Goal: Task Accomplishment & Management: Manage account settings

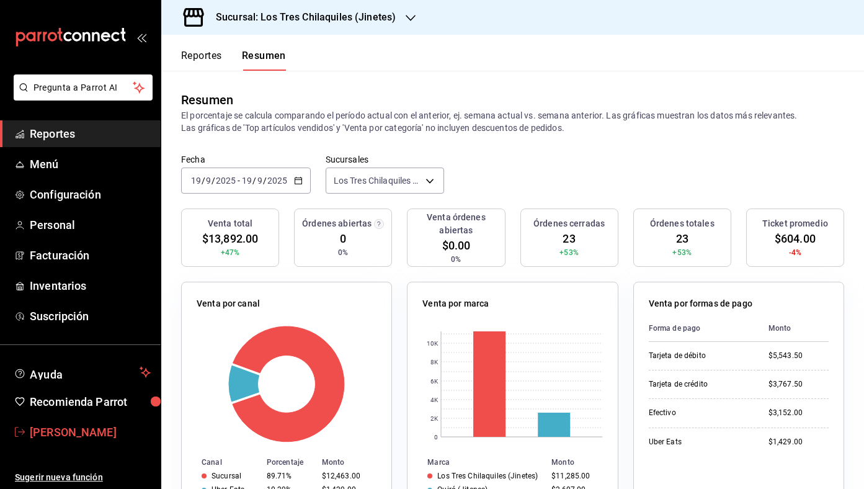
click at [103, 437] on span "[PERSON_NAME]" at bounding box center [90, 432] width 121 height 17
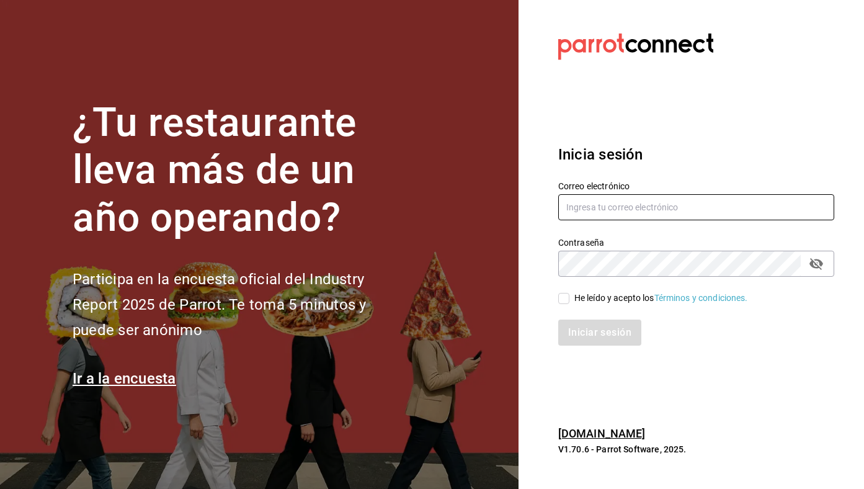
click at [692, 203] on input "text" at bounding box center [696, 207] width 276 height 26
type input "ivanqguzman@gmail.com"
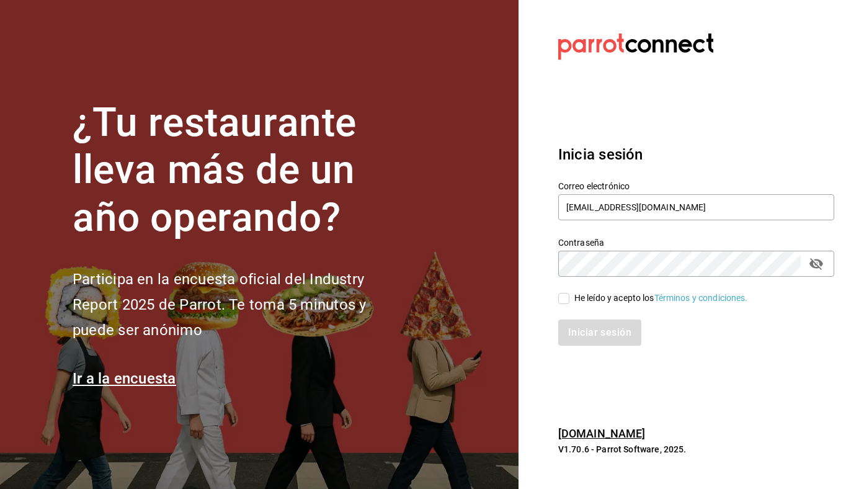
click at [624, 300] on div "He leído y acepto los Términos y condiciones." at bounding box center [661, 297] width 174 height 13
click at [569, 300] on input "He leído y acepto los Términos y condiciones." at bounding box center [563, 298] width 11 height 11
checkbox input "true"
click at [610, 316] on div "Iniciar sesión" at bounding box center [688, 324] width 291 height 41
click at [595, 323] on button "Iniciar sesión" at bounding box center [600, 332] width 84 height 26
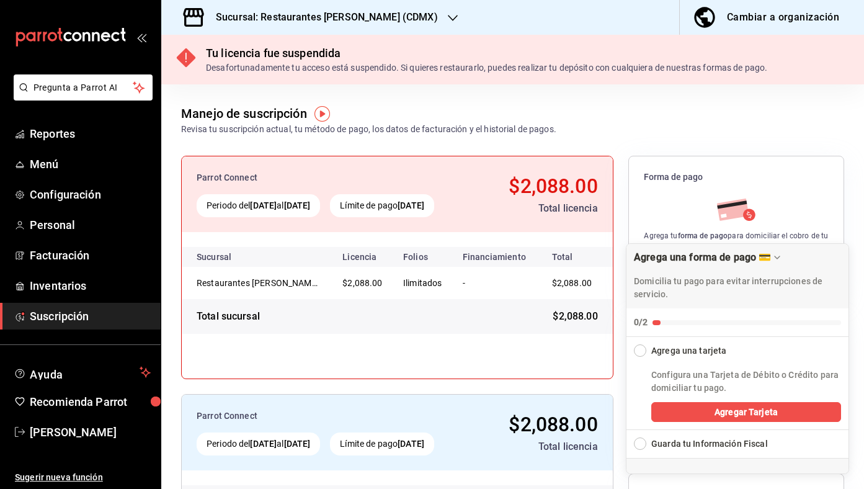
click at [298, 12] on h3 "Sucursal: Restaurantes [PERSON_NAME] (CDMX)" at bounding box center [322, 17] width 232 height 15
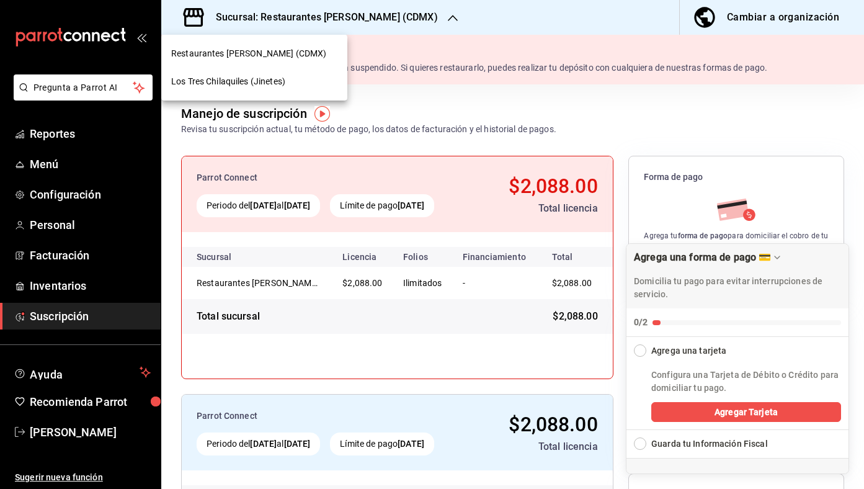
click at [278, 84] on span "Los Tres Chilaquiles (Jinetes)" at bounding box center [228, 81] width 114 height 13
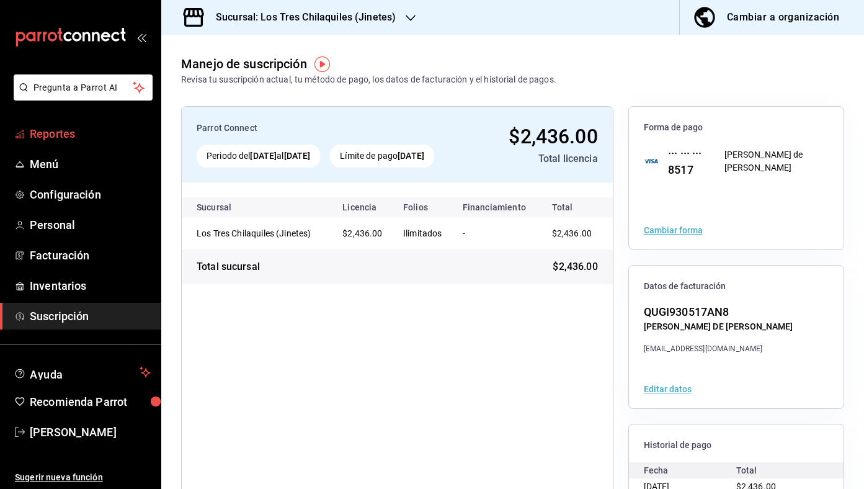
click at [74, 130] on span "Reportes" at bounding box center [90, 133] width 121 height 17
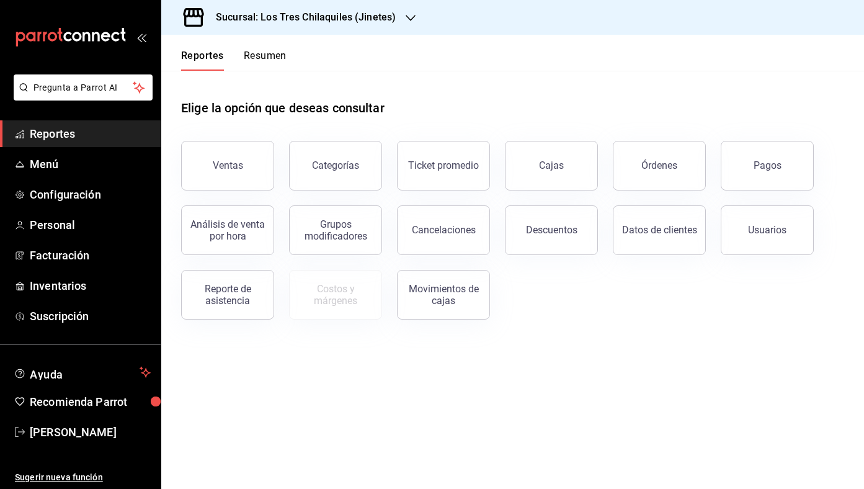
click at [262, 64] on button "Resumen" at bounding box center [265, 60] width 43 height 21
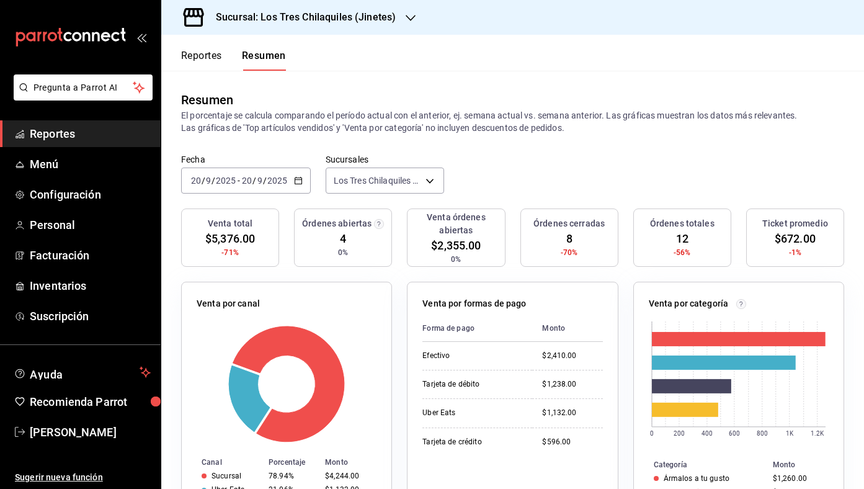
click at [200, 61] on button "Reportes" at bounding box center [201, 60] width 41 height 21
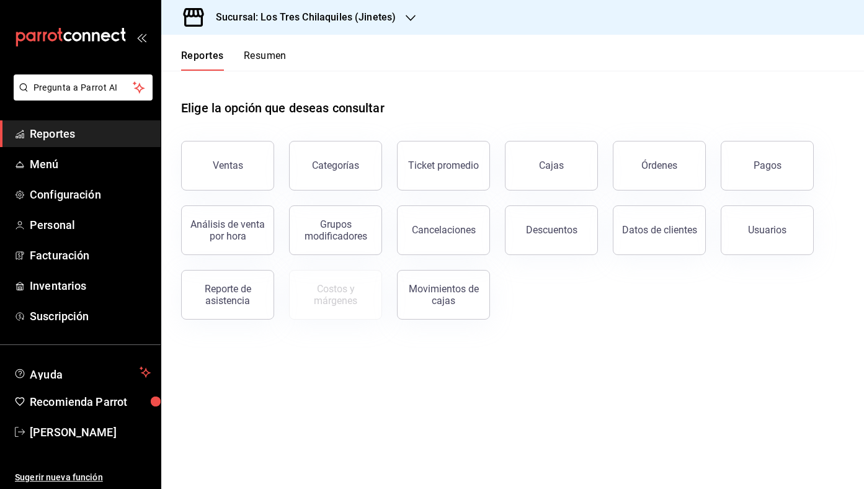
click at [263, 66] on button "Resumen" at bounding box center [265, 60] width 43 height 21
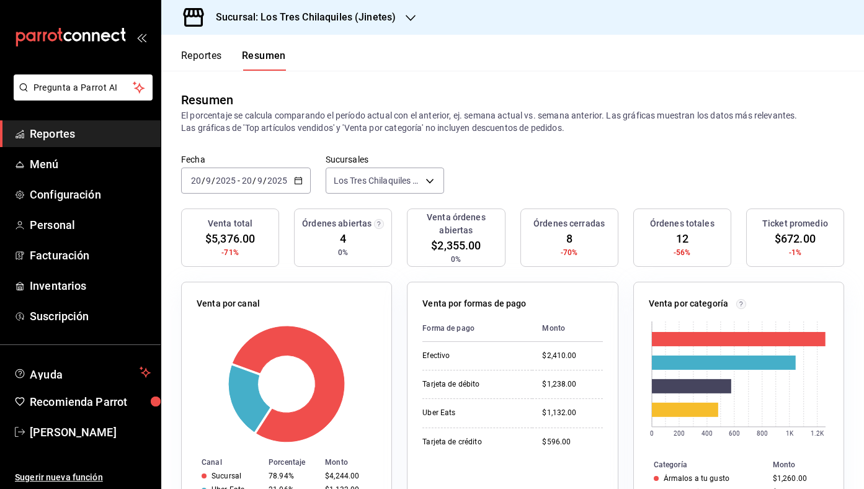
click at [192, 43] on div "Reportes Resumen" at bounding box center [223, 53] width 125 height 36
click at [200, 67] on button "Reportes" at bounding box center [201, 60] width 41 height 21
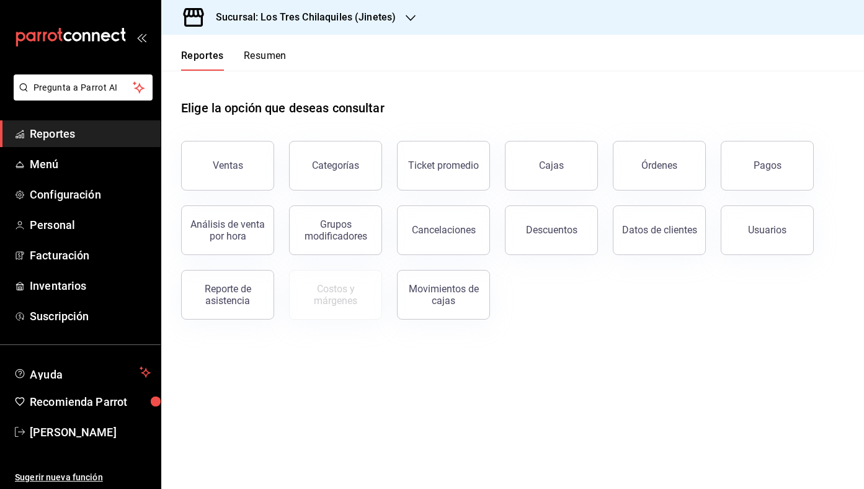
click at [255, 60] on button "Resumen" at bounding box center [265, 60] width 43 height 21
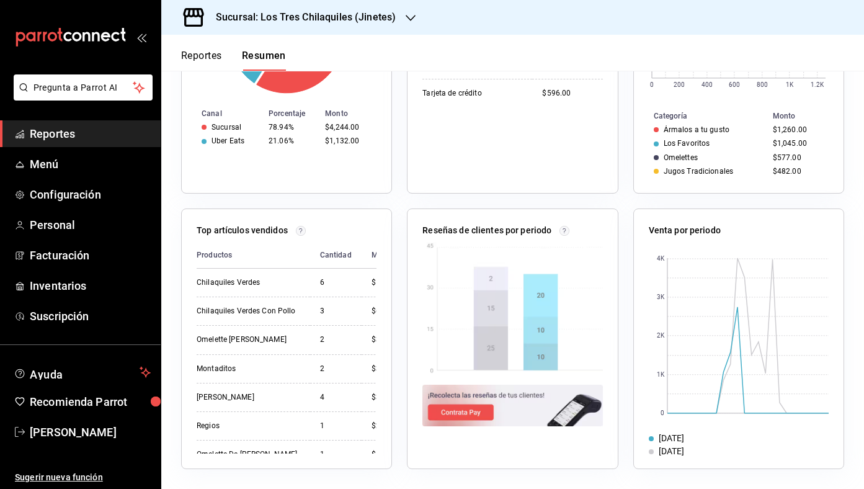
scroll to position [340, 0]
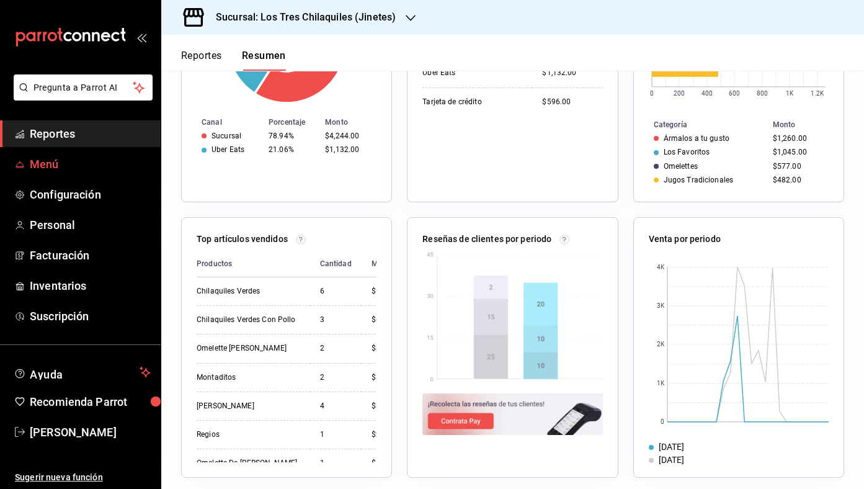
click at [113, 154] on link "Menú" at bounding box center [80, 164] width 161 height 27
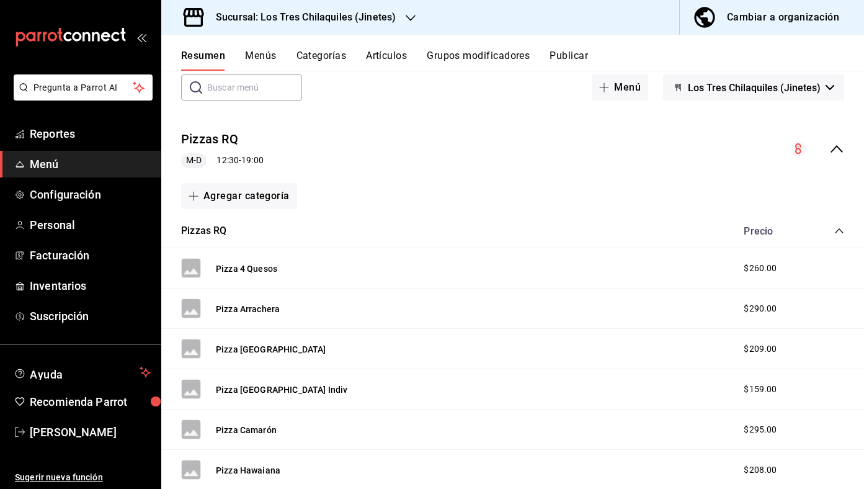
scroll to position [68, 0]
click at [840, 230] on icon "collapse-category-row" at bounding box center [839, 230] width 10 height 10
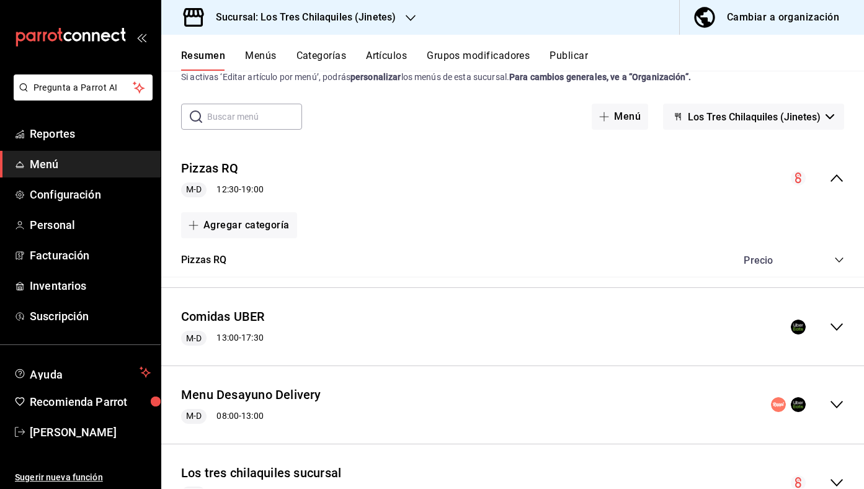
scroll to position [0, 0]
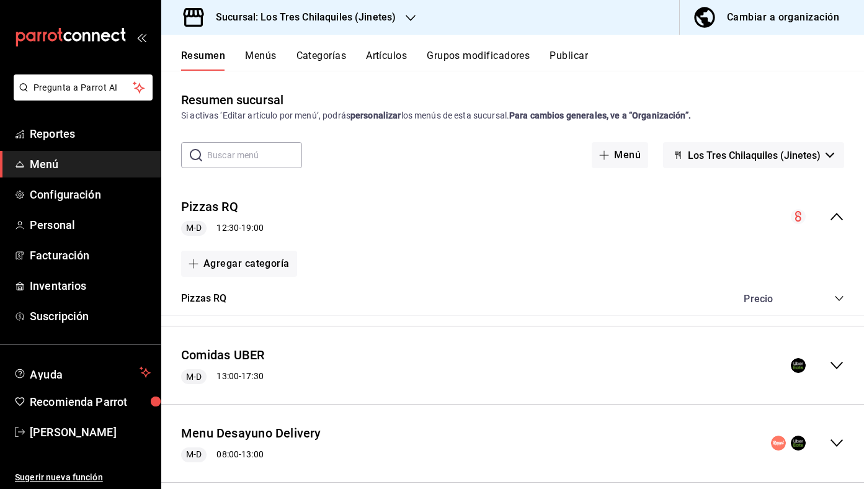
click at [275, 61] on button "Menús" at bounding box center [260, 60] width 31 height 21
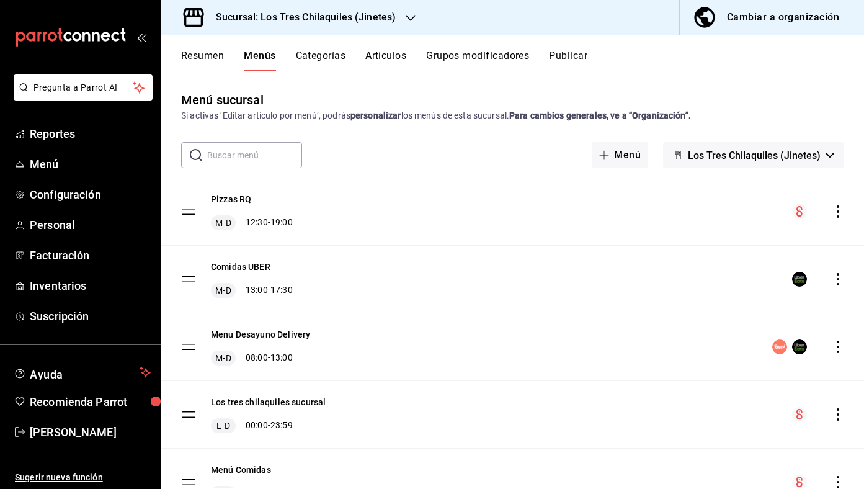
click at [837, 214] on icon "actions" at bounding box center [838, 211] width 12 height 12
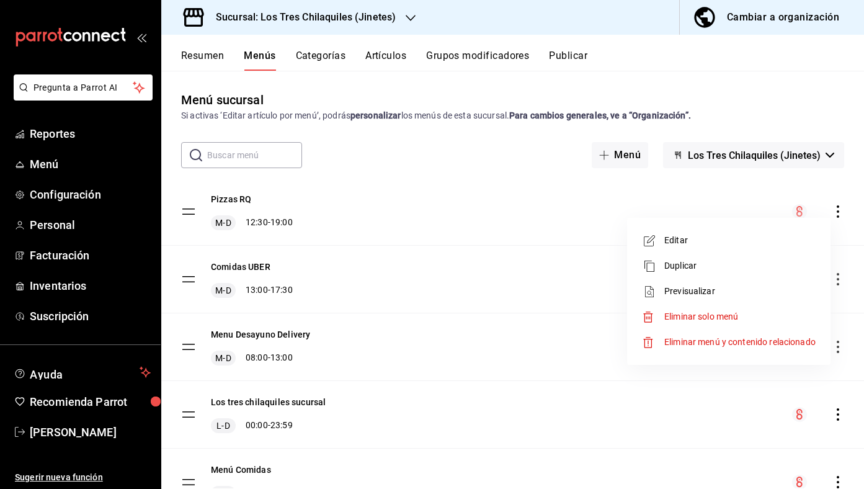
click at [753, 345] on span "Eliminar menú y contenido relacionado" at bounding box center [739, 342] width 151 height 10
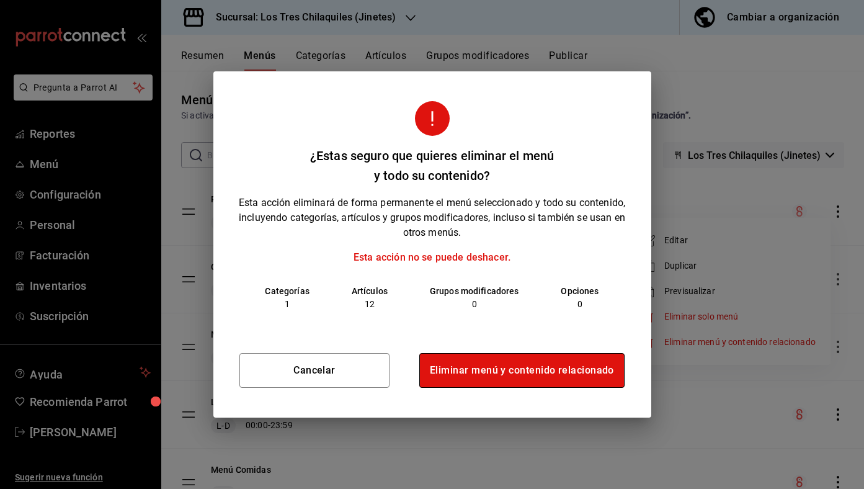
click at [517, 366] on button "Eliminar menú y contenido relacionado" at bounding box center [521, 370] width 205 height 35
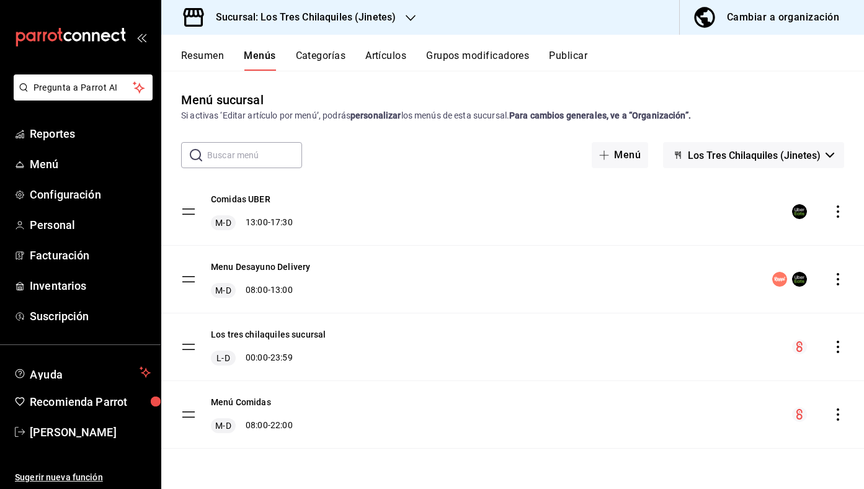
click at [773, 11] on div "Cambiar a organización" at bounding box center [783, 17] width 112 height 17
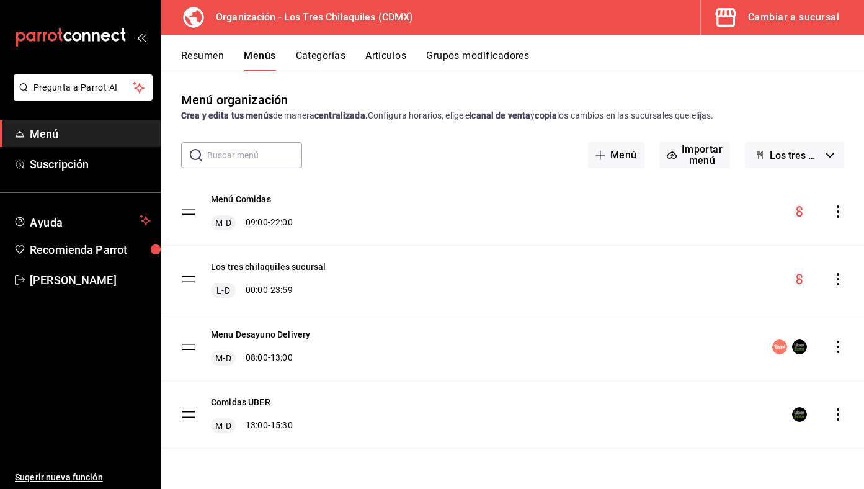
click at [793, 144] on button "Los tres Chilaquiles Borrador" at bounding box center [794, 155] width 99 height 26
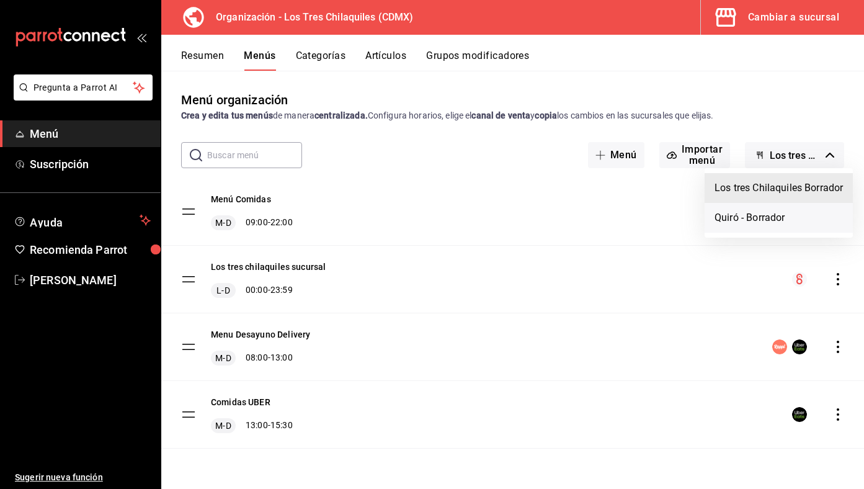
click at [803, 225] on li "Quiró - Borrador" at bounding box center [778, 218] width 148 height 30
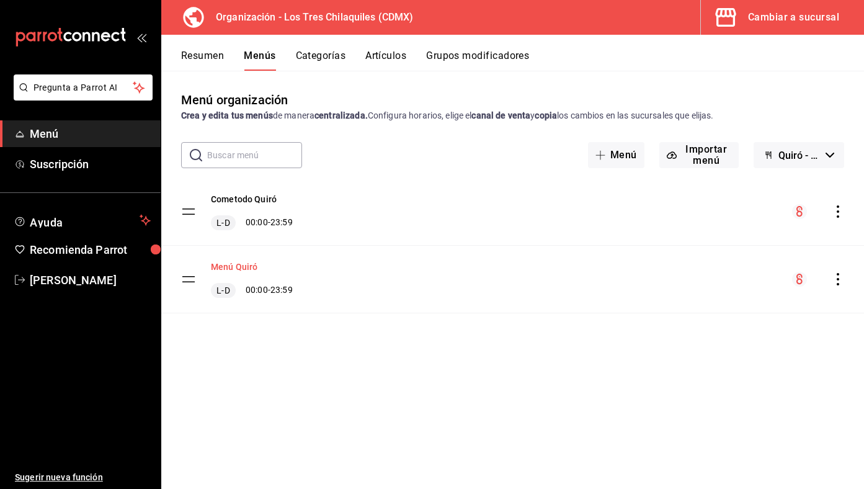
click at [240, 265] on button "Menú Quiró" at bounding box center [234, 266] width 47 height 12
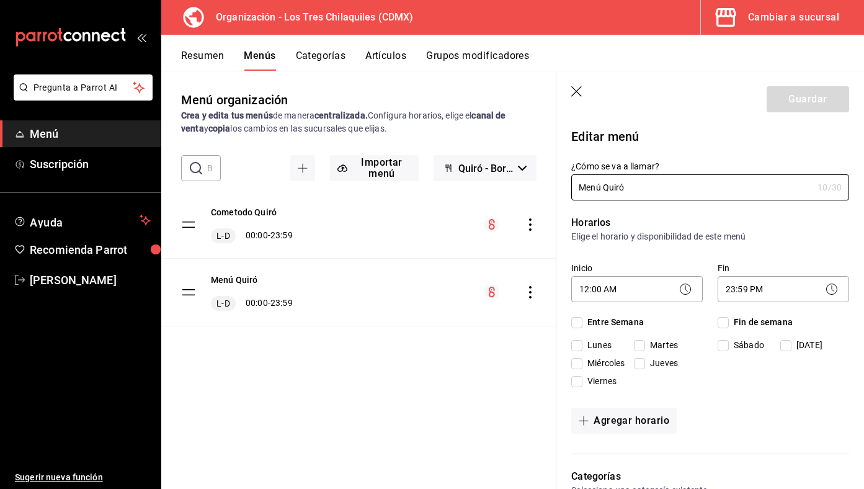
checkbox input "true"
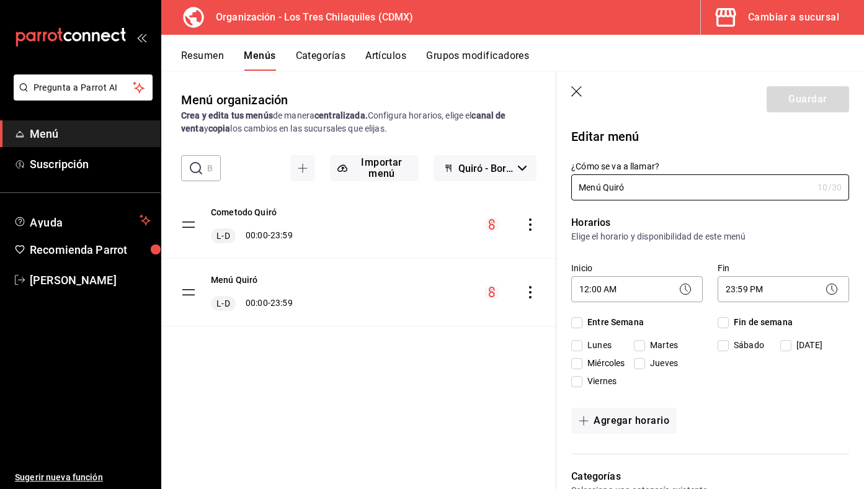
checkbox input "true"
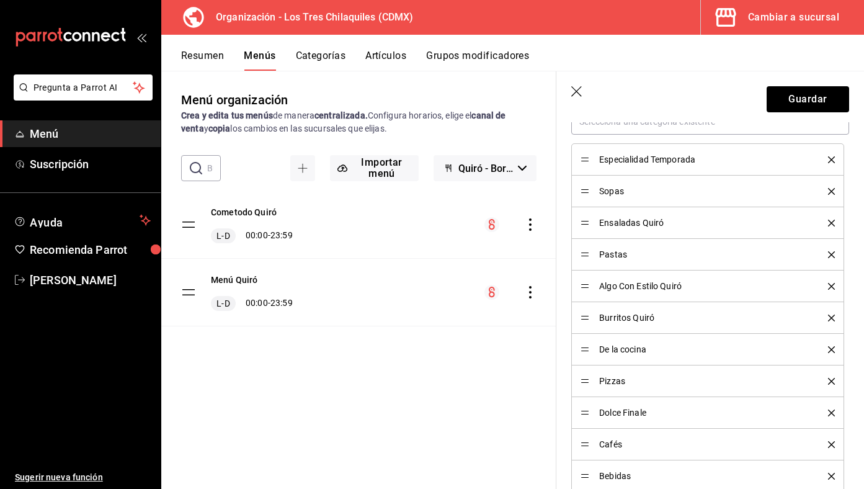
scroll to position [233, 0]
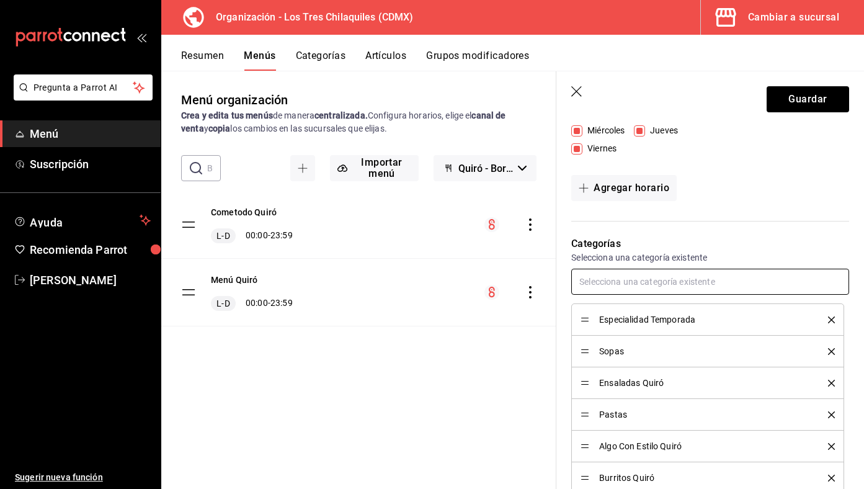
click at [728, 280] on input "text" at bounding box center [710, 282] width 278 height 26
type input "entra"
click at [723, 301] on li "Entradita" at bounding box center [710, 310] width 278 height 20
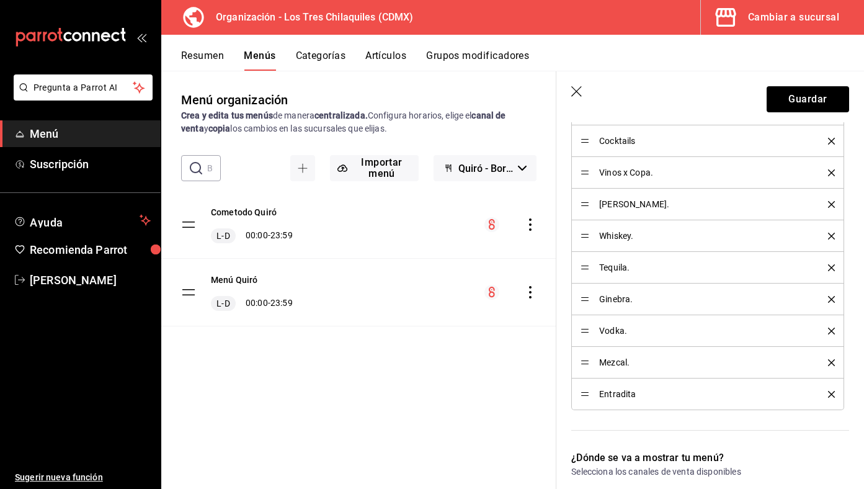
scroll to position [823, 0]
click at [582, 398] on div "Entradita" at bounding box center [707, 393] width 254 height 14
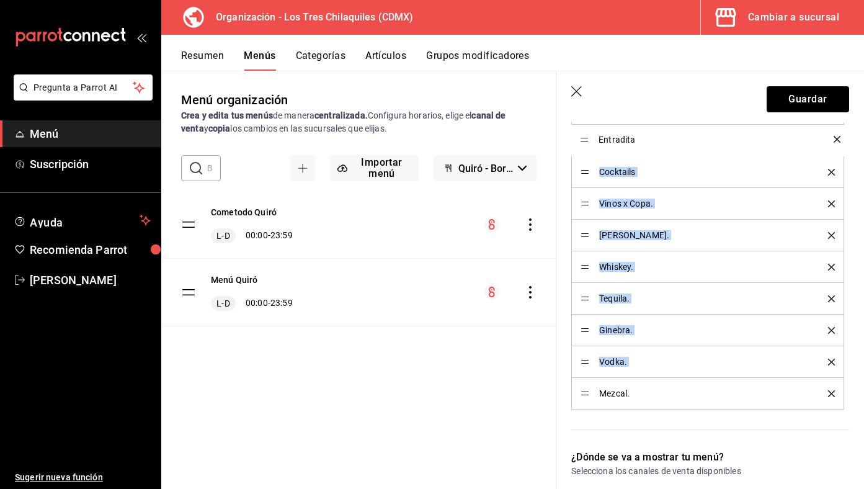
drag, startPoint x: 582, startPoint y: 391, endPoint x: 558, endPoint y: 137, distance: 255.3
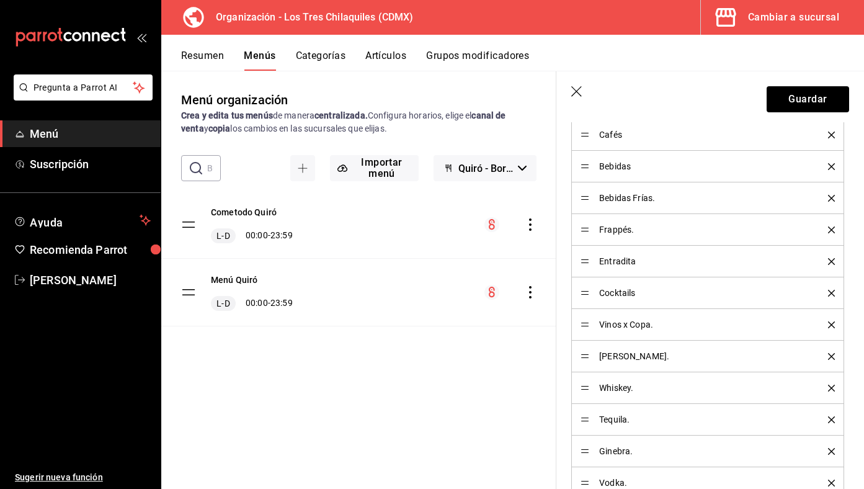
scroll to position [686, 0]
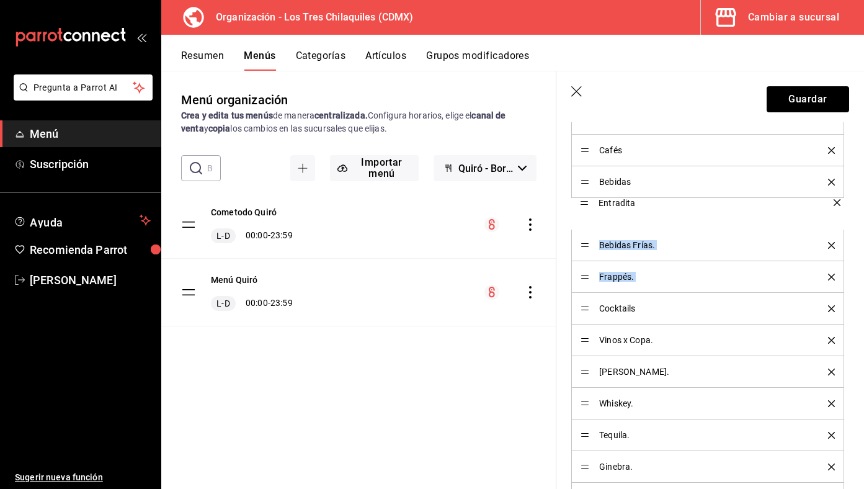
drag, startPoint x: 587, startPoint y: 279, endPoint x: 583, endPoint y: 205, distance: 74.5
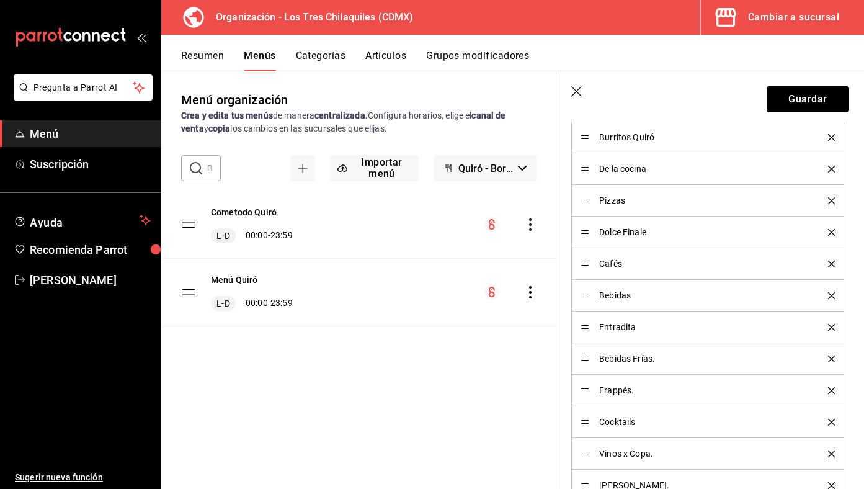
scroll to position [569, 0]
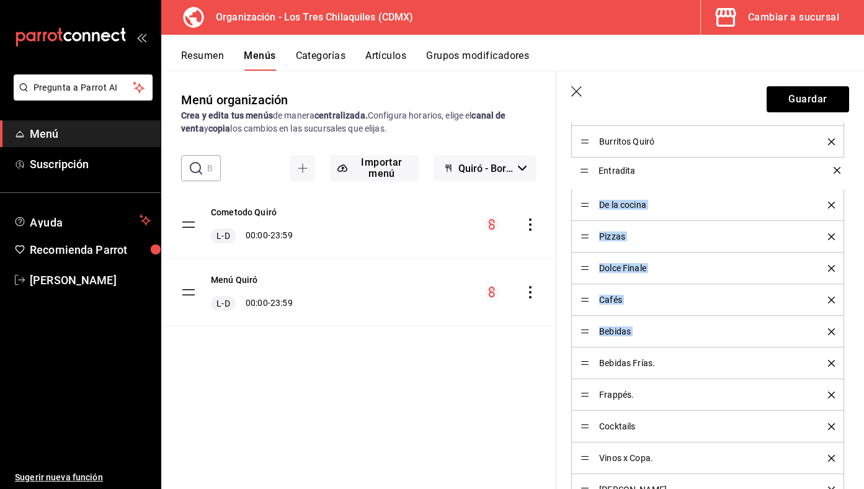
drag, startPoint x: 586, startPoint y: 331, endPoint x: 580, endPoint y: 170, distance: 161.3
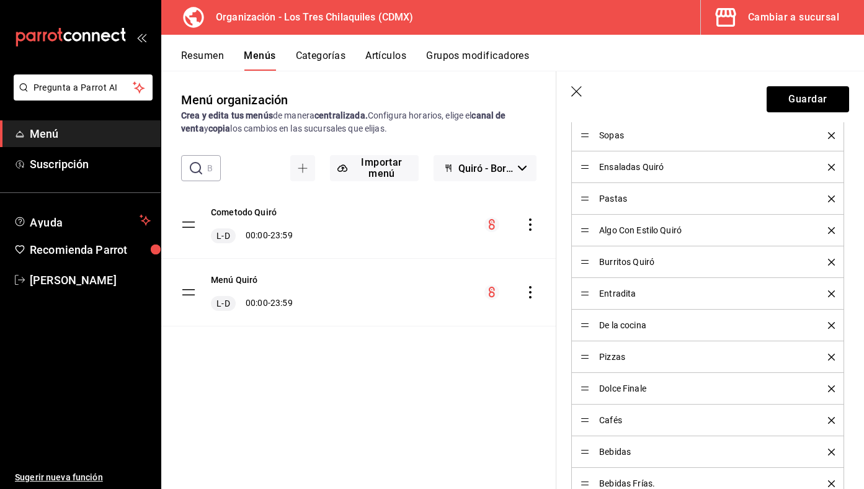
scroll to position [448, 0]
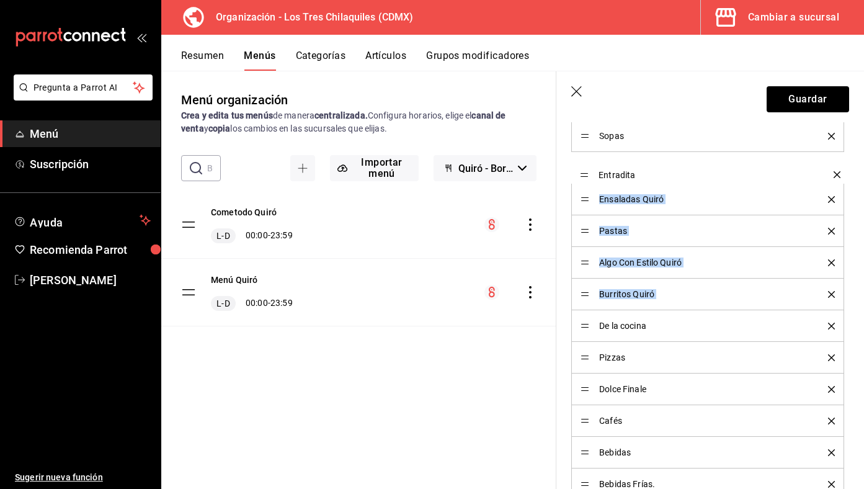
drag, startPoint x: 585, startPoint y: 298, endPoint x: 585, endPoint y: 178, distance: 119.7
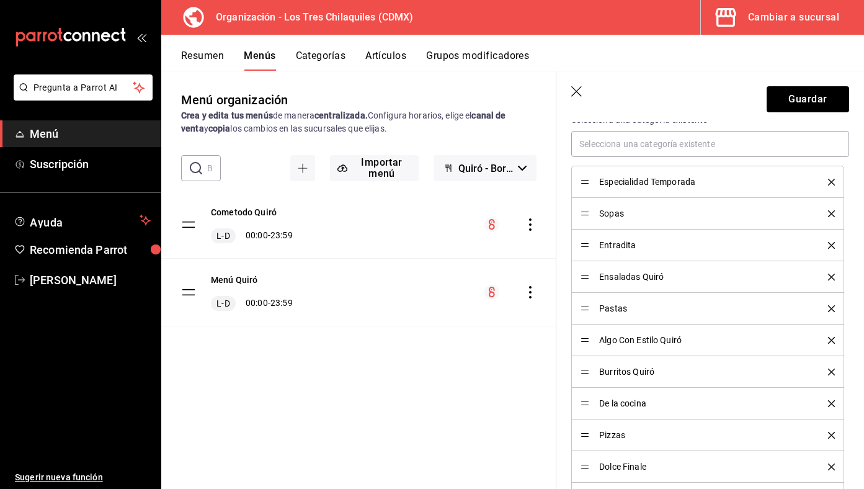
scroll to position [350, 0]
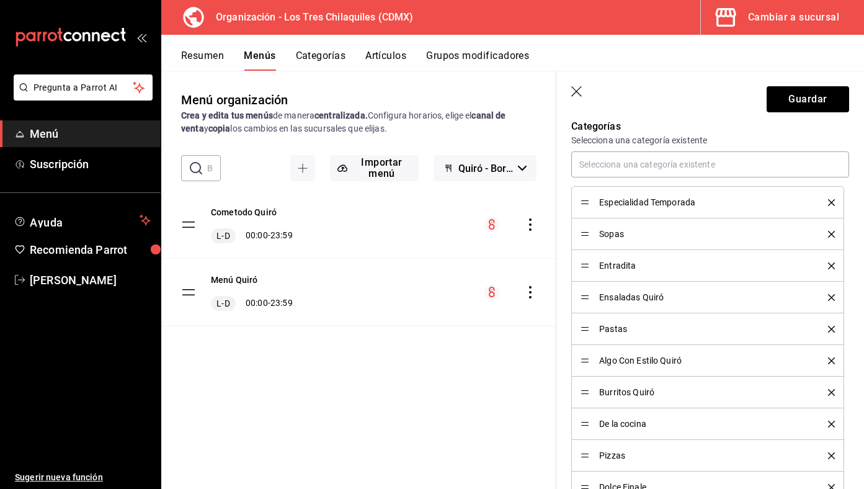
click at [587, 272] on div "Entradita" at bounding box center [707, 266] width 254 height 14
drag, startPoint x: 585, startPoint y: 267, endPoint x: 585, endPoint y: 234, distance: 32.9
click at [812, 88] on button "Guardar" at bounding box center [807, 99] width 82 height 26
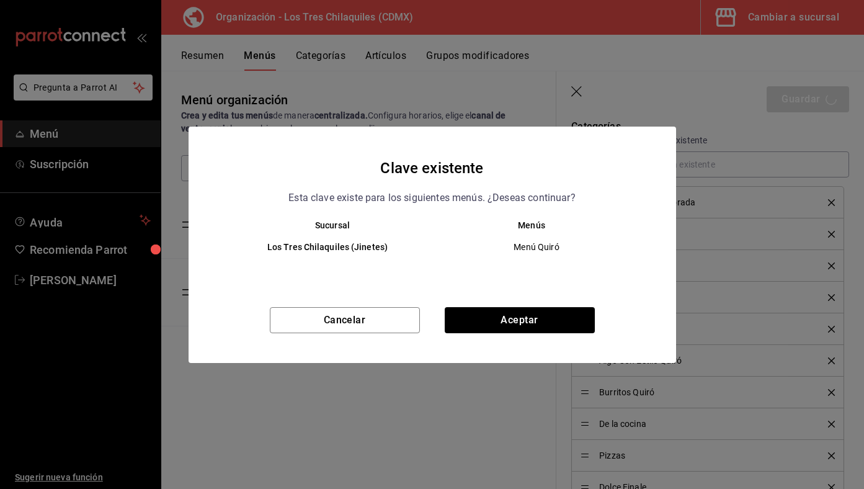
click at [548, 335] on div "Cancelar Aceptar" at bounding box center [432, 335] width 487 height 56
click at [550, 322] on button "Aceptar" at bounding box center [520, 320] width 150 height 26
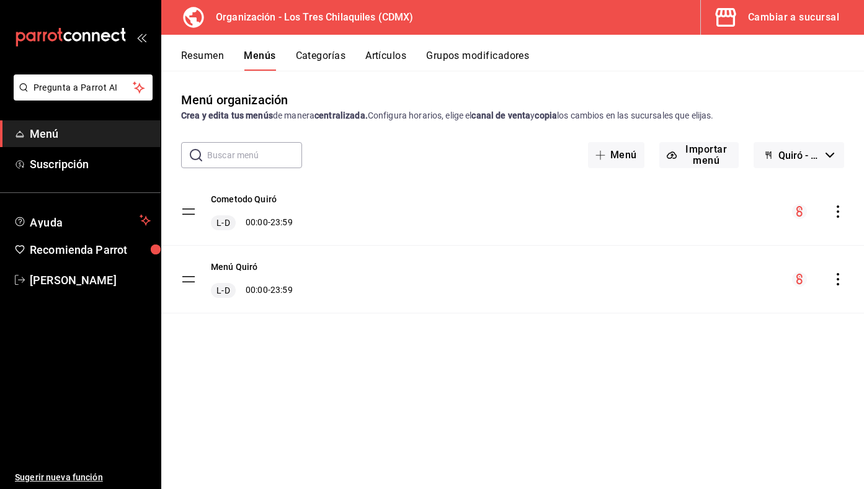
click at [837, 212] on icon "actions" at bounding box center [838, 211] width 12 height 12
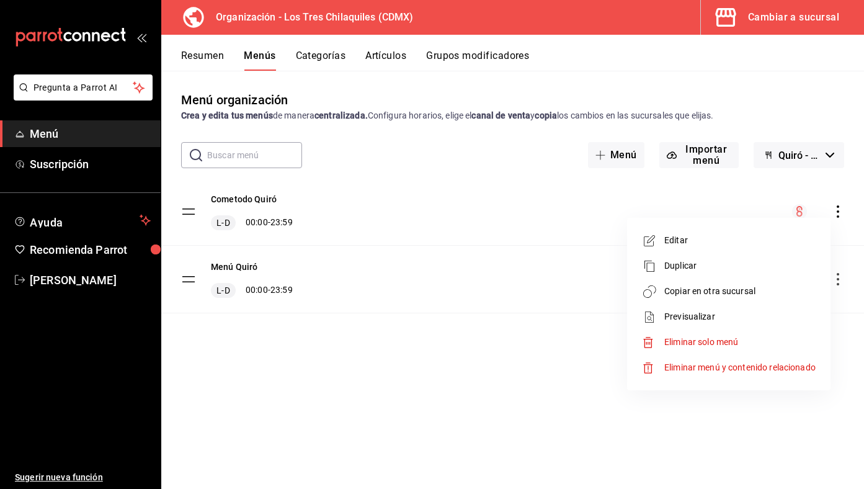
click at [505, 282] on div at bounding box center [432, 244] width 864 height 489
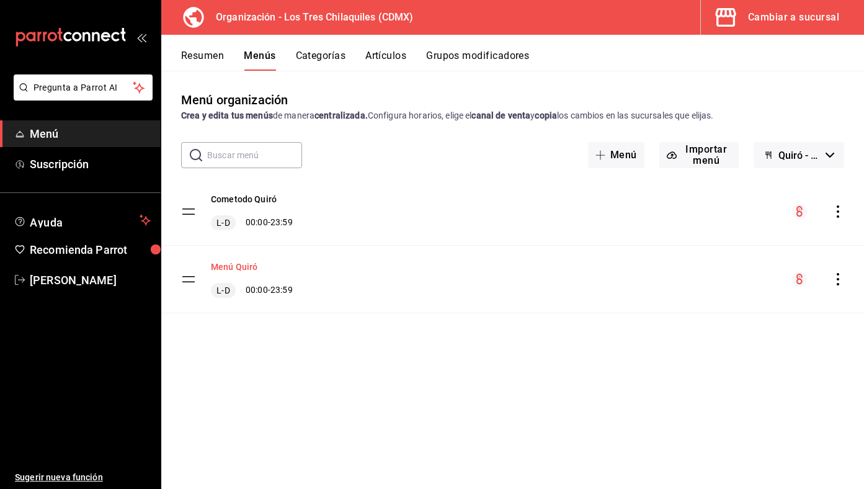
click at [230, 272] on button "Menú Quiró" at bounding box center [234, 266] width 47 height 12
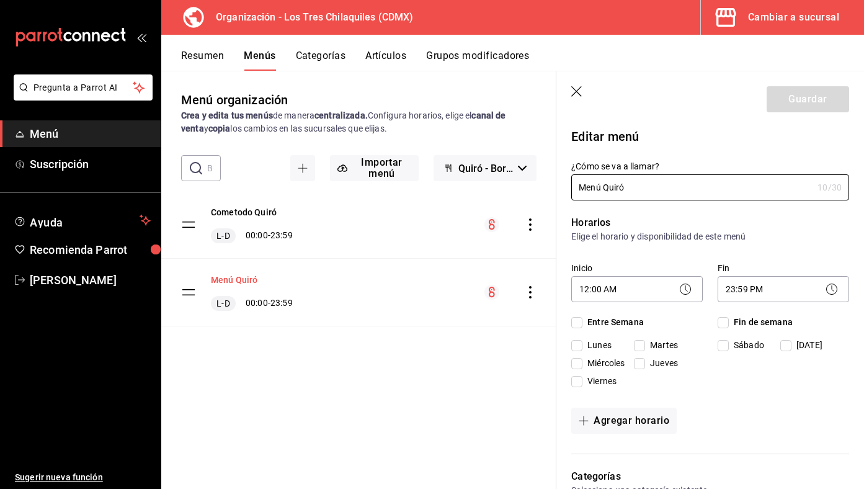
checkbox input "true"
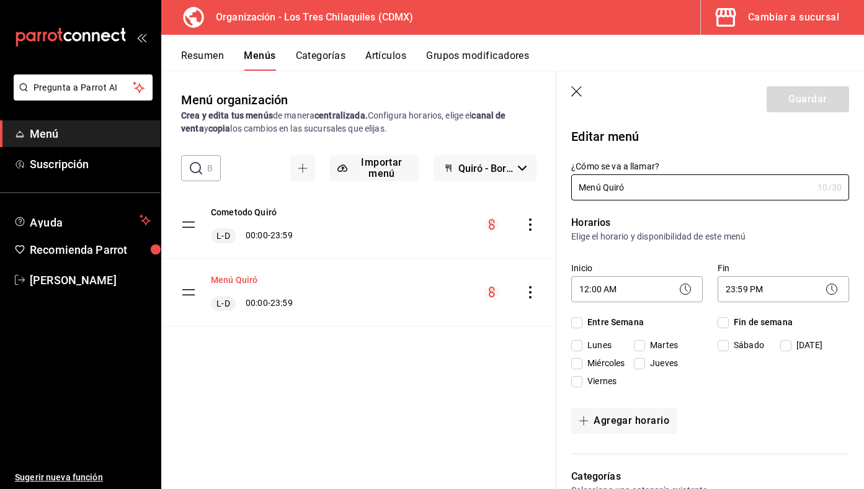
checkbox input "true"
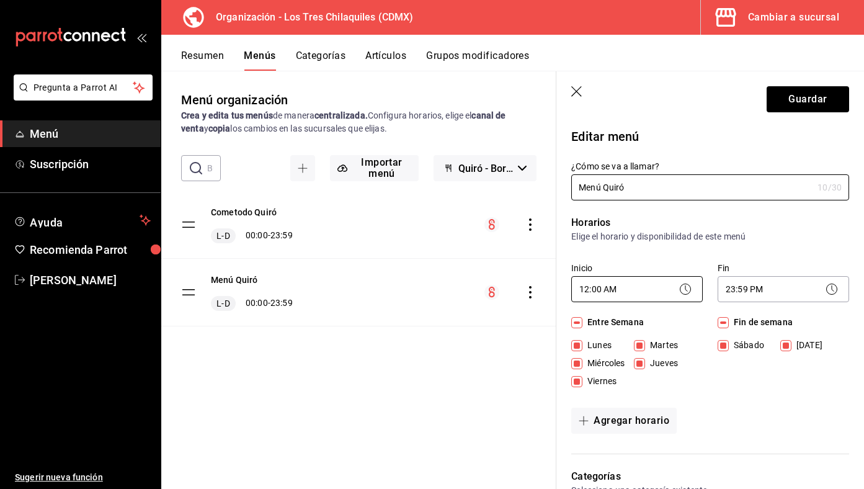
click at [694, 281] on body "Pregunta a Parrot AI Menú Suscripción Ayuda Recomienda Parrot Ivan Quiroz Guzma…" at bounding box center [432, 244] width 864 height 489
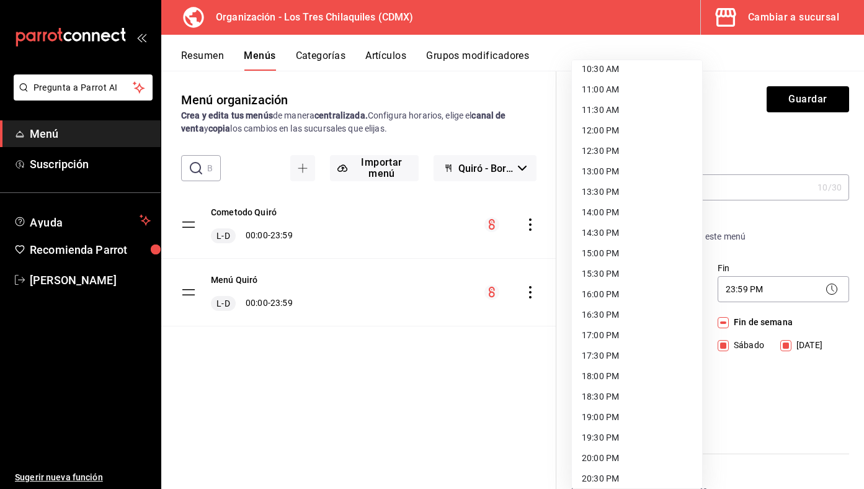
scroll to position [437, 0]
click at [650, 174] on li "13:00 PM" at bounding box center [637, 171] width 130 height 20
type input "13:00"
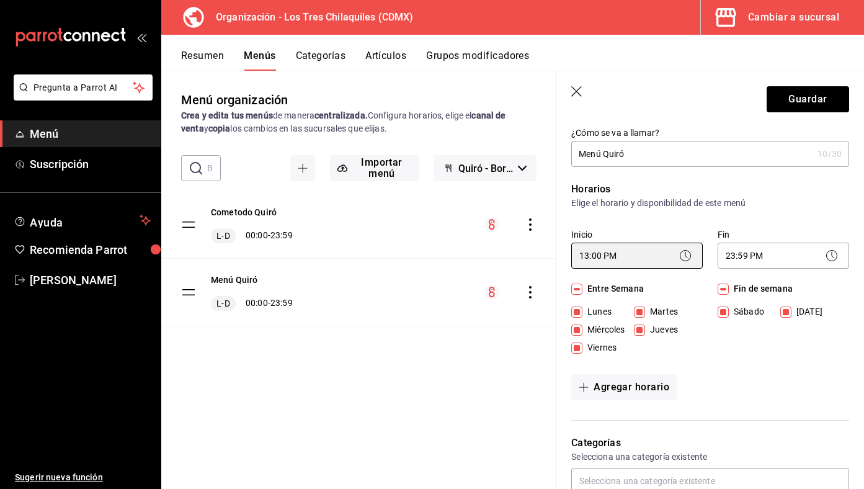
scroll to position [0, 0]
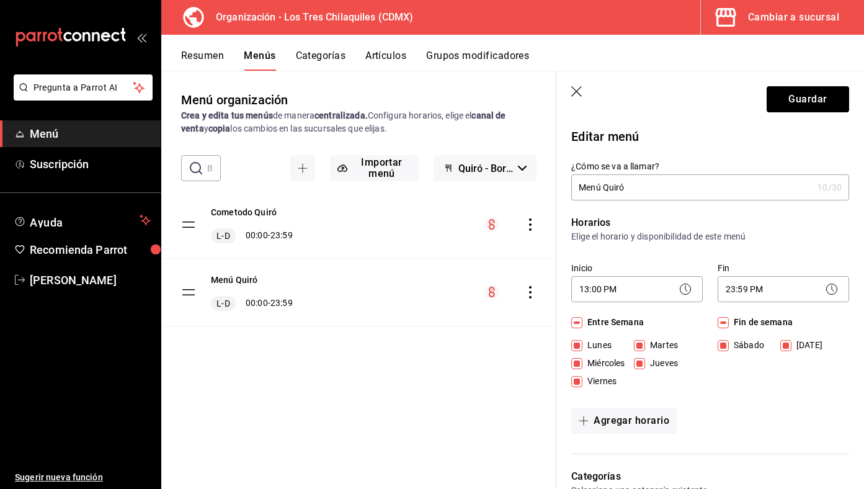
click at [807, 112] on header "Guardar" at bounding box center [710, 96] width 308 height 51
click at [811, 100] on button "Guardar" at bounding box center [807, 99] width 82 height 26
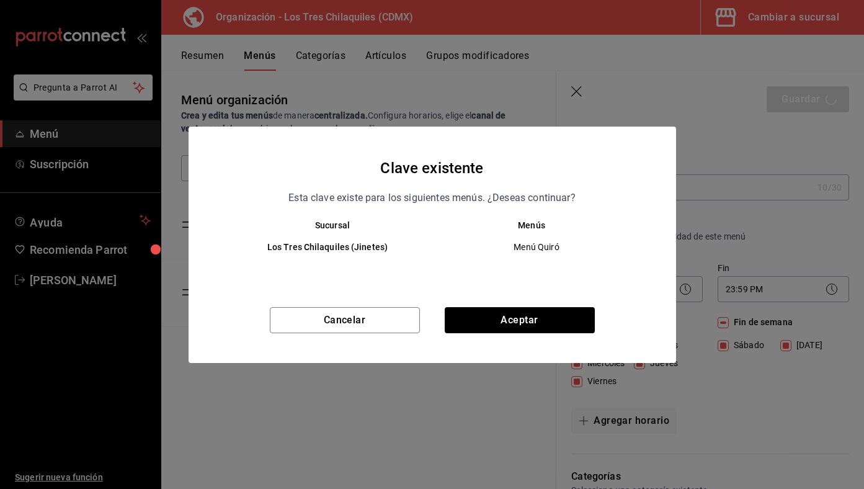
click at [543, 307] on div "Cancelar Aceptar" at bounding box center [432, 335] width 487 height 56
click at [543, 308] on button "Aceptar" at bounding box center [520, 320] width 150 height 26
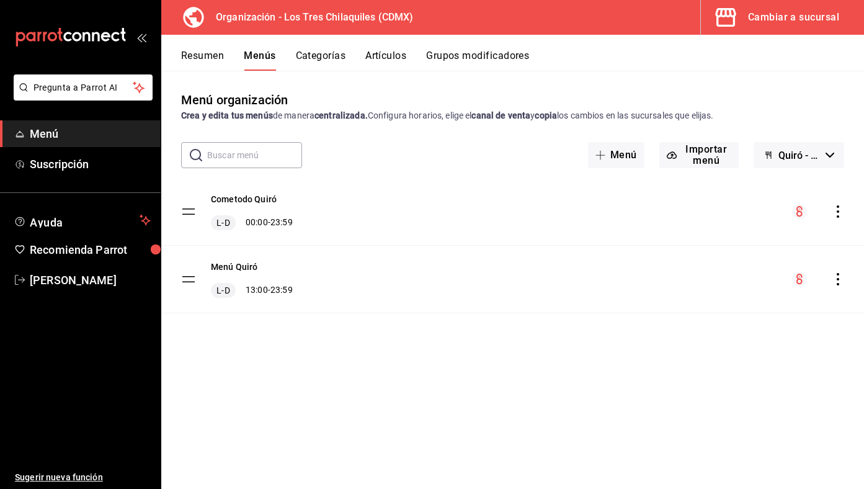
click at [229, 64] on div "Resumen Menús Categorías Artículos Grupos modificadores" at bounding box center [522, 60] width 683 height 21
click at [202, 60] on button "Resumen" at bounding box center [202, 60] width 43 height 21
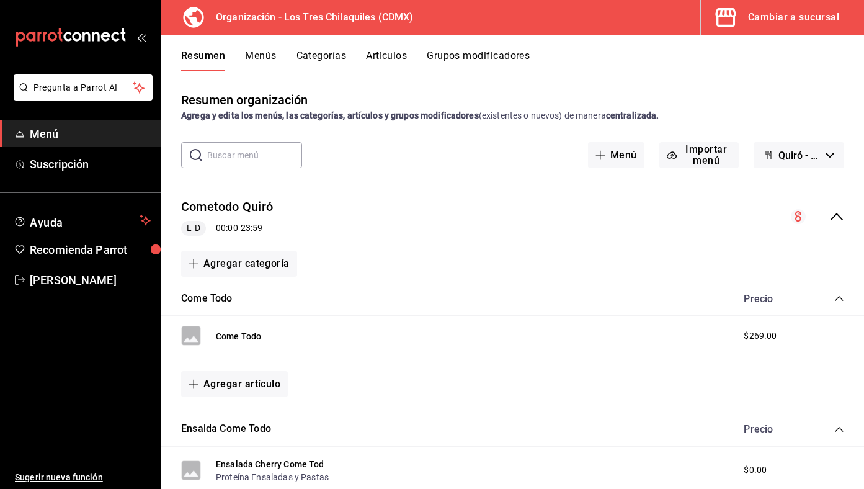
click at [843, 215] on icon "collapse-menu-row" at bounding box center [836, 216] width 15 height 15
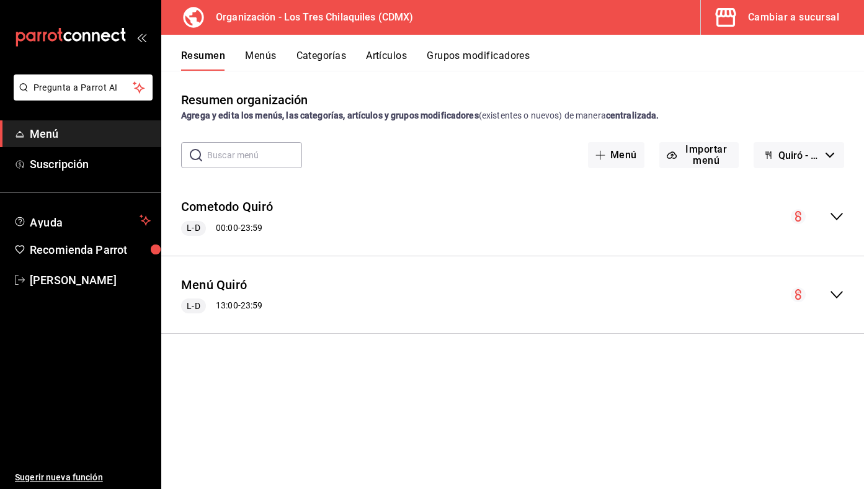
click at [843, 215] on icon "collapse-menu-row" at bounding box center [836, 216] width 15 height 15
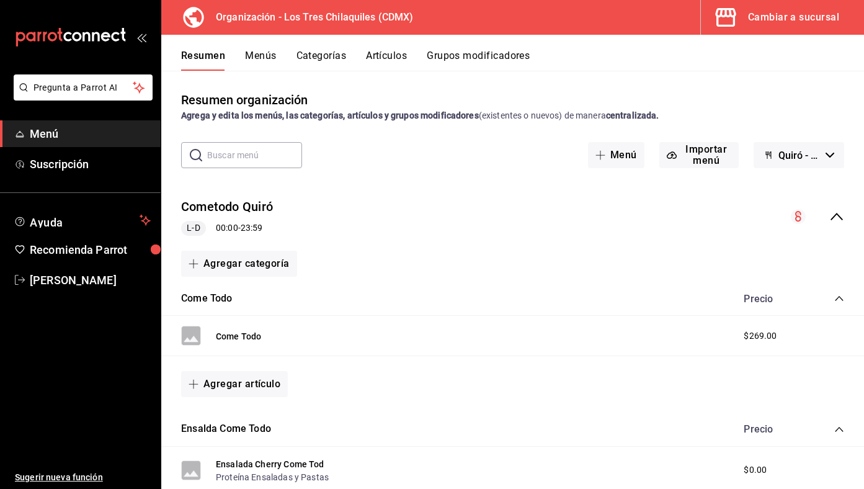
click at [843, 215] on icon "collapse-menu-row" at bounding box center [836, 216] width 15 height 15
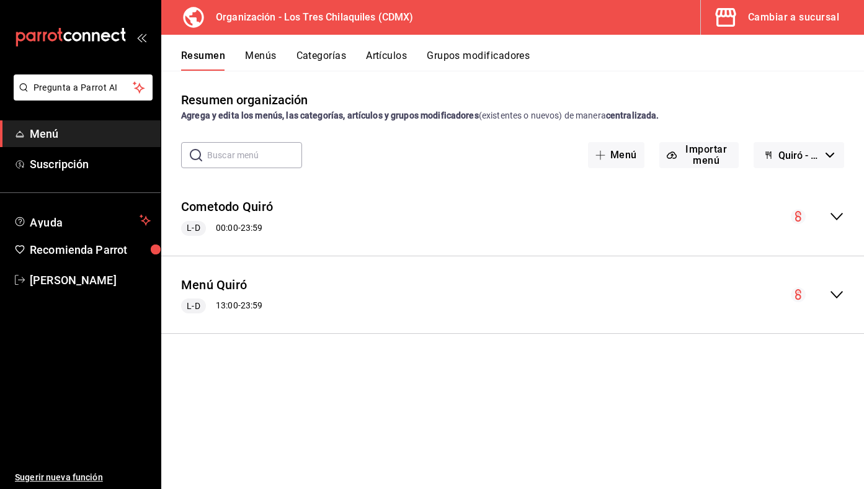
click at [786, 153] on span "Quiró - Borrador" at bounding box center [799, 155] width 42 height 12
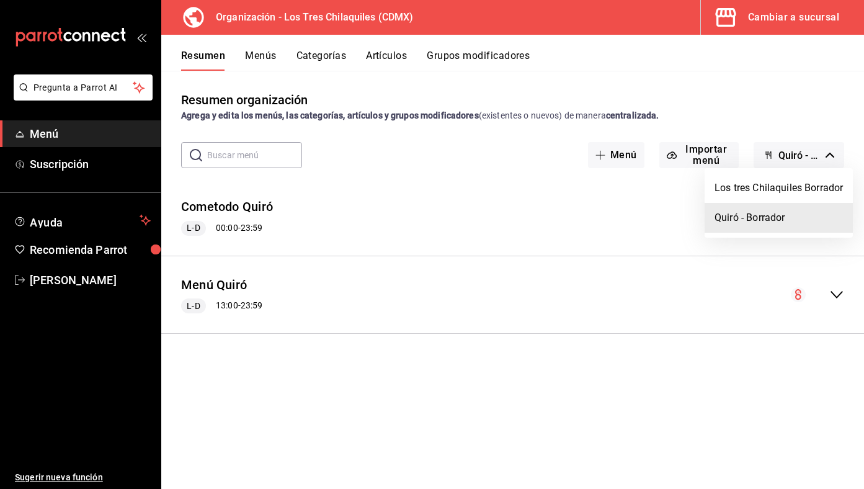
click at [580, 229] on div at bounding box center [432, 244] width 864 height 489
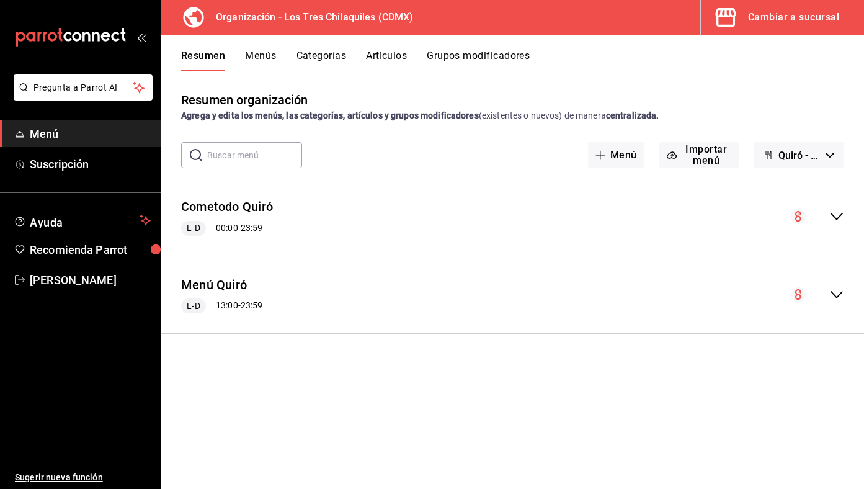
click at [265, 55] on button "Menús" at bounding box center [260, 60] width 31 height 21
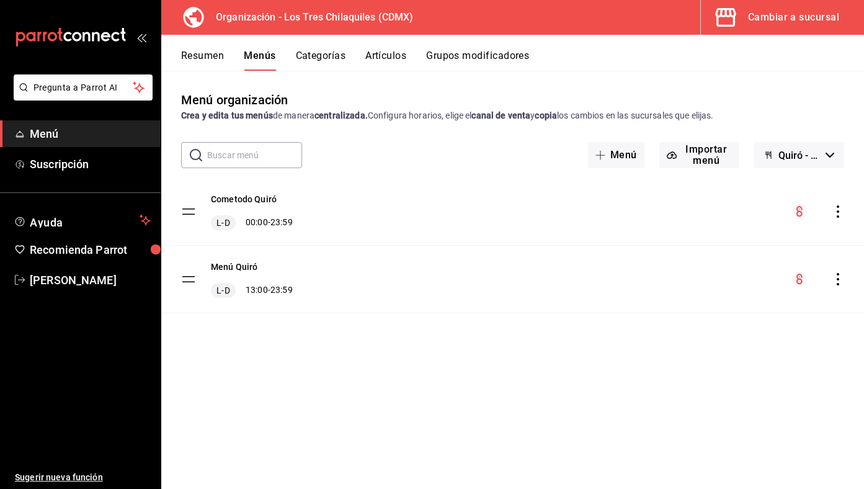
click at [840, 213] on icon "actions" at bounding box center [838, 211] width 12 height 12
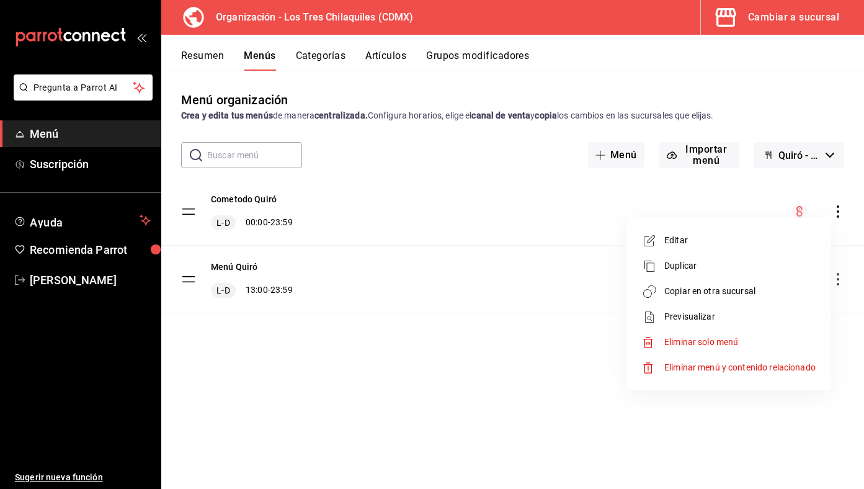
click at [510, 272] on div at bounding box center [432, 244] width 864 height 489
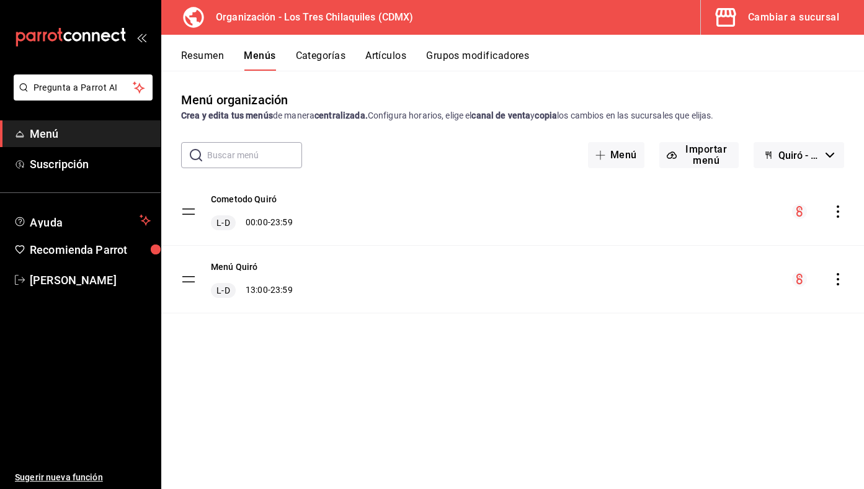
click at [840, 278] on icon "actions" at bounding box center [838, 279] width 12 height 12
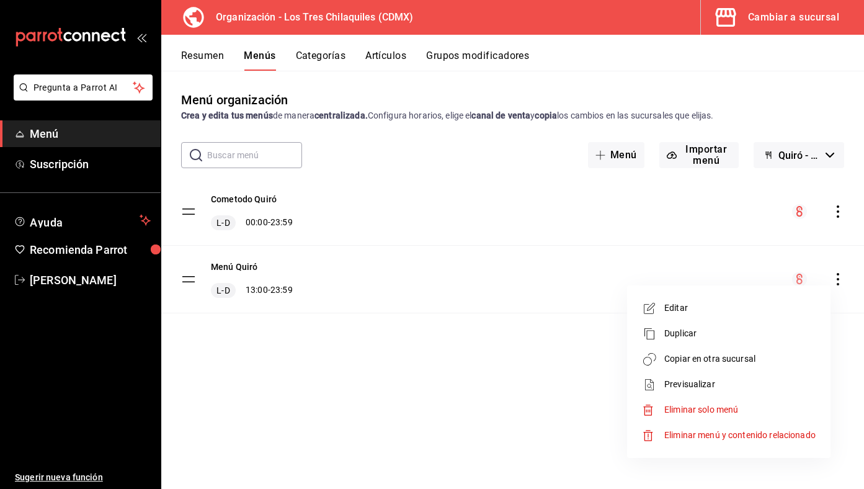
click at [737, 365] on span "Copiar en otra sucursal" at bounding box center [739, 358] width 151 height 13
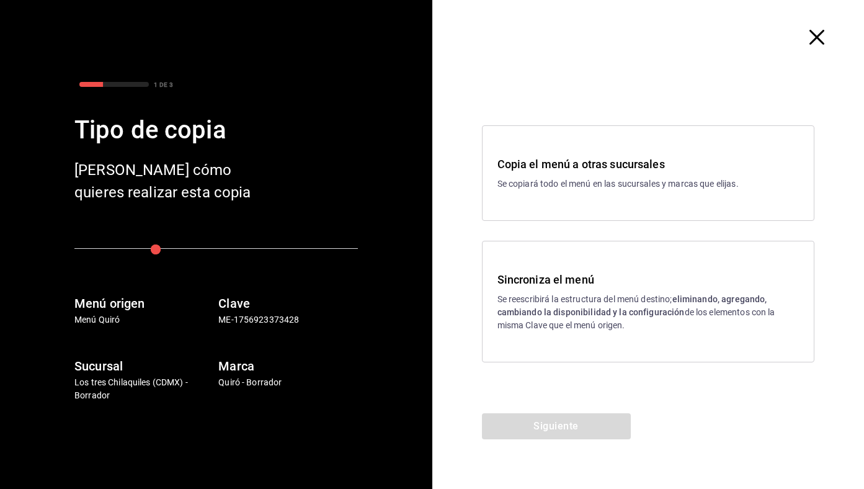
click at [595, 269] on div "Sincroniza el menú Se reescribirá la estructura del menú destino; eliminando, a…" at bounding box center [648, 302] width 333 height 122
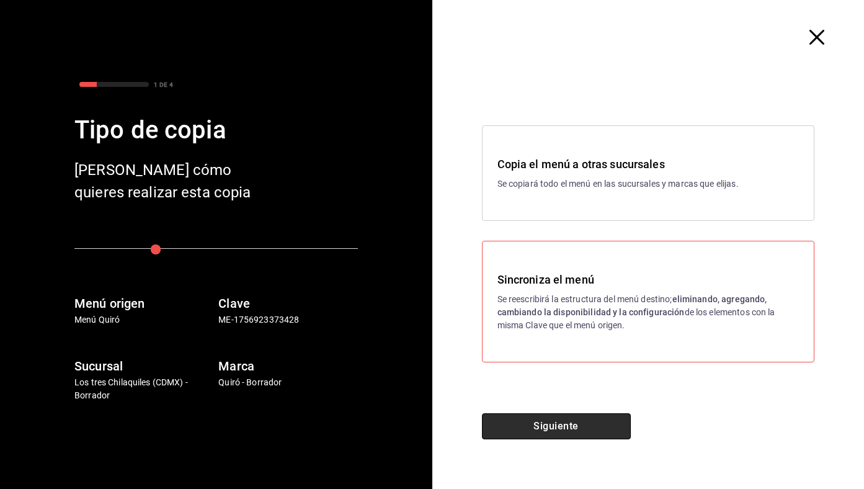
click at [569, 423] on button "Siguiente" at bounding box center [556, 426] width 149 height 26
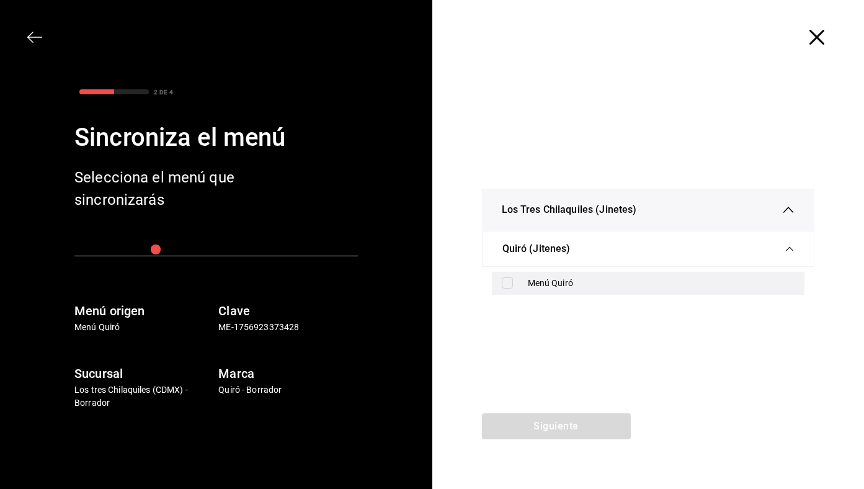
click at [550, 279] on div "Menú Quiró" at bounding box center [661, 283] width 267 height 13
checkbox input "true"
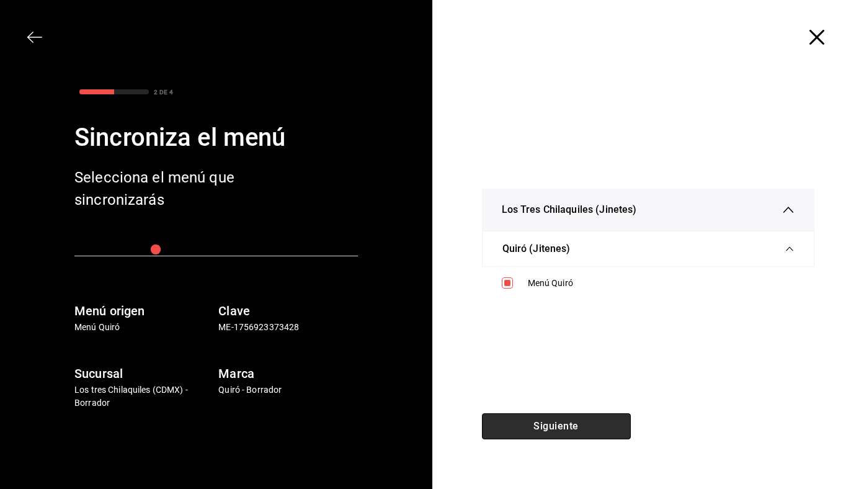
click at [549, 428] on button "Siguiente" at bounding box center [556, 426] width 149 height 26
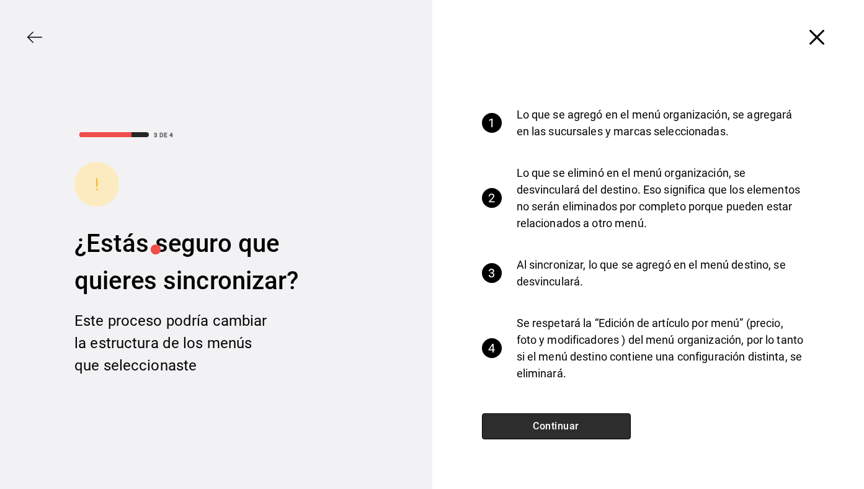
click at [549, 428] on button "Continuar" at bounding box center [556, 426] width 149 height 26
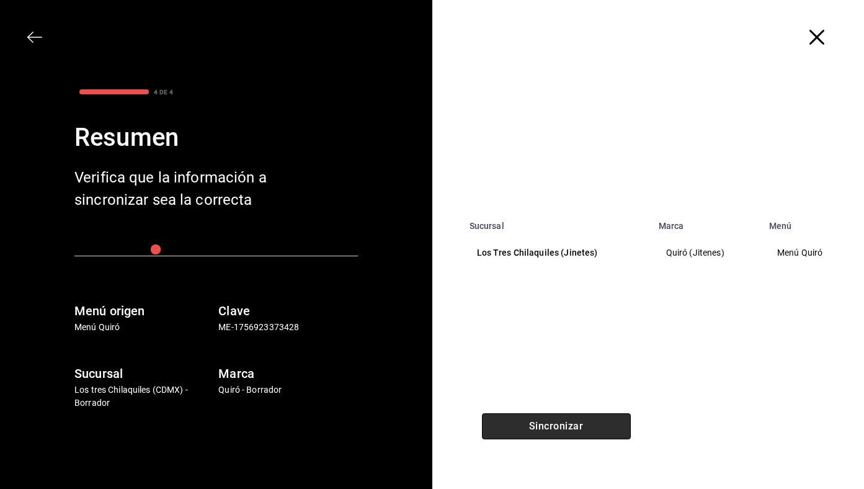
click at [549, 428] on button "Sincronizar" at bounding box center [556, 426] width 149 height 26
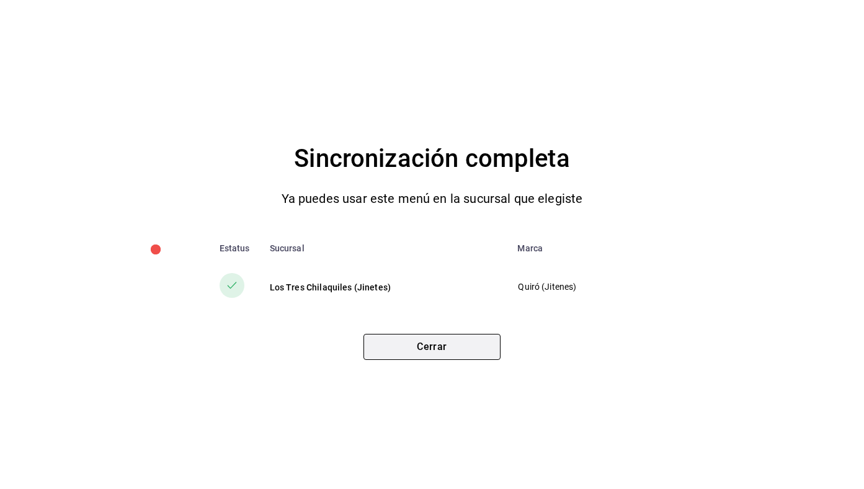
click at [433, 347] on button "Cerrar" at bounding box center [431, 347] width 137 height 26
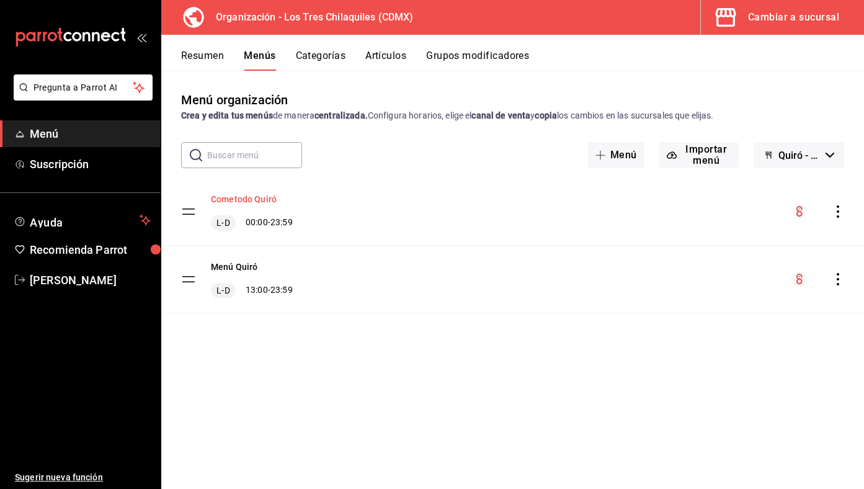
click at [274, 203] on button "Cometodo Quiró" at bounding box center [244, 199] width 66 height 12
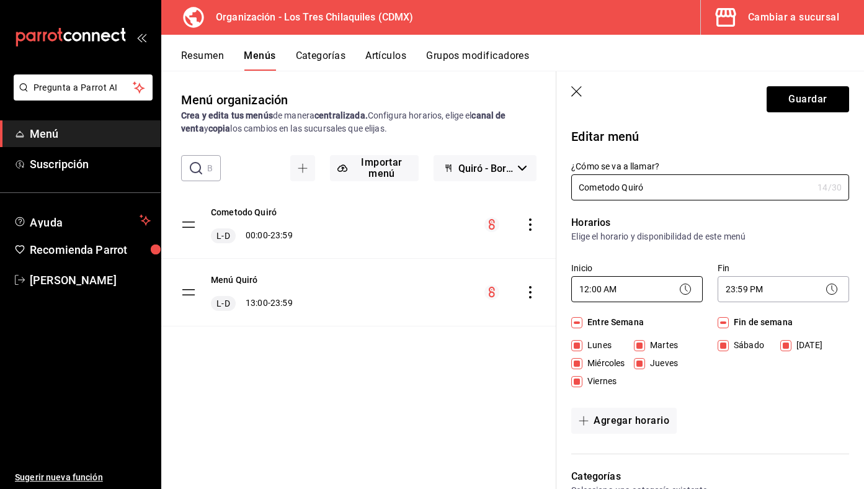
click at [662, 278] on body "Pregunta a Parrot AI Menú Suscripción Ayuda Recomienda Parrot Ivan Quiroz Guzma…" at bounding box center [432, 244] width 864 height 489
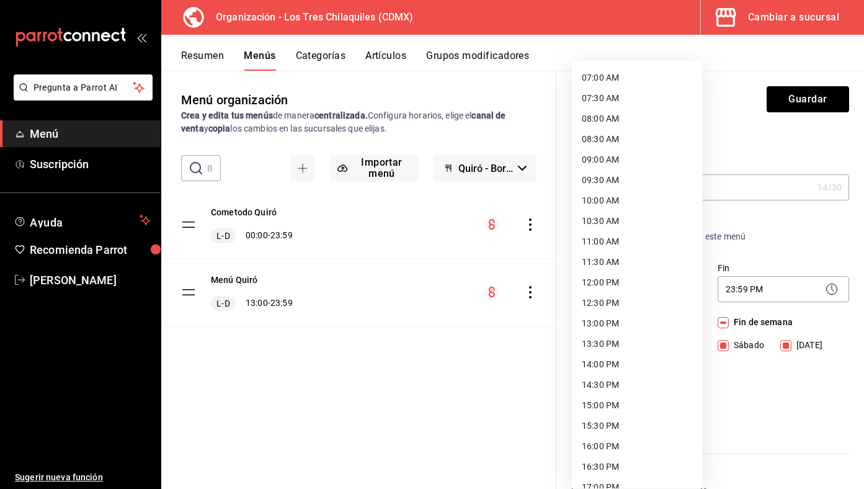
scroll to position [299, 0]
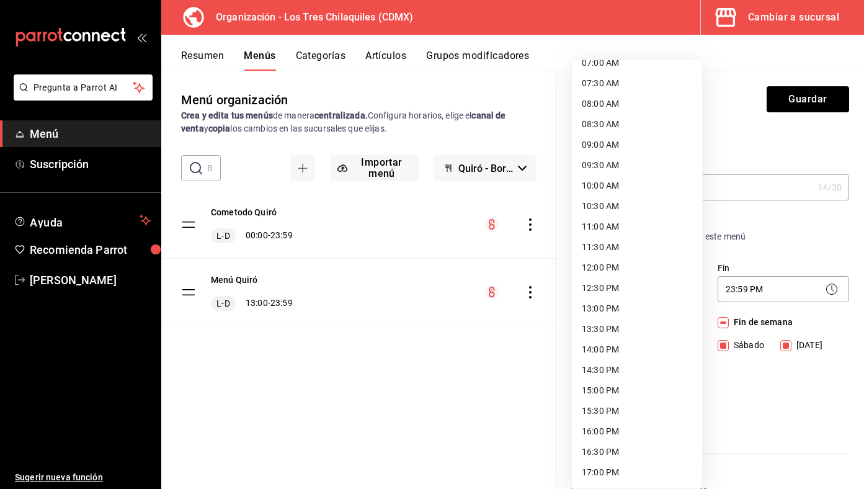
click at [615, 306] on li "13:00 PM" at bounding box center [637, 308] width 130 height 20
type input "13:00"
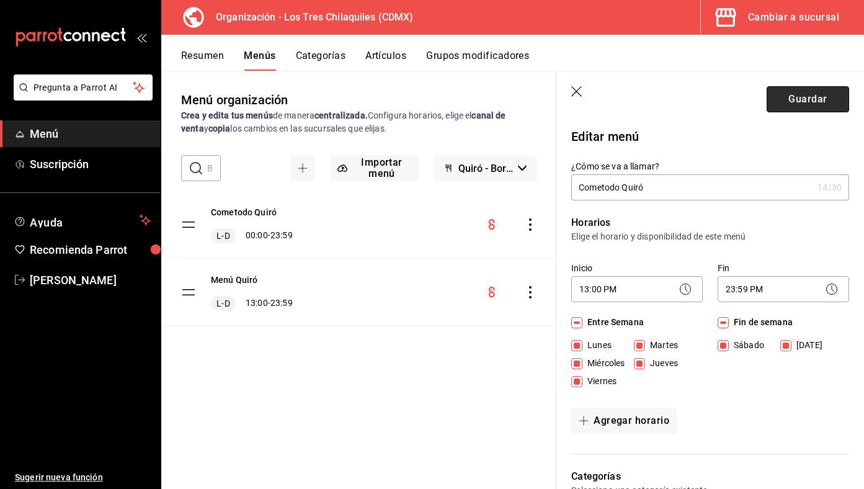
click at [794, 111] on button "Guardar" at bounding box center [807, 99] width 82 height 26
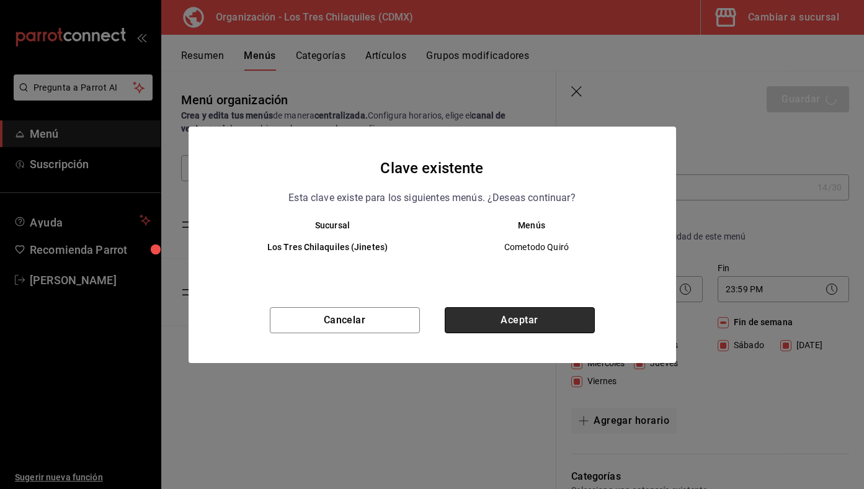
click at [542, 318] on button "Aceptar" at bounding box center [520, 320] width 150 height 26
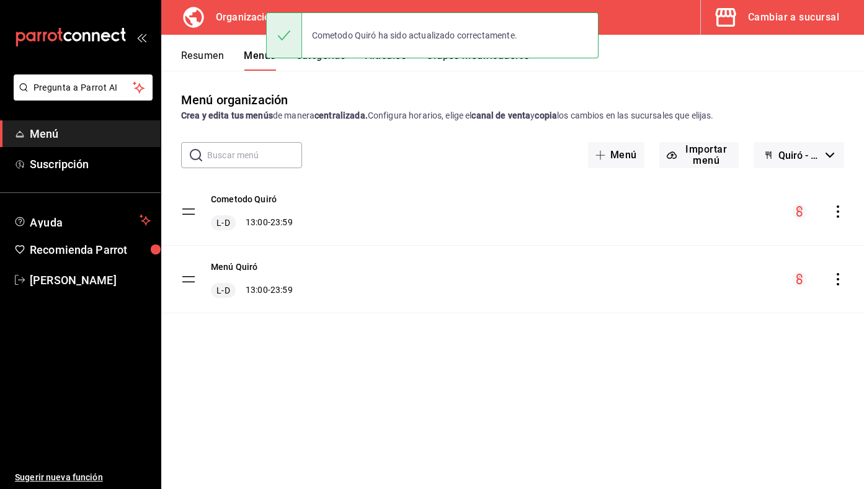
click at [833, 209] on icon "actions" at bounding box center [838, 211] width 12 height 12
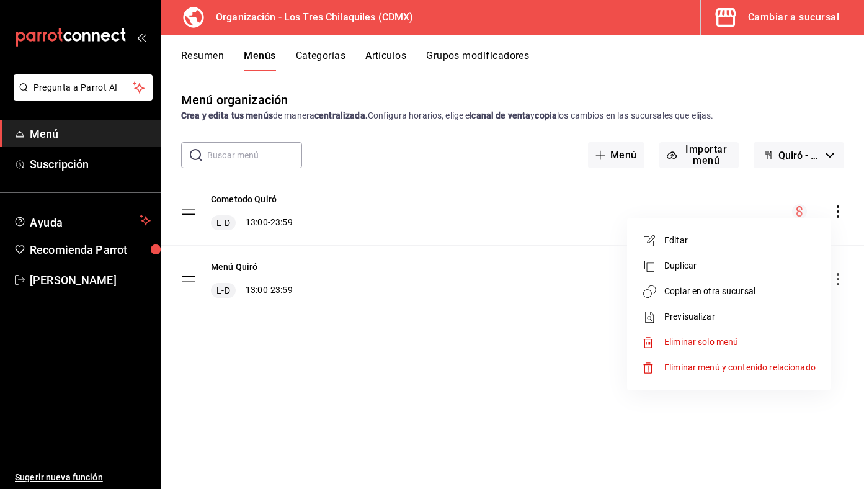
click at [719, 292] on span "Copiar en otra sucursal" at bounding box center [739, 291] width 151 height 13
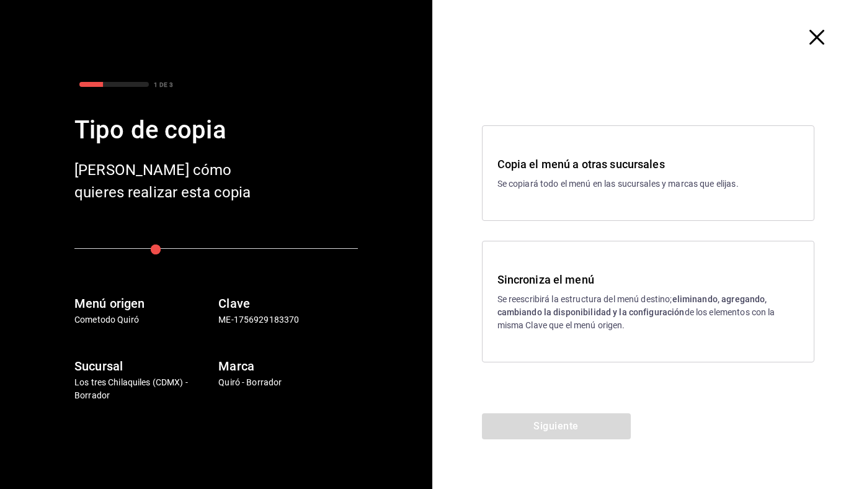
click at [549, 291] on div "Sincroniza el menú Se reescribirá la estructura del menú destino; eliminando, a…" at bounding box center [648, 301] width 302 height 61
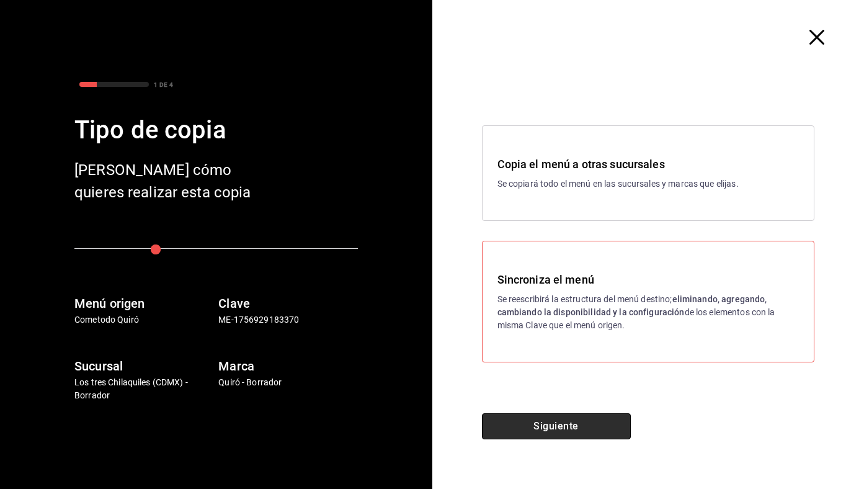
click at [537, 425] on button "Siguiente" at bounding box center [556, 426] width 149 height 26
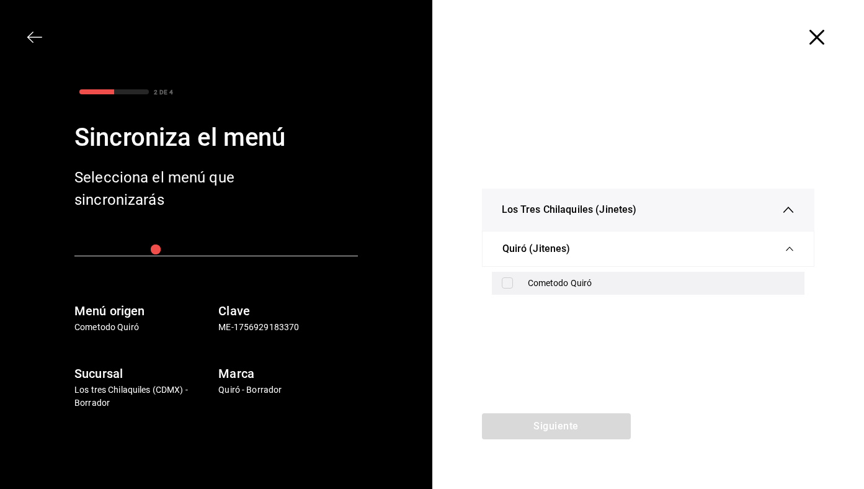
click at [561, 273] on div "Cometodo Quiró" at bounding box center [648, 283] width 313 height 23
checkbox input "true"
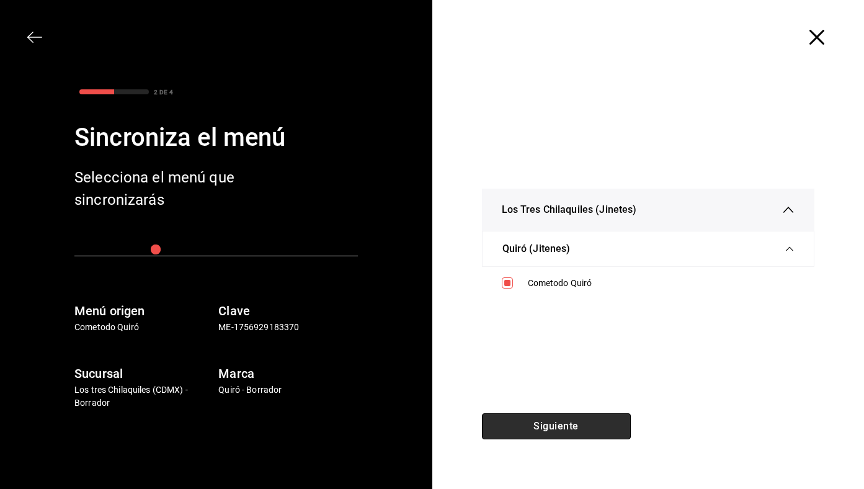
click at [527, 424] on button "Siguiente" at bounding box center [556, 426] width 149 height 26
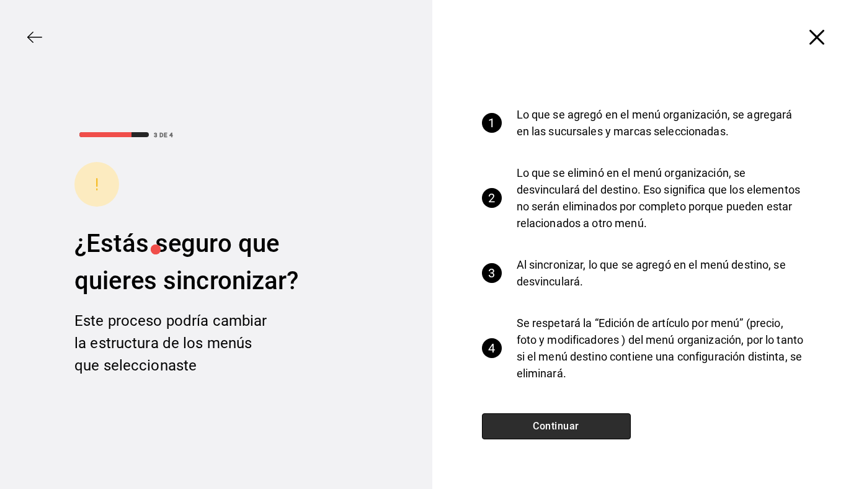
click at [527, 424] on button "Continuar" at bounding box center [556, 426] width 149 height 26
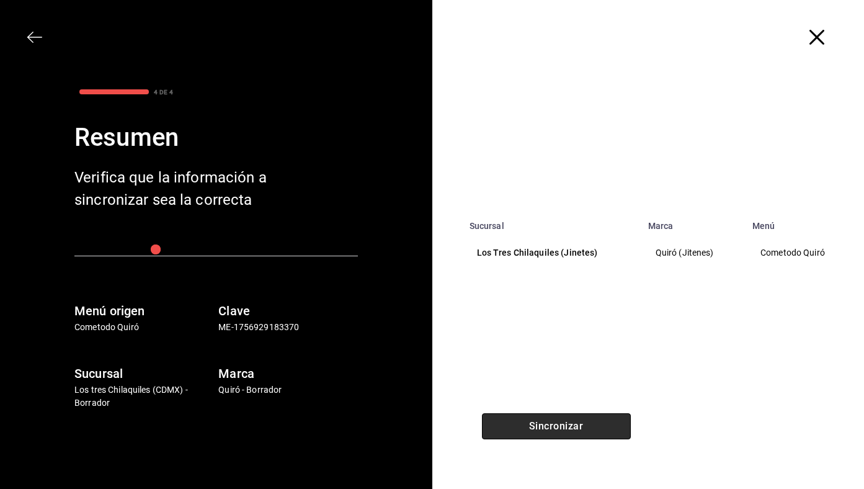
click at [546, 418] on button "Sincronizar" at bounding box center [556, 426] width 149 height 26
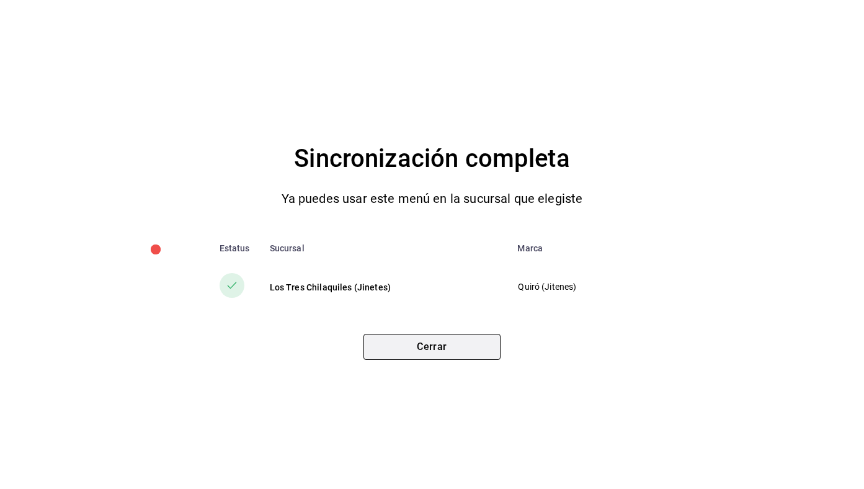
click at [461, 337] on button "Cerrar" at bounding box center [431, 347] width 137 height 26
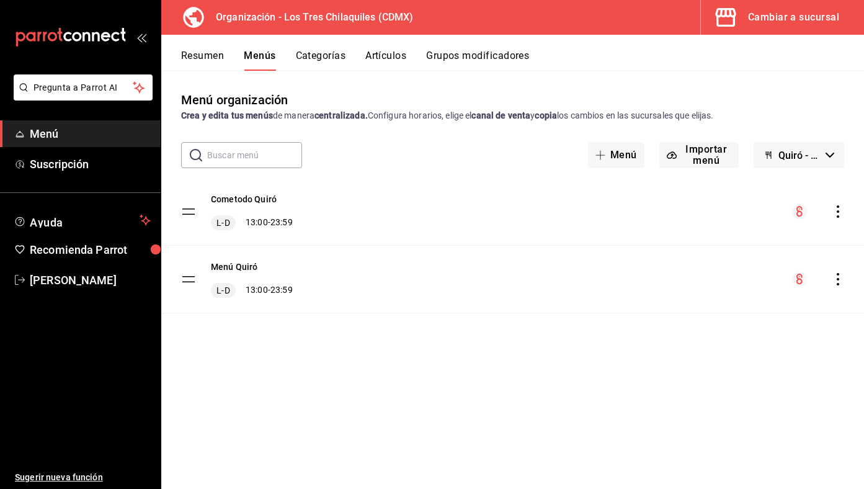
click at [784, 15] on div "Cambiar a sucursal" at bounding box center [793, 17] width 91 height 17
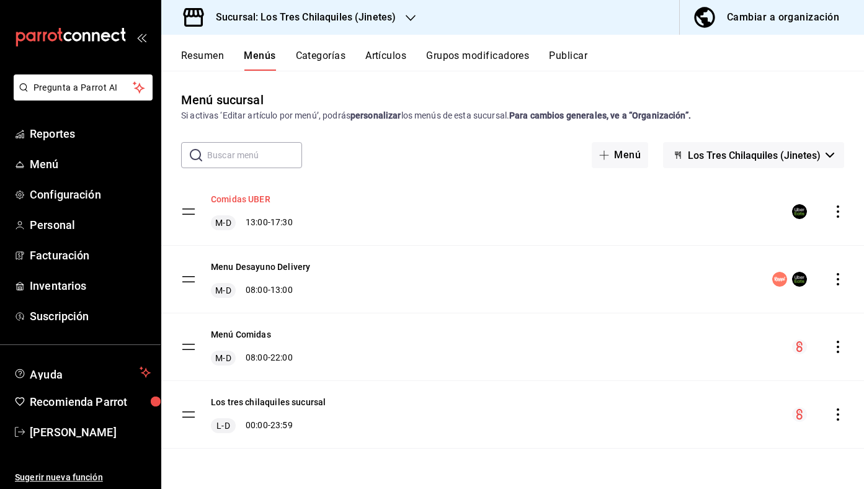
click at [260, 198] on button "Comidas UBER" at bounding box center [241, 199] width 60 height 12
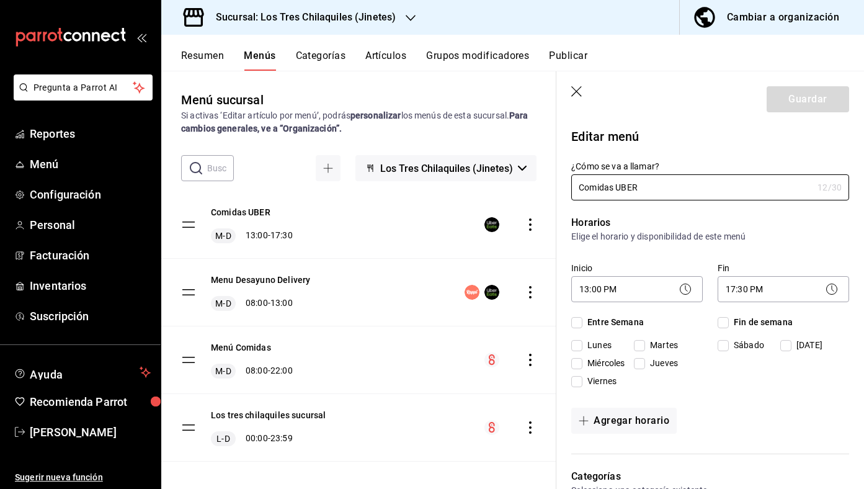
checkbox input "true"
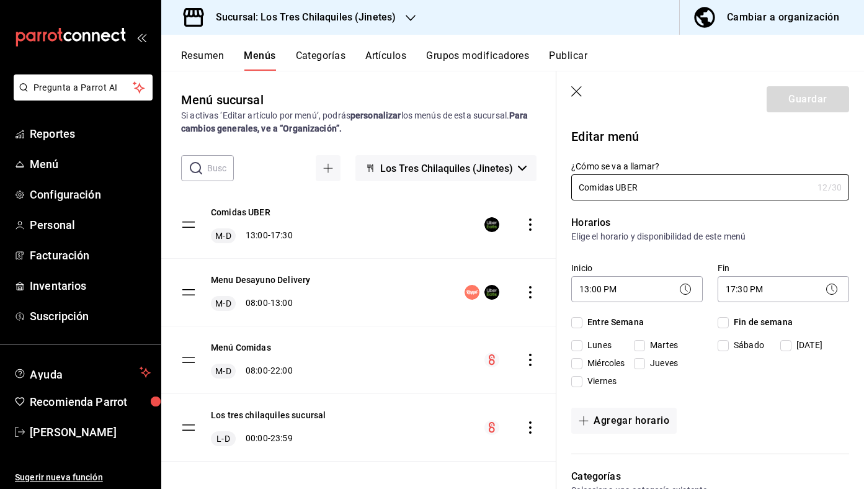
checkbox input "true"
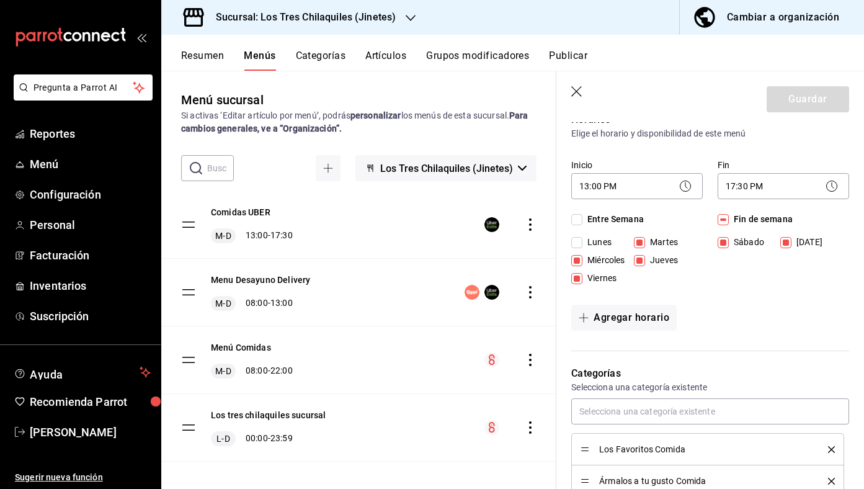
scroll to position [61, 0]
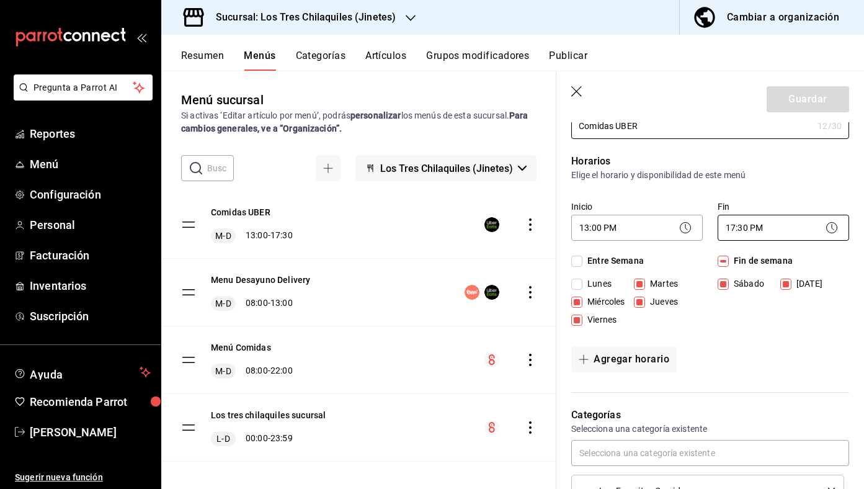
click at [789, 233] on body "Pregunta a Parrot AI Reportes Menú Configuración Personal Facturación Inventari…" at bounding box center [432, 244] width 864 height 489
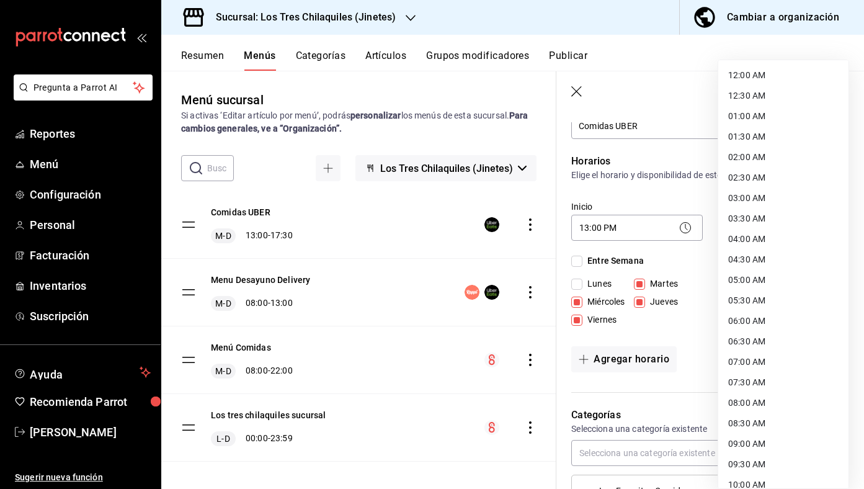
scroll to position [517, 0]
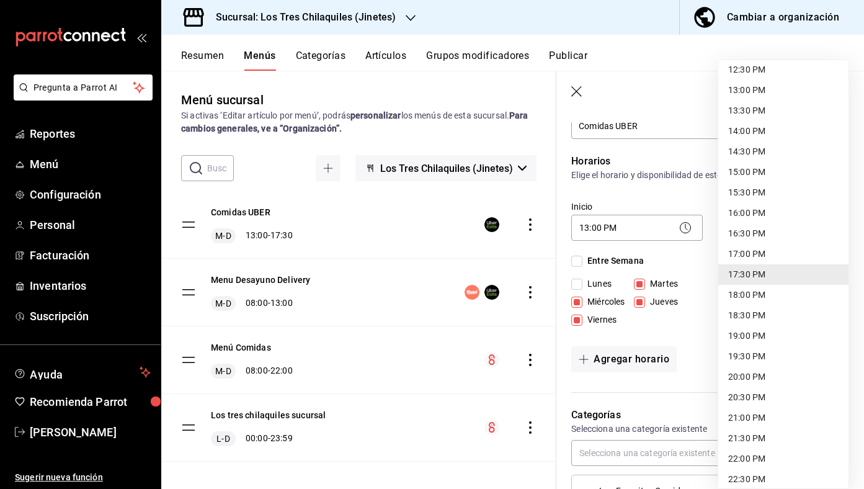
click at [765, 311] on li "18:30 PM" at bounding box center [783, 315] width 130 height 20
type input "18:30"
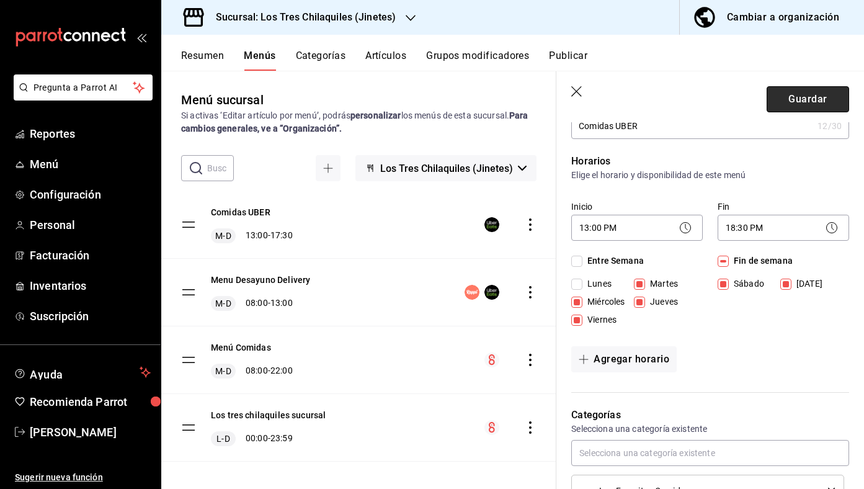
click at [815, 102] on button "Guardar" at bounding box center [807, 99] width 82 height 26
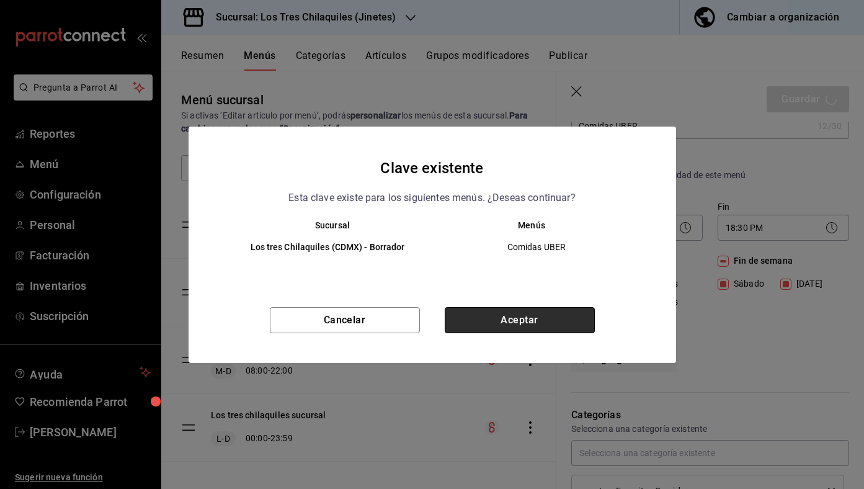
click at [559, 319] on button "Aceptar" at bounding box center [520, 320] width 150 height 26
checkbox input "false"
type input "1758393488260"
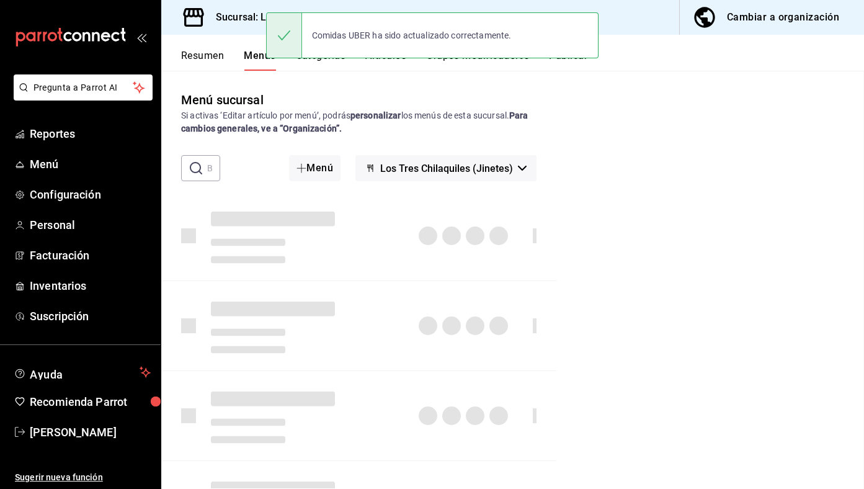
checkbox input "false"
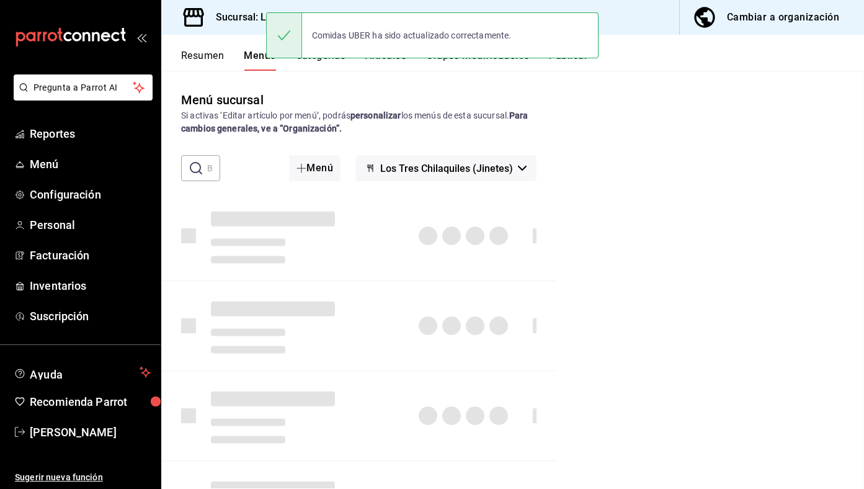
checkbox input "false"
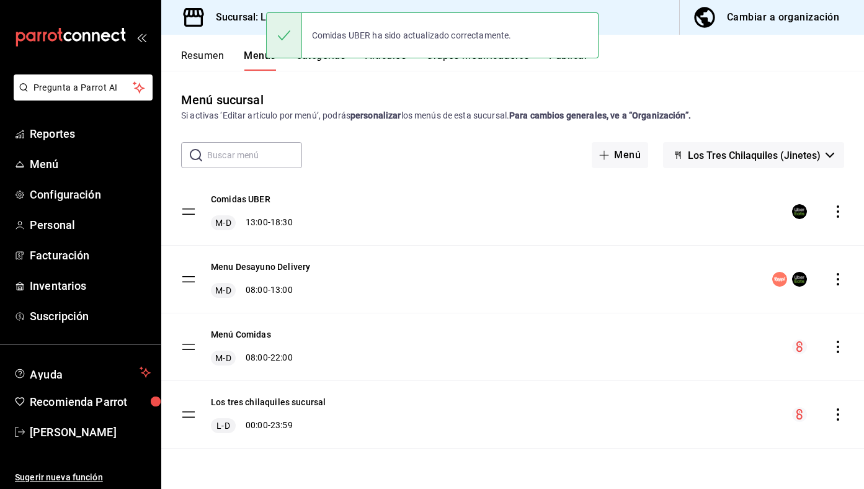
click at [724, 157] on span "Los Tres Chilaquiles (Jinetes)" at bounding box center [754, 155] width 133 height 12
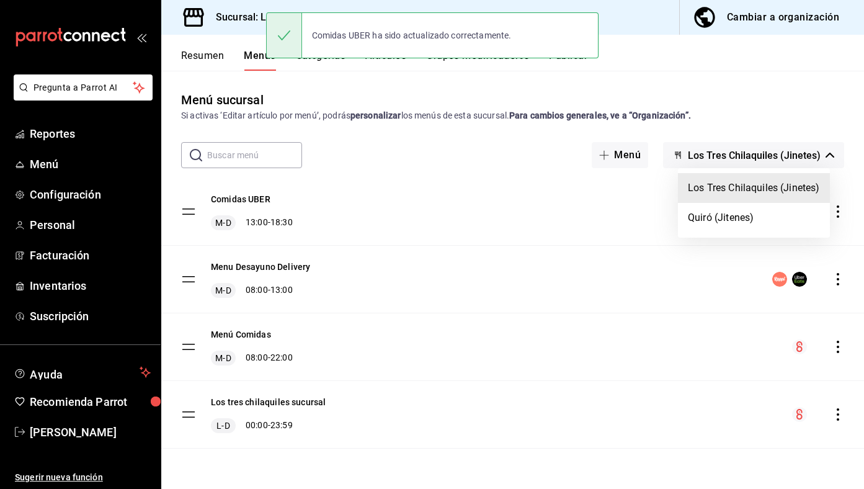
click at [600, 221] on div at bounding box center [432, 244] width 864 height 489
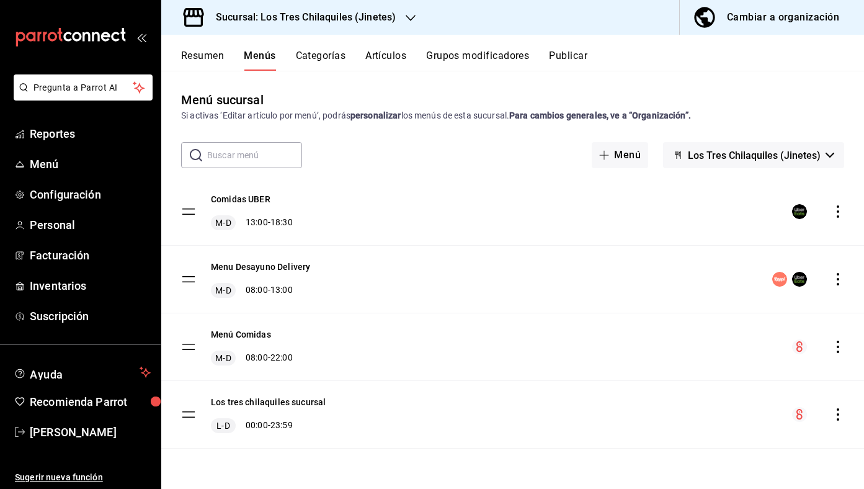
click at [836, 213] on icon "actions" at bounding box center [838, 211] width 12 height 12
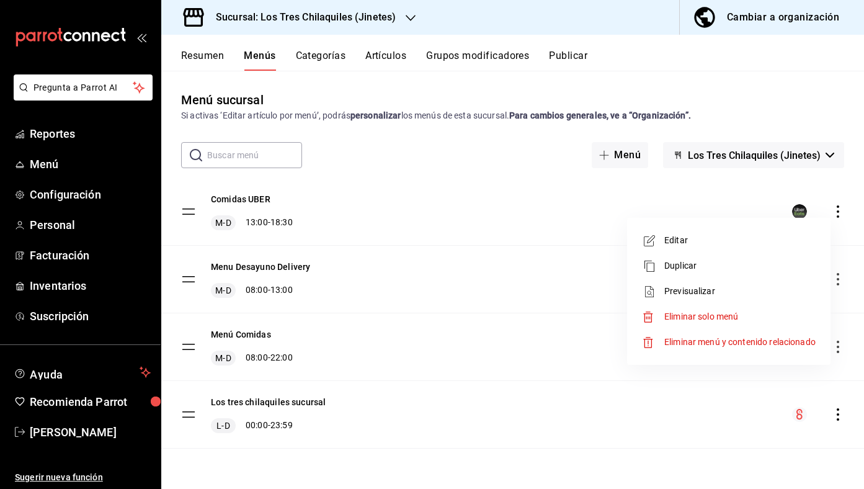
click at [577, 180] on div at bounding box center [432, 244] width 864 height 489
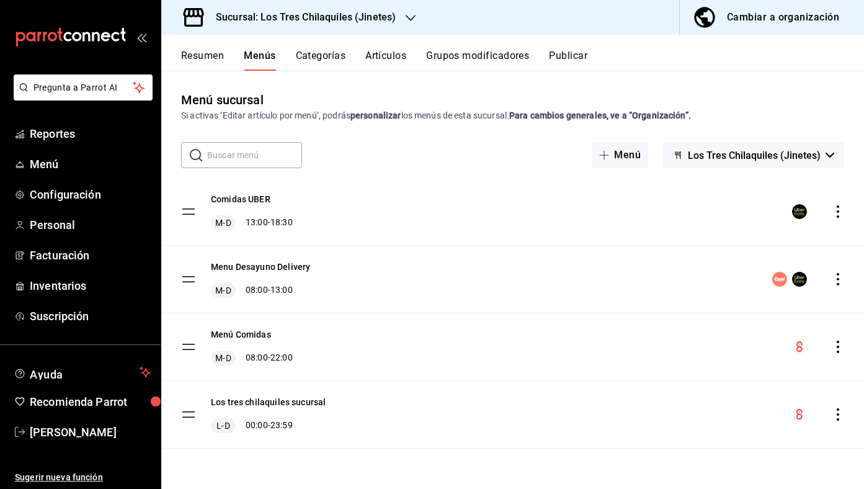
click at [567, 58] on button "Publicar" at bounding box center [568, 60] width 38 height 21
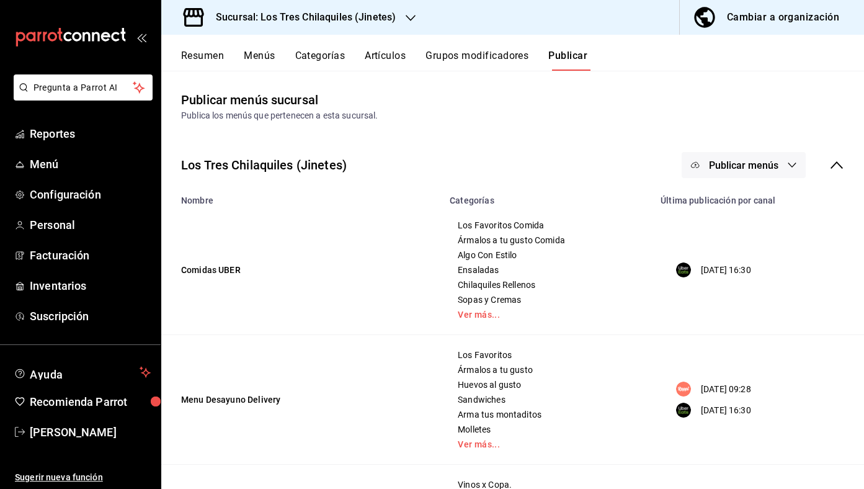
click at [757, 166] on span "Publicar menús" at bounding box center [743, 165] width 69 height 12
click at [760, 210] on span "Uber Eats" at bounding box center [762, 205] width 60 height 13
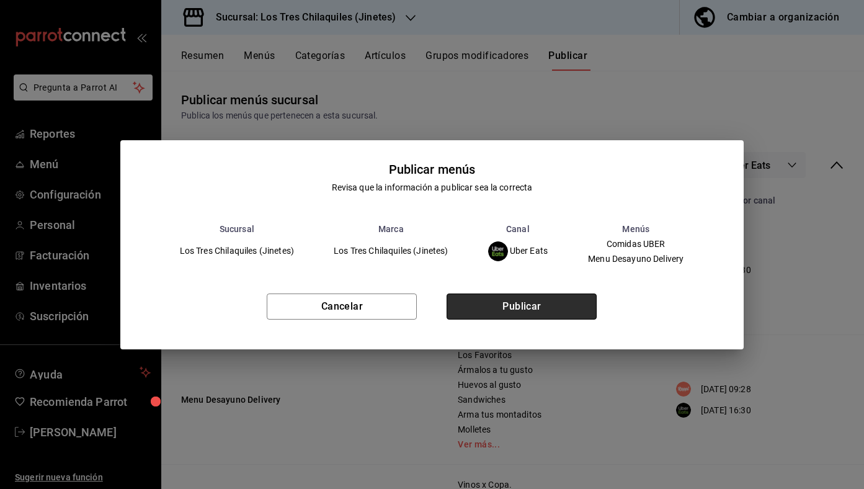
click at [558, 300] on button "Publicar" at bounding box center [521, 306] width 150 height 26
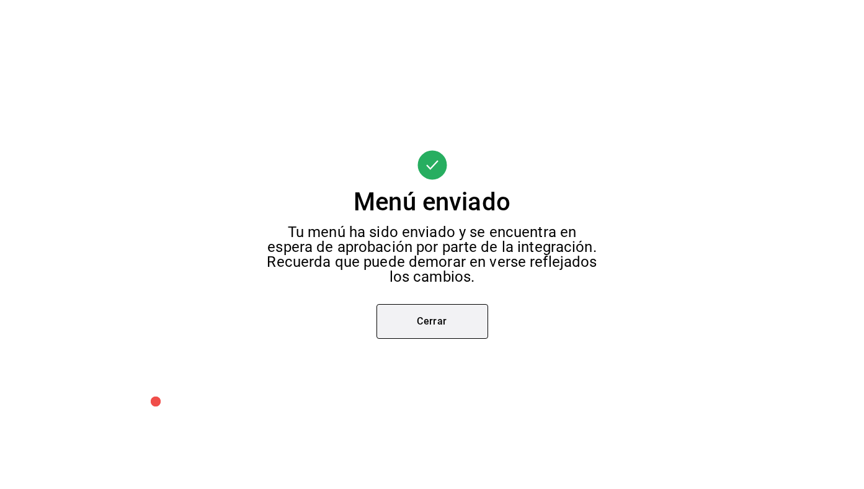
click at [446, 311] on button "Cerrar" at bounding box center [432, 321] width 112 height 35
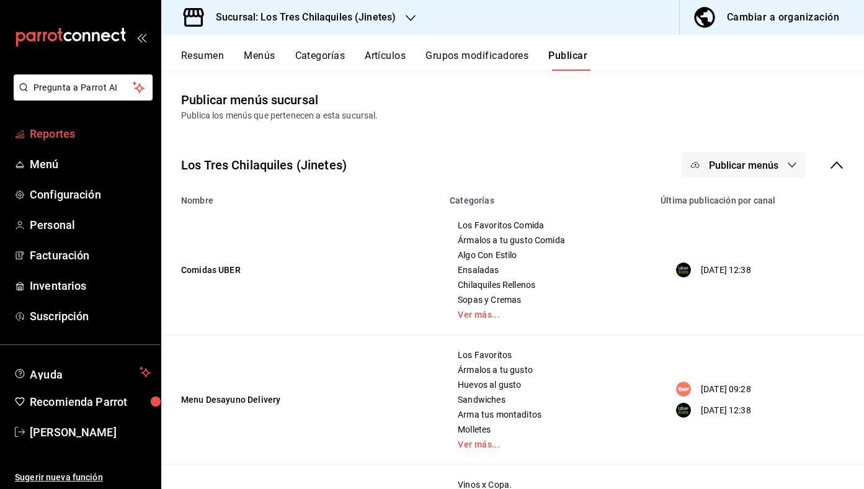
click at [92, 131] on span "Reportes" at bounding box center [90, 133] width 121 height 17
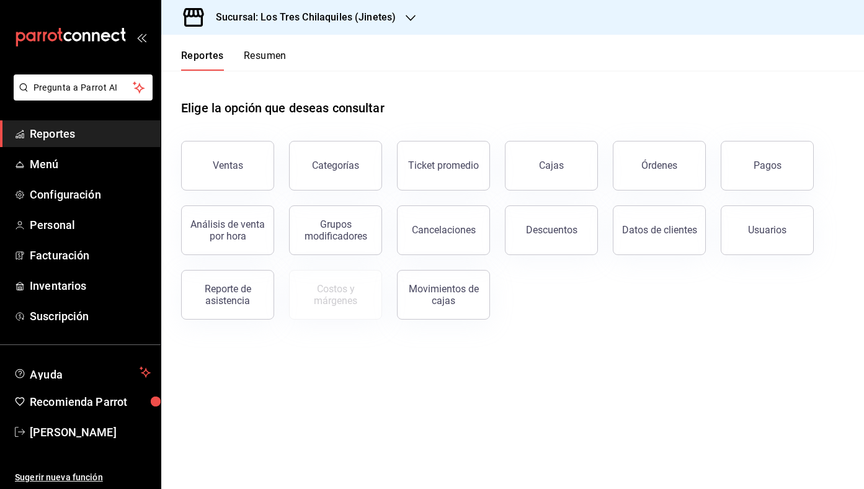
click at [276, 56] on button "Resumen" at bounding box center [265, 60] width 43 height 21
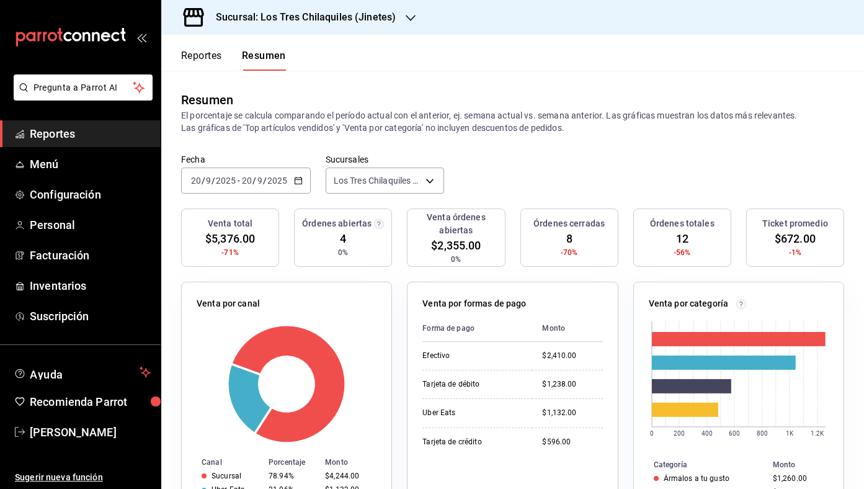
click at [200, 65] on button "Reportes" at bounding box center [201, 60] width 41 height 21
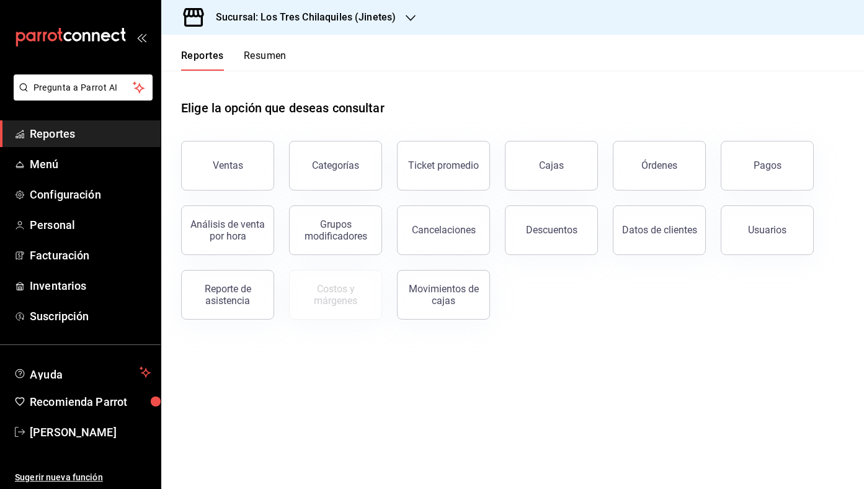
click at [263, 60] on button "Resumen" at bounding box center [265, 60] width 43 height 21
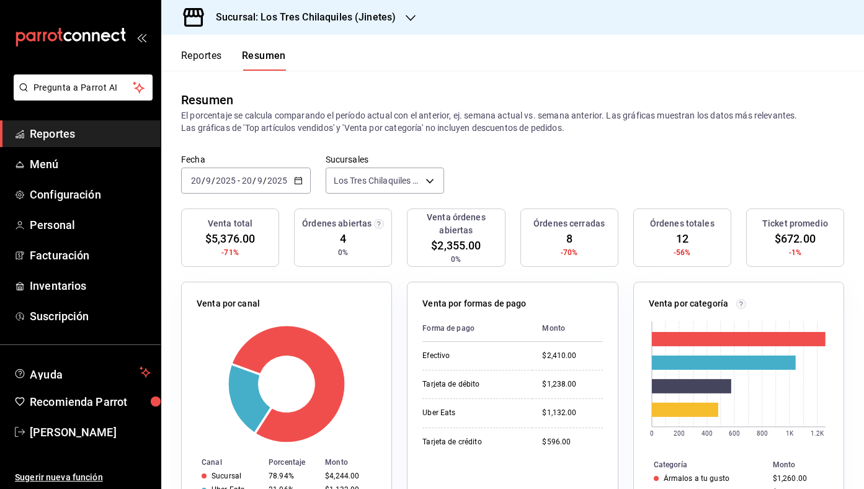
click at [208, 52] on button "Reportes" at bounding box center [201, 60] width 41 height 21
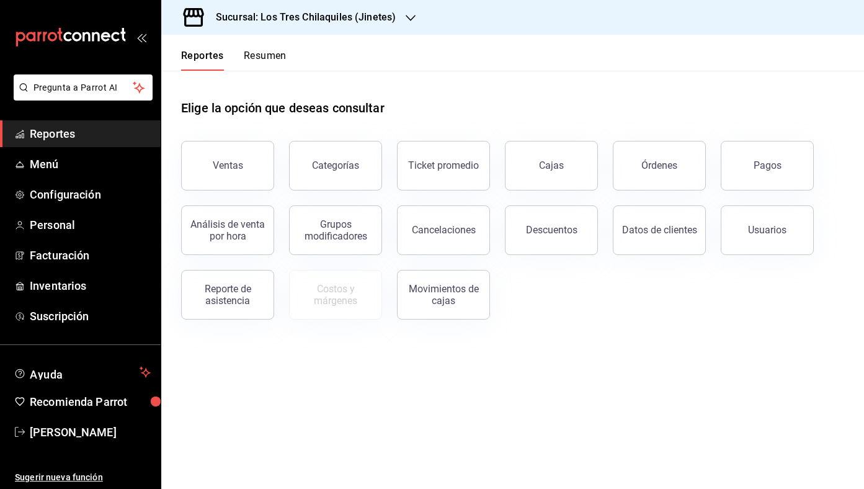
click at [273, 56] on button "Resumen" at bounding box center [265, 60] width 43 height 21
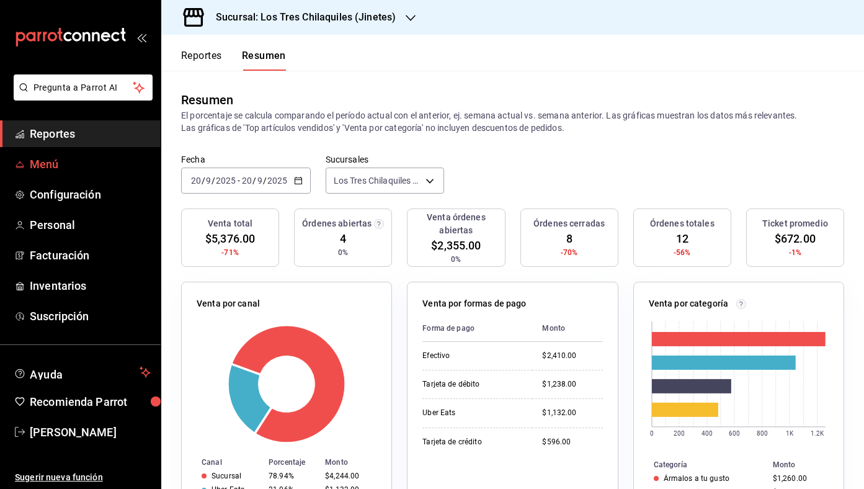
click at [104, 161] on span "Menú" at bounding box center [90, 164] width 121 height 17
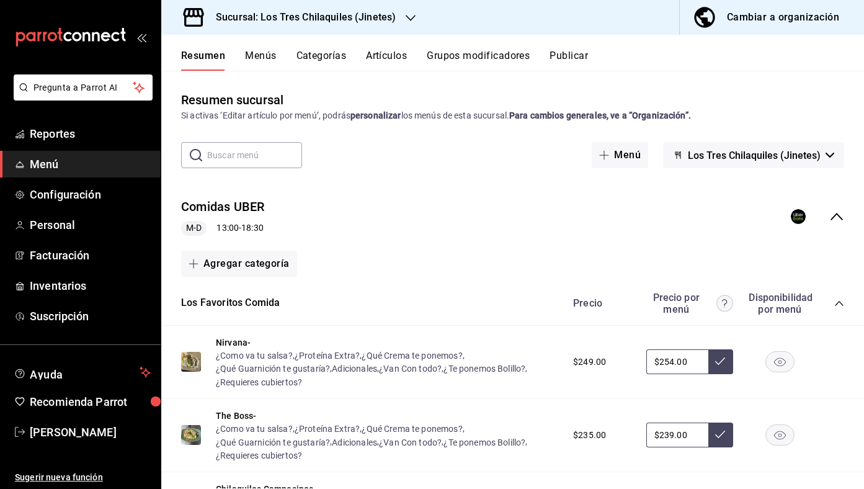
click at [269, 53] on button "Menús" at bounding box center [260, 60] width 31 height 21
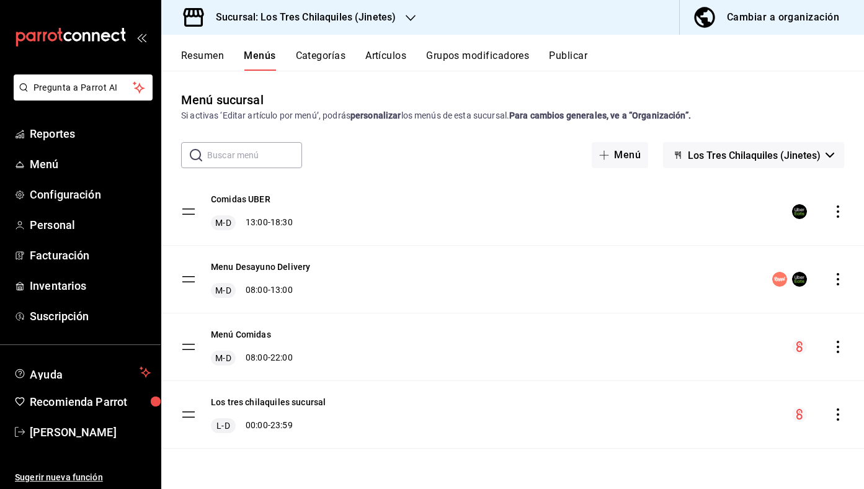
click at [265, 409] on div "Los tres chilaquiles sucursal L-D 00:00 - 23:59" at bounding box center [268, 414] width 115 height 37
click at [267, 401] on button "Los tres chilaquiles sucursal" at bounding box center [268, 402] width 115 height 12
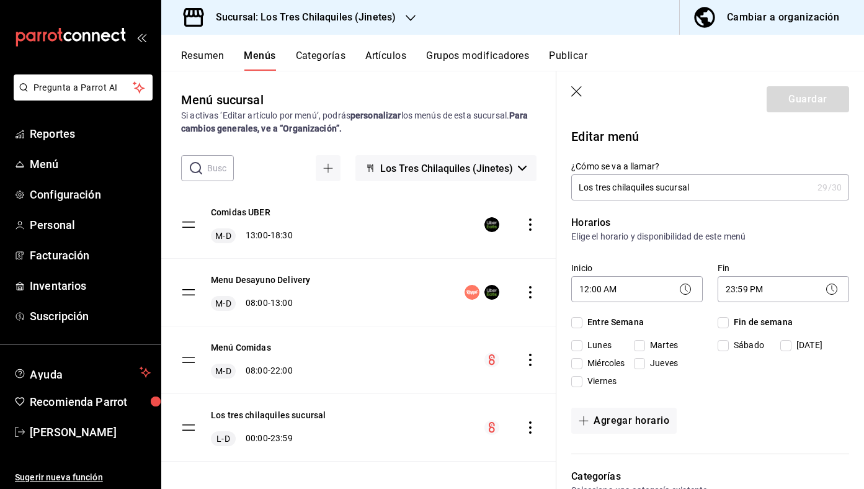
checkbox input "true"
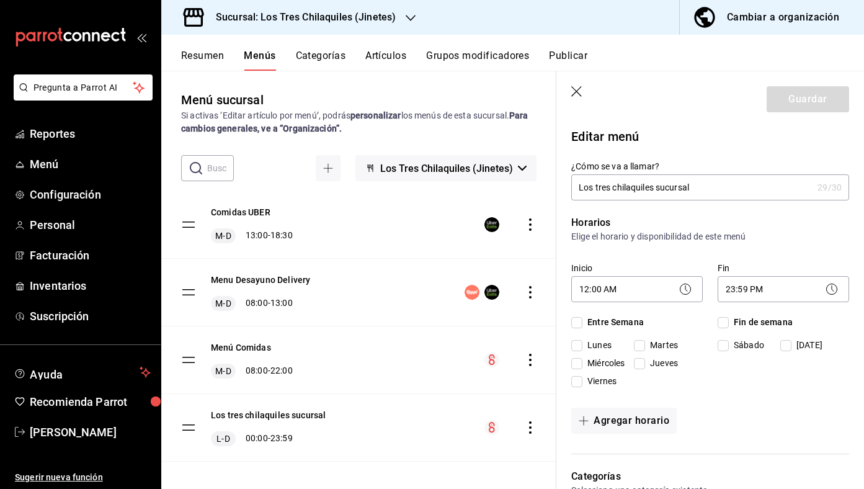
checkbox input "true"
click at [695, 187] on input "Los tres chilaquiles sucursal" at bounding box center [691, 187] width 241 height 25
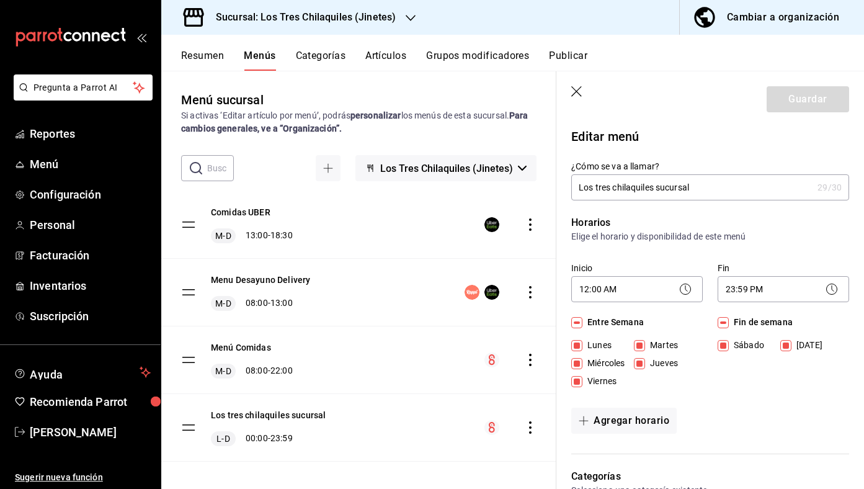
click at [695, 187] on input "Los tres chilaquiles sucursal" at bounding box center [691, 187] width 241 height 25
type input "L"
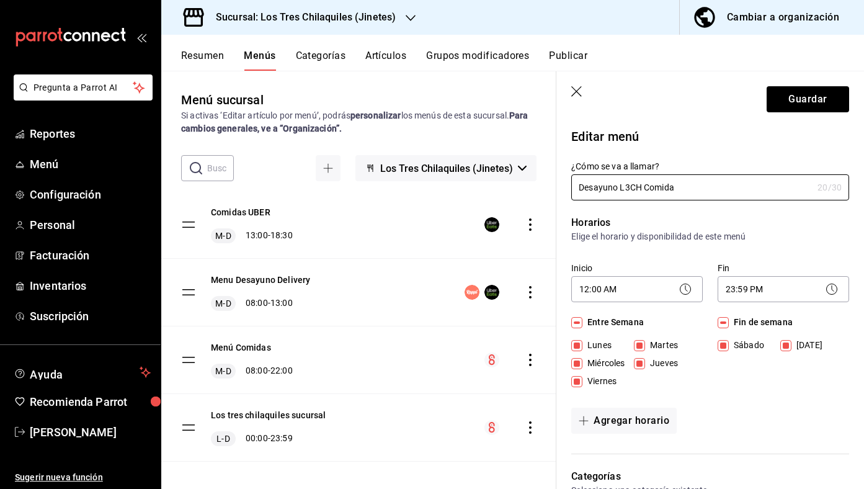
type input "Desayuno L3CH Comida"
click at [580, 91] on icon "button" at bounding box center [577, 92] width 12 height 12
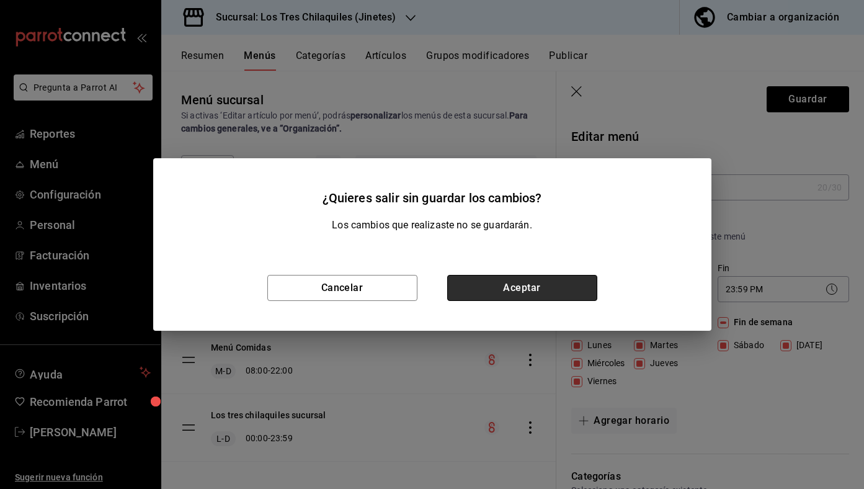
click at [524, 280] on button "Aceptar" at bounding box center [522, 288] width 150 height 26
checkbox input "false"
type input "1758393806790"
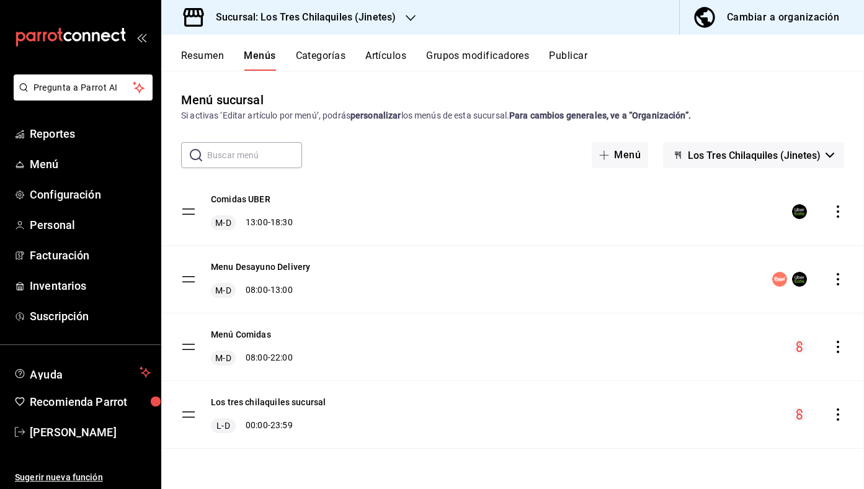
checkbox input "false"
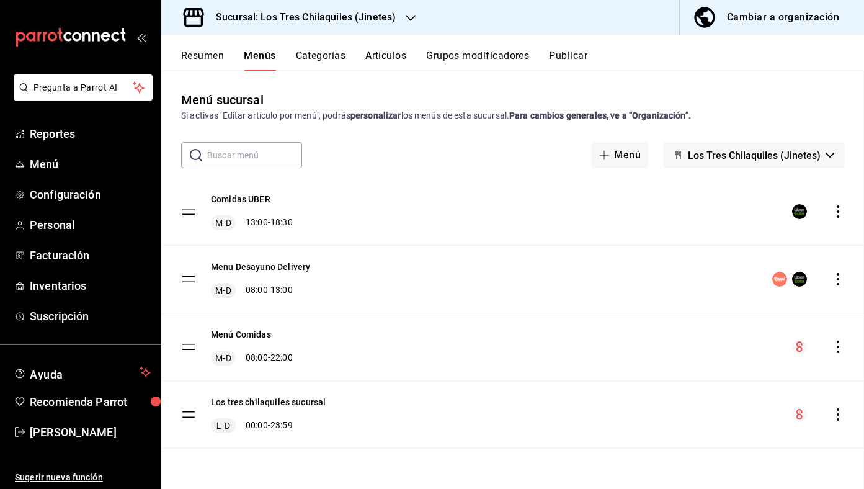
checkbox input "false"
click at [303, 399] on button "Los tres chilaquiles sucursal" at bounding box center [268, 402] width 115 height 12
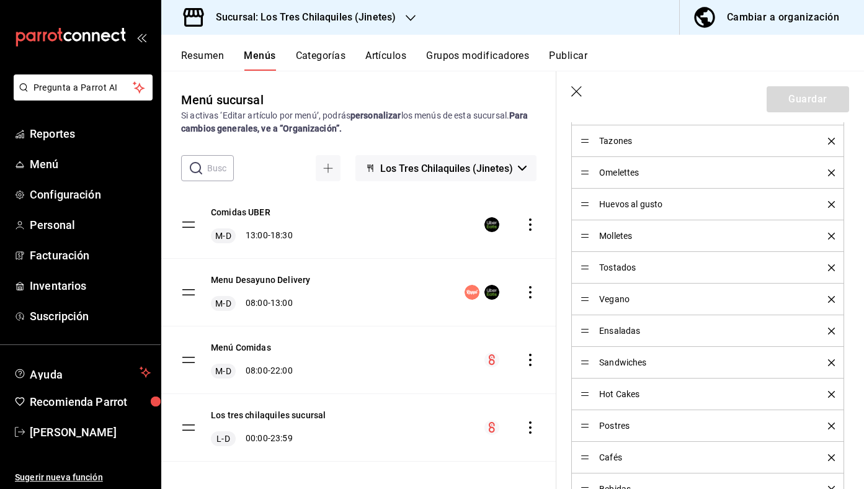
scroll to position [602, 0]
click at [329, 56] on button "Categorías" at bounding box center [321, 60] width 50 height 21
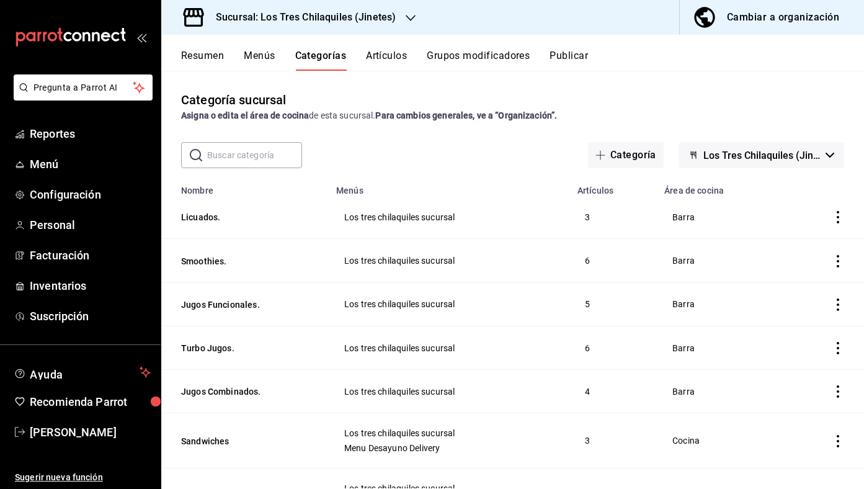
click at [277, 142] on div "​ ​" at bounding box center [241, 155] width 121 height 26
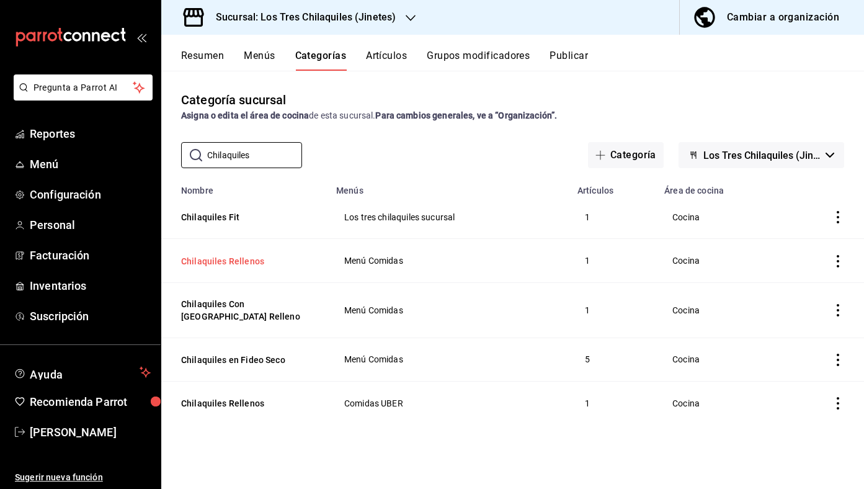
type input "Chilaquiles"
click at [217, 255] on button "Chilaquiles Rellenos" at bounding box center [243, 261] width 124 height 12
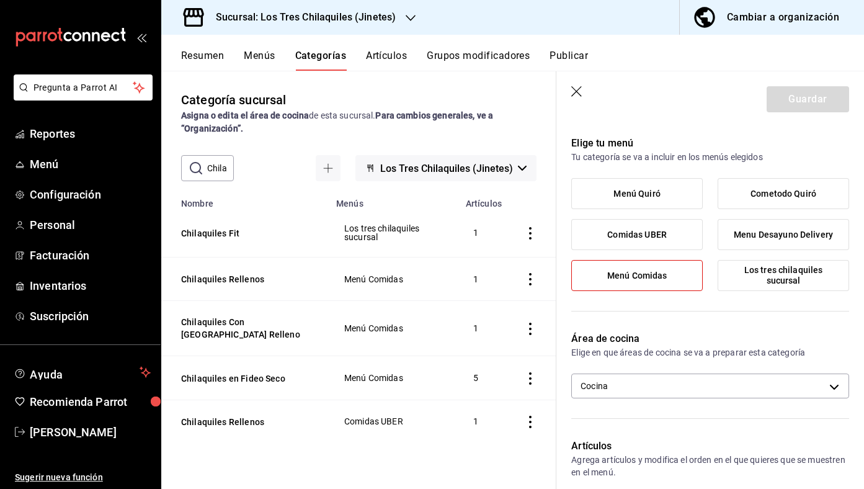
scroll to position [43, 0]
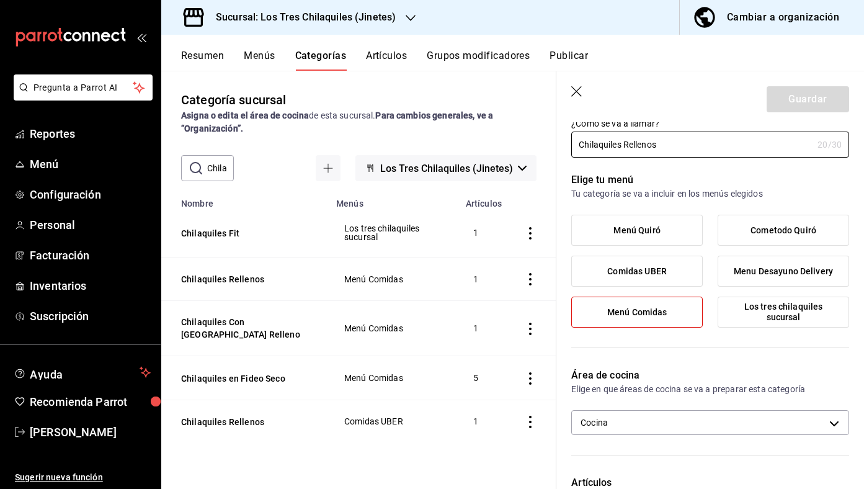
click at [673, 306] on label "Menú Comidas" at bounding box center [637, 312] width 130 height 30
click at [0, 0] on input "Menú Comidas" at bounding box center [0, 0] width 0 height 0
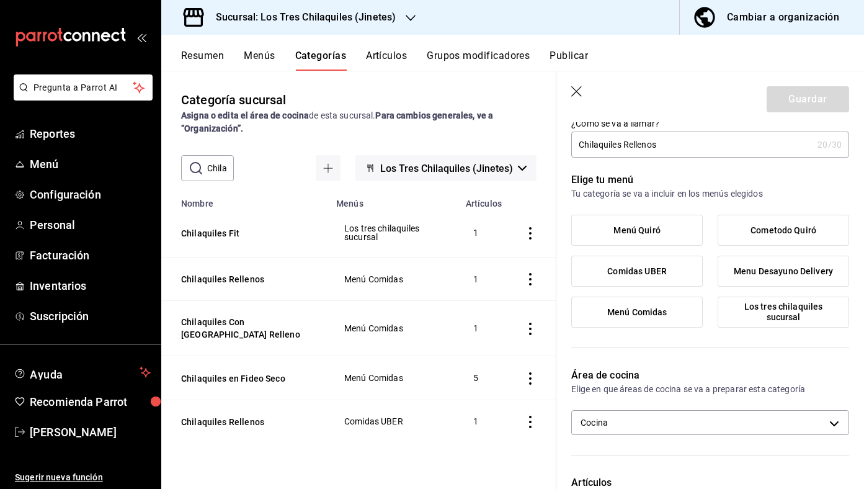
click at [778, 301] on span "Los tres chilaquiles sucursal" at bounding box center [783, 311] width 113 height 21
click at [0, 0] on input "Los tres chilaquiles sucursal" at bounding box center [0, 0] width 0 height 0
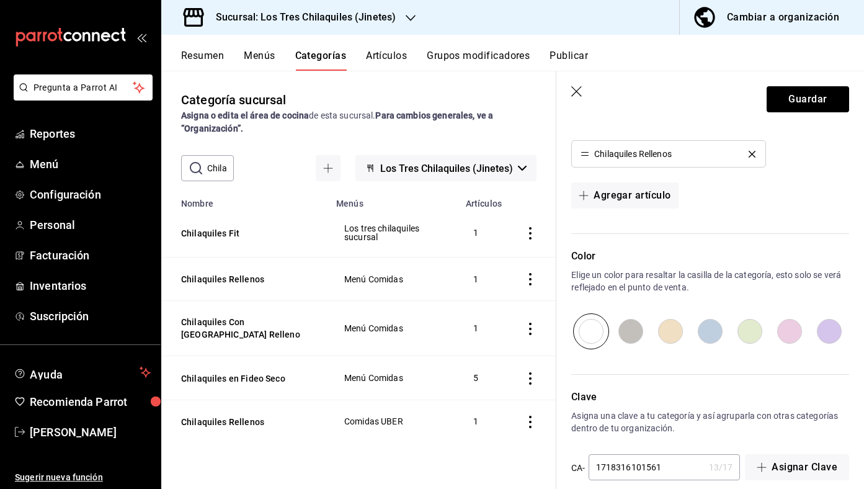
scroll to position [450, 0]
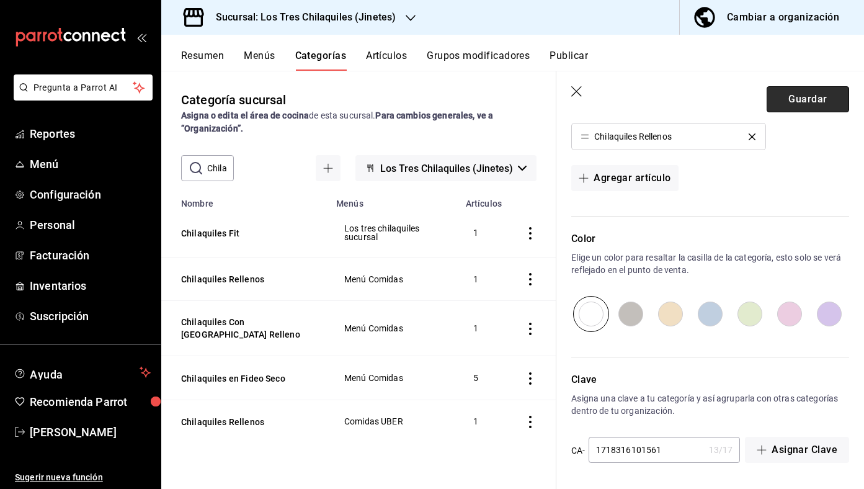
click at [817, 96] on button "Guardar" at bounding box center [807, 99] width 82 height 26
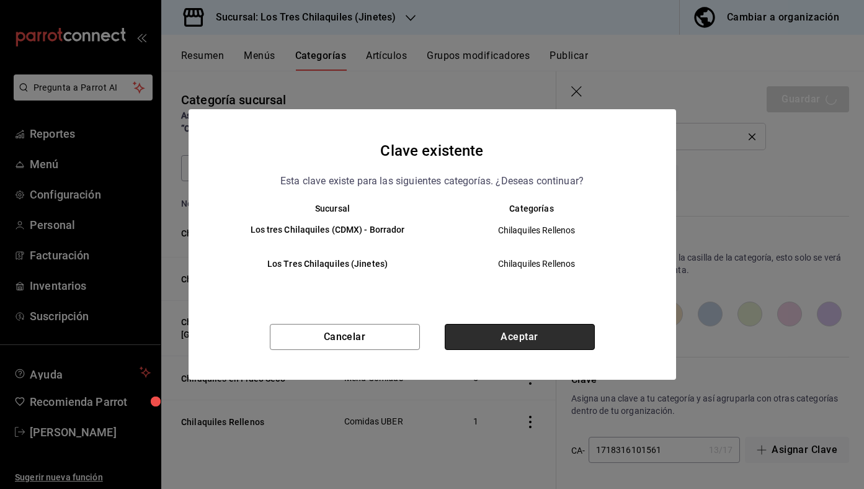
click at [543, 329] on button "Aceptar" at bounding box center [520, 337] width 150 height 26
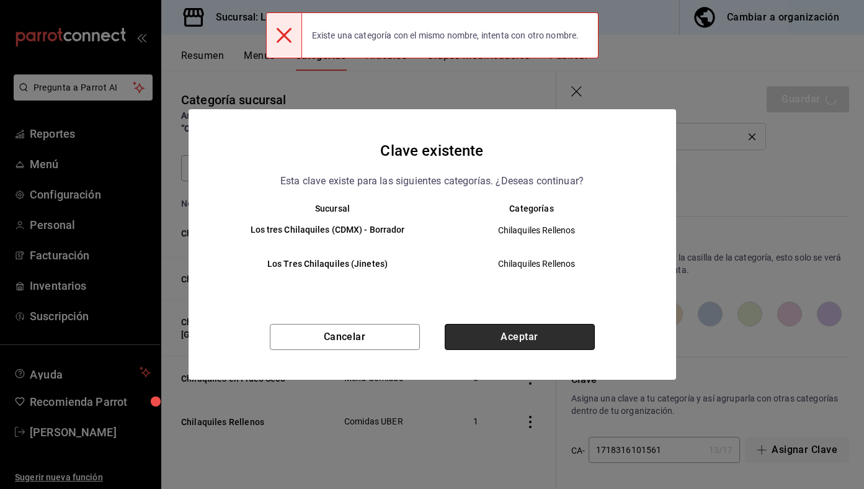
click at [538, 342] on button "Aceptar" at bounding box center [520, 337] width 150 height 26
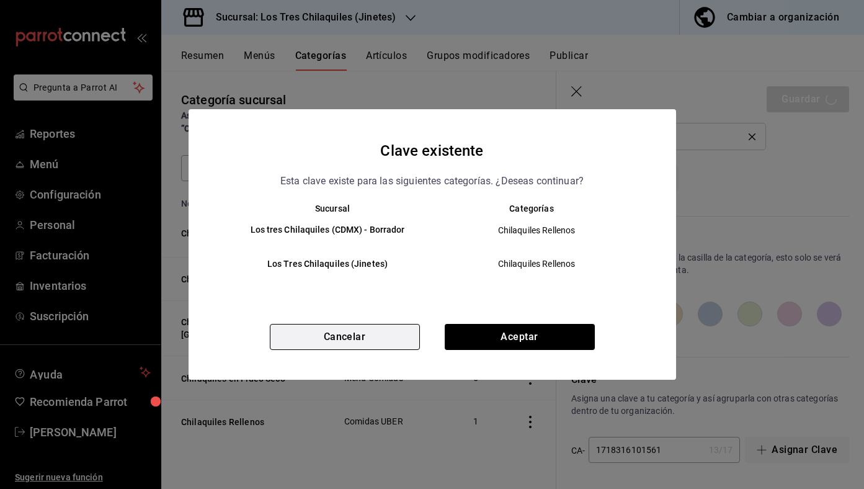
click at [378, 341] on button "Cancelar" at bounding box center [345, 337] width 150 height 26
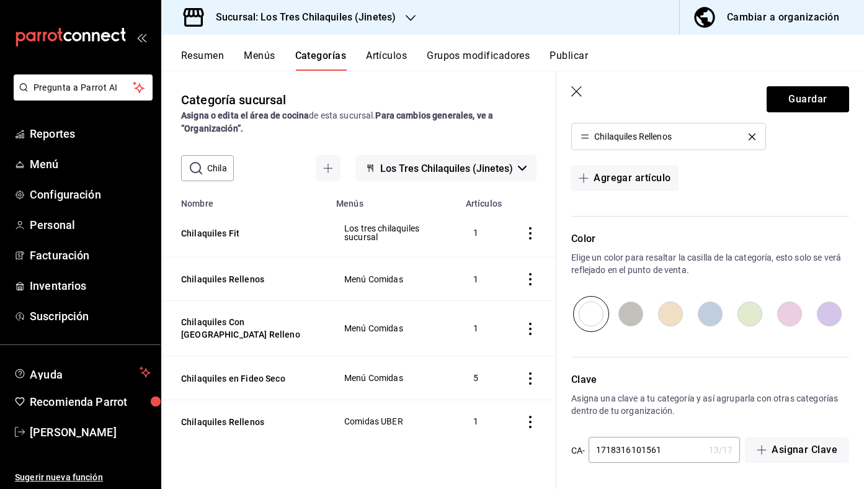
click at [574, 82] on header "Guardar" at bounding box center [710, 96] width 308 height 51
click at [578, 91] on icon "button" at bounding box center [577, 92] width 12 height 12
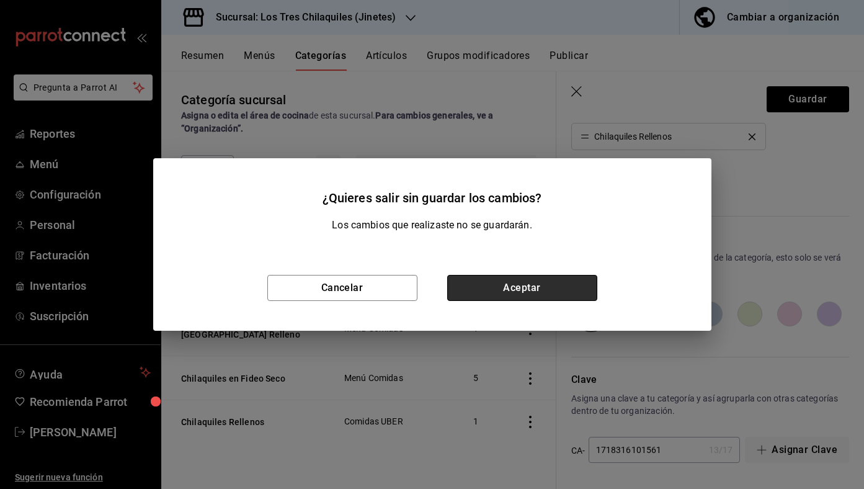
click at [497, 278] on button "Aceptar" at bounding box center [522, 288] width 150 height 26
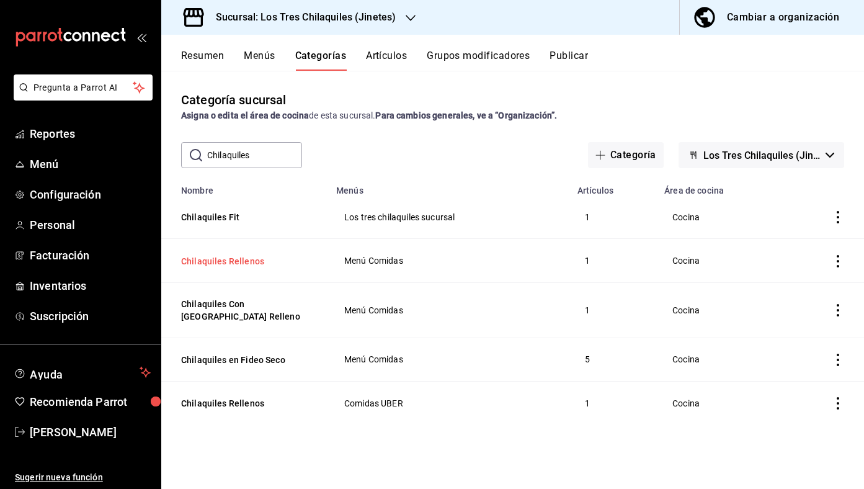
click at [259, 257] on button "Chilaquiles Rellenos" at bounding box center [243, 261] width 124 height 12
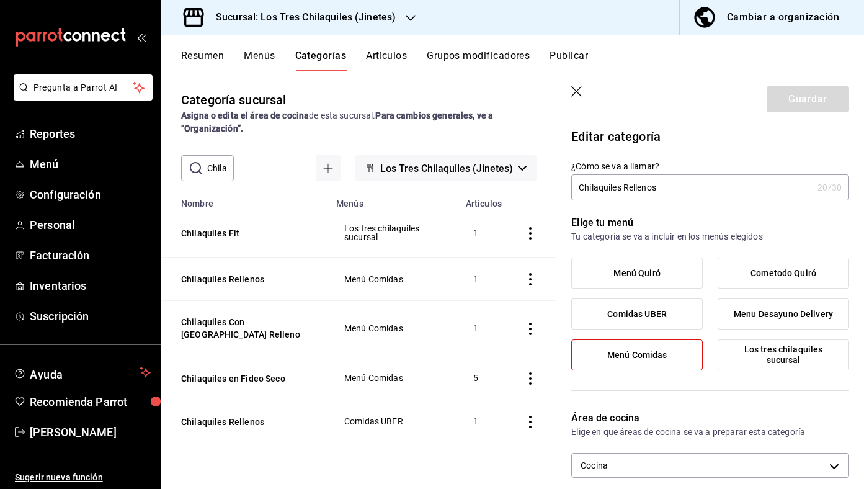
click at [785, 344] on span "Los tres chilaquiles sucursal" at bounding box center [783, 354] width 113 height 21
click at [0, 0] on input "Los tres chilaquiles sucursal" at bounding box center [0, 0] width 0 height 0
click at [787, 105] on button "Guardar" at bounding box center [807, 99] width 82 height 26
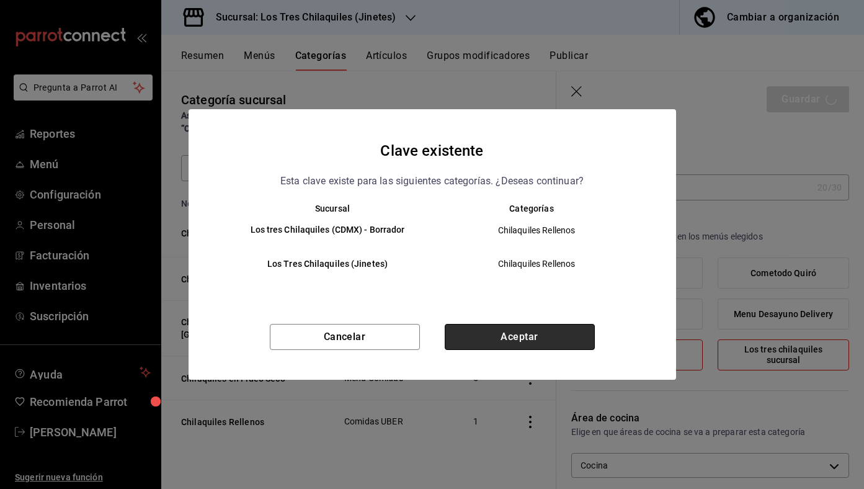
click at [561, 331] on button "Aceptar" at bounding box center [520, 337] width 150 height 26
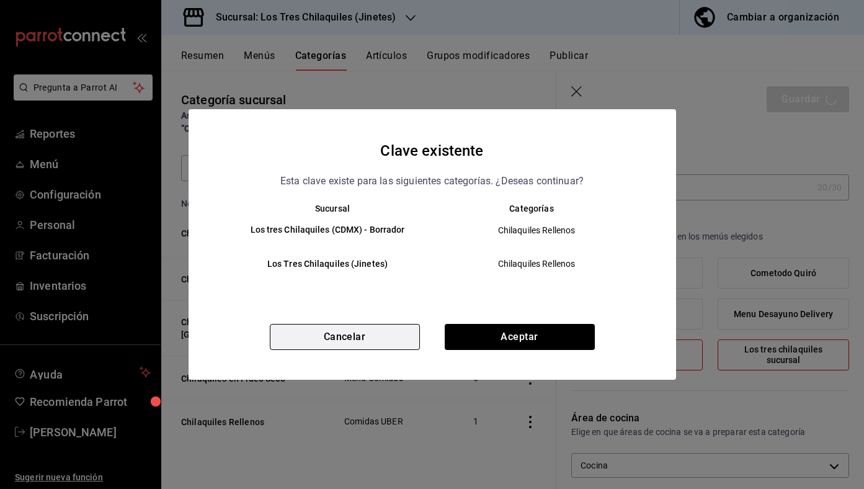
click at [371, 340] on button "Cancelar" at bounding box center [345, 337] width 150 height 26
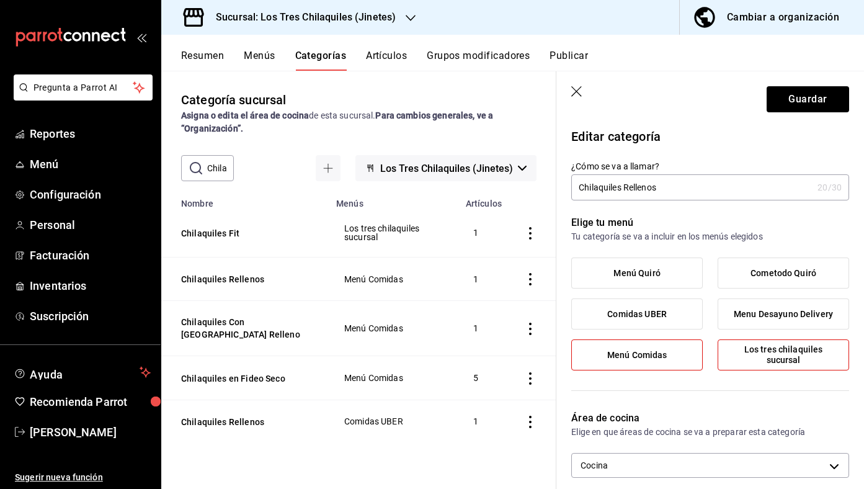
click at [678, 353] on label "Menú Comidas" at bounding box center [637, 355] width 130 height 30
click at [0, 0] on input "Menú Comidas" at bounding box center [0, 0] width 0 height 0
click at [683, 197] on input "Chilaquiles Rellenos" at bounding box center [691, 187] width 241 height 25
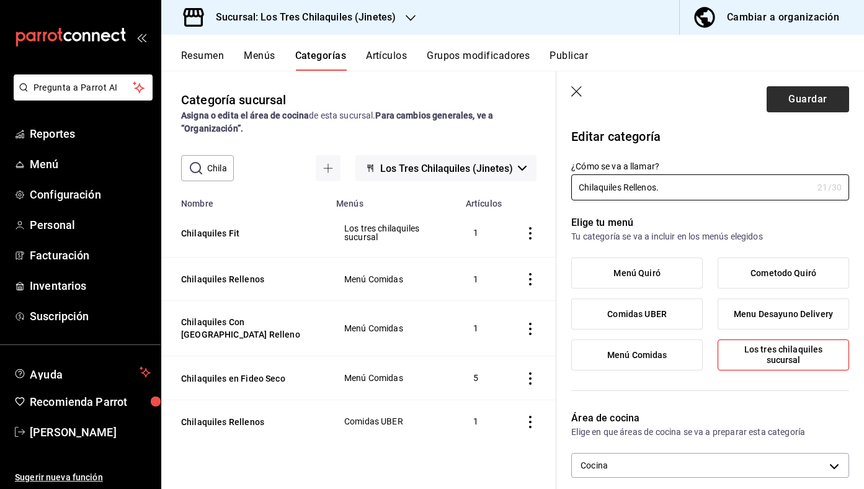
type input "Chilaquiles Rellenos."
click at [796, 99] on button "Guardar" at bounding box center [807, 99] width 82 height 26
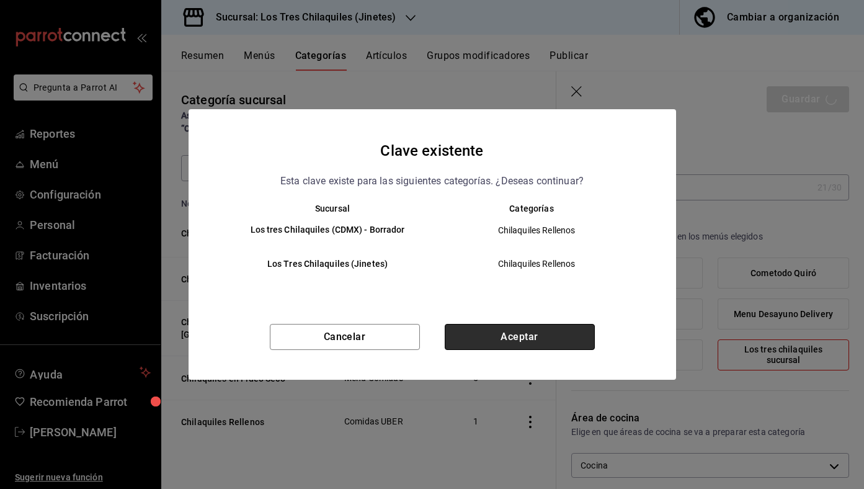
click at [569, 340] on button "Aceptar" at bounding box center [520, 337] width 150 height 26
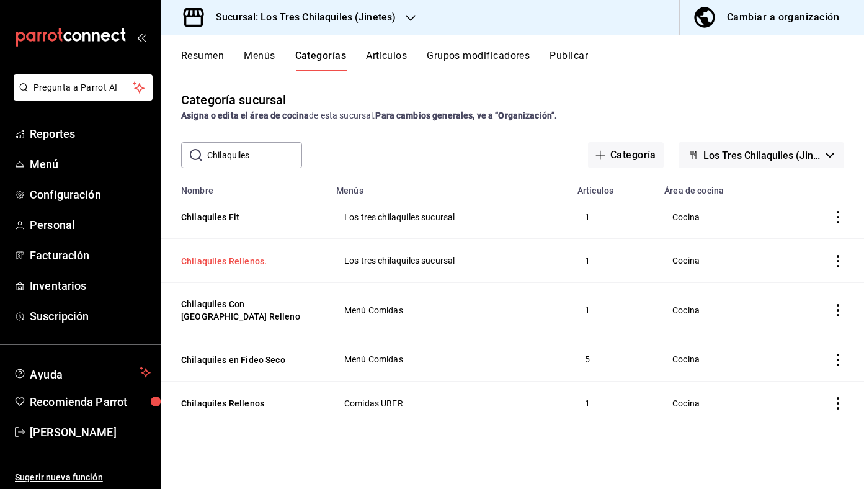
click at [232, 260] on button "Chilaquiles Rellenos." at bounding box center [243, 261] width 124 height 12
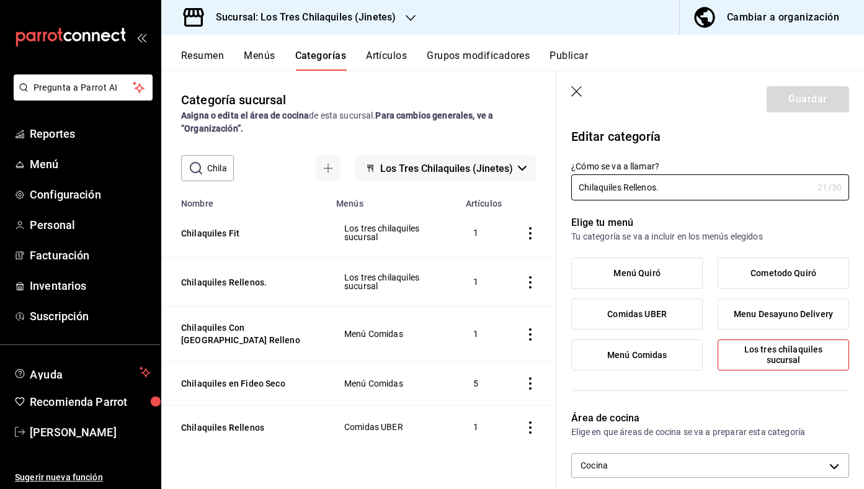
click at [704, 197] on input "Chilaquiles Rellenos." at bounding box center [691, 187] width 241 height 25
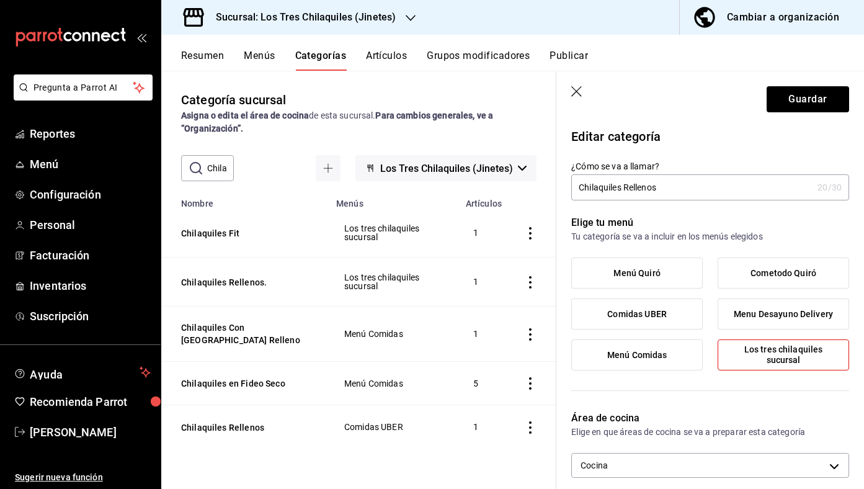
click at [787, 80] on header "Guardar" at bounding box center [710, 96] width 308 height 51
click at [787, 93] on button "Guardar" at bounding box center [807, 99] width 82 height 26
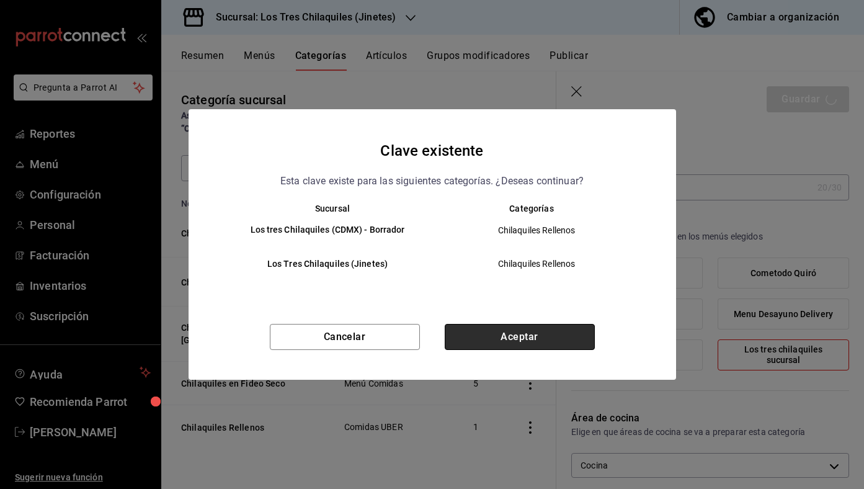
click at [555, 330] on button "Aceptar" at bounding box center [520, 337] width 150 height 26
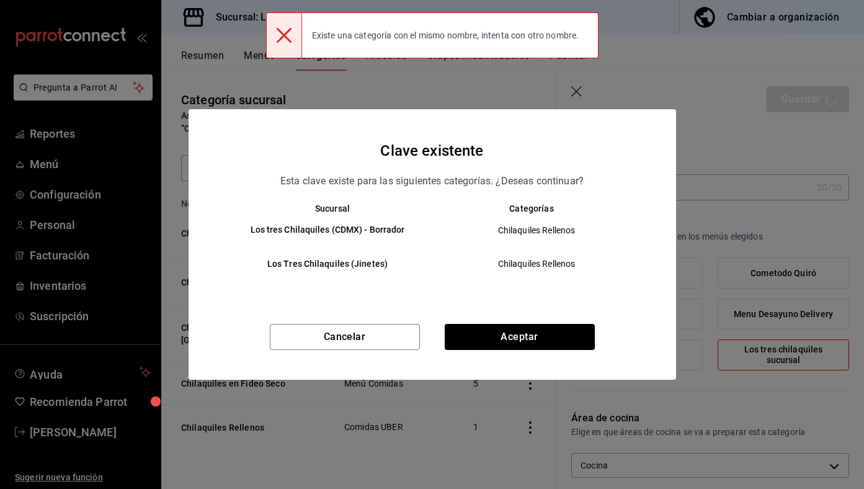
click at [371, 350] on div "Cancelar Aceptar" at bounding box center [432, 352] width 487 height 56
click at [374, 334] on button "Cancelar" at bounding box center [345, 337] width 150 height 26
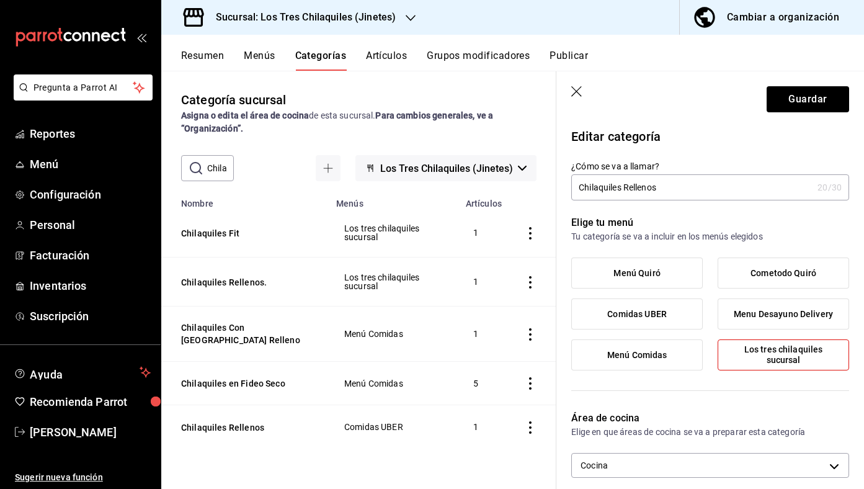
click at [528, 421] on icon "actions" at bounding box center [530, 427] width 12 height 12
click at [352, 458] on div at bounding box center [432, 244] width 864 height 489
click at [729, 182] on input "Chilaquiles Rellenos" at bounding box center [691, 187] width 241 height 25
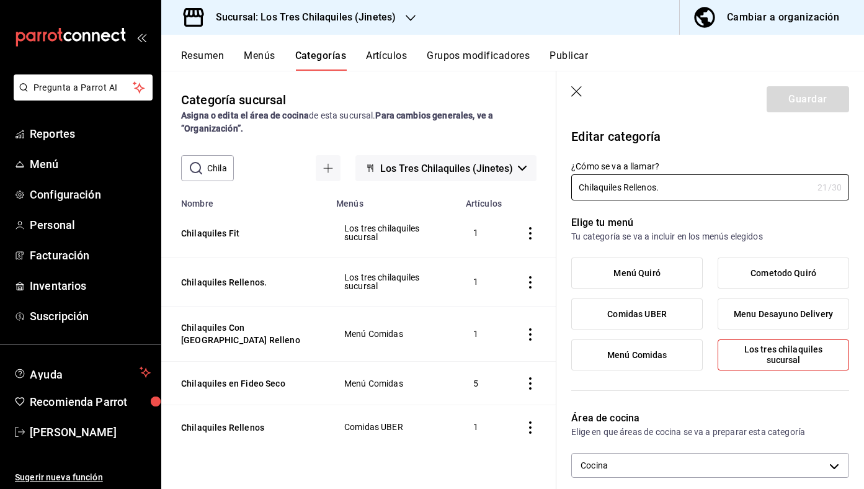
type input "Chilaquiles Rellenos."
click at [574, 86] on icon "button" at bounding box center [577, 92] width 12 height 12
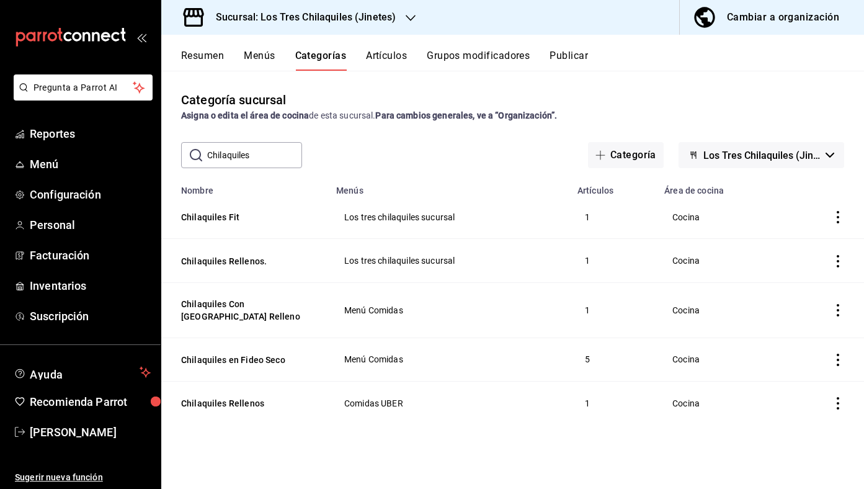
click at [253, 66] on button "Menús" at bounding box center [259, 60] width 31 height 21
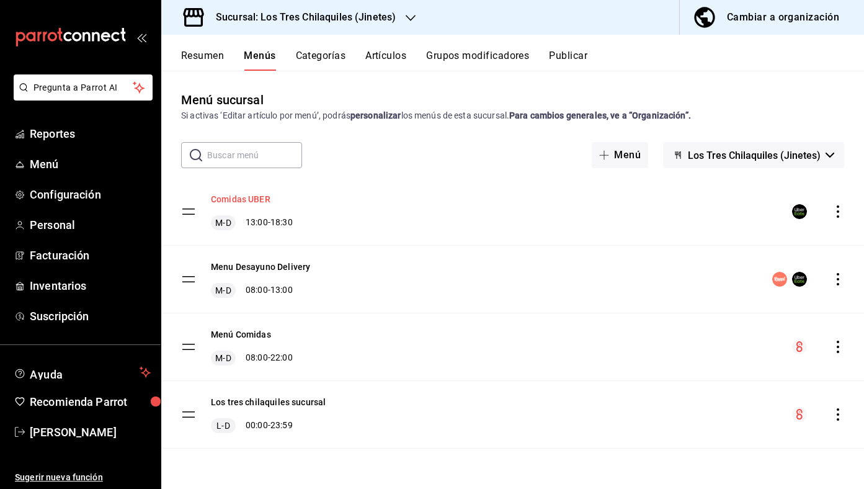
click at [252, 201] on button "Comidas UBER" at bounding box center [241, 199] width 60 height 12
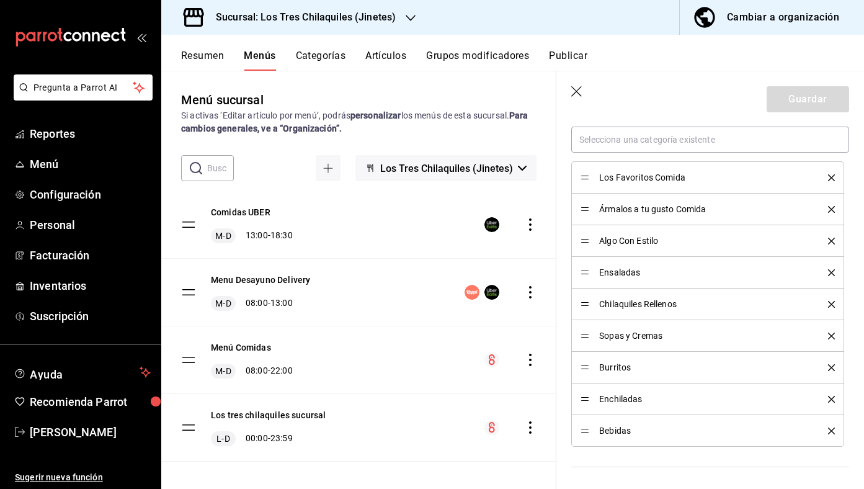
scroll to position [363, 0]
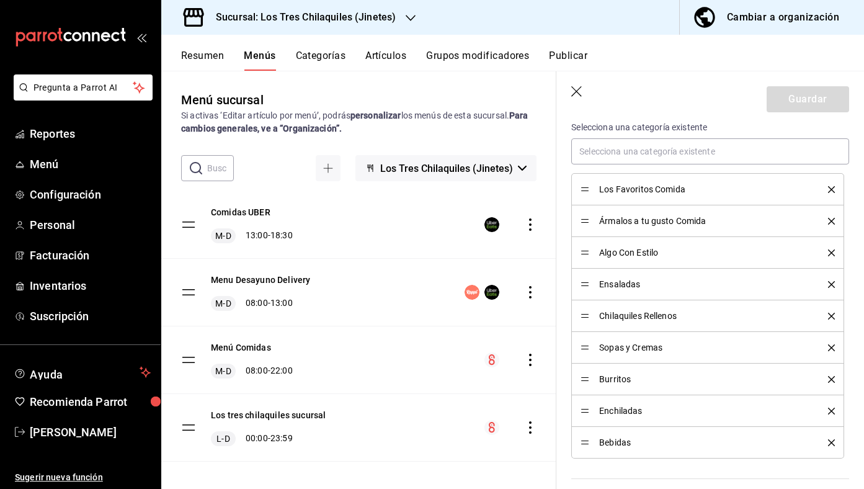
click at [396, 63] on button "Artículos" at bounding box center [385, 60] width 41 height 21
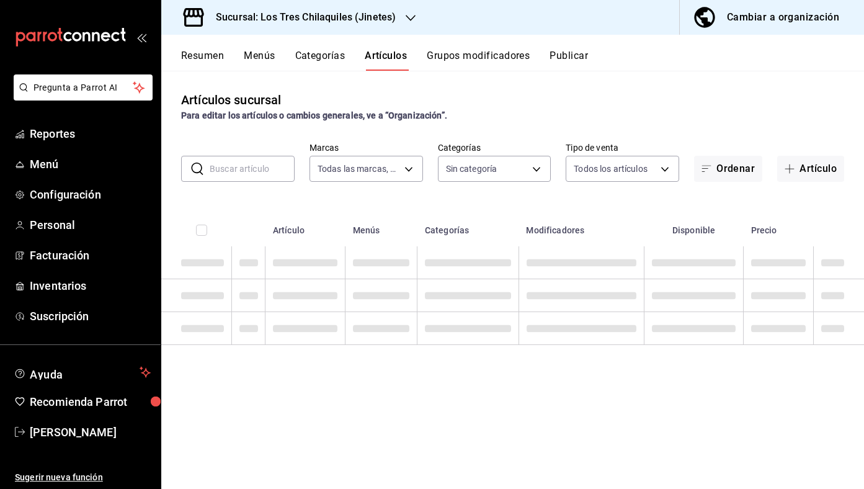
type input "d7910c5e-c6f7-48fa-adda-900847dc7e4e,b695be58-cc6c-4c57-a93d-9c38e75c8bd0"
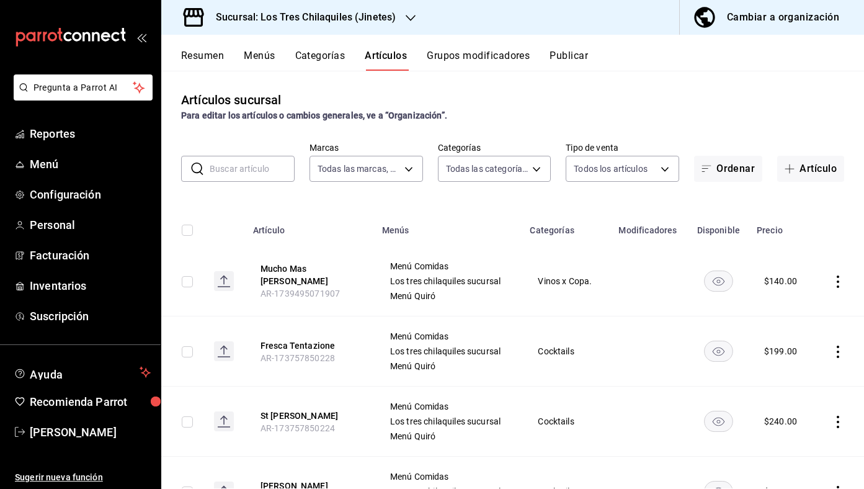
type input "71198ed7-311d-4ced-890d-99474b51dcb2,eec9660c-d179-4801-8c33-f12087c945eb,d9d74…"
click at [229, 179] on input "text" at bounding box center [252, 168] width 85 height 25
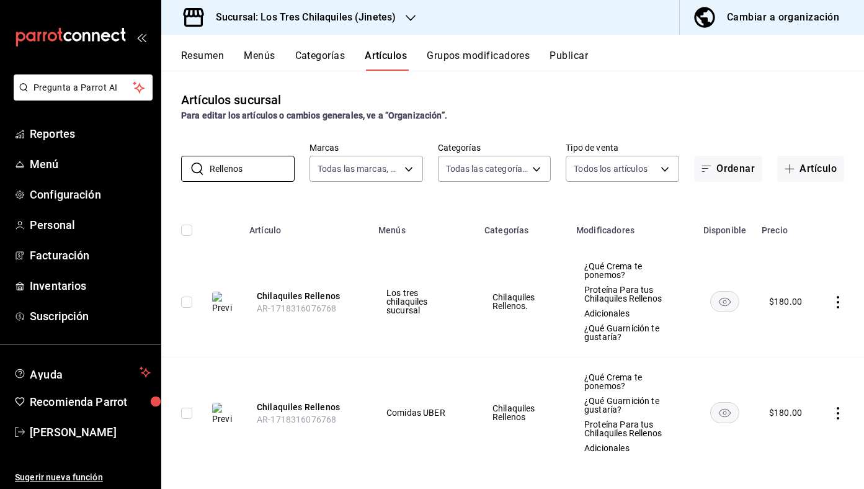
scroll to position [9, 0]
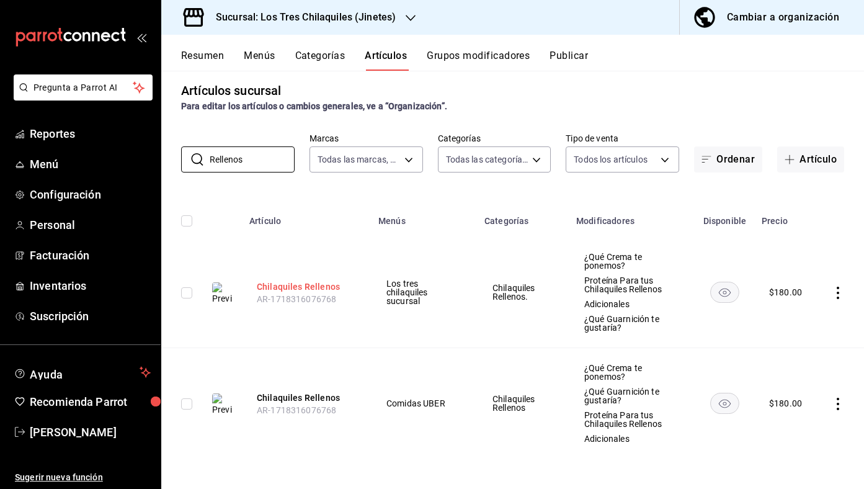
type input "Rellenos"
click at [311, 283] on button "Chilaquiles Rellenos" at bounding box center [306, 286] width 99 height 12
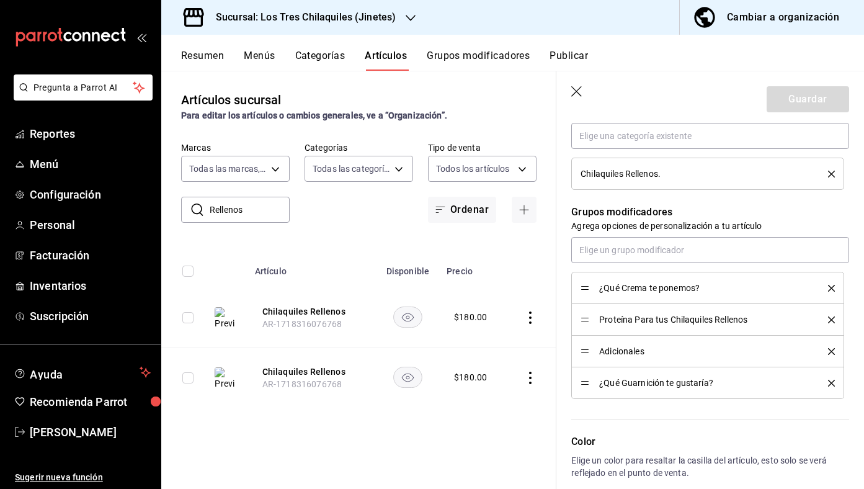
scroll to position [480, 0]
click at [650, 248] on input "text" at bounding box center [710, 248] width 278 height 26
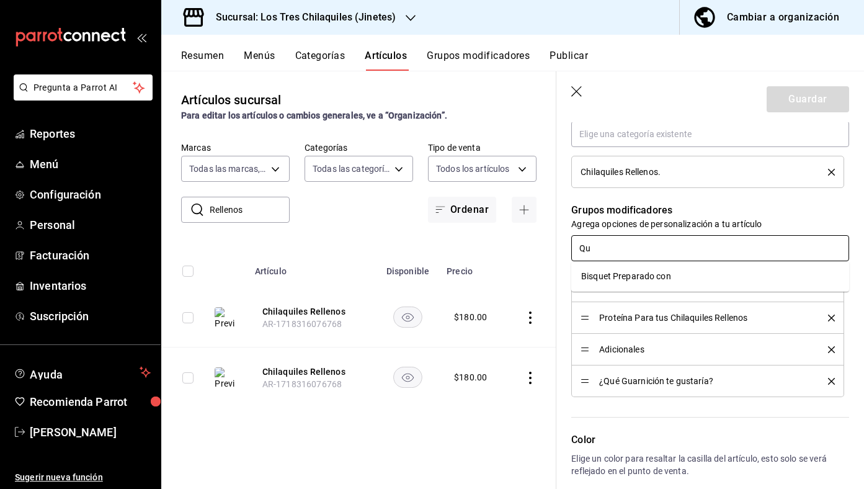
type input "Q"
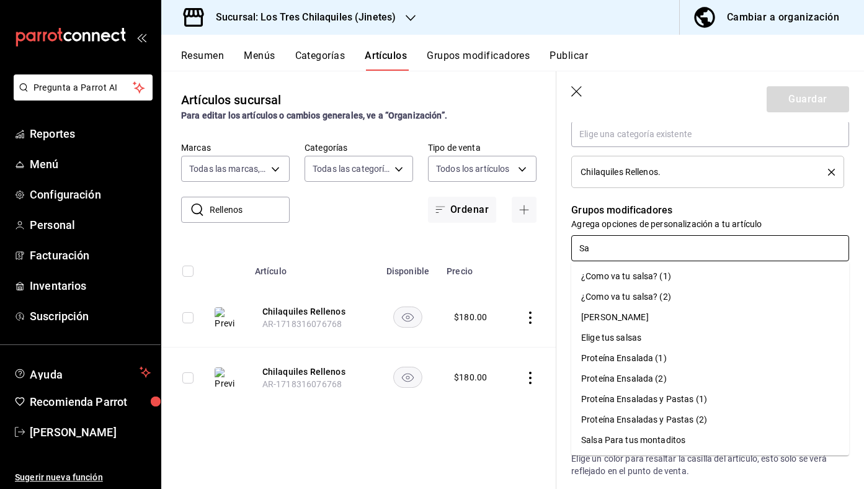
type input "S"
type input "[PERSON_NAME]"
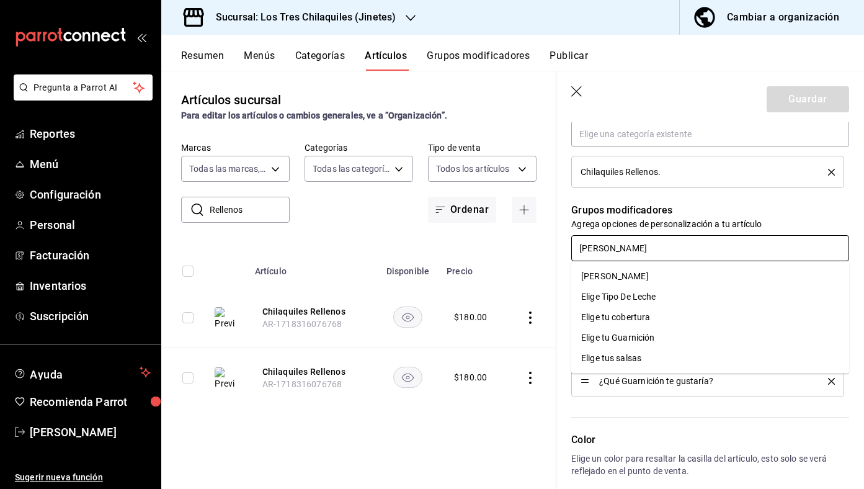
click at [654, 349] on li "Elige tus salsas" at bounding box center [710, 358] width 278 height 20
type textarea "x"
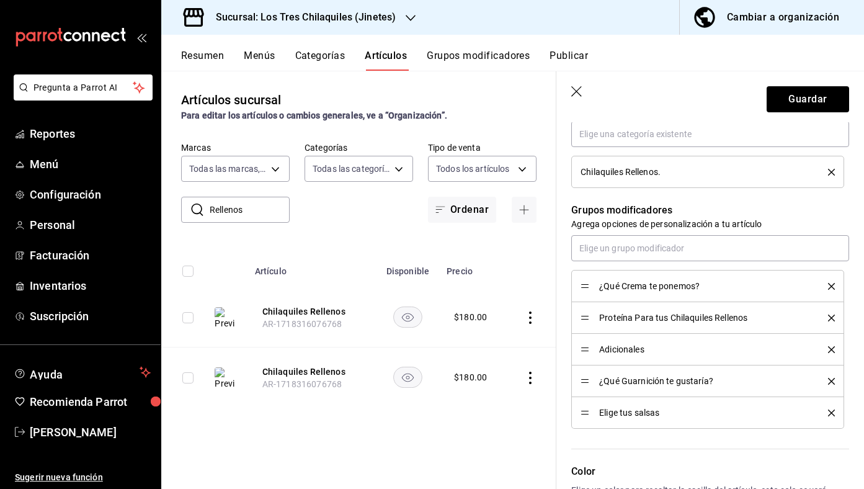
click at [834, 411] on icon "delete" at bounding box center [831, 412] width 7 height 7
type textarea "x"
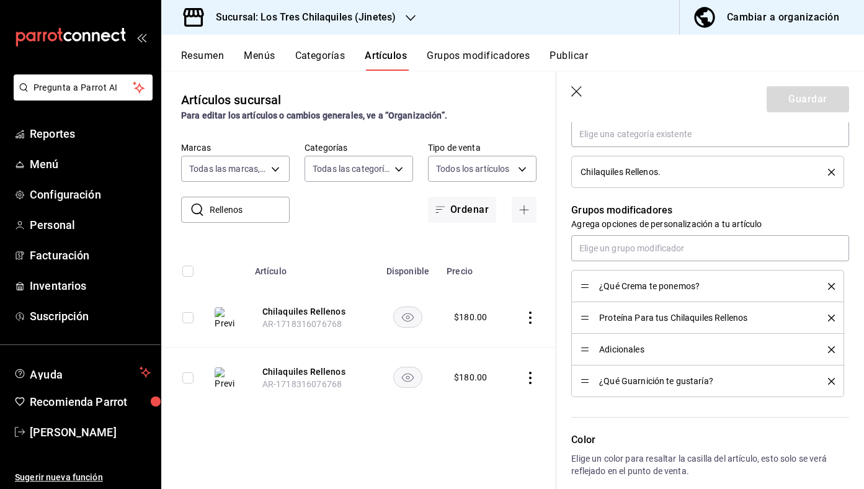
click at [789, 265] on div "¿Qué Crema te ponemos? Proteína Para tus Chilaquiles Rellenos Adicionales ¿Qué …" at bounding box center [710, 316] width 278 height 162
click at [784, 252] on input "text" at bounding box center [710, 248] width 278 height 26
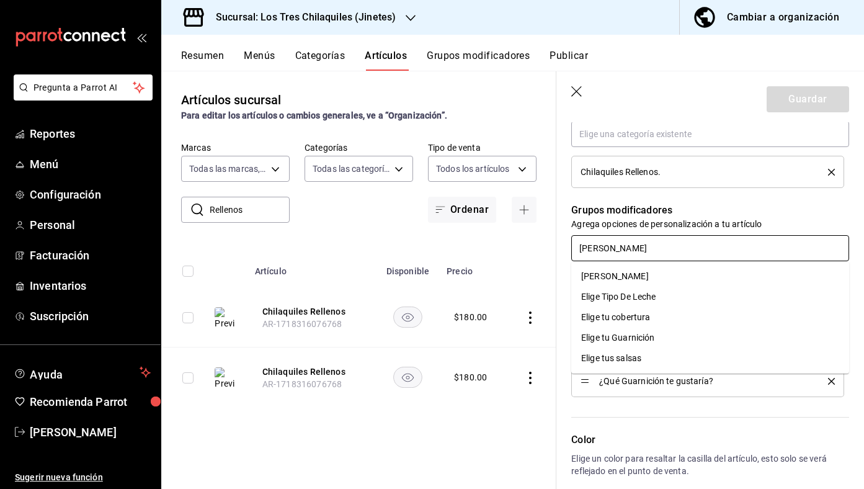
type input "Elig"
click at [756, 358] on li "Elige tus salsas" at bounding box center [710, 358] width 278 height 20
type textarea "x"
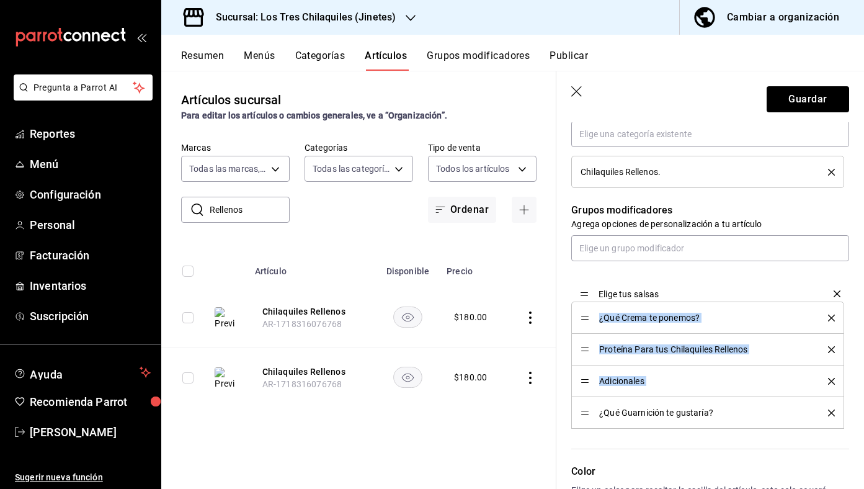
drag, startPoint x: 584, startPoint y: 412, endPoint x: 564, endPoint y: 293, distance: 120.7
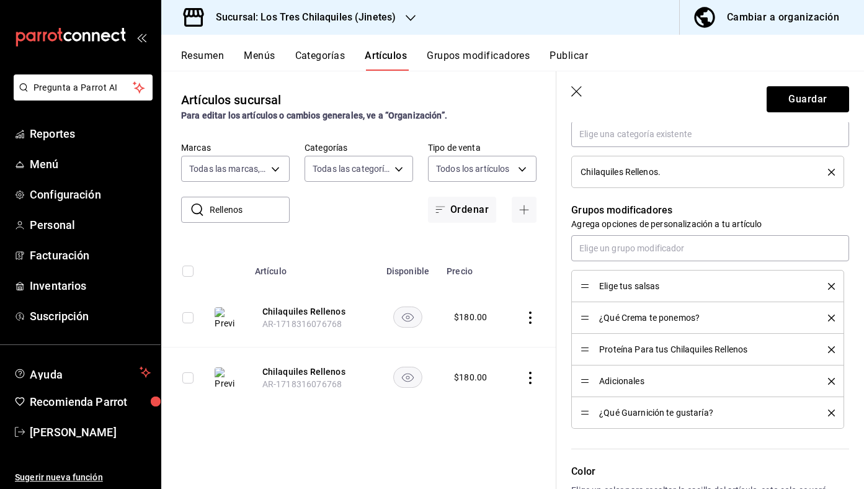
click at [832, 288] on icon "delete" at bounding box center [831, 286] width 7 height 7
type textarea "x"
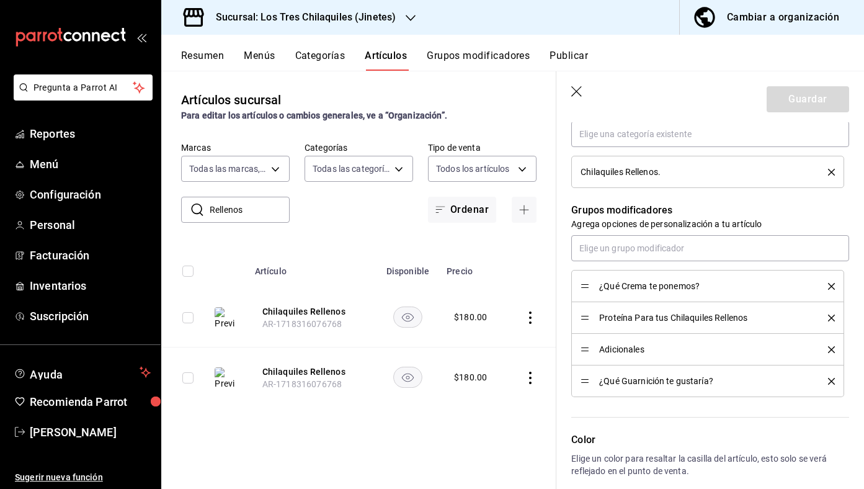
click at [466, 50] on button "Grupos modificadores" at bounding box center [478, 60] width 103 height 21
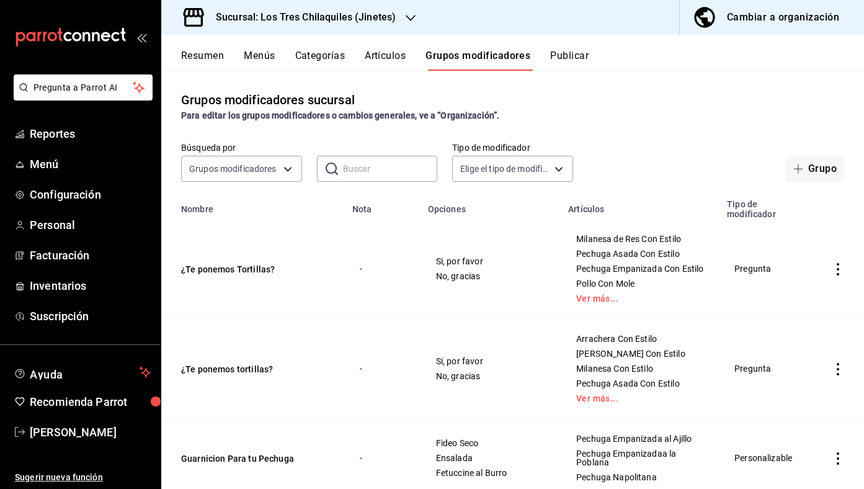
click at [380, 159] on input "text" at bounding box center [390, 168] width 95 height 25
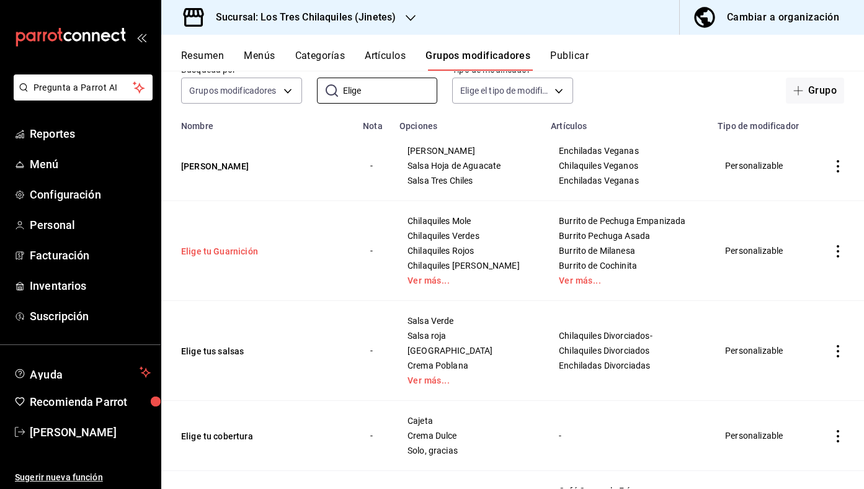
scroll to position [79, 0]
type input "Elige"
click at [238, 353] on button "Elige tus salsas" at bounding box center [255, 350] width 149 height 12
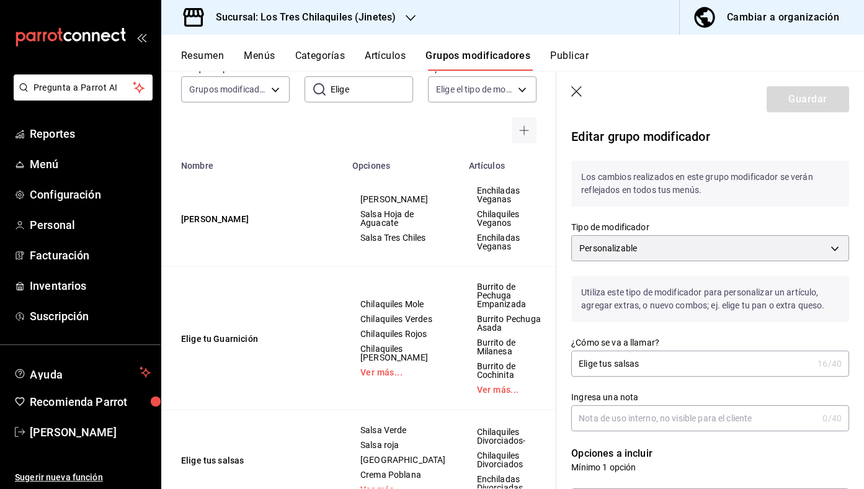
click at [582, 100] on header "Guardar" at bounding box center [710, 96] width 308 height 51
click at [579, 94] on icon "button" at bounding box center [576, 91] width 11 height 11
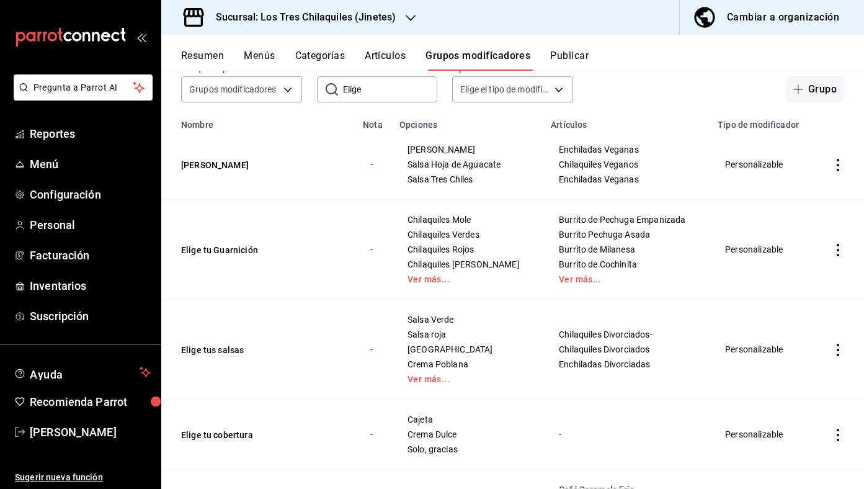
click at [833, 349] on icon "actions" at bounding box center [838, 350] width 12 height 12
click at [805, 404] on span "Duplicar" at bounding box center [800, 403] width 32 height 13
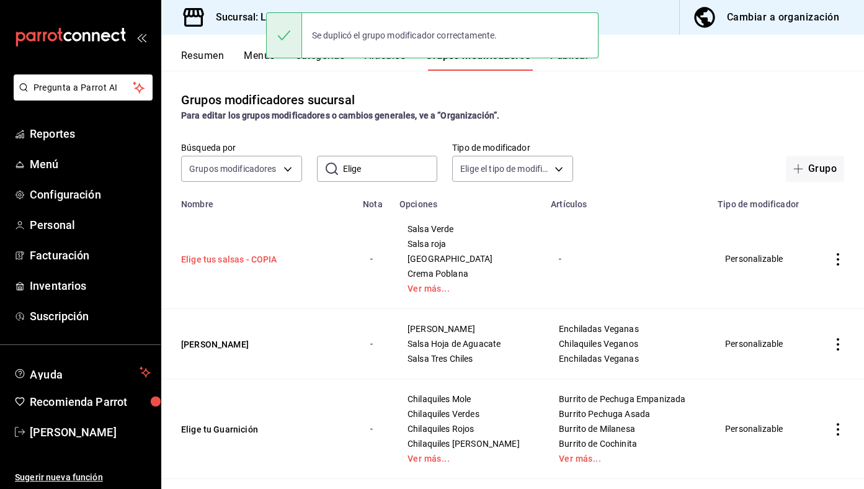
click at [270, 258] on button "Elige tus salsas - COPIA" at bounding box center [255, 259] width 149 height 12
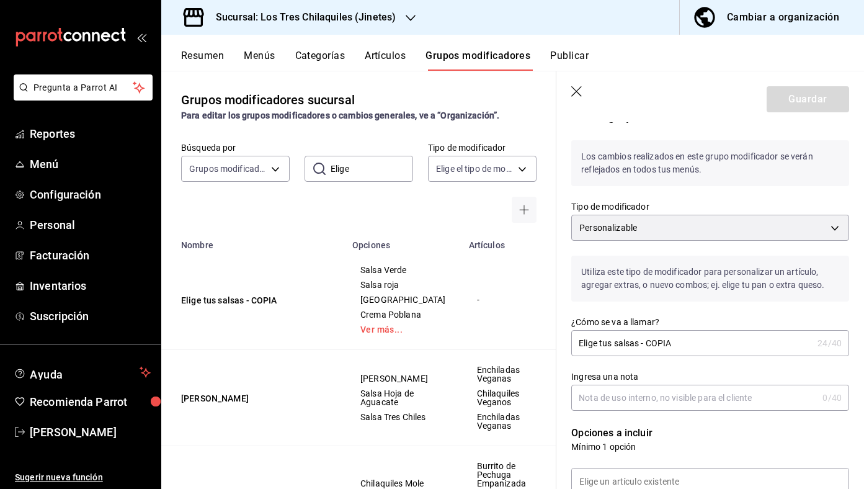
scroll to position [27, 0]
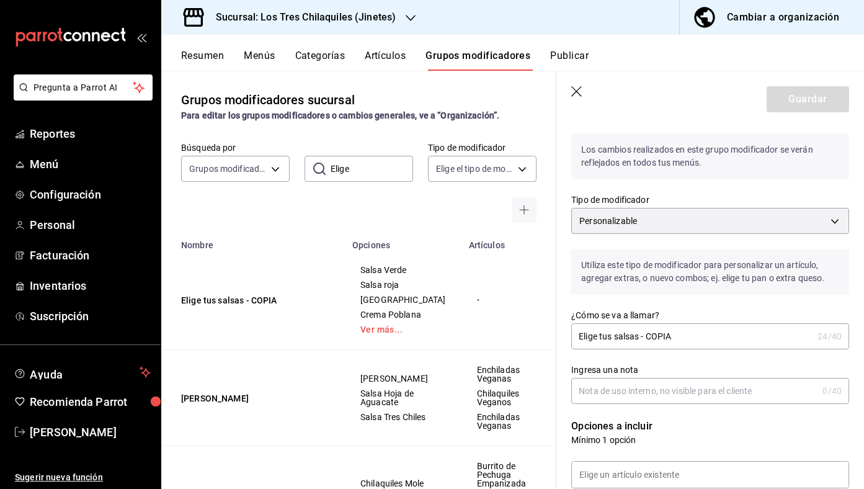
click at [687, 346] on input "Elige tus salsas - COPIA" at bounding box center [691, 336] width 241 height 25
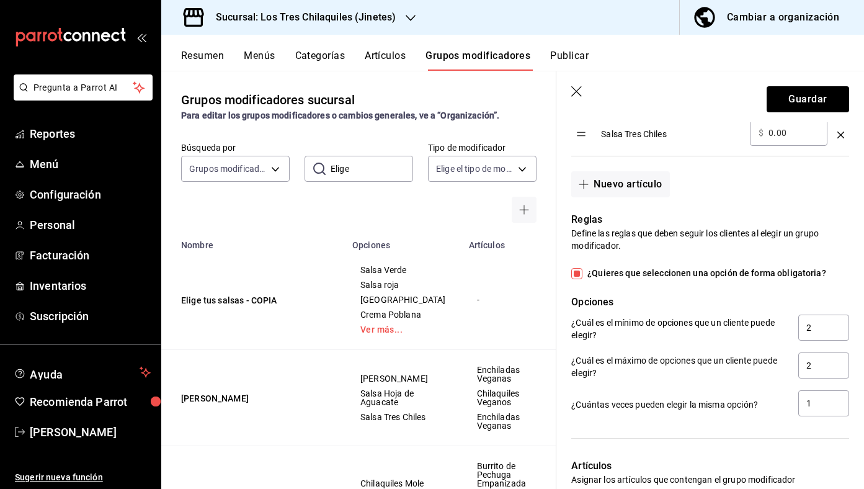
scroll to position [783, 0]
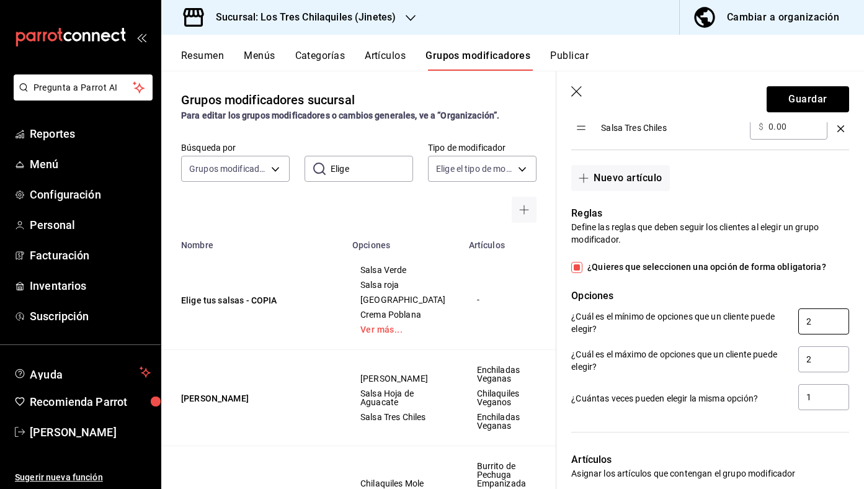
type input "Elige tus salsa"
click at [828, 324] on input "2" at bounding box center [823, 321] width 51 height 26
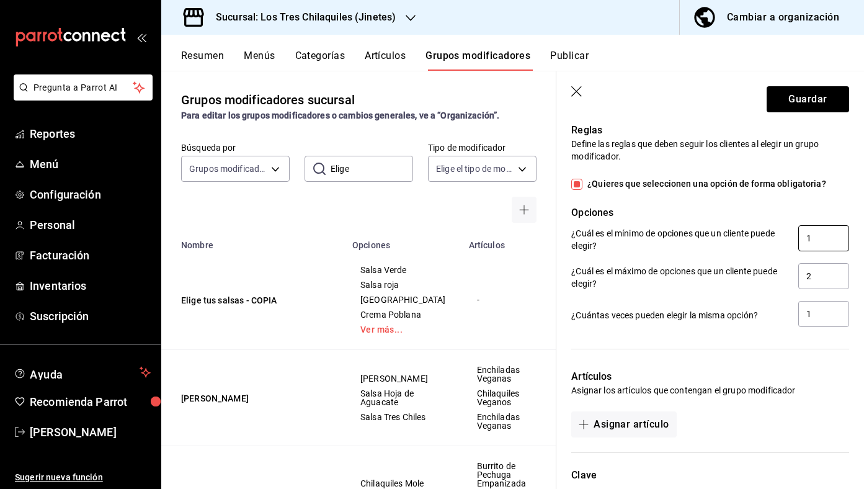
scroll to position [872, 0]
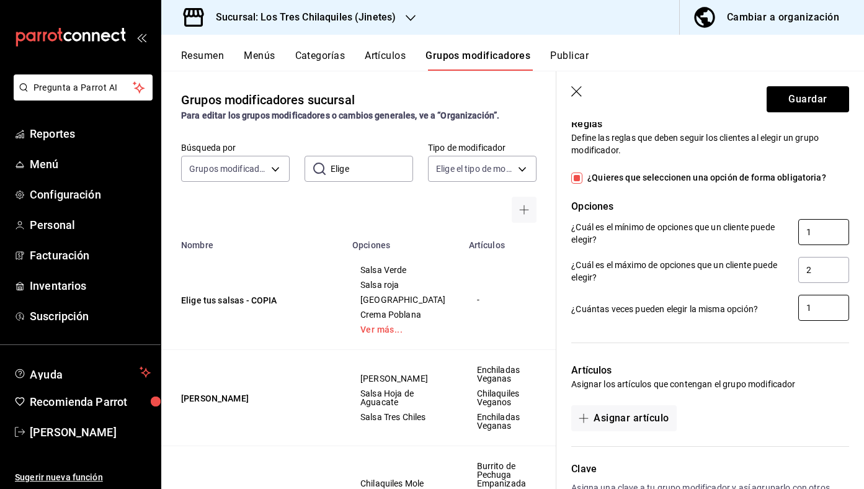
type input "1"
click at [822, 309] on input "1" at bounding box center [823, 308] width 51 height 26
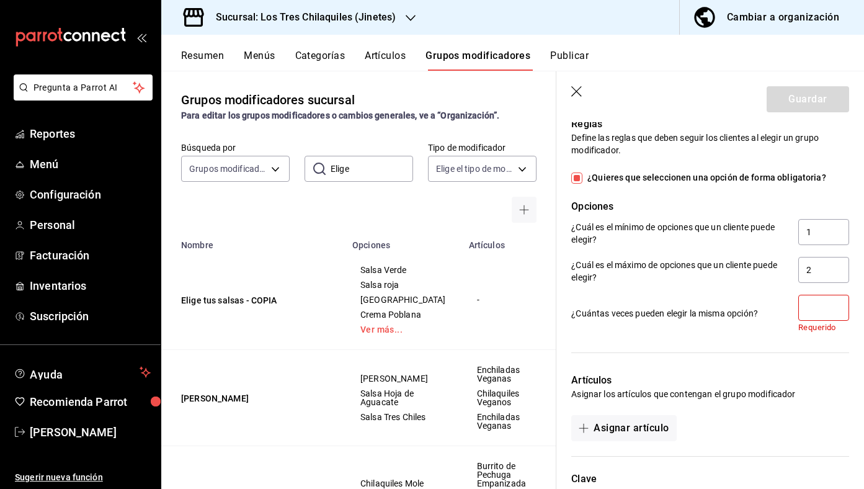
type input "1"
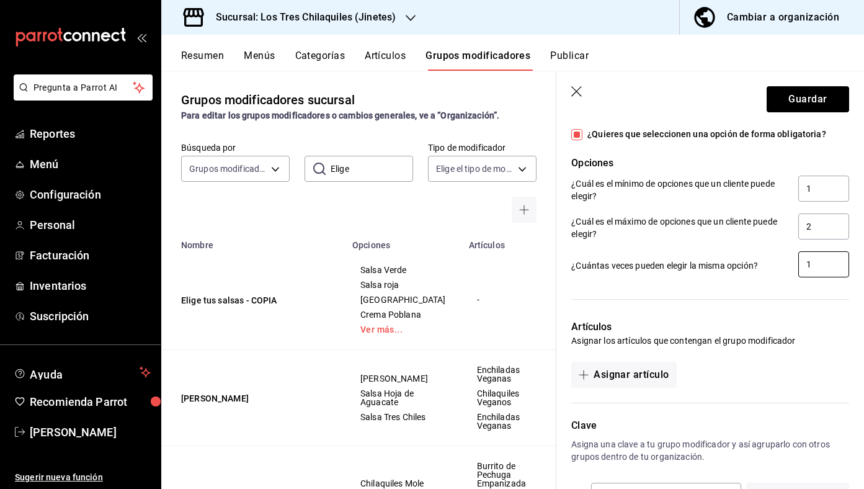
scroll to position [915, 0]
click at [652, 372] on button "Asignar artículo" at bounding box center [623, 375] width 105 height 26
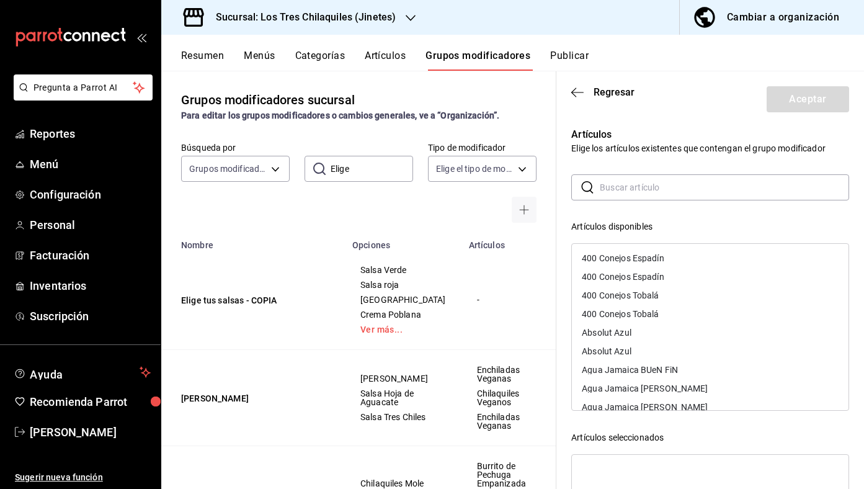
click at [699, 184] on input "text" at bounding box center [724, 187] width 249 height 25
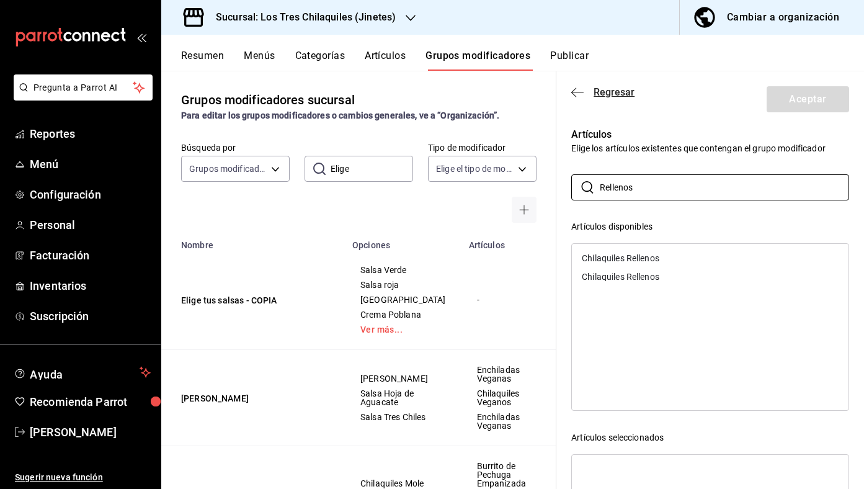
type input "Rellenos"
click at [615, 95] on span "Regresar" at bounding box center [613, 92] width 41 height 12
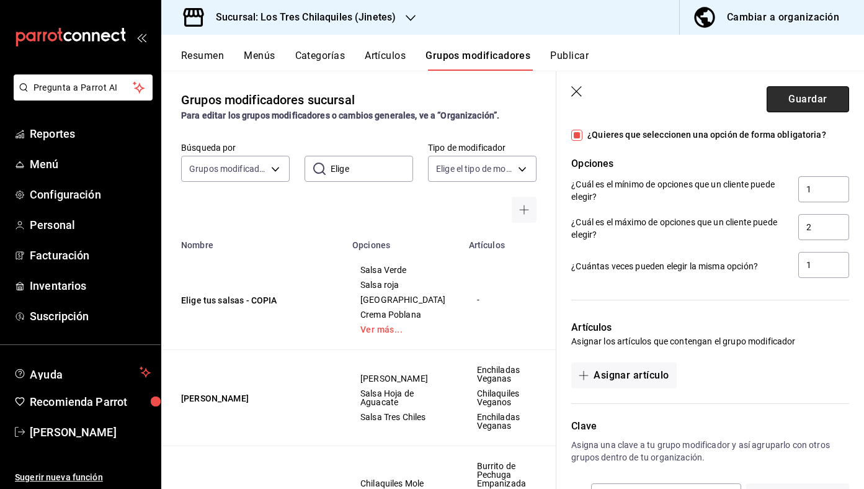
click at [823, 101] on button "Guardar" at bounding box center [807, 99] width 82 height 26
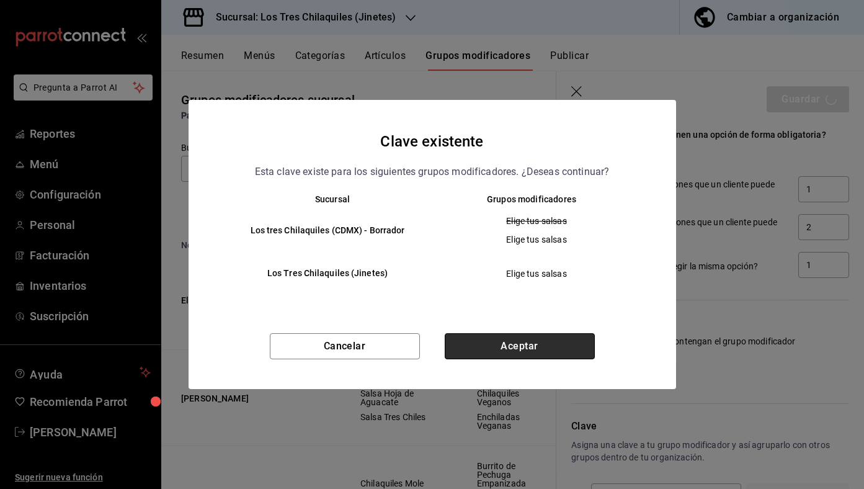
click at [552, 339] on button "Aceptar" at bounding box center [520, 346] width 150 height 26
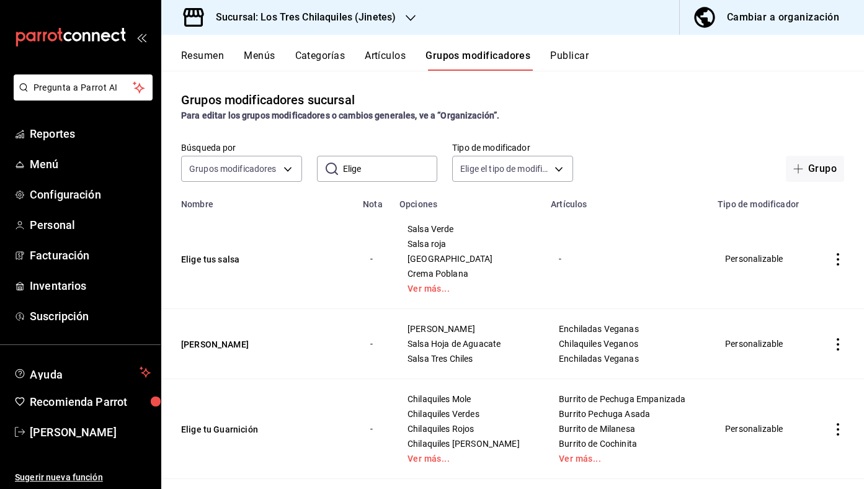
click at [220, 252] on td "Elige tus salsa" at bounding box center [258, 259] width 194 height 100
click at [220, 255] on button "Elige tus salsa" at bounding box center [255, 259] width 149 height 12
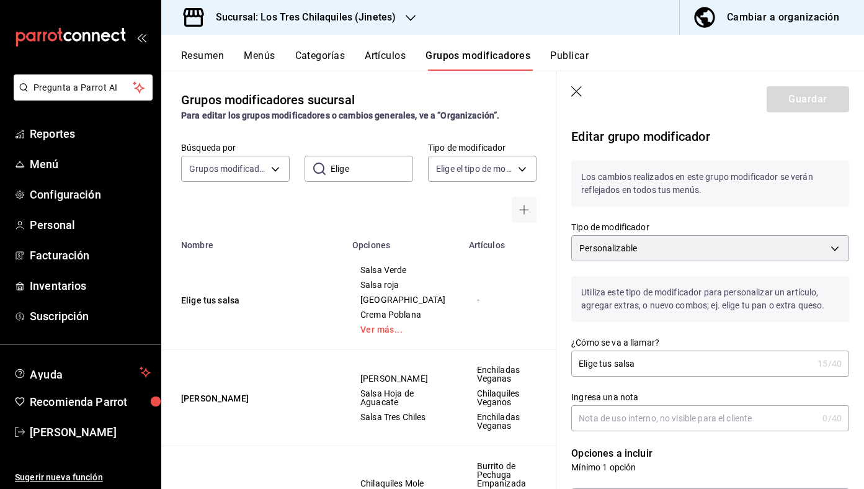
scroll to position [3, 0]
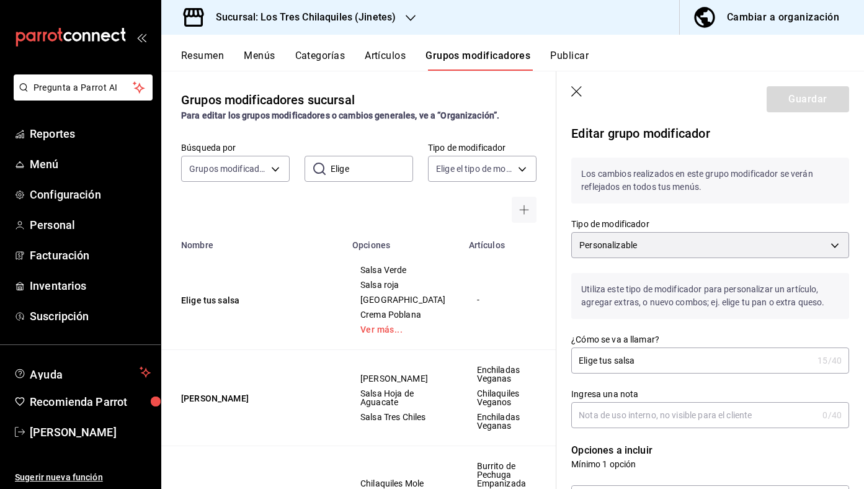
click at [612, 362] on input "Elige tus salsa" at bounding box center [691, 360] width 241 height 25
type input "Elige tu salsa"
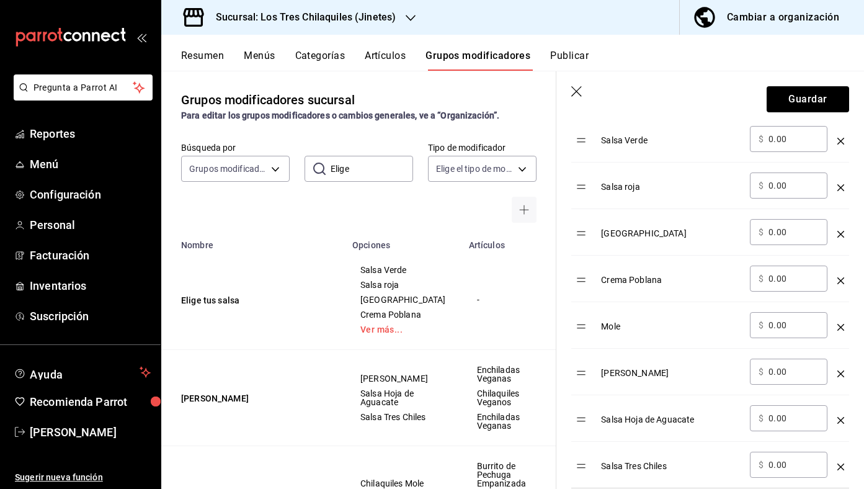
scroll to position [961, 0]
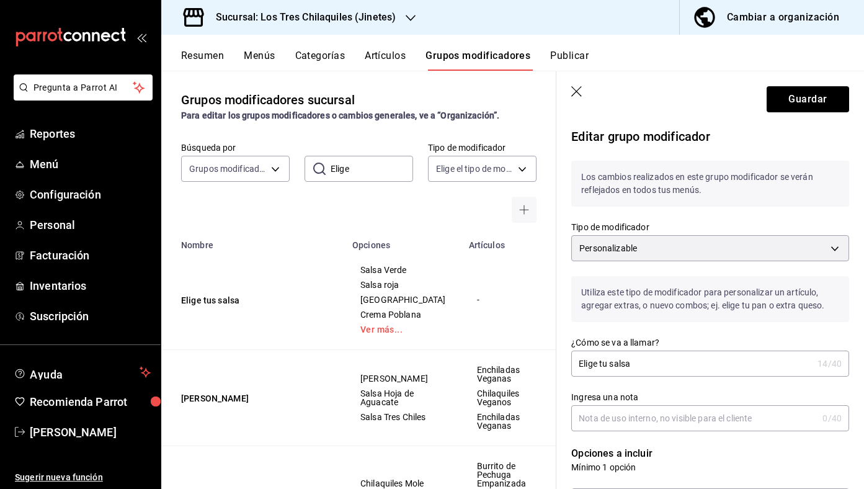
scroll to position [961, 0]
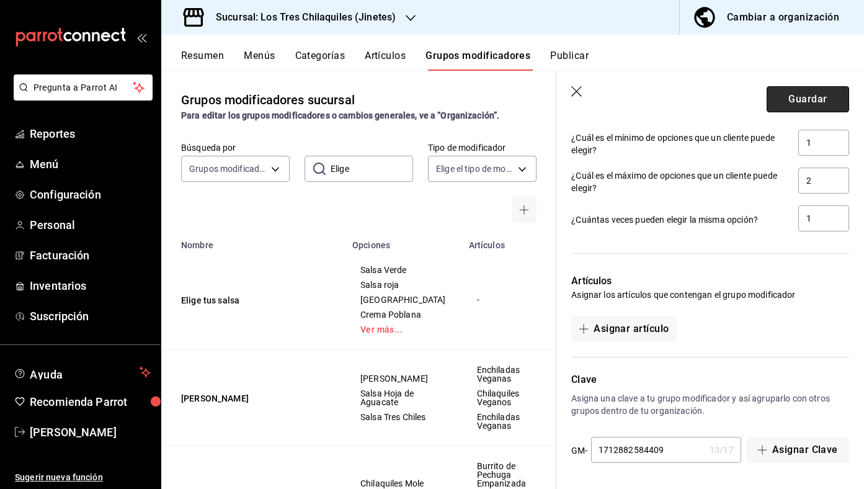
click at [794, 110] on button "Guardar" at bounding box center [807, 99] width 82 height 26
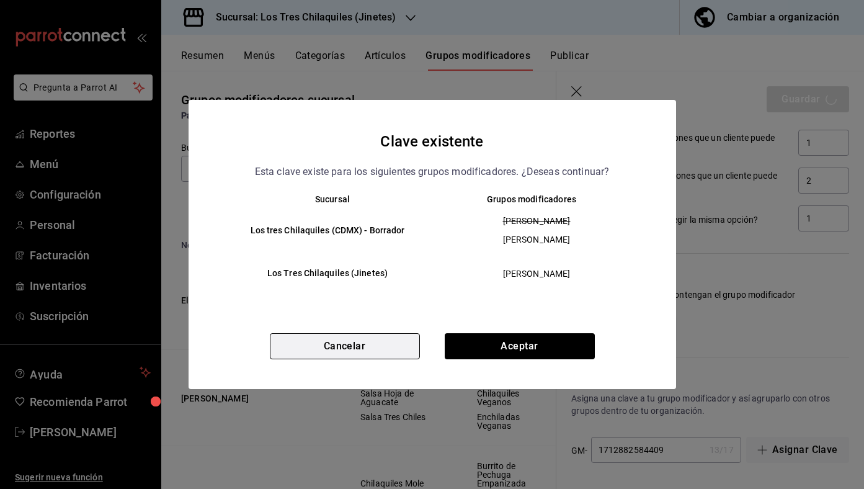
click at [404, 353] on button "Cancelar" at bounding box center [345, 346] width 150 height 26
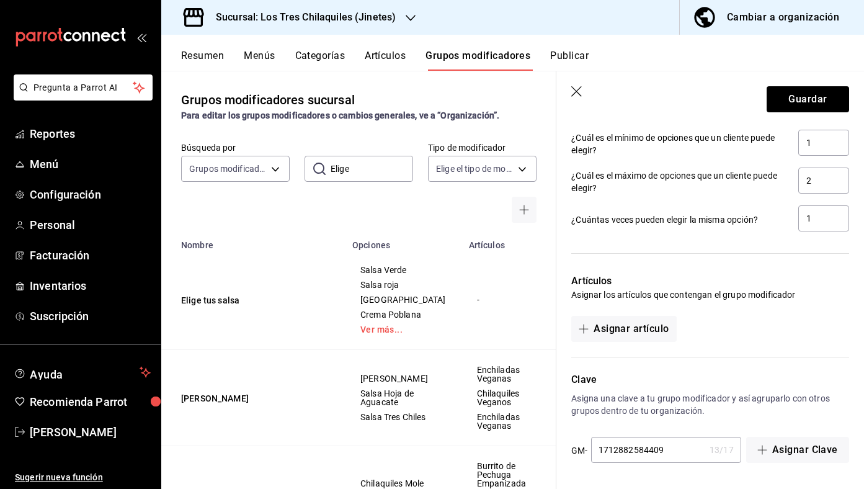
click at [670, 460] on input "1712882584409" at bounding box center [647, 449] width 113 height 25
type input "1712882584489"
click at [799, 104] on button "Guardar" at bounding box center [807, 99] width 82 height 26
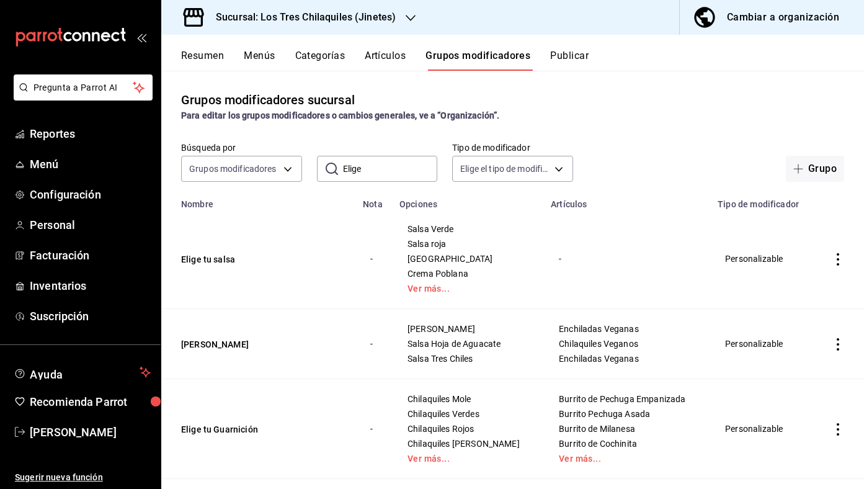
click at [394, 61] on button "Artículos" at bounding box center [385, 60] width 41 height 21
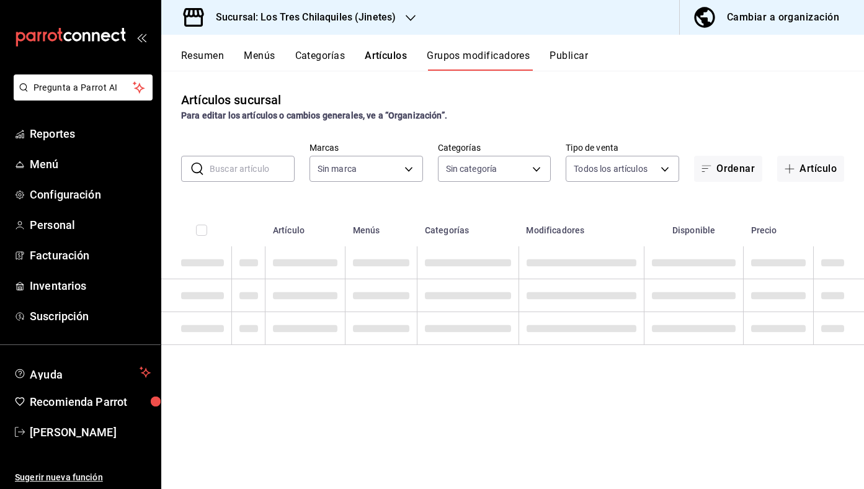
type input "d7910c5e-c6f7-48fa-adda-900847dc7e4e,b695be58-cc6c-4c57-a93d-9c38e75c8bd0"
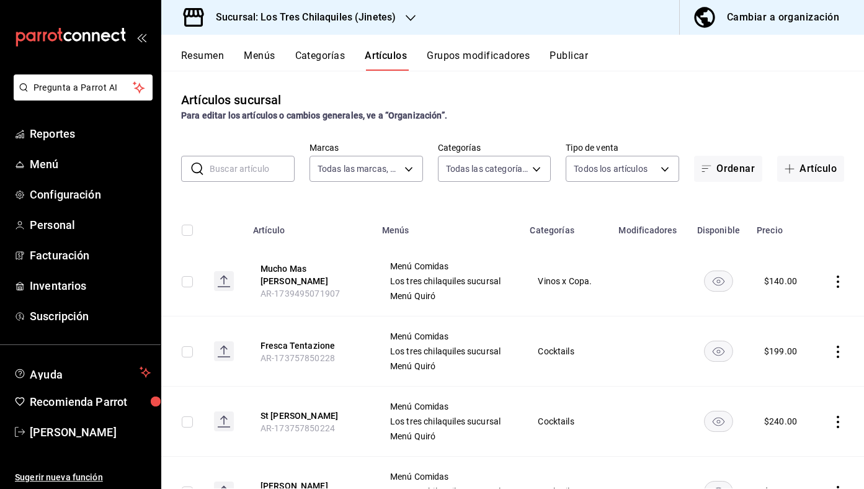
type input "71198ed7-311d-4ced-890d-99474b51dcb2,eec9660c-d179-4801-8c33-f12087c945eb,d9d74…"
click at [269, 171] on input "text" at bounding box center [252, 168] width 85 height 25
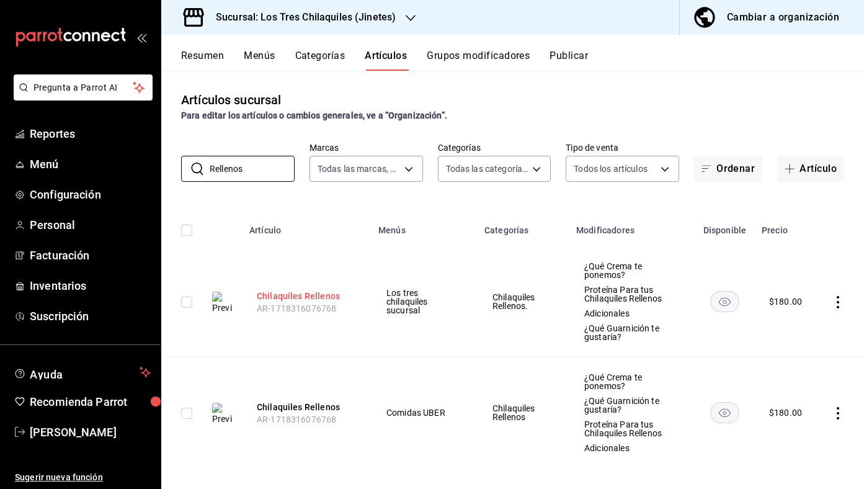
scroll to position [9, 0]
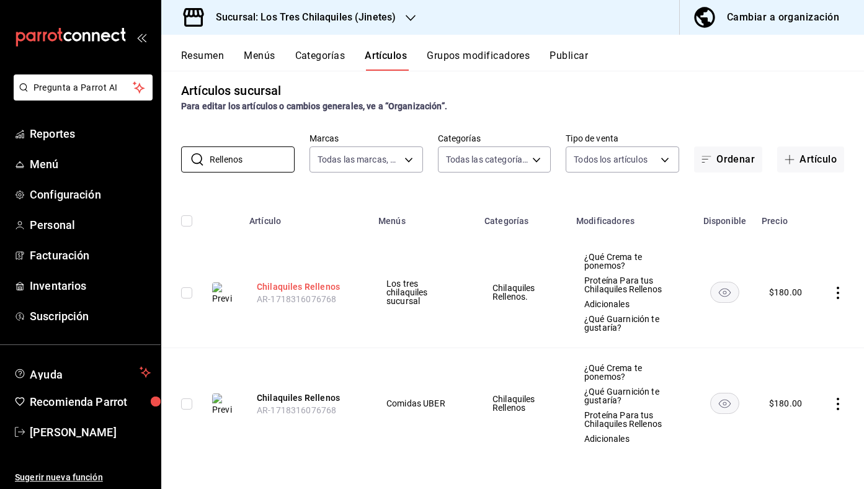
type input "Rellenos"
click at [303, 283] on button "Chilaquiles Rellenos" at bounding box center [306, 286] width 99 height 12
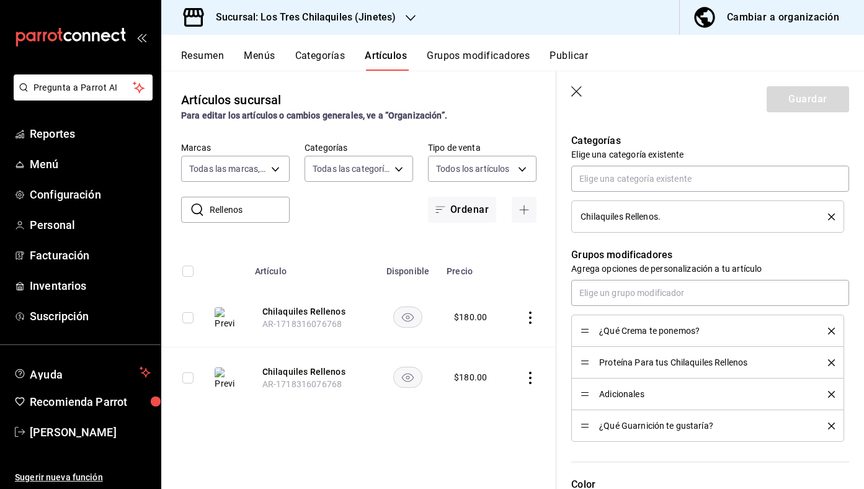
scroll to position [451, 0]
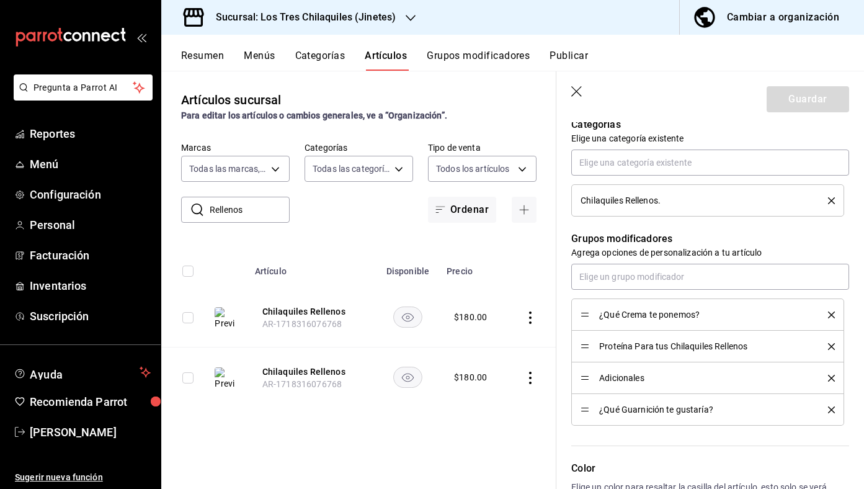
click at [695, 290] on div "¿Qué Crema te ponemos? Proteína Para tus Chilaquiles Rellenos Adicionales ¿Qué …" at bounding box center [710, 345] width 278 height 162
click at [695, 281] on input "text" at bounding box center [710, 277] width 278 height 26
type input "Elige tu sal"
click at [690, 310] on li "Elige tu salsa" at bounding box center [710, 305] width 278 height 20
type textarea "x"
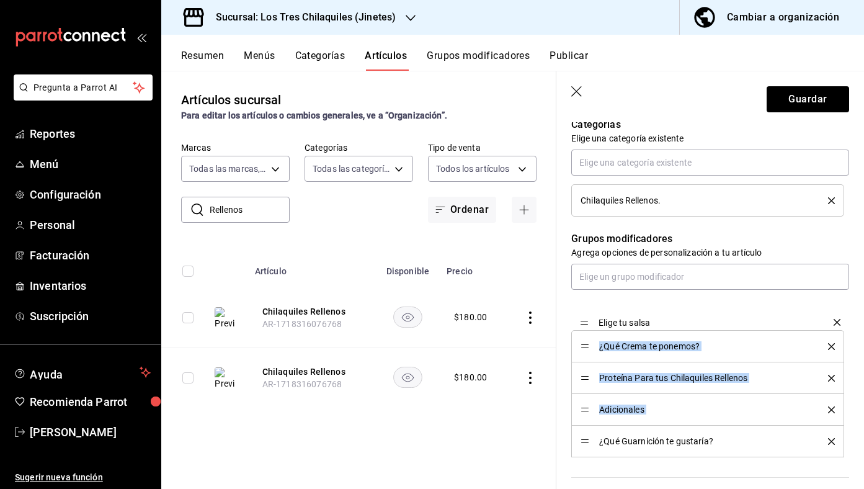
drag, startPoint x: 586, startPoint y: 440, endPoint x: 564, endPoint y: 319, distance: 123.0
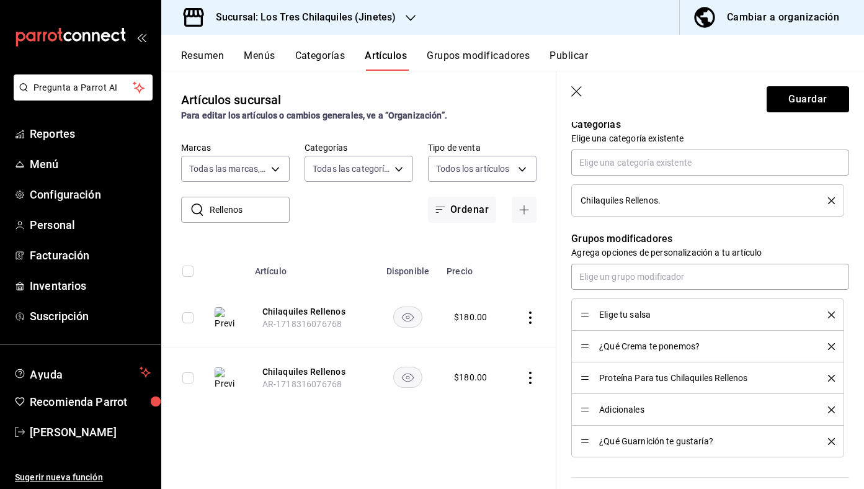
click at [830, 379] on icon "delete" at bounding box center [831, 378] width 7 height 7
type textarea "x"
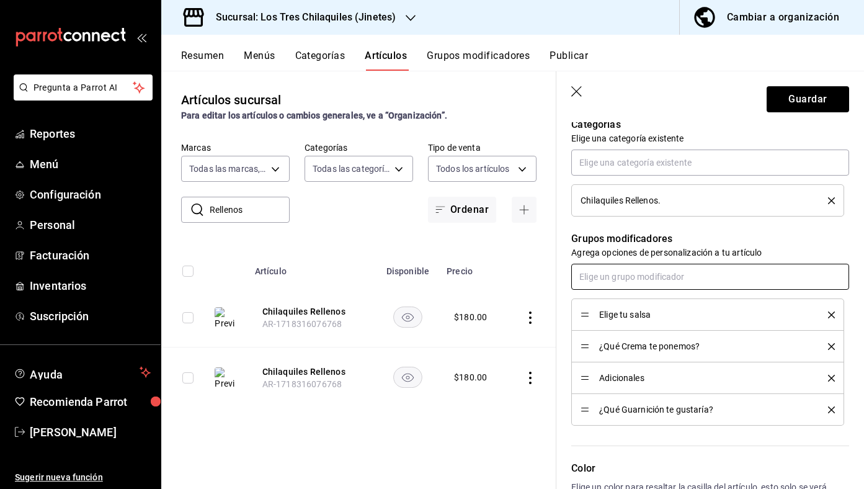
click at [737, 280] on input "text" at bounding box center [710, 277] width 278 height 26
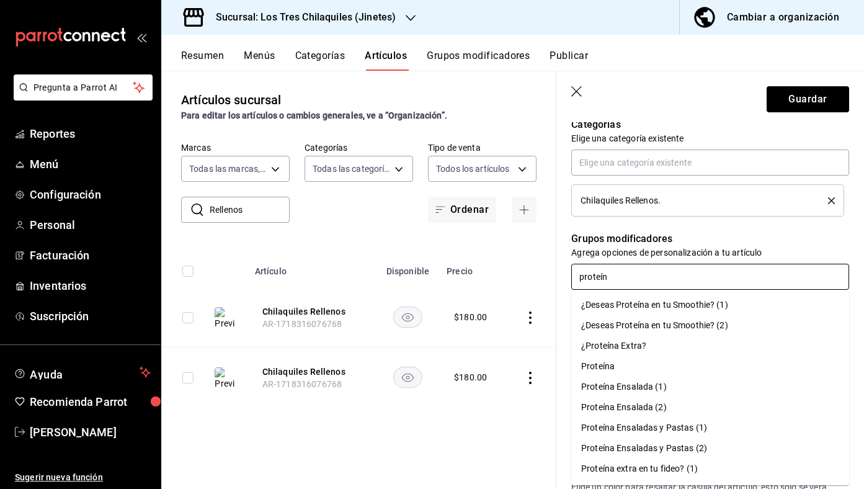
type input "proteína"
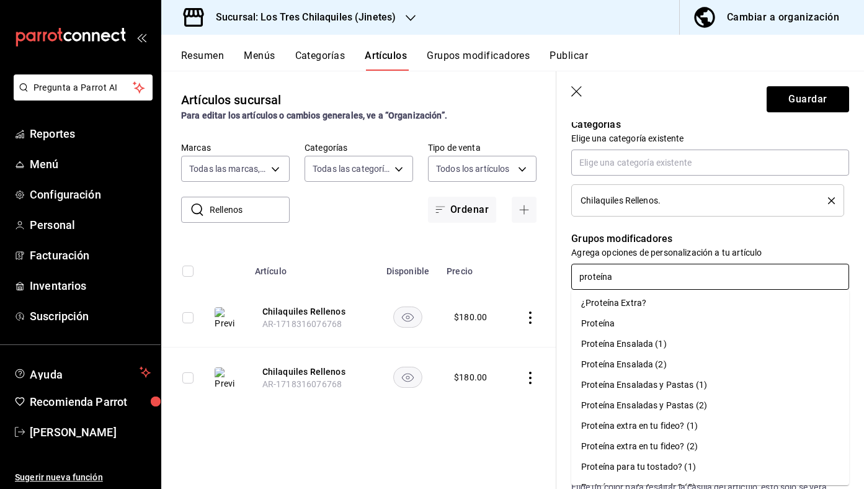
scroll to position [38, 0]
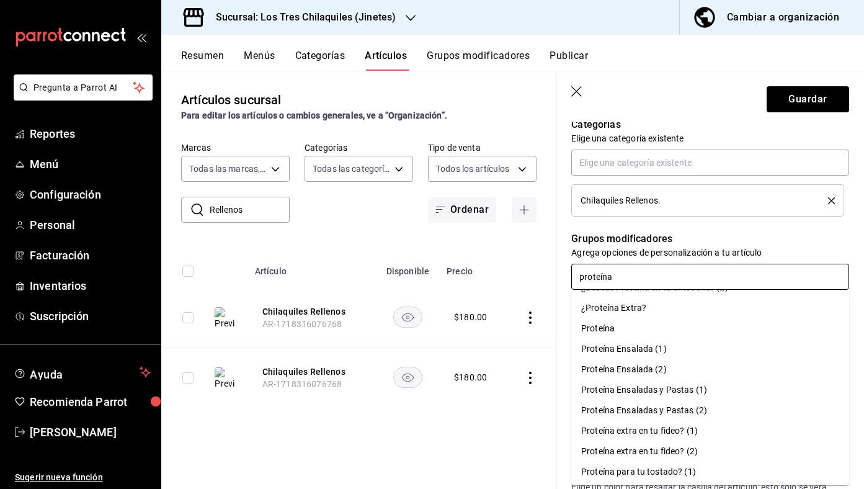
click at [711, 326] on li "Proteína" at bounding box center [710, 328] width 278 height 20
type textarea "x"
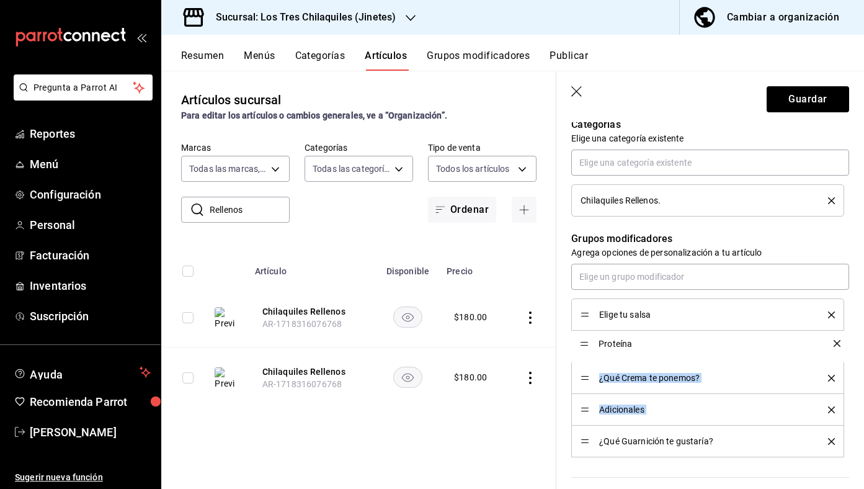
drag, startPoint x: 584, startPoint y: 440, endPoint x: 574, endPoint y: 344, distance: 97.2
type textarea "x"
click at [662, 280] on input "text" at bounding box center [710, 277] width 278 height 26
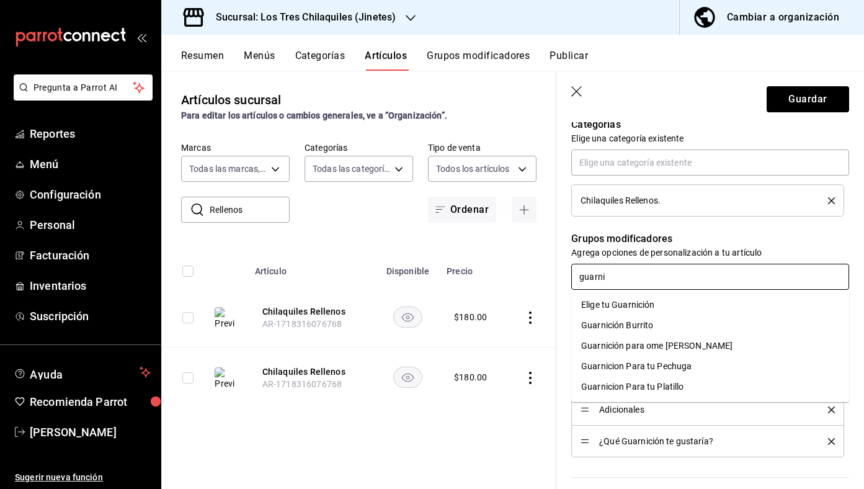
click at [675, 266] on input "guarni" at bounding box center [710, 277] width 278 height 26
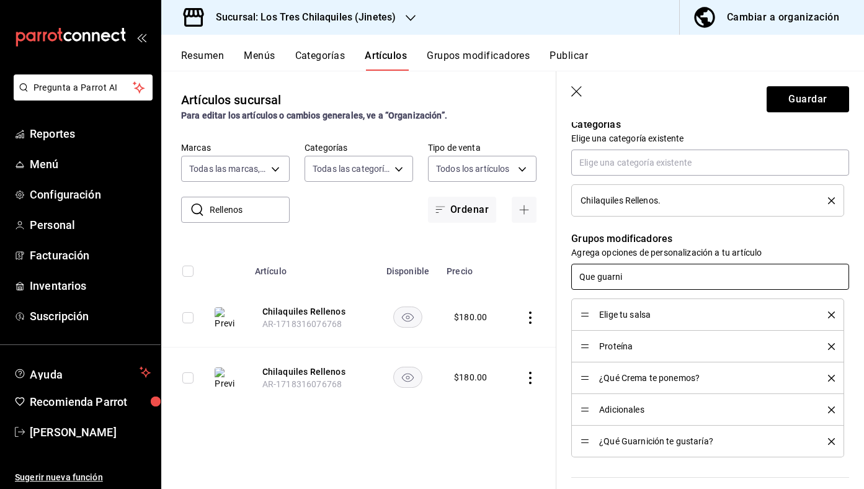
type input "Que guarni"
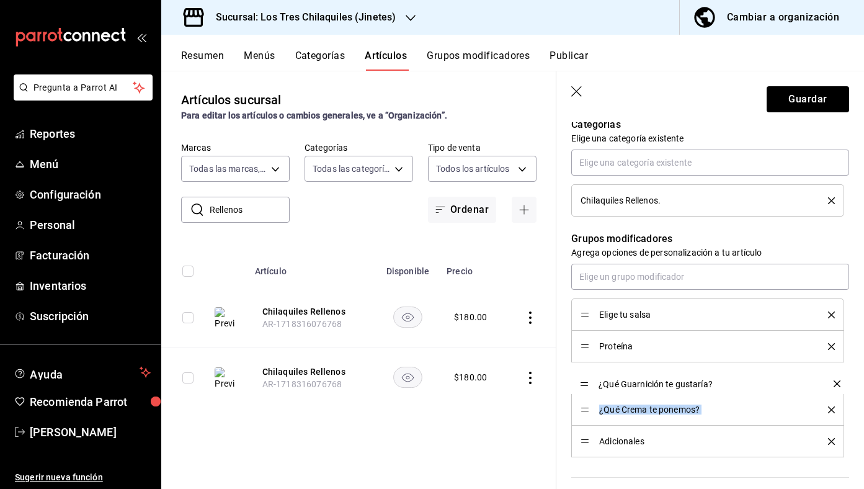
drag, startPoint x: 583, startPoint y: 441, endPoint x: 577, endPoint y: 383, distance: 57.9
drag, startPoint x: 587, startPoint y: 437, endPoint x: 584, endPoint y: 409, distance: 28.7
type textarea "x"
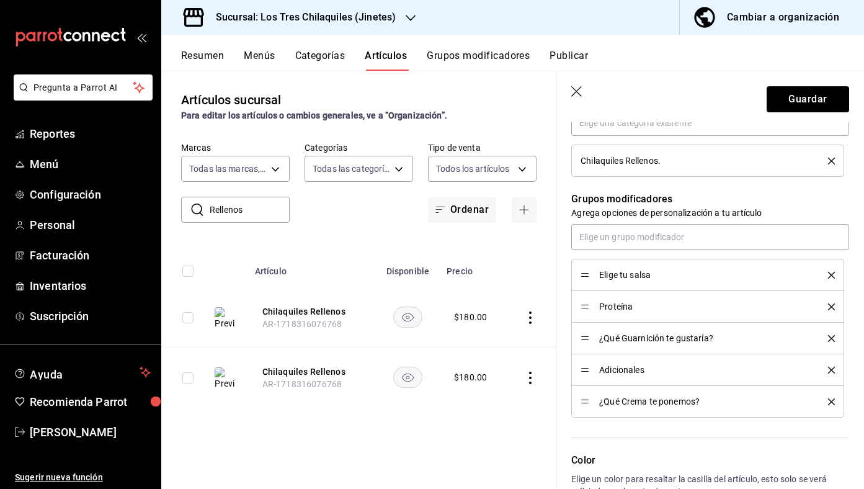
scroll to position [492, 0]
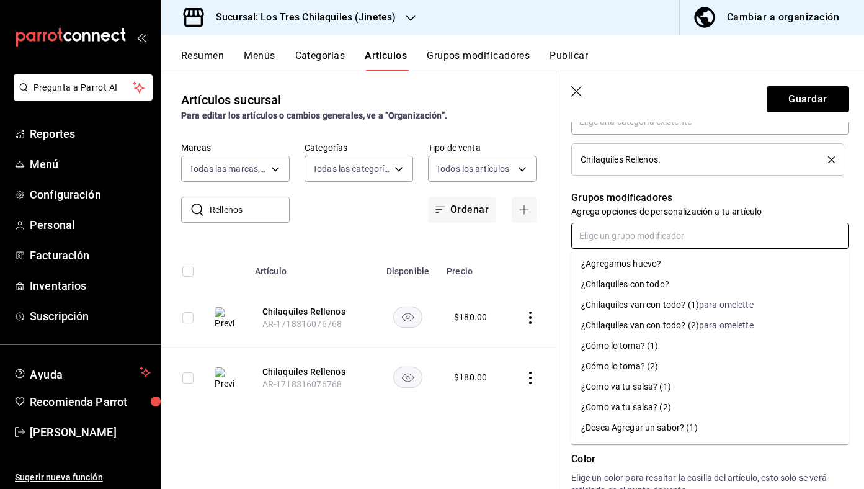
click at [683, 244] on input "text" at bounding box center [710, 236] width 278 height 26
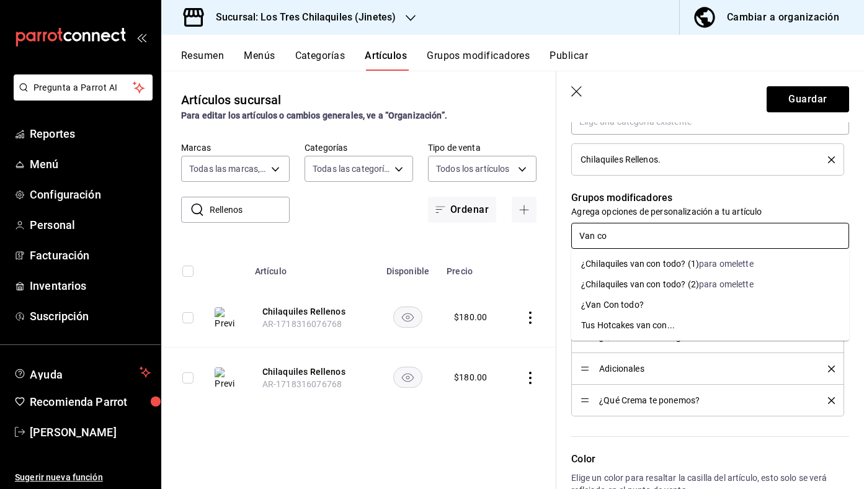
type input "Van con"
click at [683, 300] on li "¿Van Con todo?" at bounding box center [710, 305] width 278 height 20
type textarea "x"
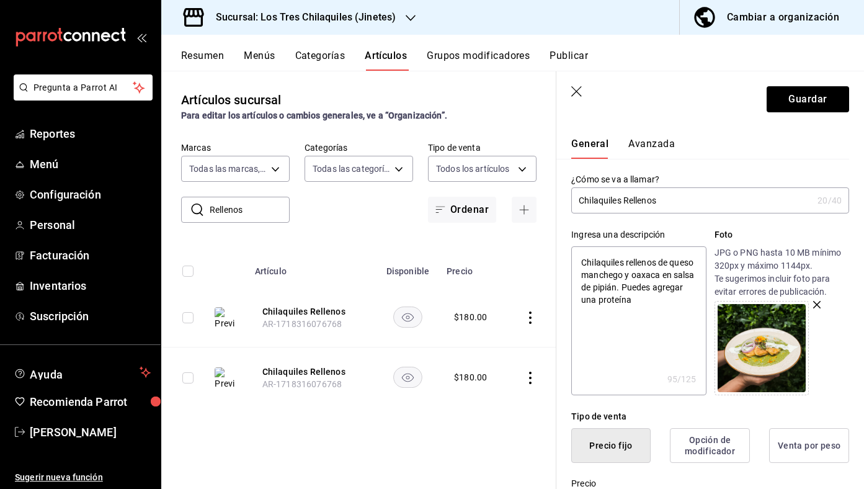
scroll to position [0, 0]
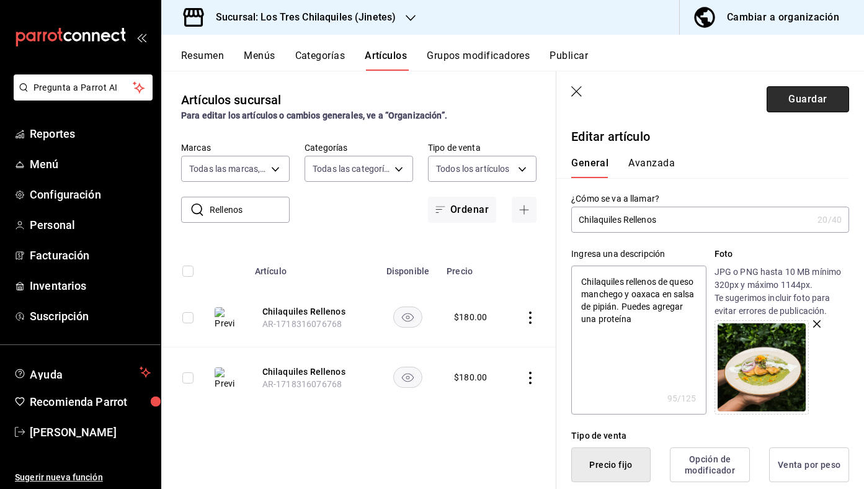
click at [828, 92] on button "Guardar" at bounding box center [807, 99] width 82 height 26
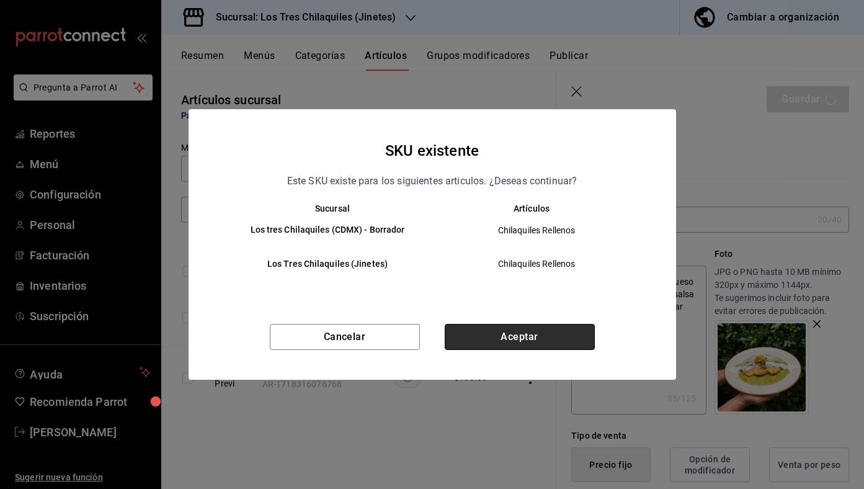
click at [555, 337] on button "Aceptar" at bounding box center [520, 337] width 150 height 26
type textarea "x"
type input "AR-1758394792257"
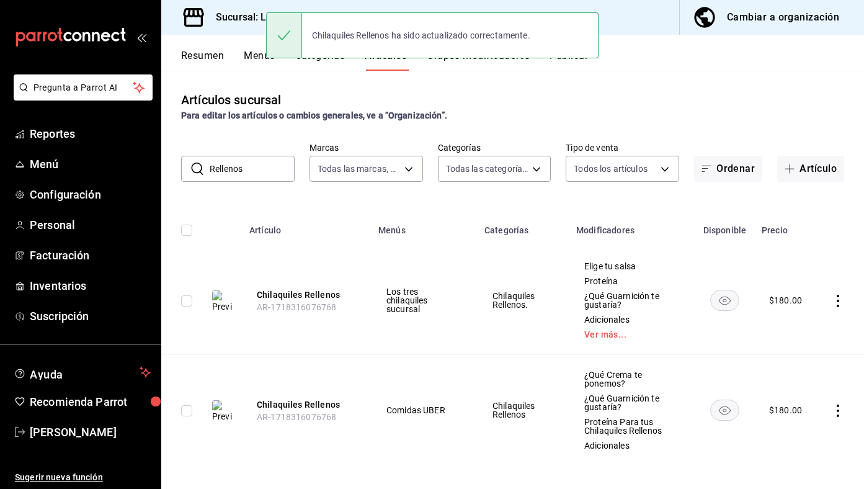
scroll to position [7, 0]
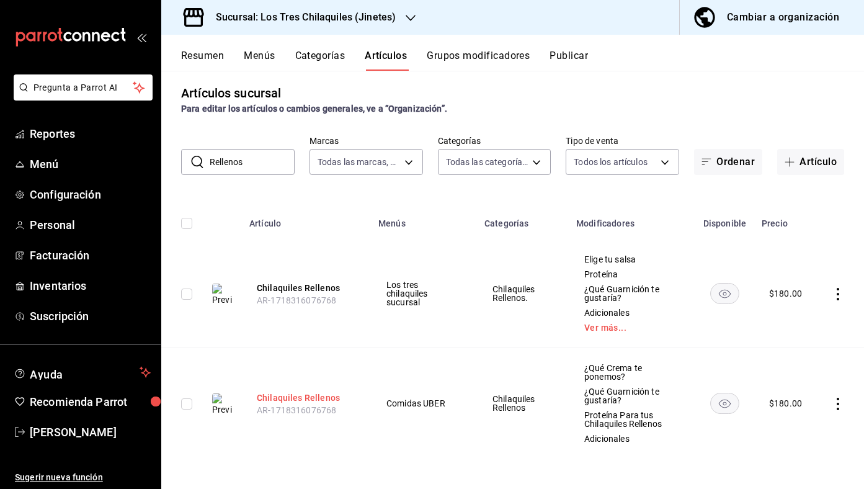
click at [323, 394] on button "Chilaquiles Rellenos" at bounding box center [306, 397] width 99 height 12
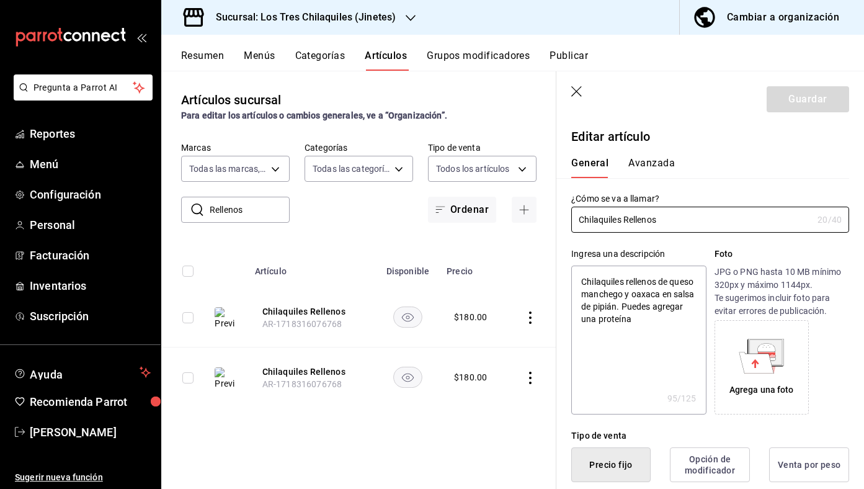
type textarea "x"
type input "$180.00"
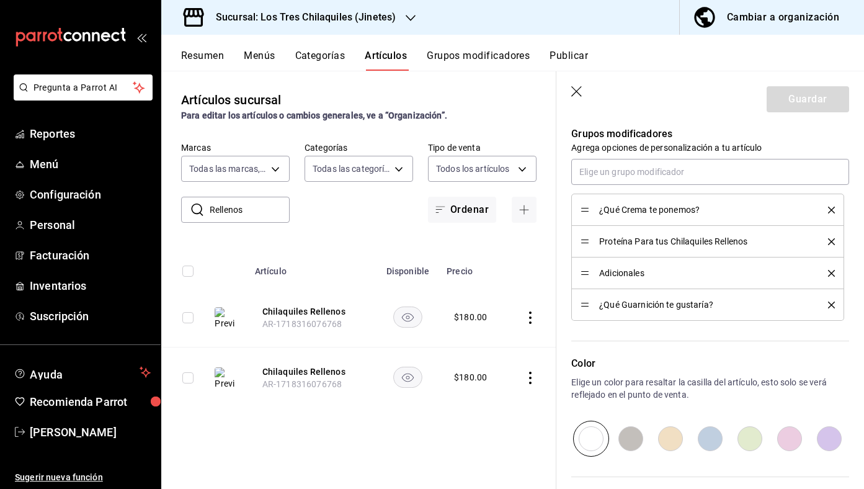
scroll to position [647, 0]
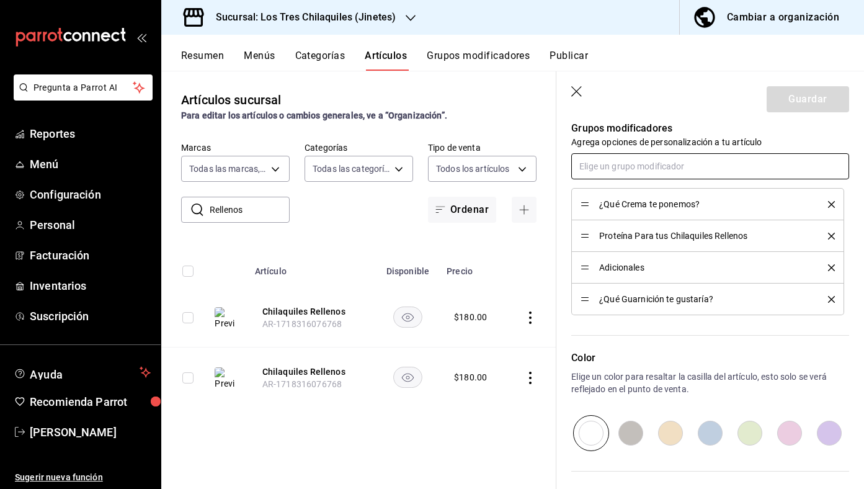
click at [642, 165] on input "text" at bounding box center [710, 166] width 278 height 26
type input "elige tu sal"
click at [625, 202] on li "Elige tu salsa" at bounding box center [710, 194] width 278 height 20
type textarea "x"
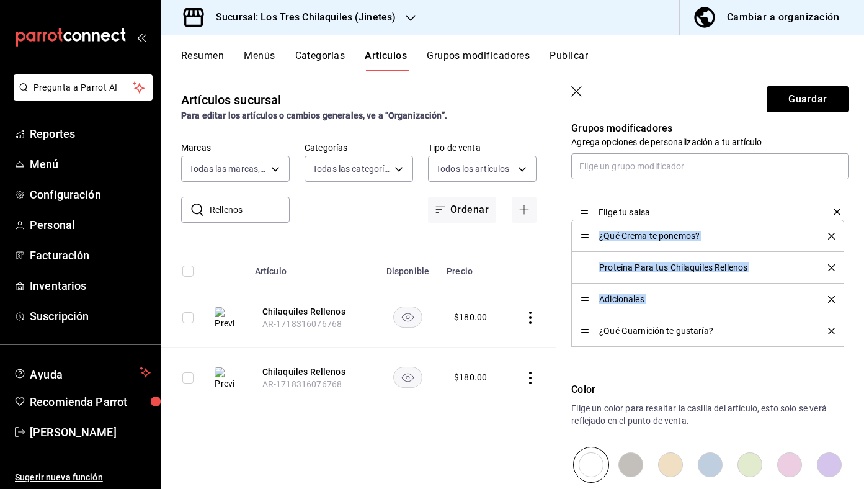
drag, startPoint x: 587, startPoint y: 334, endPoint x: 577, endPoint y: 215, distance: 119.5
type textarea "x"
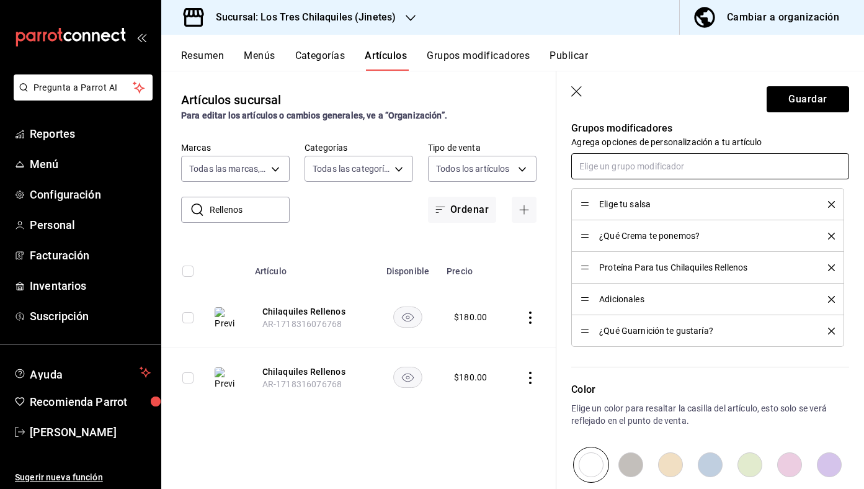
click at [717, 177] on input "text" at bounding box center [710, 166] width 278 height 26
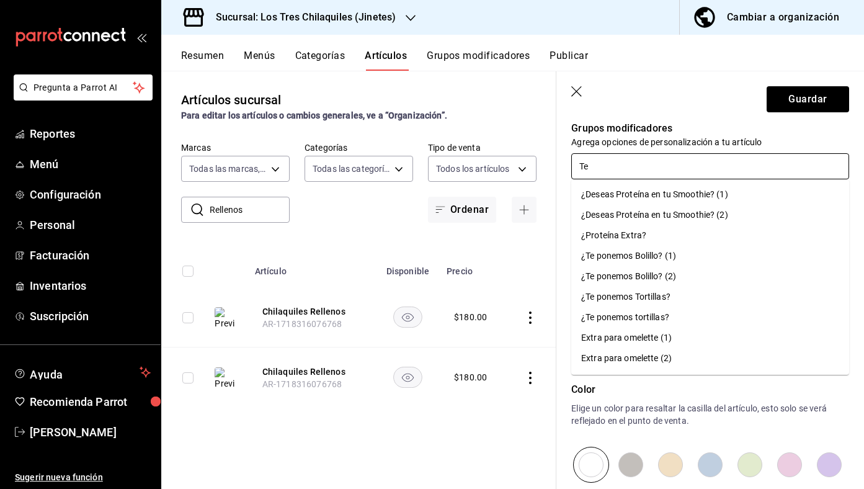
type input "T"
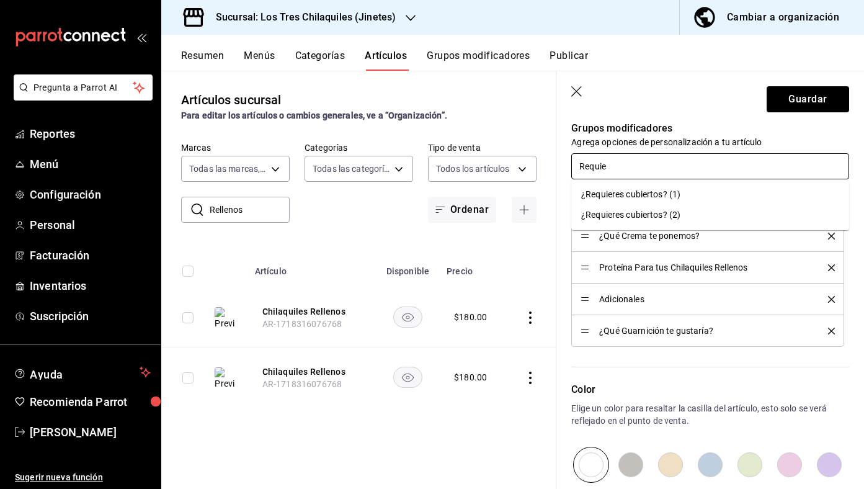
type input "Requier"
click at [702, 211] on li "¿Requieres cubiertos? (2)" at bounding box center [710, 215] width 278 height 20
type textarea "x"
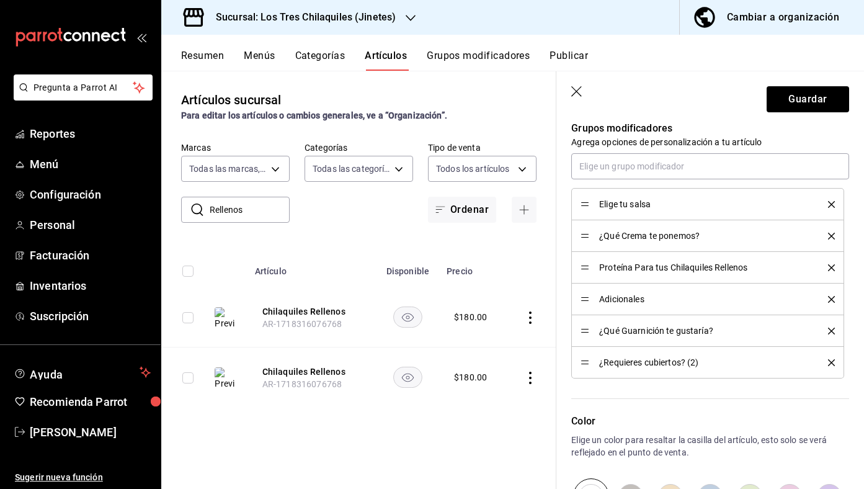
click at [833, 269] on icon "delete" at bounding box center [831, 267] width 7 height 7
type textarea "x"
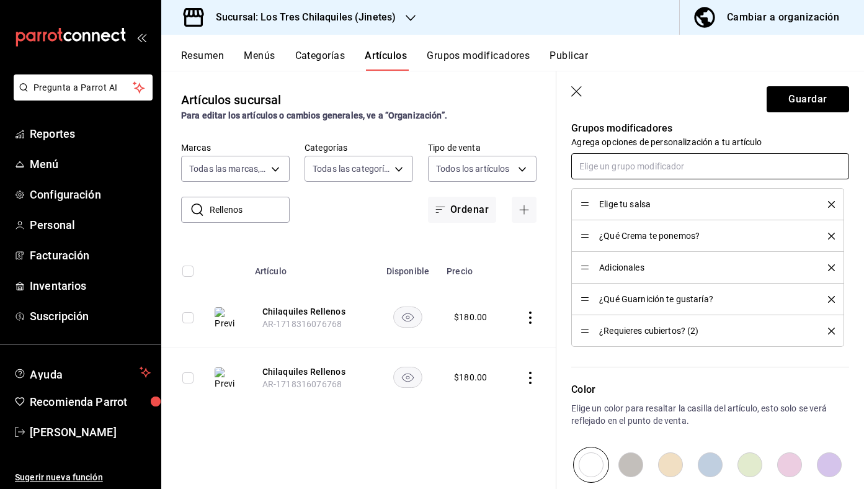
click at [718, 173] on input "text" at bounding box center [710, 166] width 278 height 26
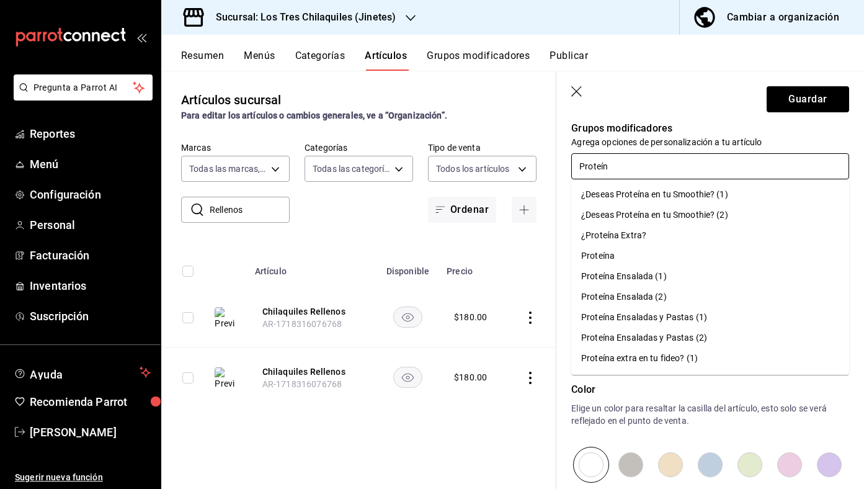
type input "Proteína"
click at [675, 251] on li "Proteína" at bounding box center [710, 256] width 278 height 20
type textarea "x"
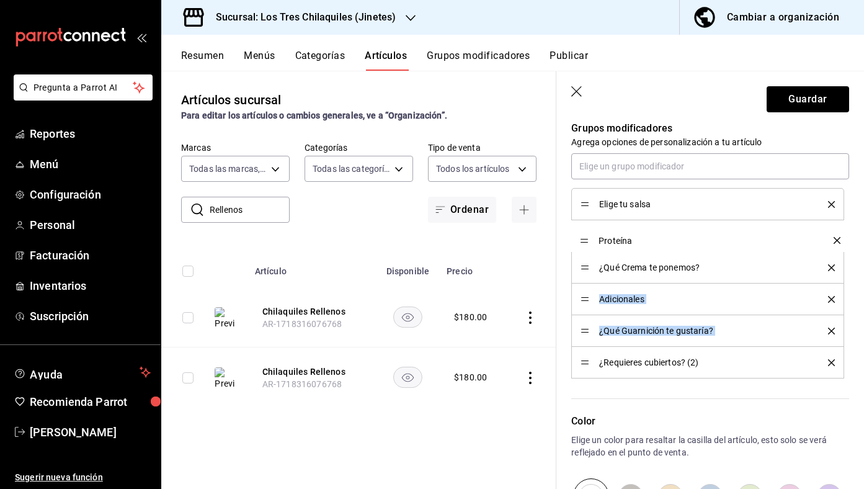
drag, startPoint x: 583, startPoint y: 363, endPoint x: 594, endPoint y: 241, distance: 122.7
type textarea "x"
drag, startPoint x: 592, startPoint y: 348, endPoint x: 592, endPoint y: 356, distance: 8.1
click at [592, 355] on li "¿Requieres cubiertos? (2)" at bounding box center [707, 363] width 273 height 32
click at [676, 159] on input "text" at bounding box center [710, 166] width 278 height 26
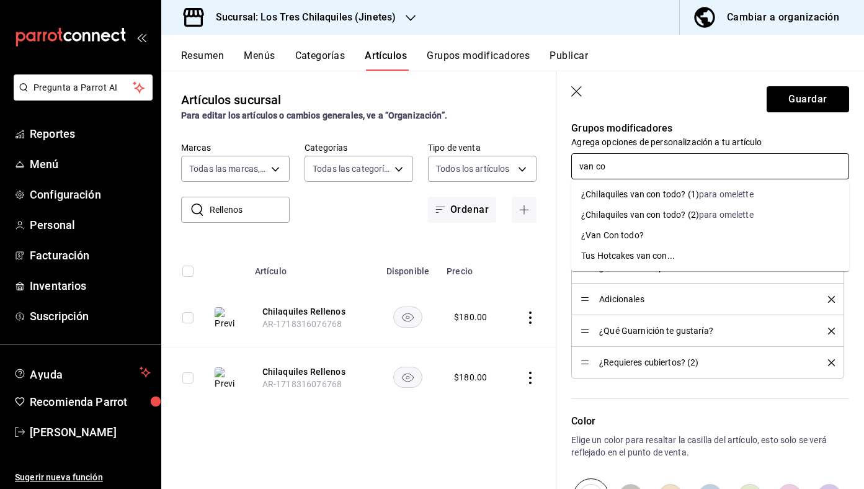
type input "van con"
click at [664, 235] on li "¿Van Con todo?" at bounding box center [710, 235] width 278 height 20
type textarea "x"
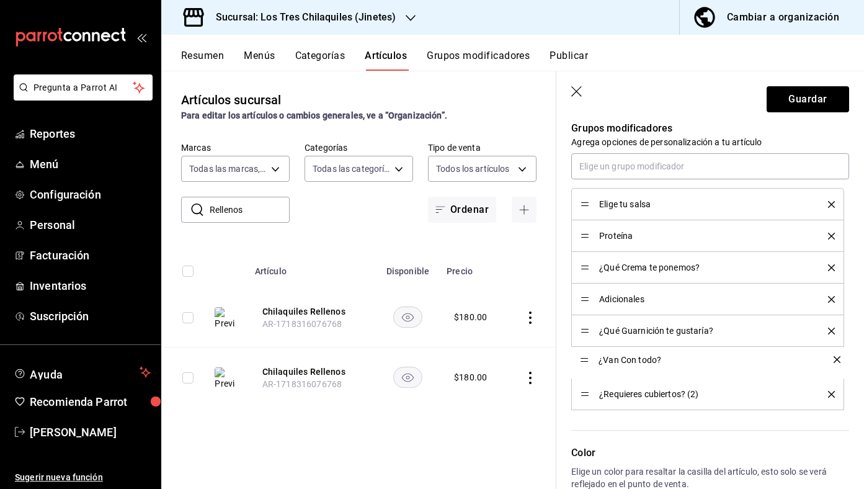
drag, startPoint x: 585, startPoint y: 391, endPoint x: 585, endPoint y: 357, distance: 34.7
click at [819, 107] on button "Guardar" at bounding box center [807, 99] width 82 height 26
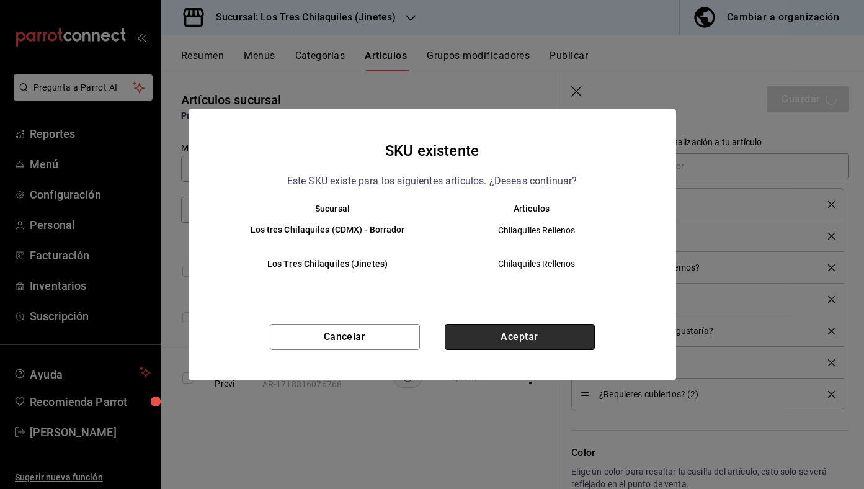
click at [539, 342] on button "Aceptar" at bounding box center [520, 337] width 150 height 26
type textarea "x"
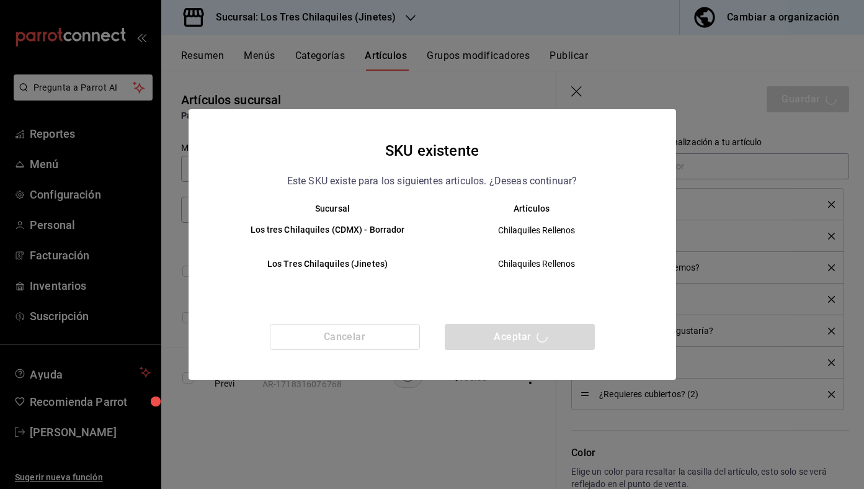
type textarea "x"
type input "AR-1758394934731"
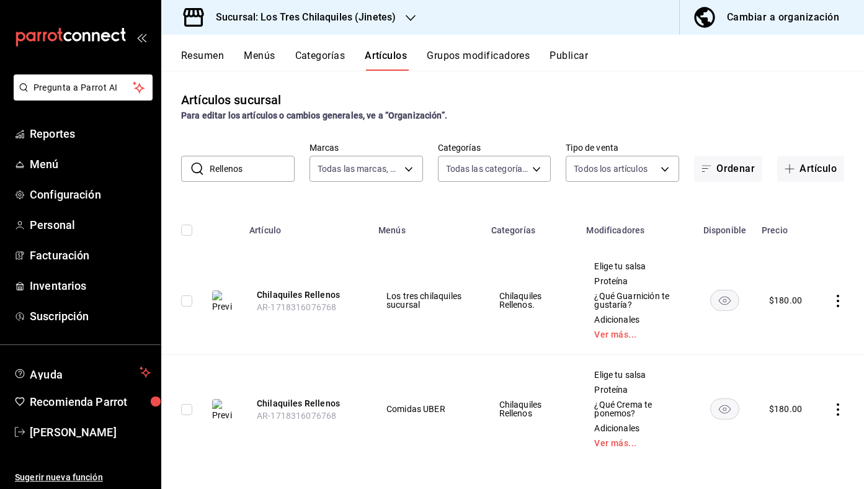
click at [285, 162] on input "Rellenos" at bounding box center [252, 168] width 85 height 25
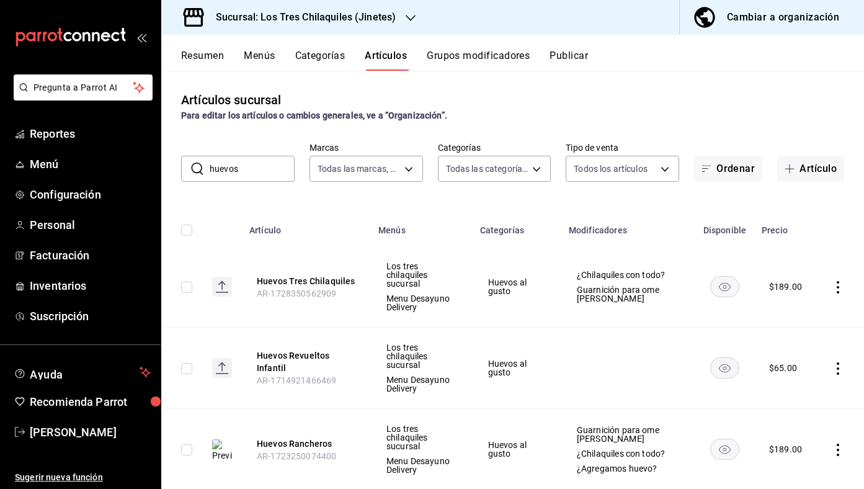
click at [259, 167] on input "huevos" at bounding box center [252, 168] width 85 height 25
type input "h"
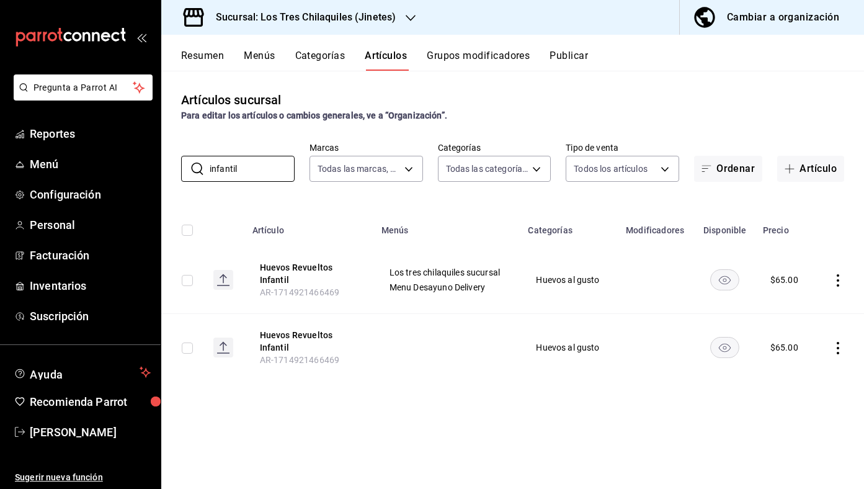
type input "infantil"
click at [836, 348] on icon "actions" at bounding box center [838, 348] width 12 height 12
click at [800, 424] on span "Eliminar" at bounding box center [800, 427] width 32 height 10
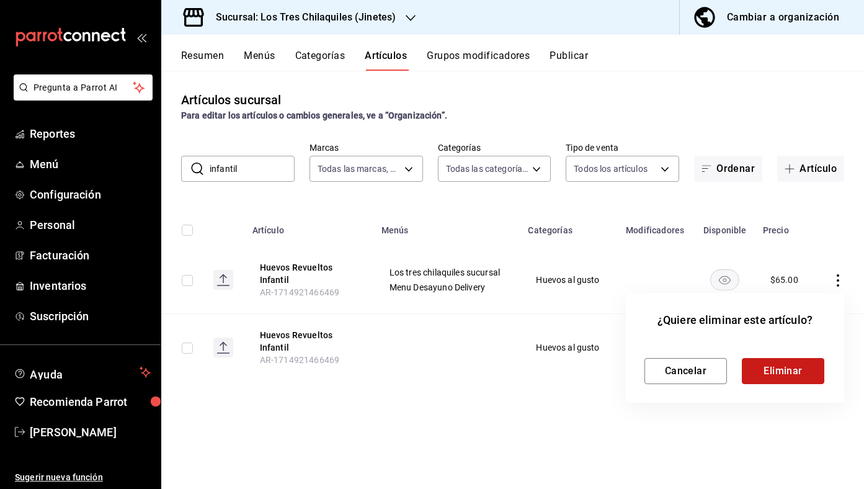
click at [804, 370] on button "Eliminar" at bounding box center [783, 371] width 82 height 26
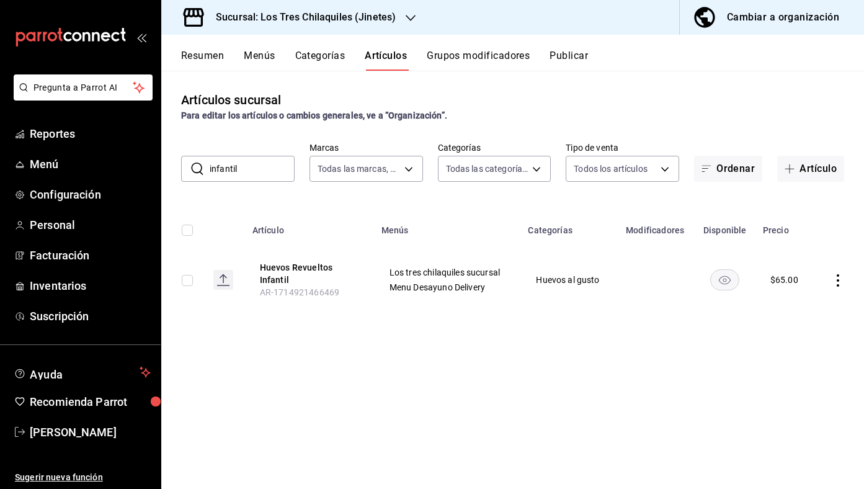
click at [491, 60] on button "Grupos modificadores" at bounding box center [478, 60] width 103 height 21
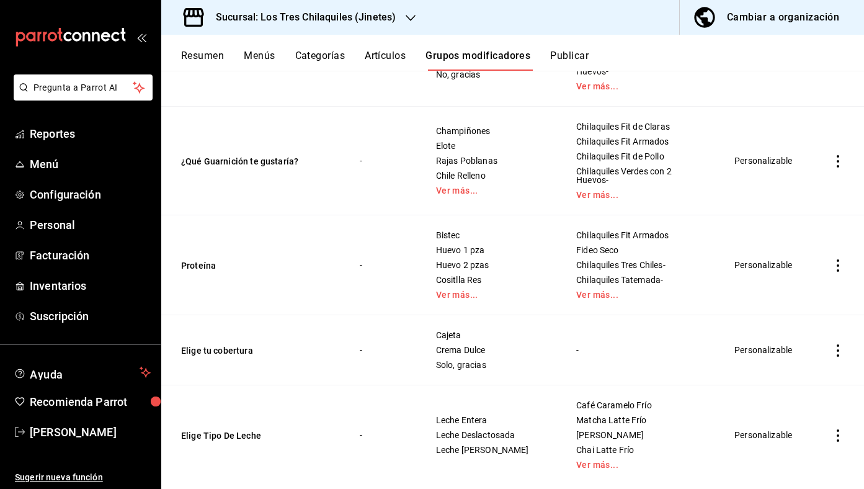
scroll to position [5289, 0]
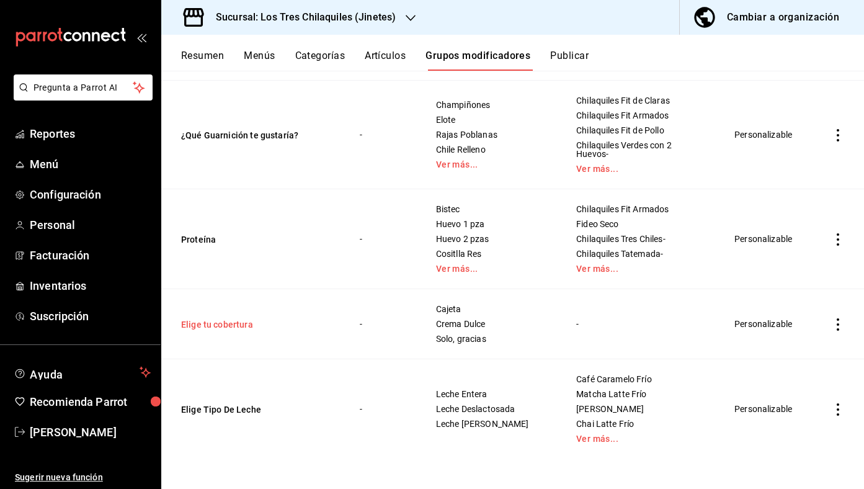
click at [213, 329] on button "Elige tu cobertura" at bounding box center [255, 324] width 149 height 12
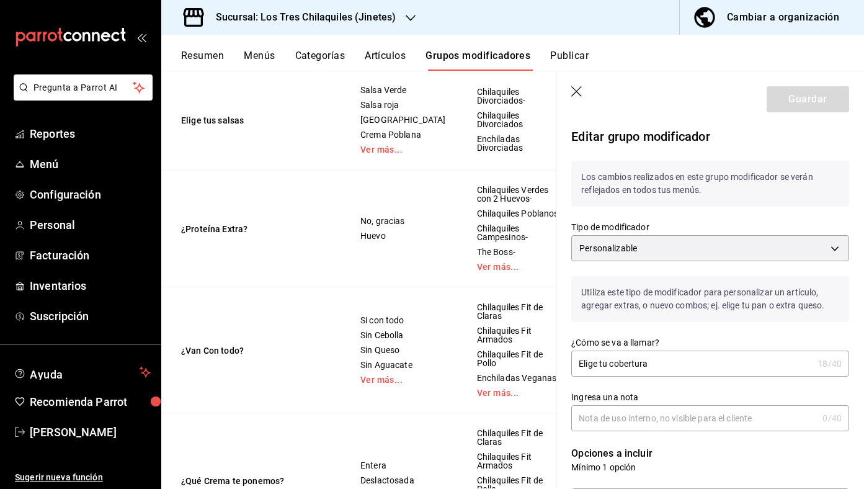
click at [676, 358] on input "Elige tu cobertura" at bounding box center [691, 363] width 241 height 25
click at [576, 362] on input "Huevos Infantiles con?" at bounding box center [691, 363] width 241 height 25
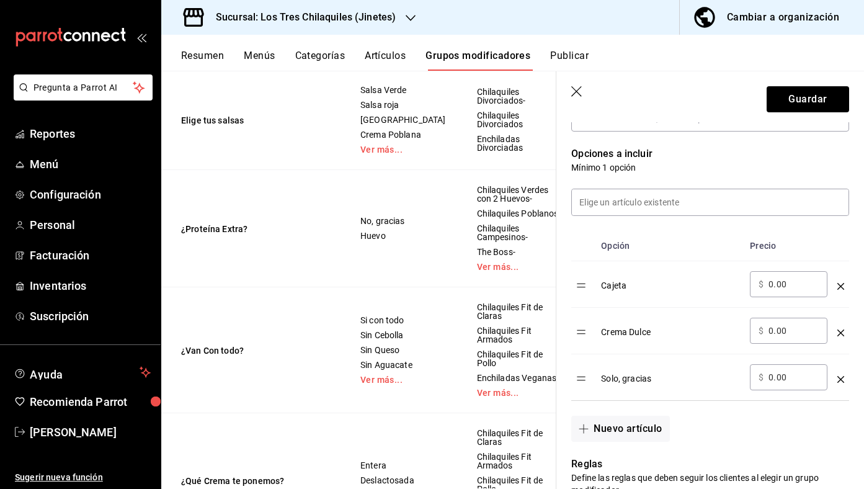
scroll to position [303, 0]
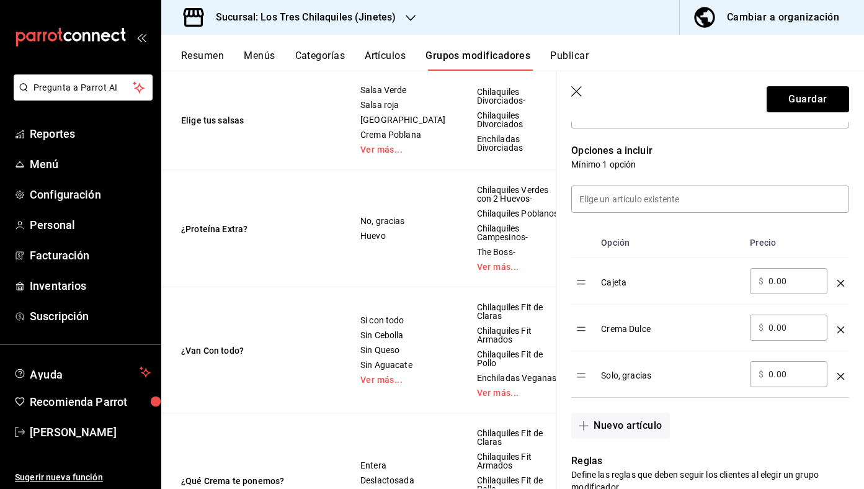
type input "¿Huevos Infantiles con?"
click at [840, 285] on icon "optionsTable" at bounding box center [840, 283] width 7 height 7
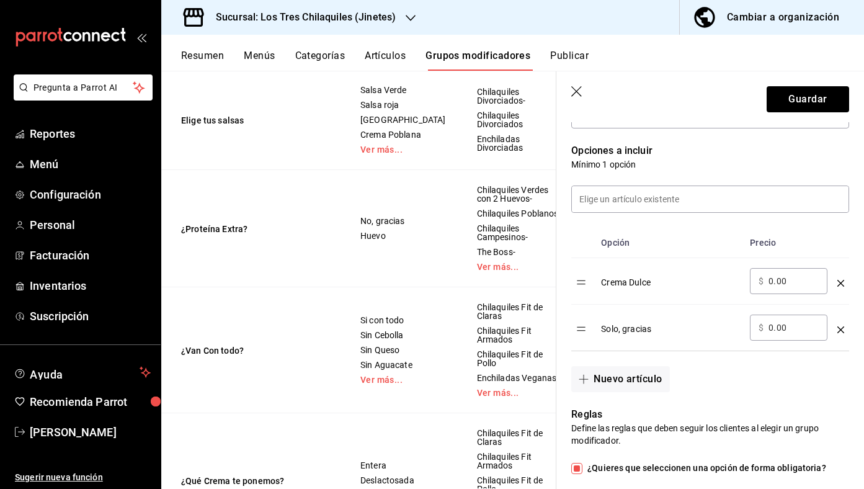
click at [840, 284] on icon "optionsTable" at bounding box center [840, 283] width 7 height 7
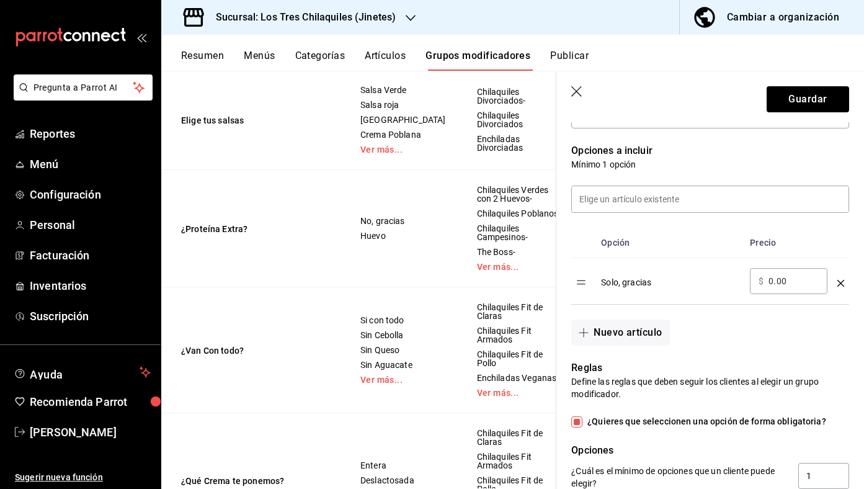
click at [840, 284] on icon "optionsTable" at bounding box center [840, 283] width 7 height 7
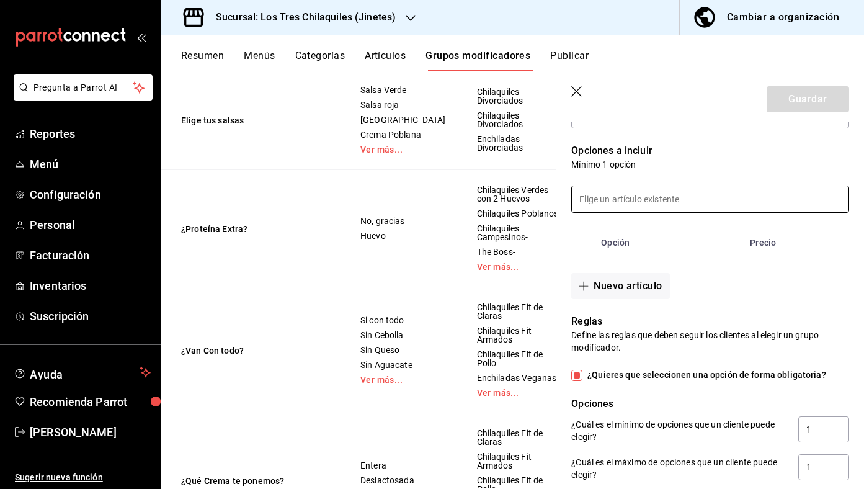
click at [762, 202] on input at bounding box center [710, 199] width 277 height 26
type input "Jamon"
click at [748, 277] on div "Nuevo artículo" at bounding box center [702, 278] width 293 height 41
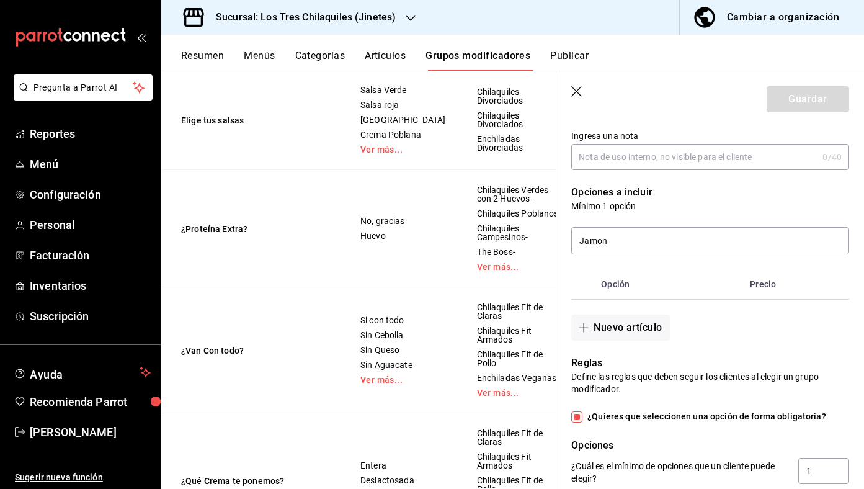
scroll to position [247, 0]
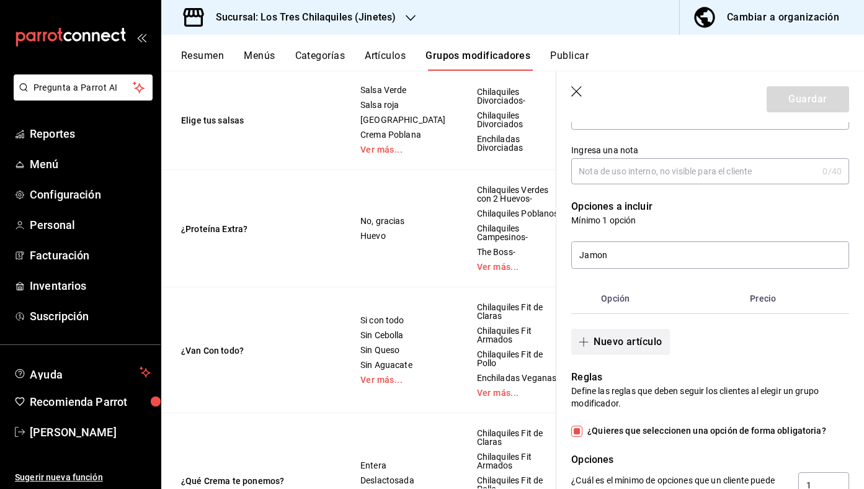
click at [651, 337] on button "Nuevo artículo" at bounding box center [620, 342] width 98 height 26
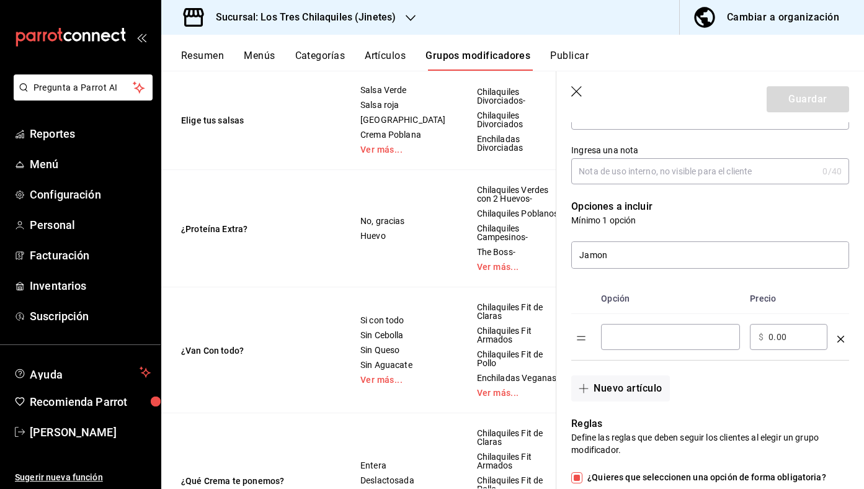
click at [659, 339] on input "optionsTable" at bounding box center [671, 337] width 122 height 12
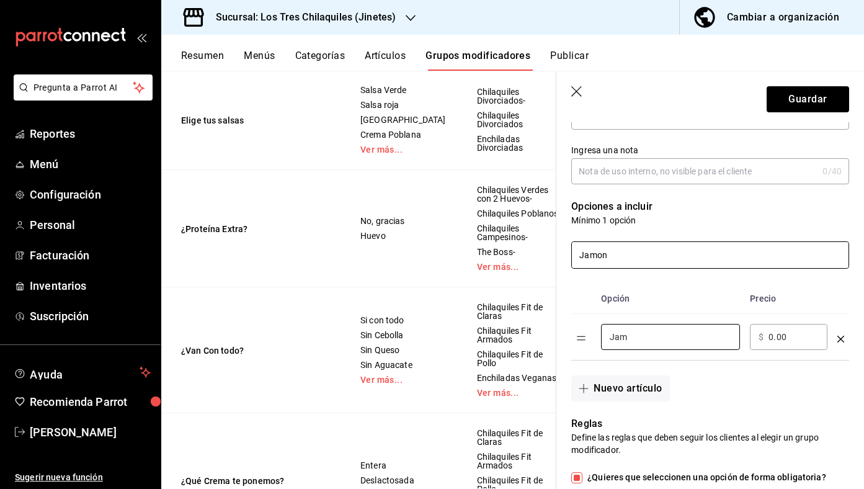
type input "Jam"
click at [639, 267] on input "Jamon" at bounding box center [710, 255] width 277 height 26
type input "J"
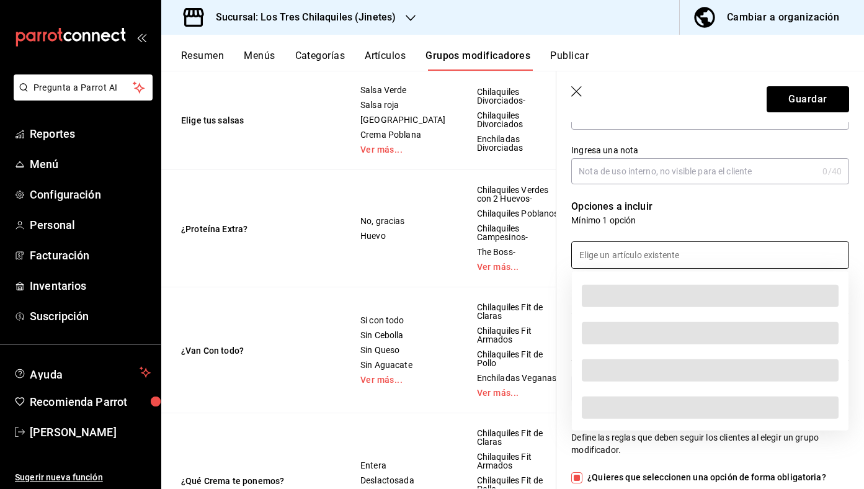
click at [743, 189] on div "Opciones a incluir Mínimo 1 opción Opción Precio Jam ​ ​ $ 0.00 ​ Nuevo artículo" at bounding box center [702, 292] width 293 height 217
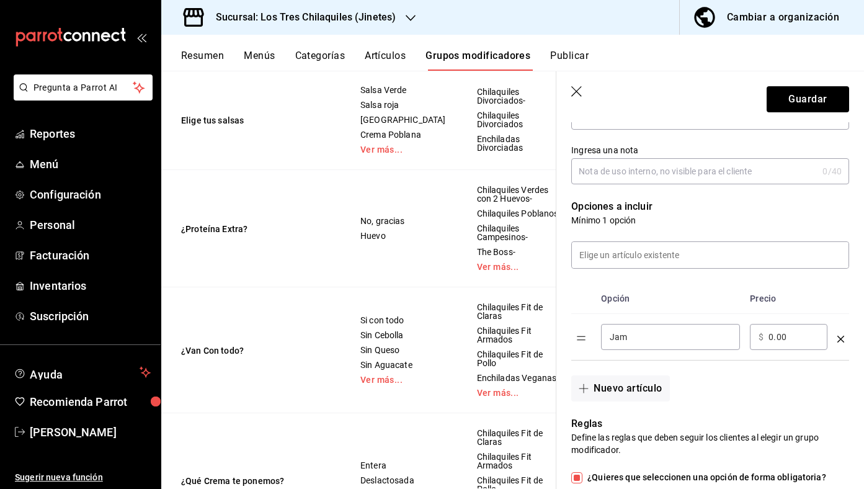
click at [706, 347] on div "Jam ​" at bounding box center [670, 337] width 139 height 26
type input "Jamón"
click at [771, 339] on input "0.00" at bounding box center [793, 337] width 50 height 12
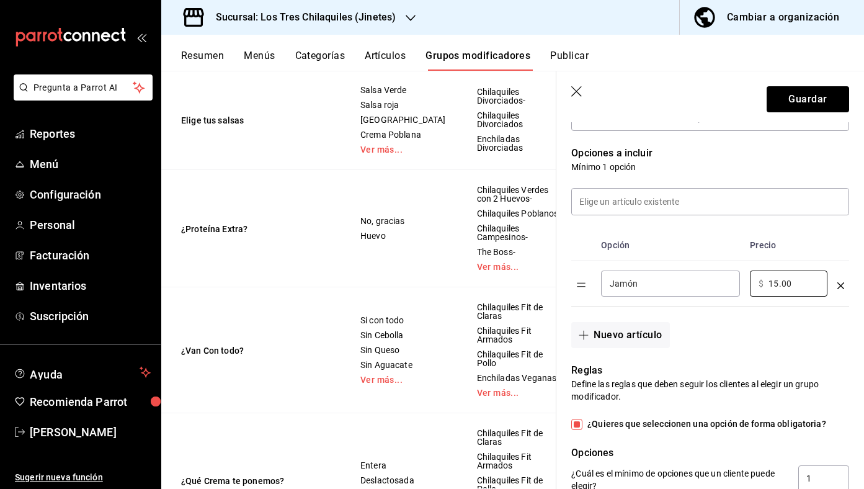
scroll to position [311, 0]
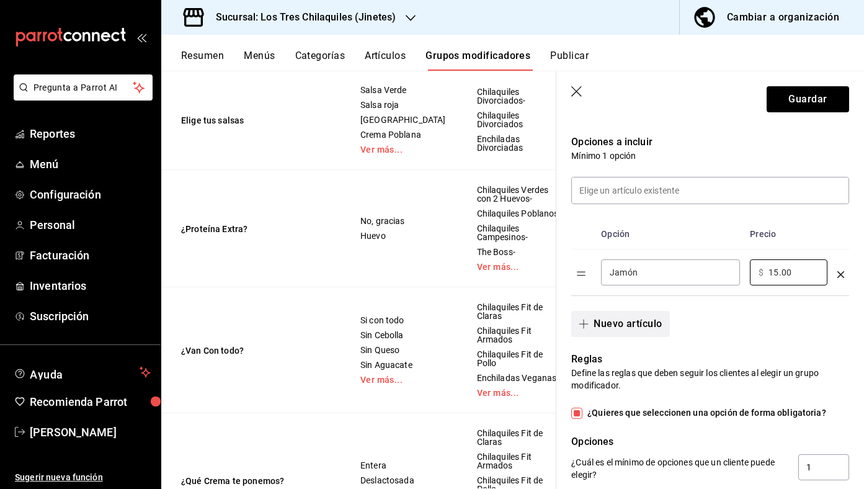
type input "15.00"
click at [644, 324] on button "Nuevo artículo" at bounding box center [620, 324] width 98 height 26
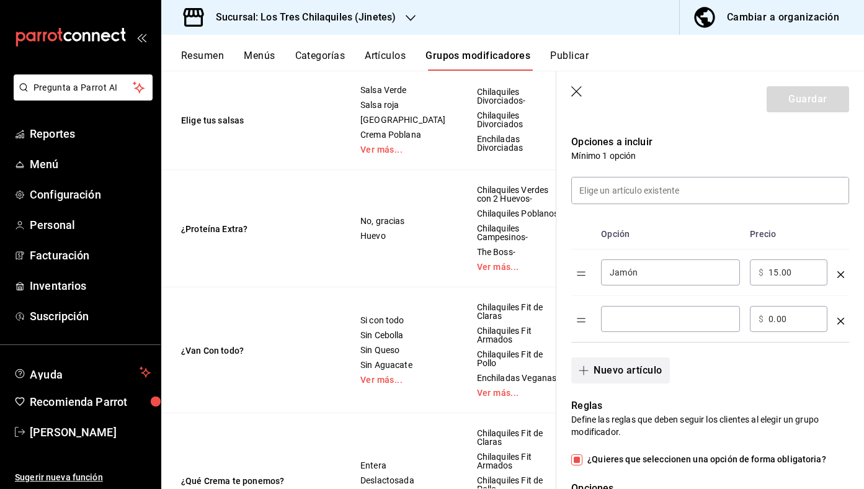
click at [644, 324] on input "optionsTable" at bounding box center [671, 319] width 122 height 12
type input "Tocino"
click at [768, 324] on div "​ $ 0.00 ​" at bounding box center [789, 319] width 78 height 26
click at [768, 321] on div "​ $ 0.00 ​" at bounding box center [789, 319] width 78 height 26
click at [762, 317] on span "$" at bounding box center [760, 318] width 5 height 9
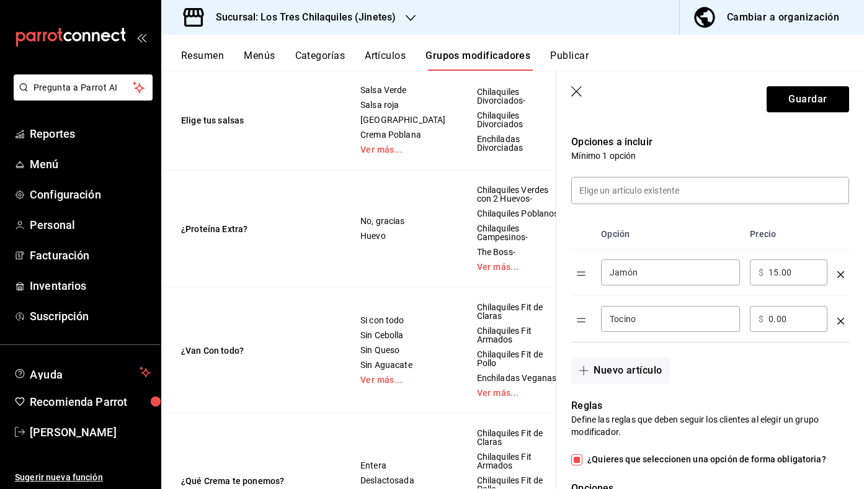
click at [768, 322] on input "0.00" at bounding box center [793, 319] width 50 height 12
type input "20.00"
click at [709, 323] on input "Tocino" at bounding box center [671, 319] width 122 height 12
type input "Tocino Infantil"
click at [701, 276] on input "Jamón" at bounding box center [671, 272] width 122 height 12
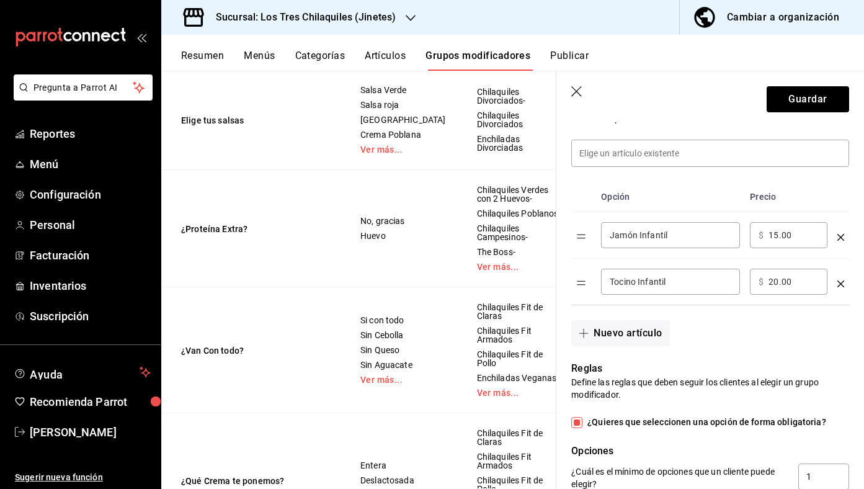
scroll to position [301, 0]
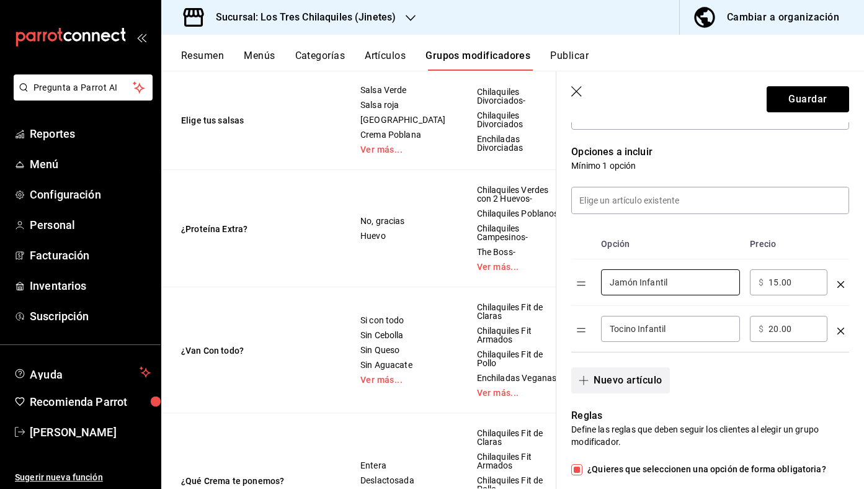
type input "Jamón Infantil"
click at [623, 378] on button "Nuevo artículo" at bounding box center [620, 380] width 98 height 26
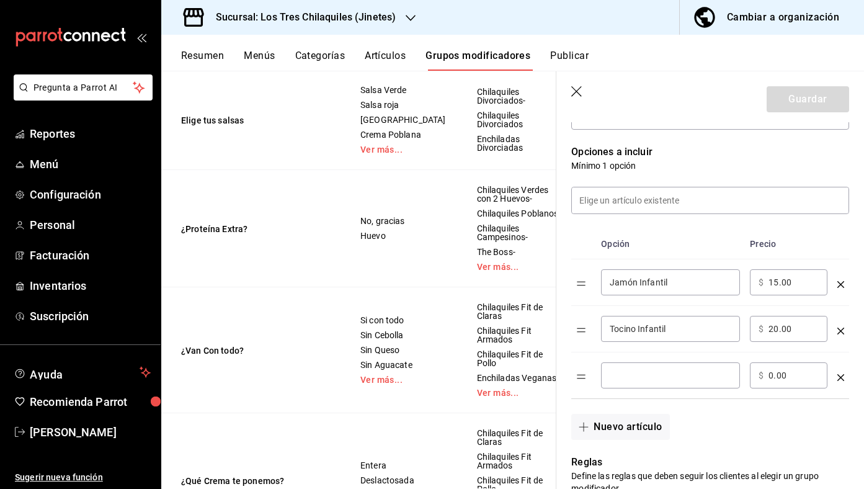
click at [655, 387] on div "​" at bounding box center [670, 375] width 139 height 26
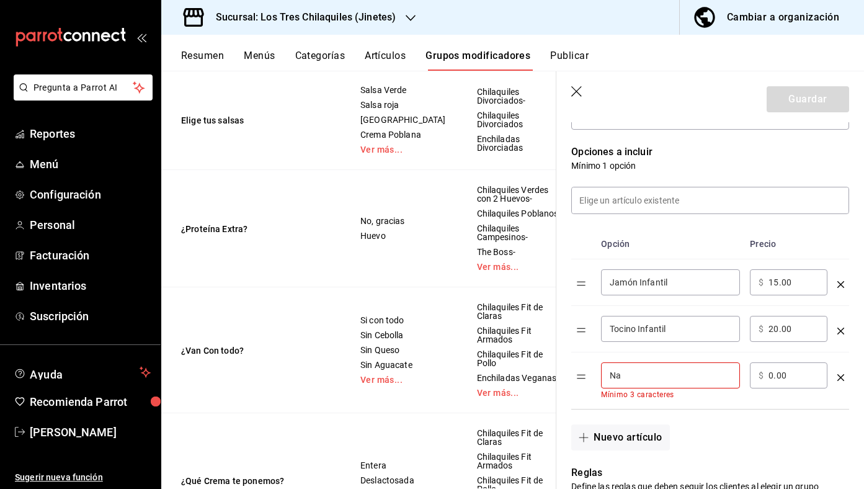
type input "N"
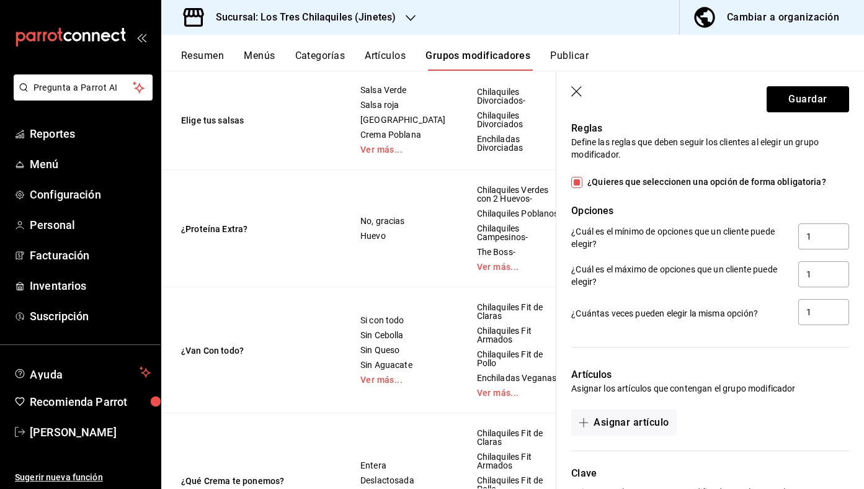
scroll to position [729, 0]
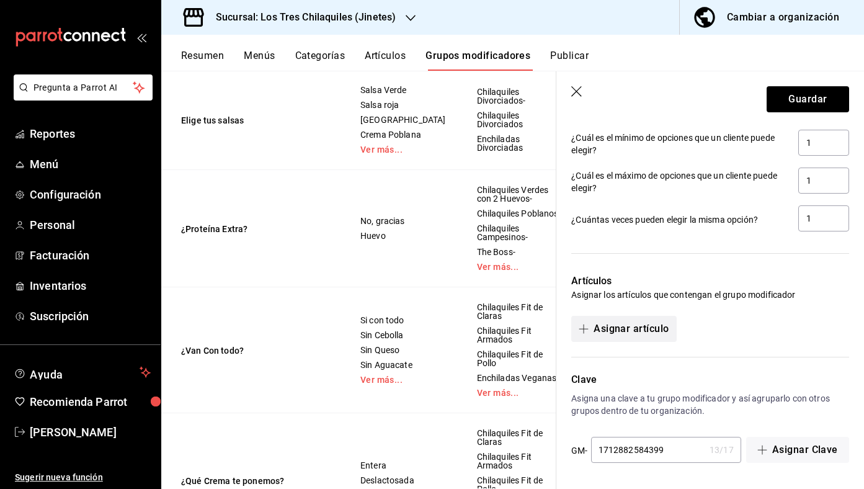
type input "Solos"
click at [644, 335] on button "Asignar artículo" at bounding box center [623, 329] width 105 height 26
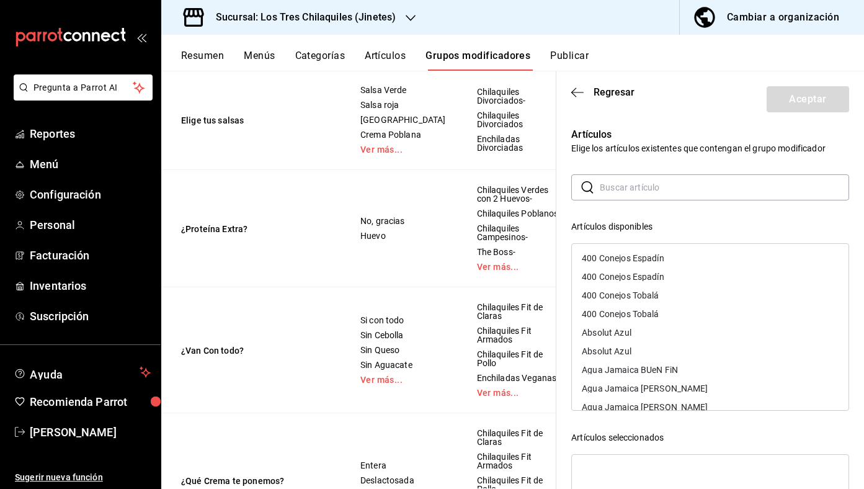
click at [679, 178] on input "text" at bounding box center [724, 187] width 249 height 25
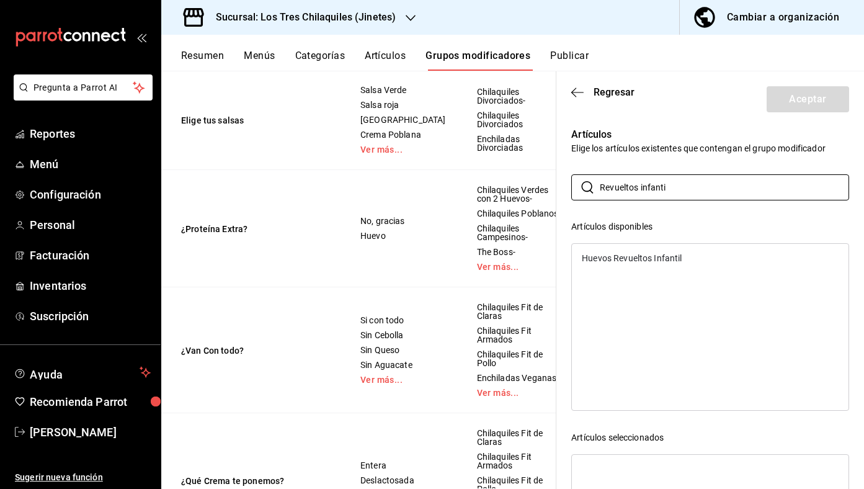
type input "Revueltos infanti"
click at [657, 255] on div "Huevos Revueltos Infantil" at bounding box center [632, 258] width 100 height 9
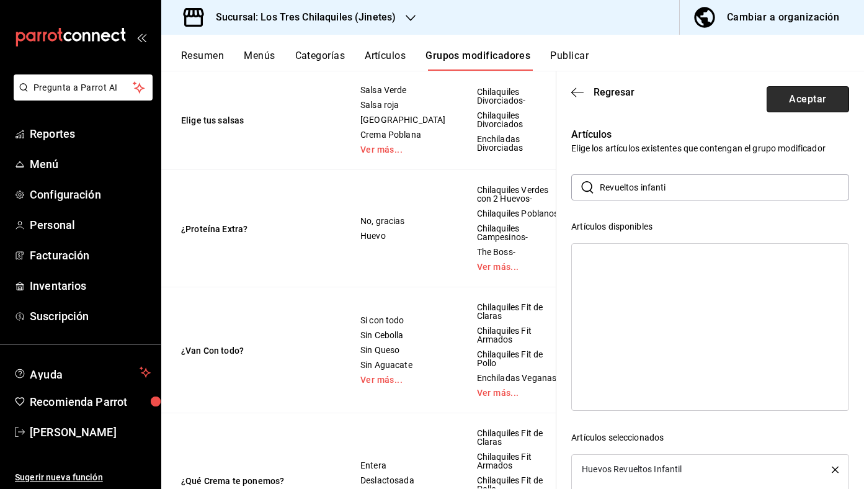
click at [802, 92] on button "Aceptar" at bounding box center [807, 99] width 82 height 26
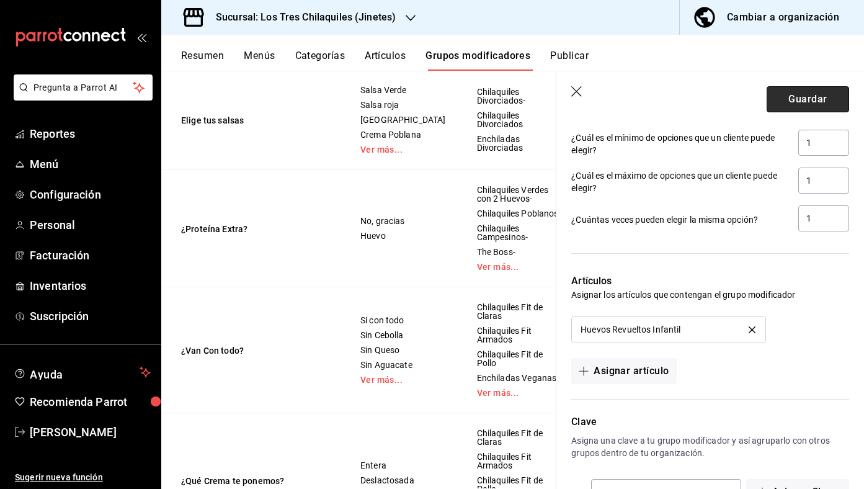
click at [798, 96] on button "Guardar" at bounding box center [807, 99] width 82 height 26
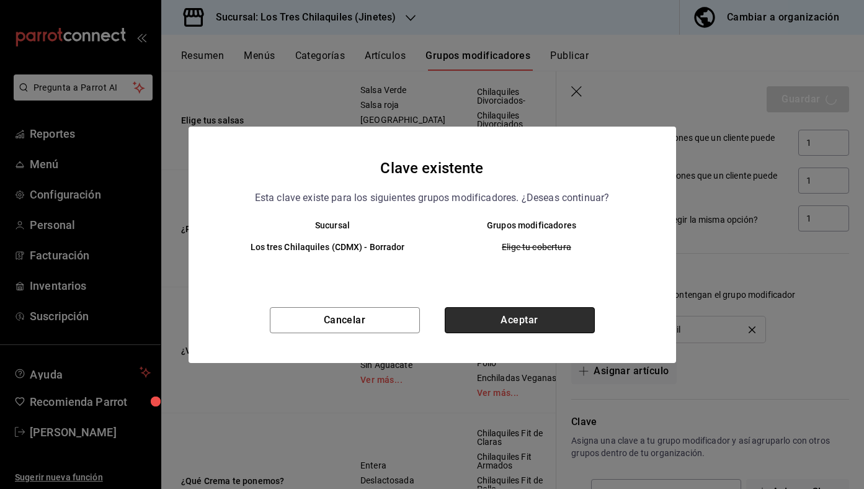
click at [518, 318] on button "Aceptar" at bounding box center [520, 320] width 150 height 26
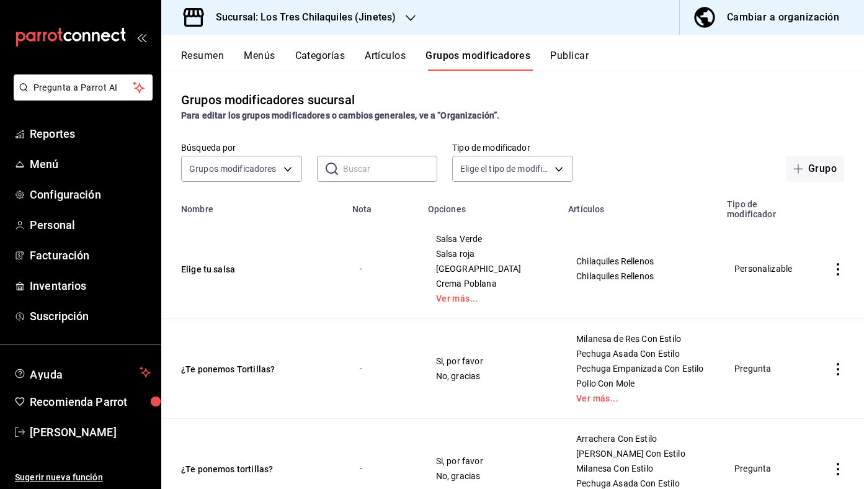
click at [209, 60] on button "Resumen" at bounding box center [202, 60] width 43 height 21
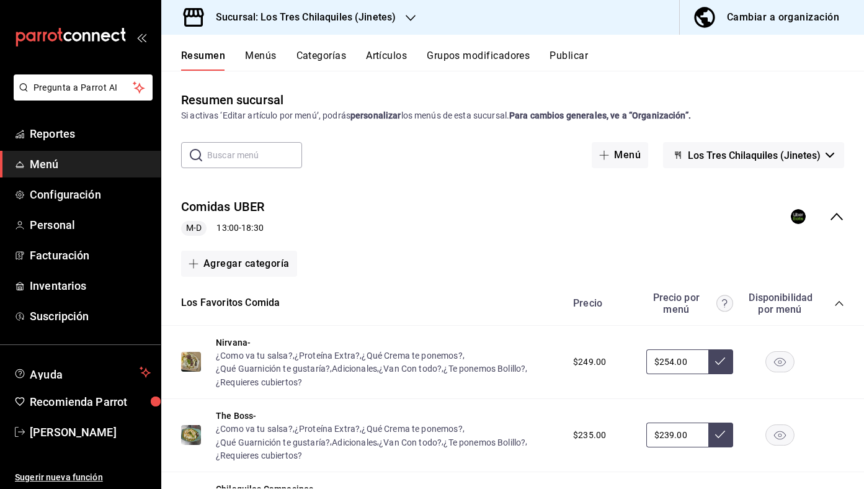
click at [845, 217] on div "Comidas UBER M-D 13:00 - 18:30" at bounding box center [512, 217] width 703 height 58
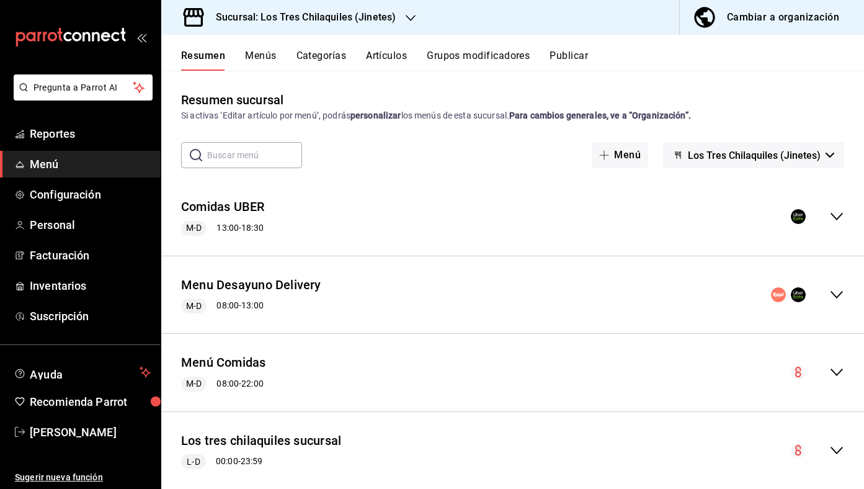
click at [324, 58] on button "Categorías" at bounding box center [321, 60] width 50 height 21
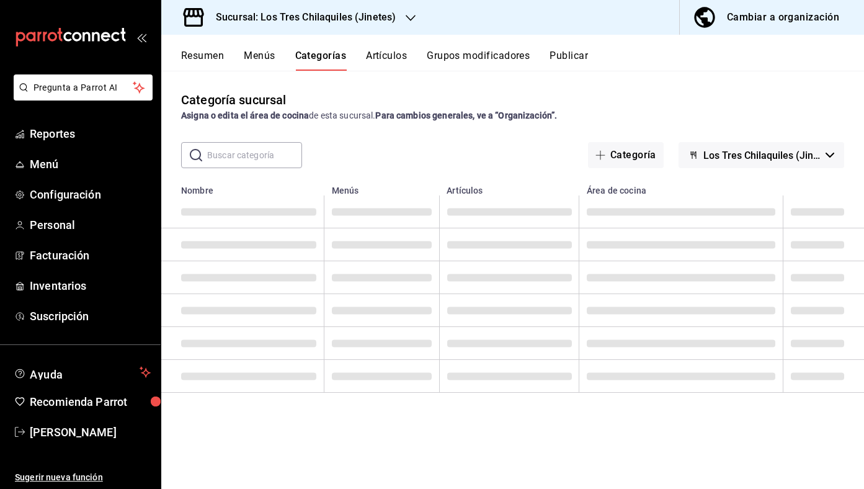
click at [281, 151] on input "text" at bounding box center [254, 155] width 95 height 25
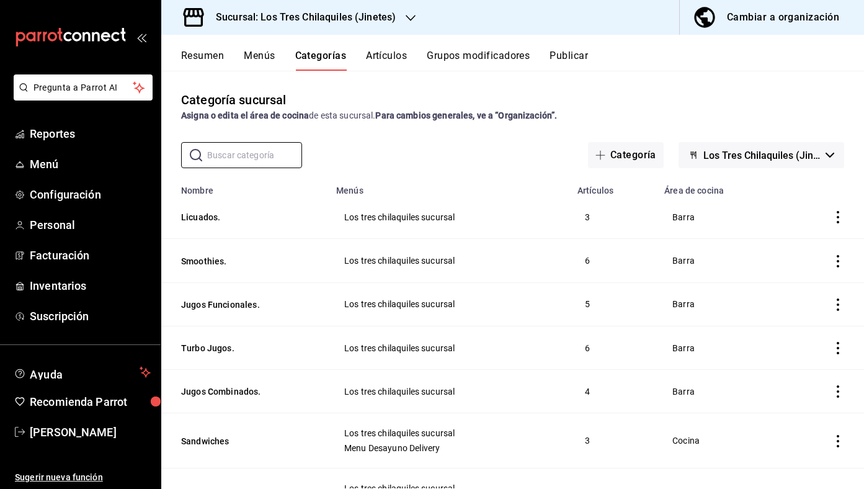
click at [414, 138] on div "Categoría sucursal Asigna o edita el área de cocina de esta sucursal. Para camb…" at bounding box center [512, 279] width 703 height 417
click at [263, 143] on input "text" at bounding box center [254, 155] width 95 height 25
click at [388, 57] on button "Artículos" at bounding box center [386, 60] width 41 height 21
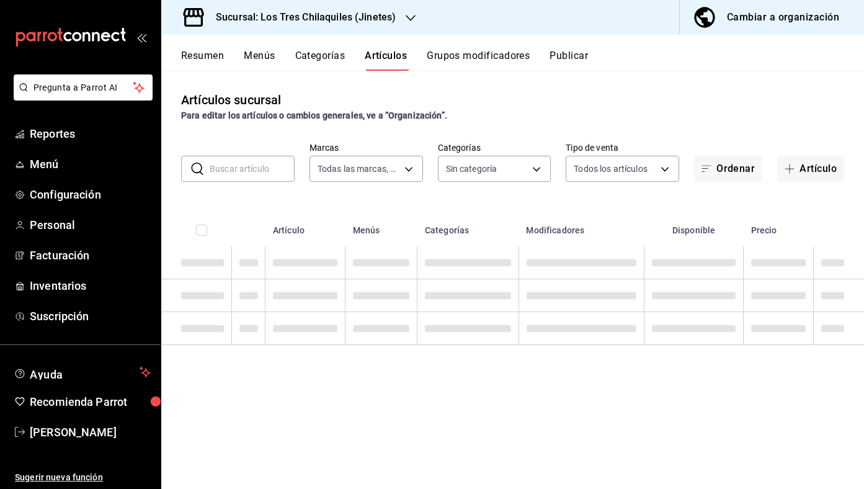
type input "d7910c5e-c6f7-48fa-adda-900847dc7e4e,b695be58-cc6c-4c57-a93d-9c38e75c8bd0"
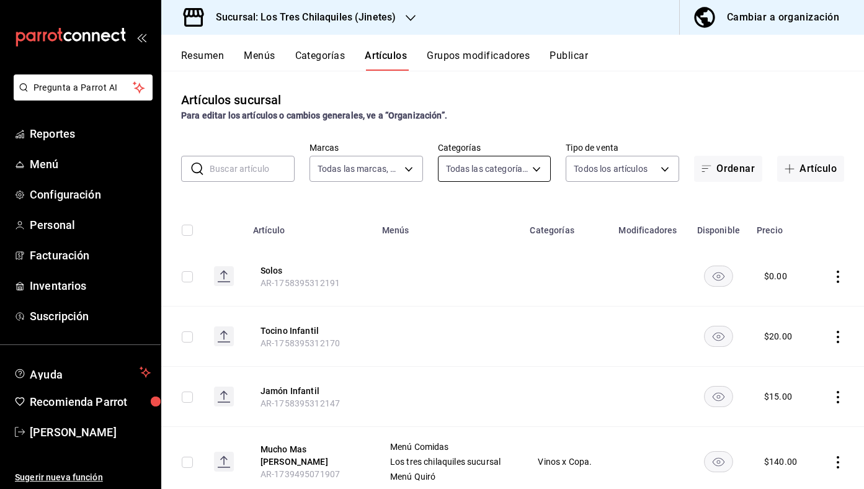
type input "71198ed7-311d-4ced-890d-99474b51dcb2,eec9660c-d179-4801-8c33-f12087c945eb,d9d74…"
click at [543, 176] on body "Pregunta a Parrot AI Reportes Menú Configuración Personal Facturación Inventari…" at bounding box center [432, 244] width 864 height 489
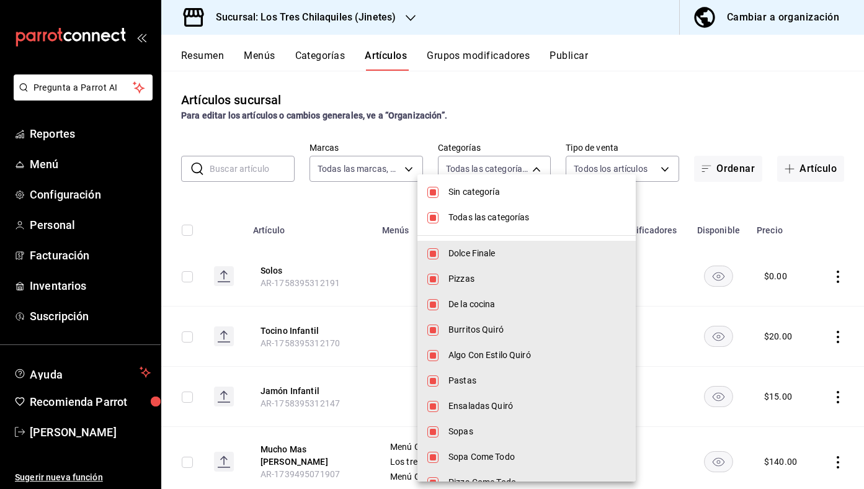
click at [528, 191] on span "Sin categoría" at bounding box center [536, 191] width 177 height 13
checkbox input "false"
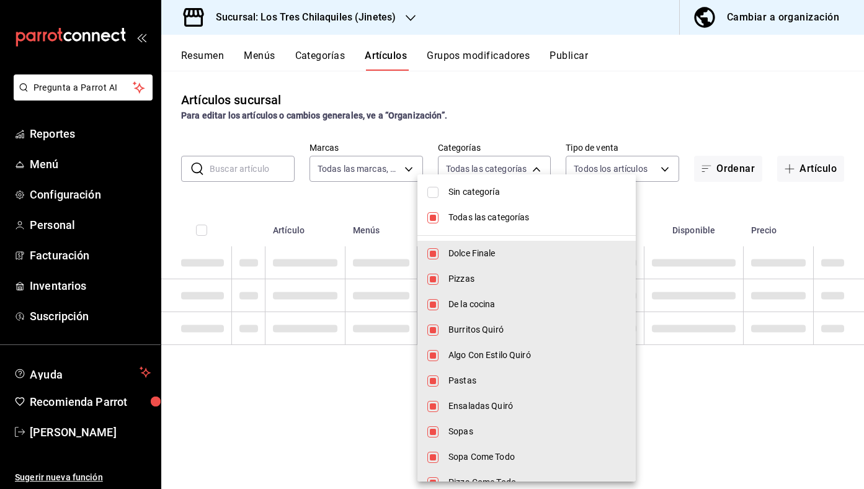
click at [520, 208] on li "Todas las categorías" at bounding box center [526, 217] width 218 height 25
checkbox input "false"
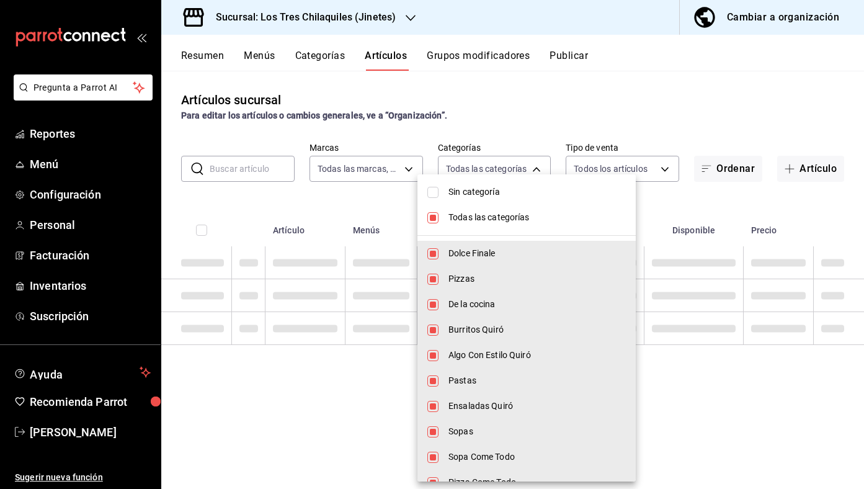
checkbox input "false"
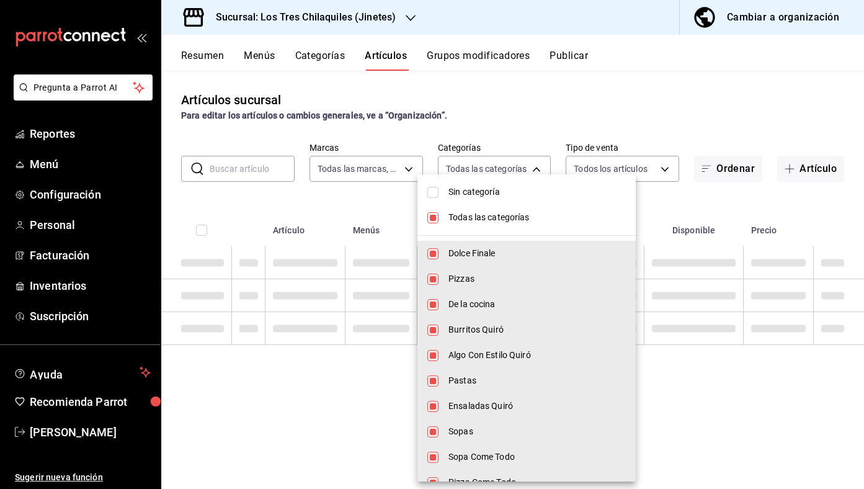
checkbox input "false"
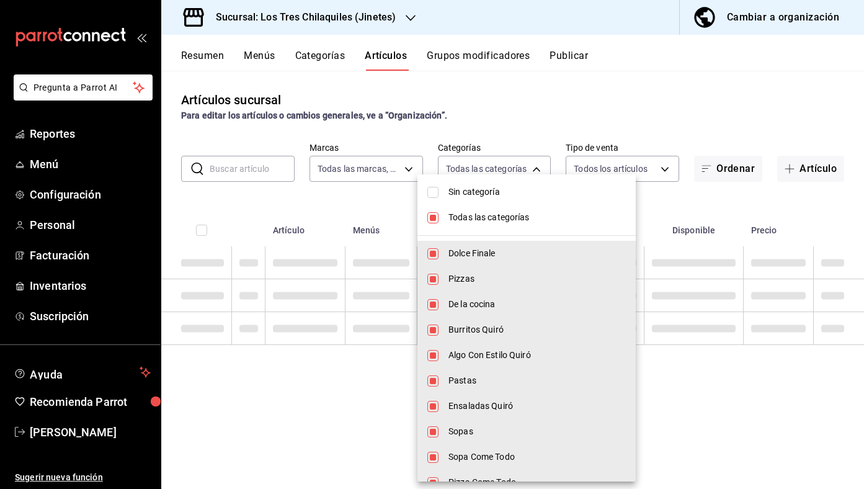
checkbox input "false"
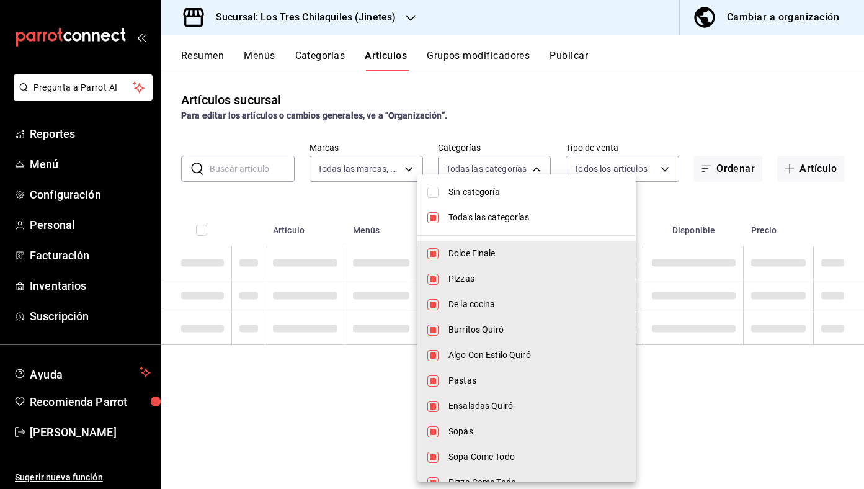
checkbox input "false"
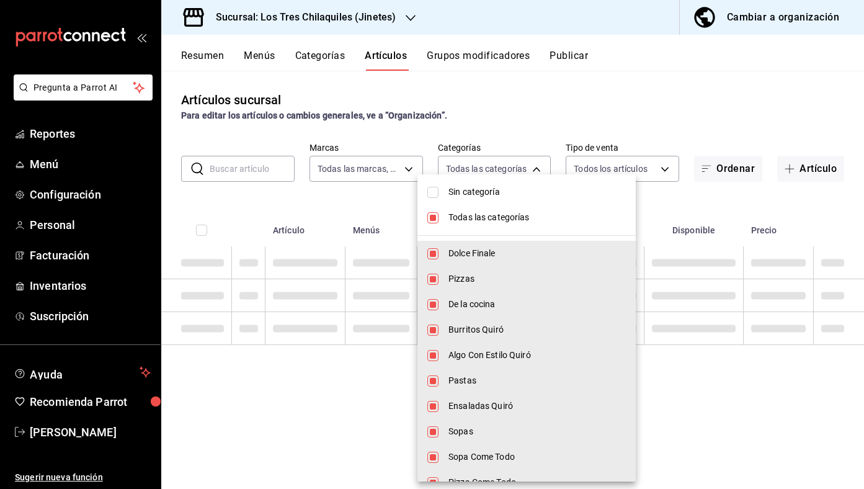
checkbox input "false"
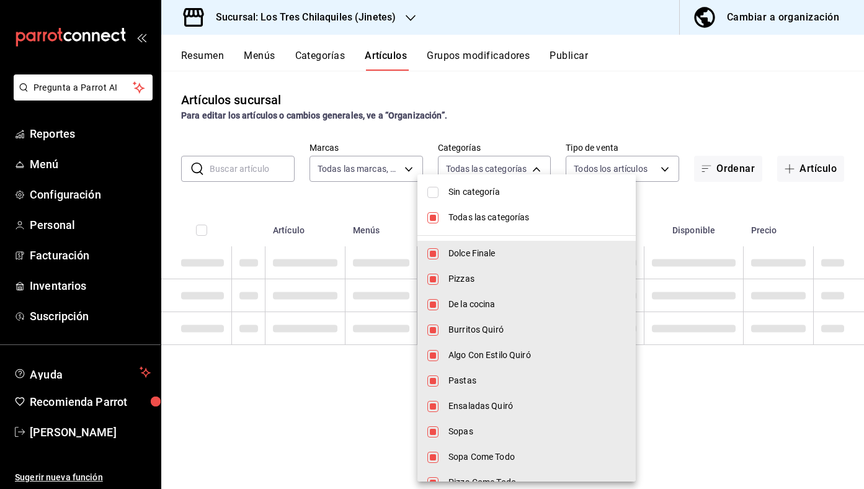
checkbox input "false"
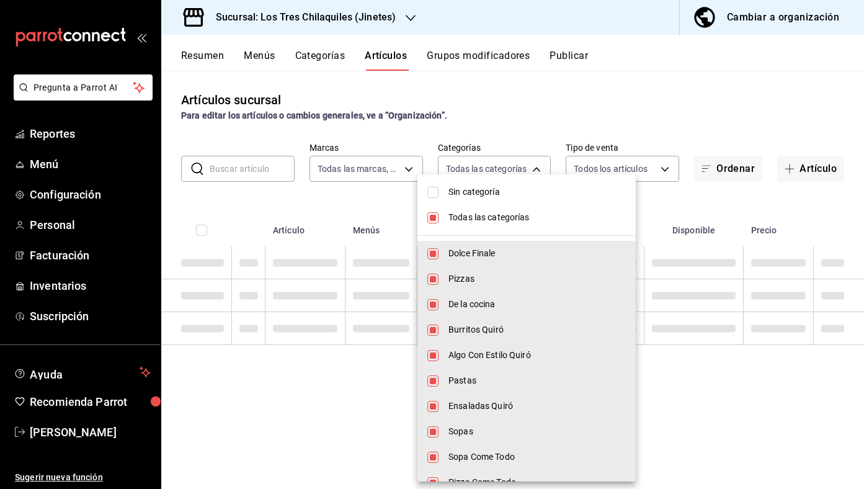
checkbox input "false"
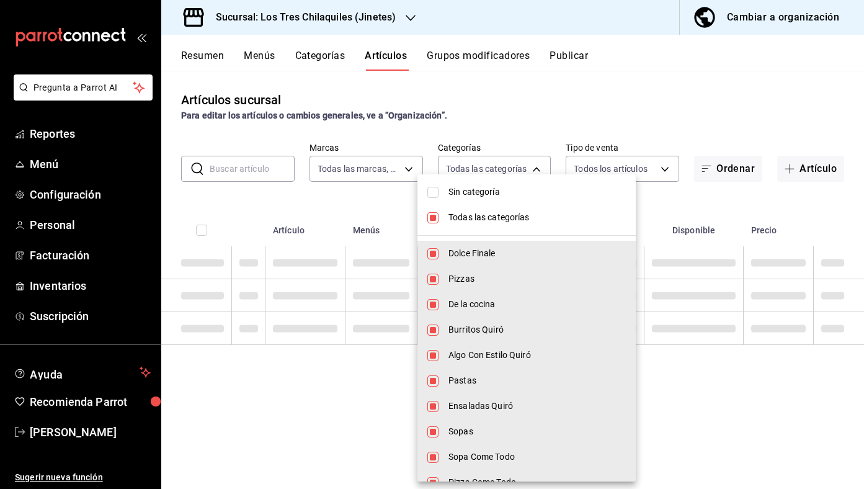
checkbox input "false"
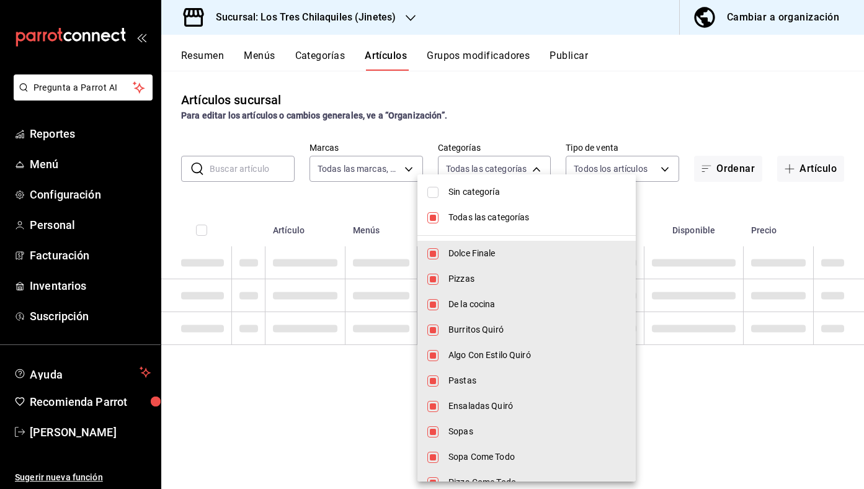
checkbox input "false"
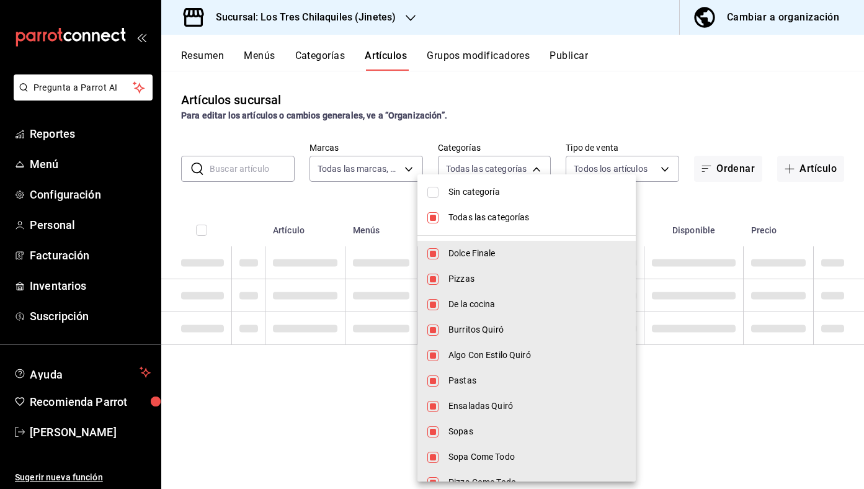
checkbox input "false"
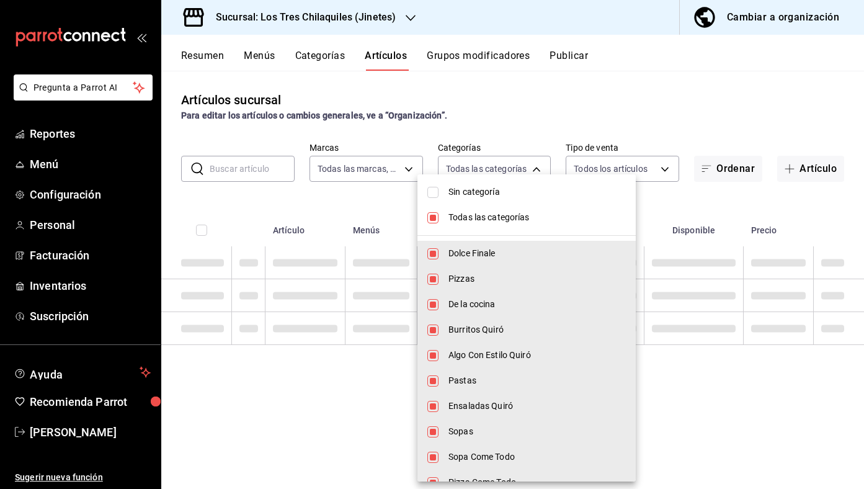
checkbox input "false"
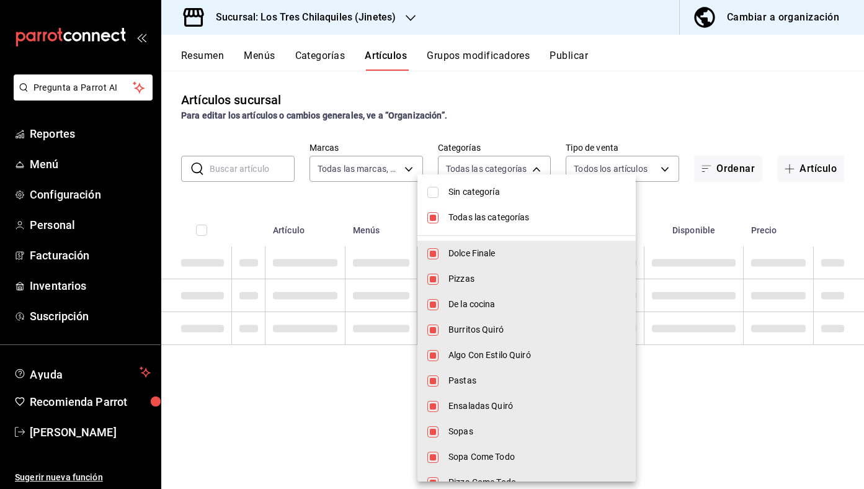
checkbox input "false"
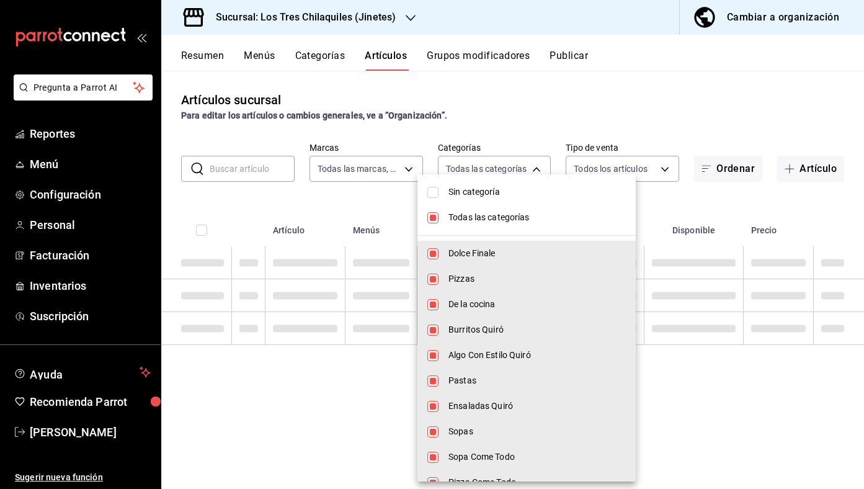
checkbox input "false"
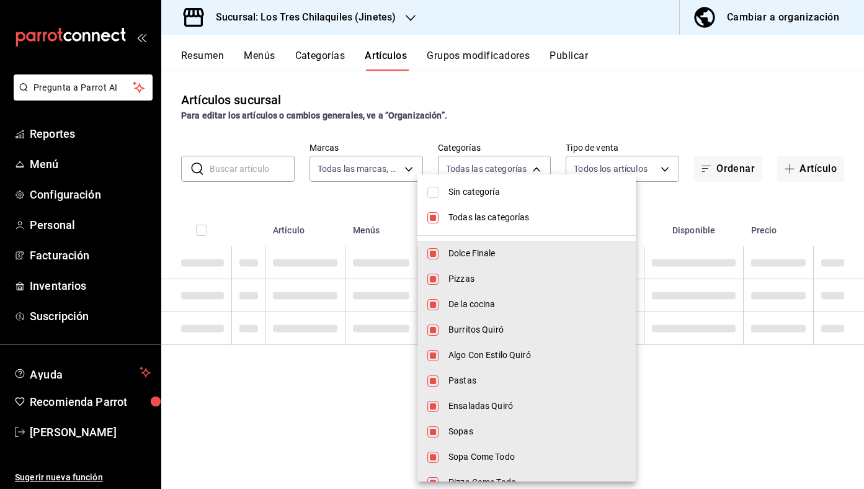
checkbox input "false"
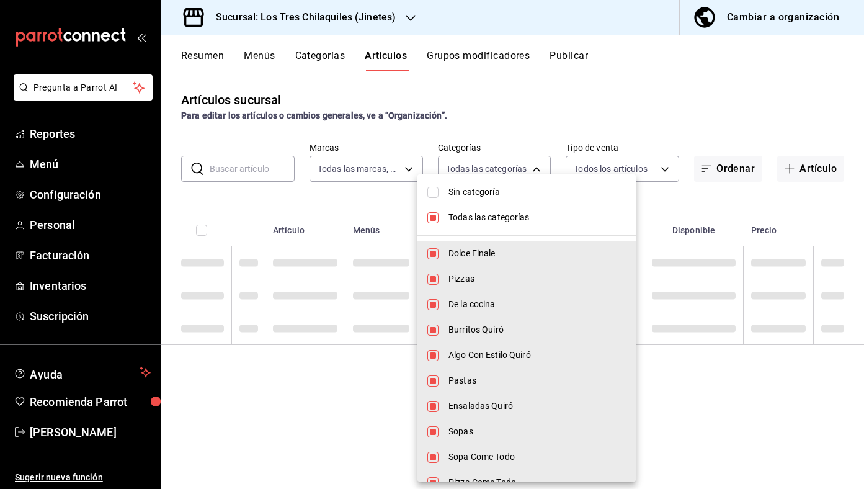
checkbox input "false"
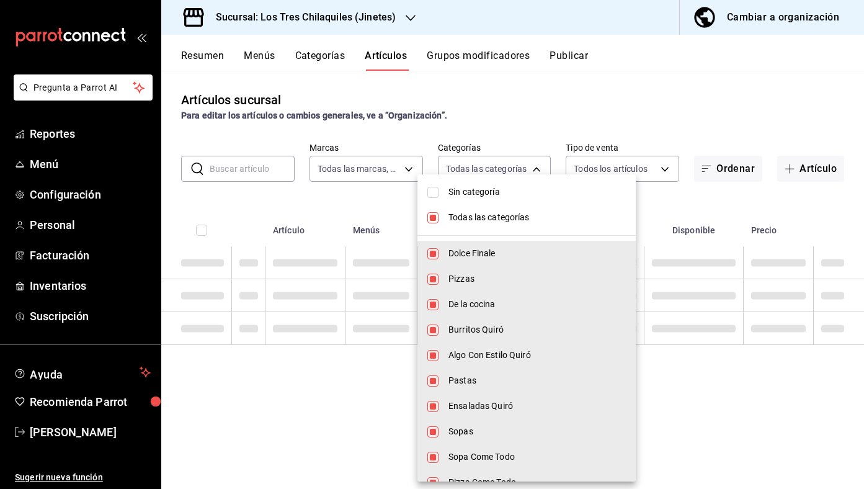
checkbox input "false"
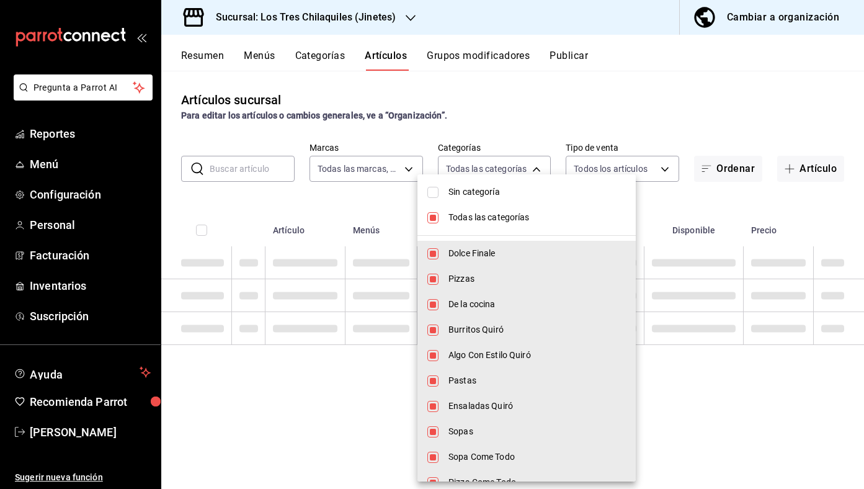
checkbox input "false"
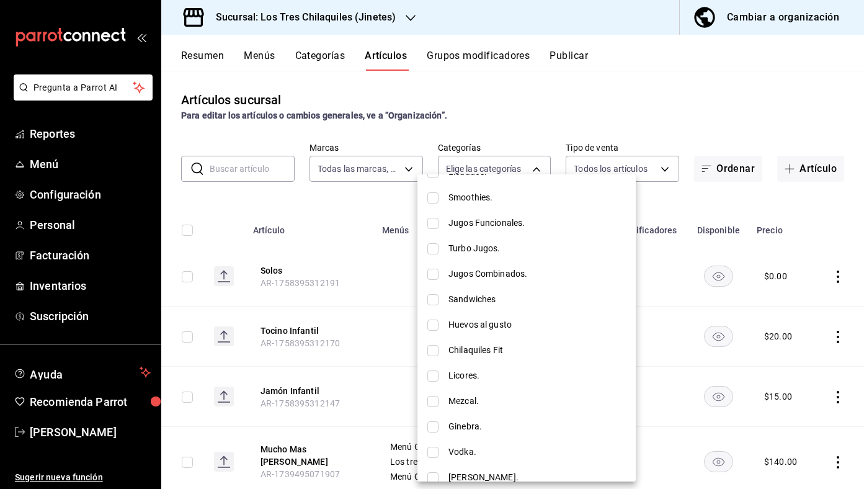
scroll to position [411, 0]
click at [524, 326] on span "Huevos al gusto" at bounding box center [536, 325] width 177 height 13
type input "26a61269-5647-45ca-a719-aa7a5dad948f"
checkbox input "true"
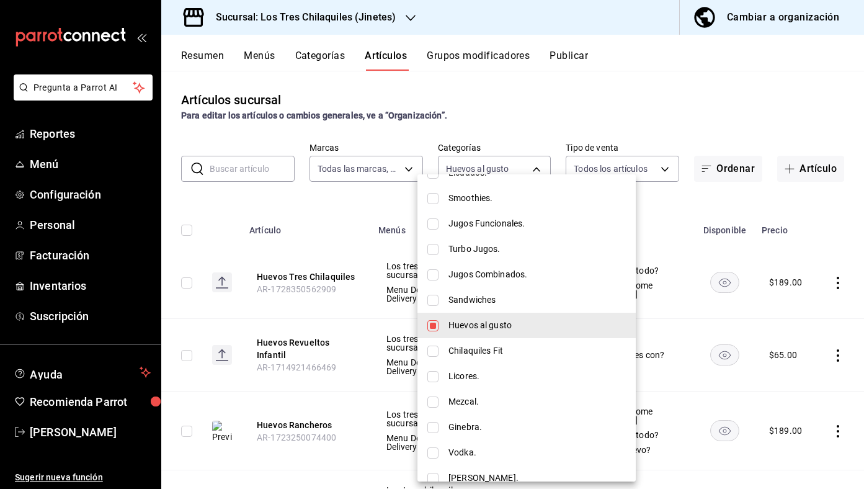
click at [356, 196] on div at bounding box center [432, 244] width 864 height 489
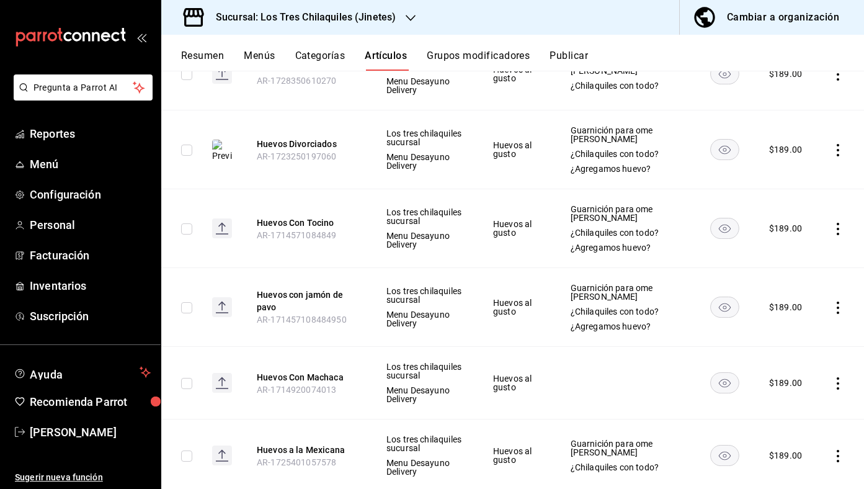
scroll to position [465, 0]
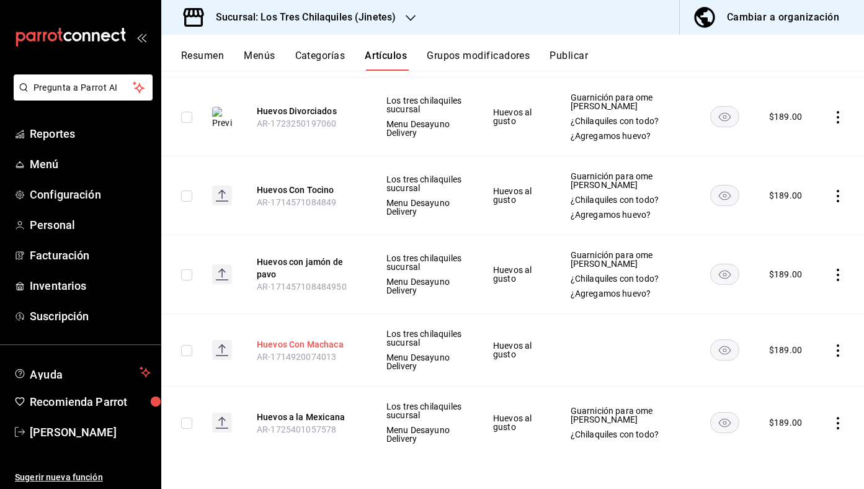
click at [335, 344] on button "Huevos Con Machaca" at bounding box center [306, 344] width 99 height 12
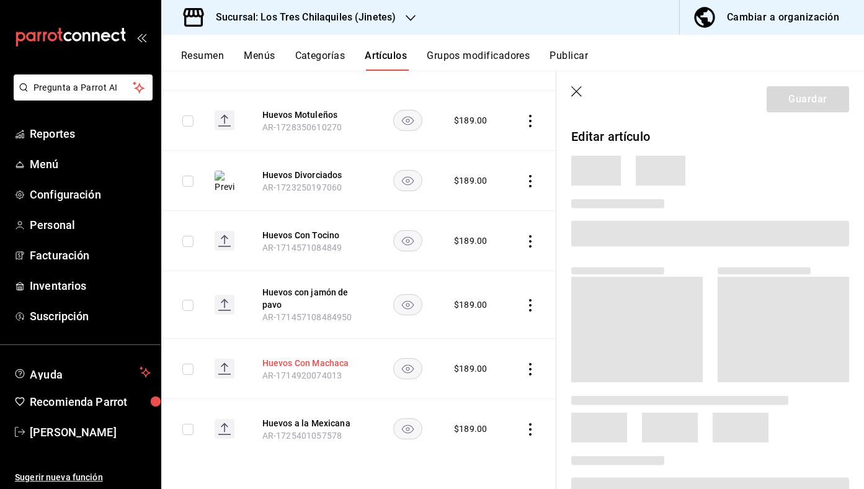
scroll to position [344, 0]
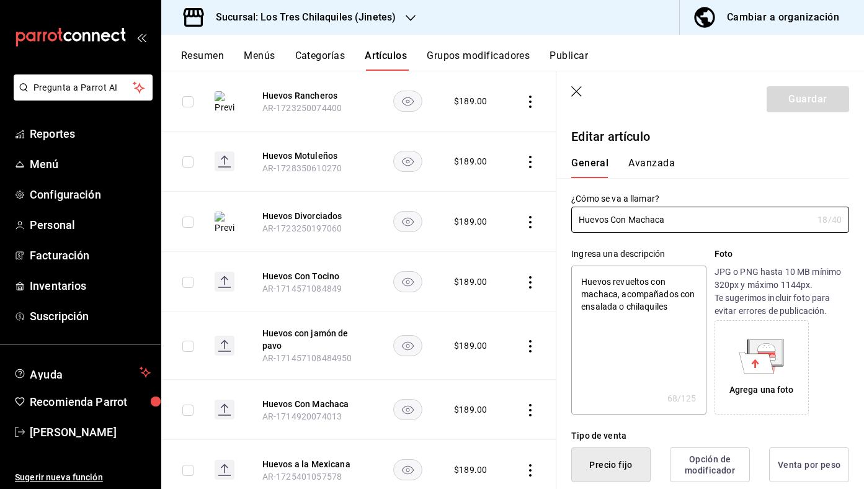
type textarea "x"
type input "$189.00"
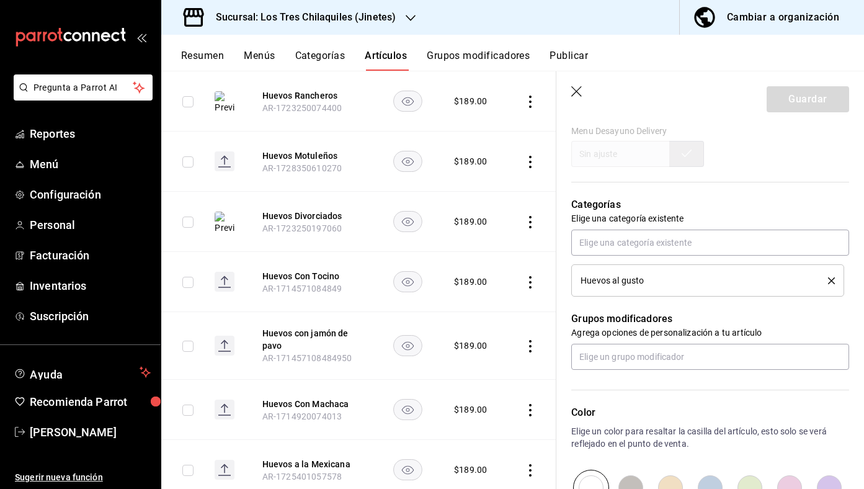
scroll to position [466, 0]
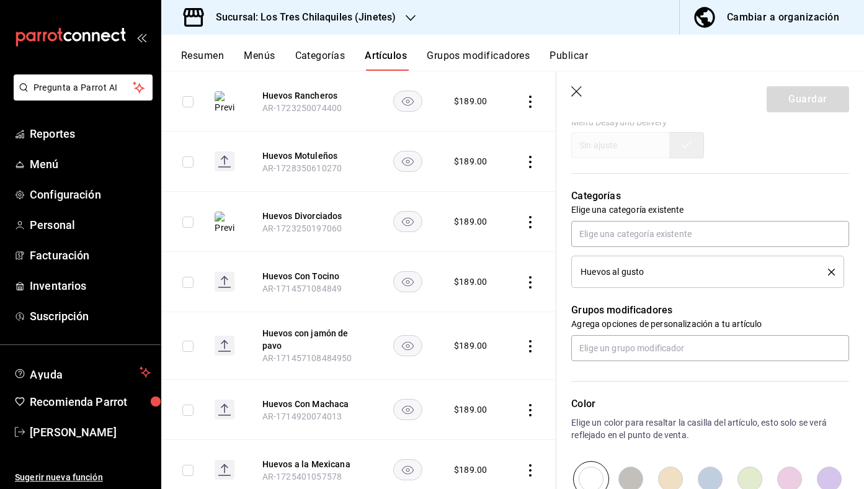
click at [581, 89] on icon "button" at bounding box center [577, 92] width 12 height 12
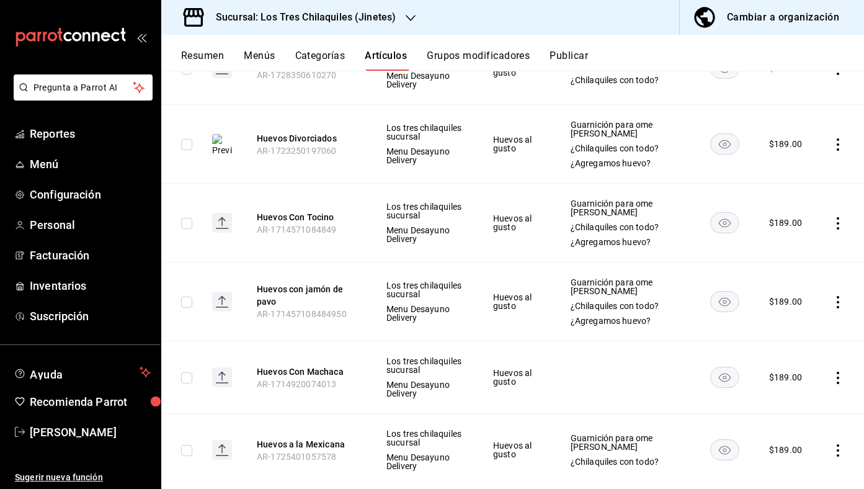
scroll to position [439, 0]
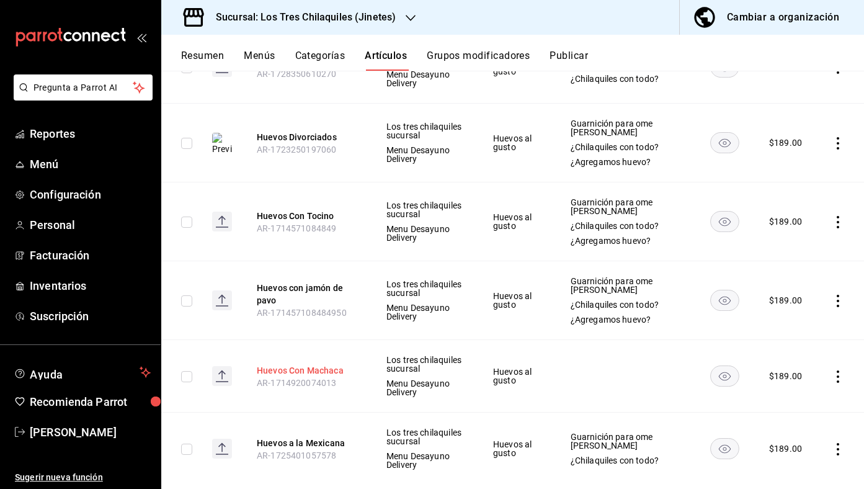
click at [329, 371] on button "Huevos Con Machaca" at bounding box center [306, 370] width 99 height 12
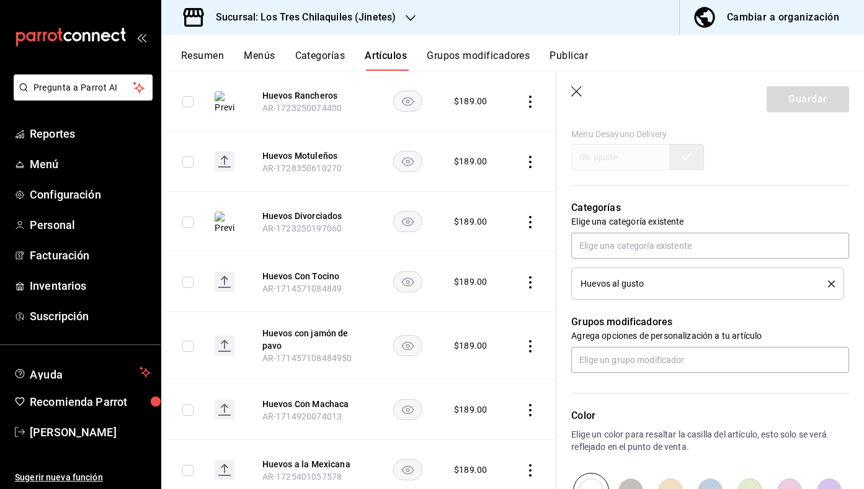
scroll to position [489, 0]
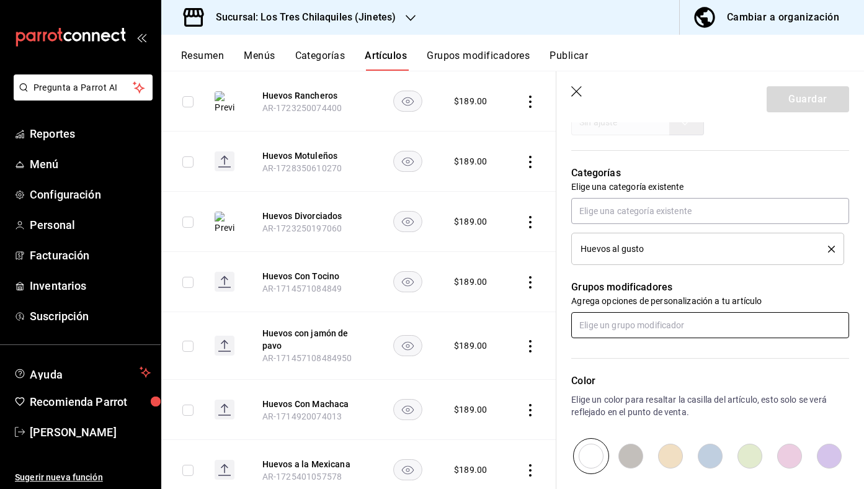
click at [637, 331] on input "text" at bounding box center [710, 325] width 278 height 26
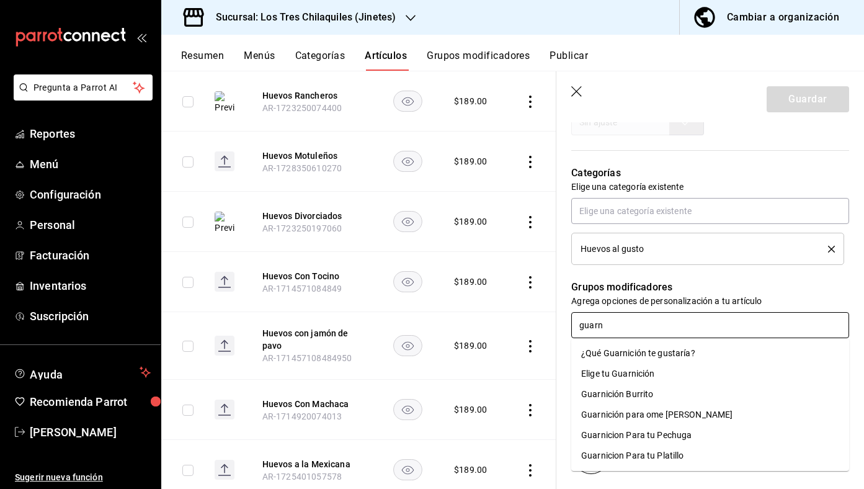
type input "guarni"
click at [654, 414] on div "Guarnición para ome [PERSON_NAME]" at bounding box center [656, 414] width 151 height 13
type textarea "x"
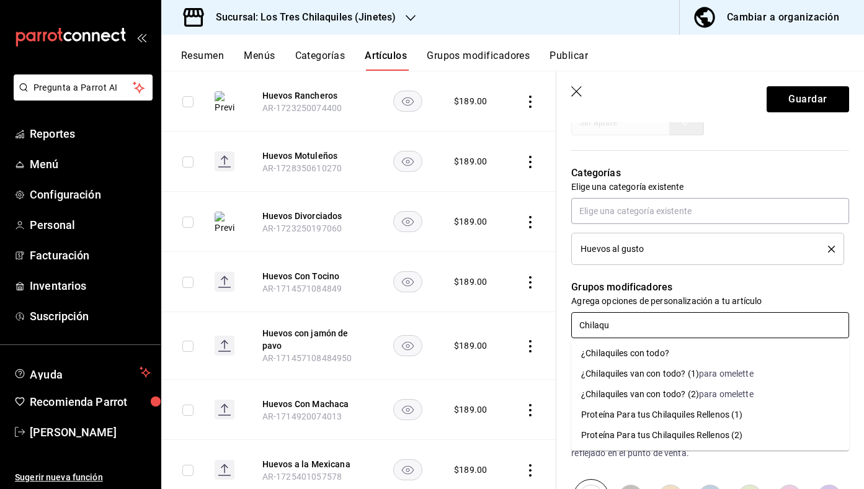
type input "Chilaqui"
click at [709, 350] on li "¿Chilaquiles con todo?" at bounding box center [710, 353] width 278 height 20
type textarea "x"
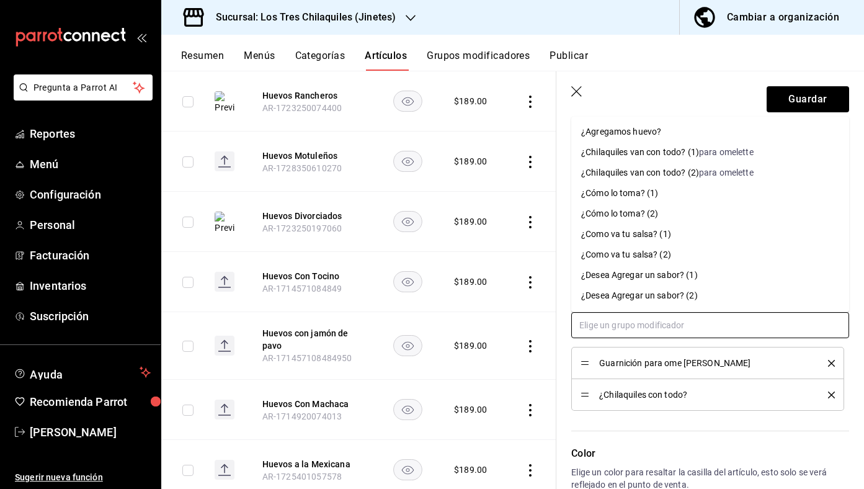
click at [706, 327] on input "text" at bounding box center [710, 325] width 278 height 26
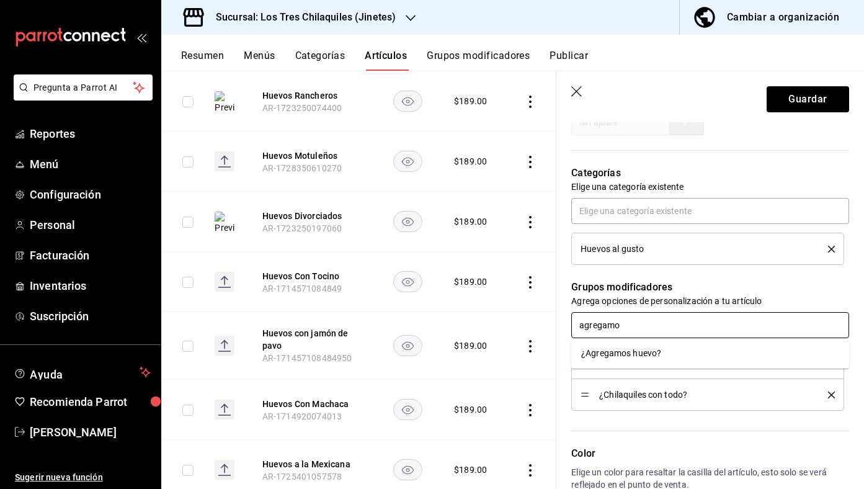
type input "agregamos"
click at [702, 351] on li "¿Agregamos huevo?" at bounding box center [710, 353] width 278 height 20
type textarea "x"
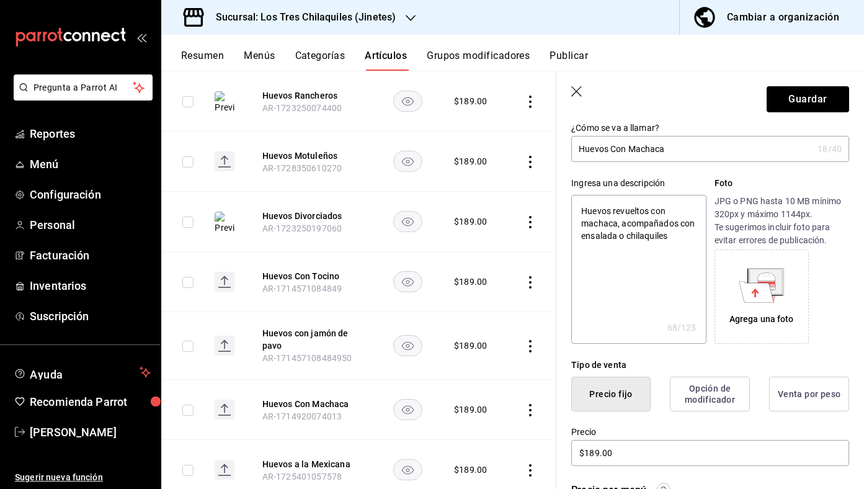
scroll to position [0, 0]
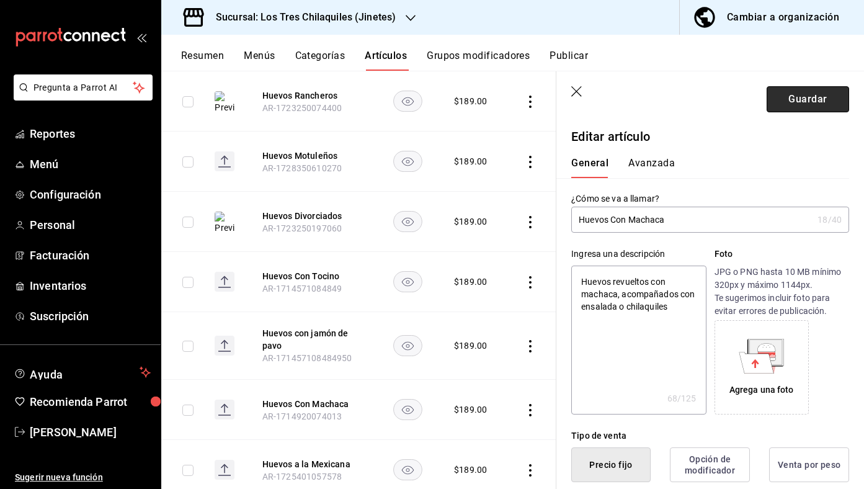
click at [800, 100] on button "Guardar" at bounding box center [807, 99] width 82 height 26
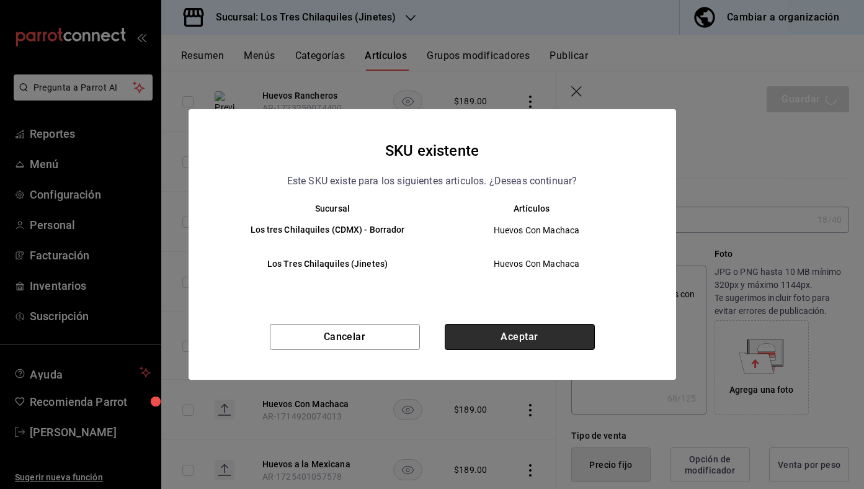
click at [542, 339] on button "Aceptar" at bounding box center [520, 337] width 150 height 26
type textarea "x"
type input "AR-1758395685946"
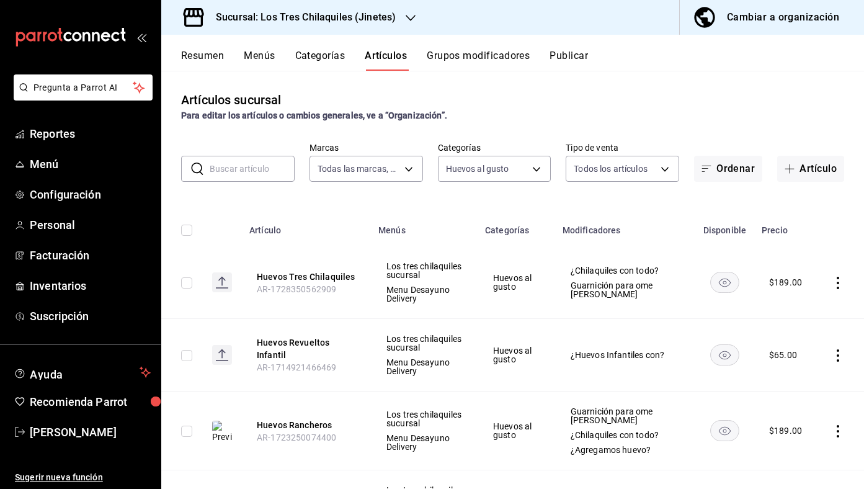
click at [203, 64] on button "Resumen" at bounding box center [202, 60] width 43 height 21
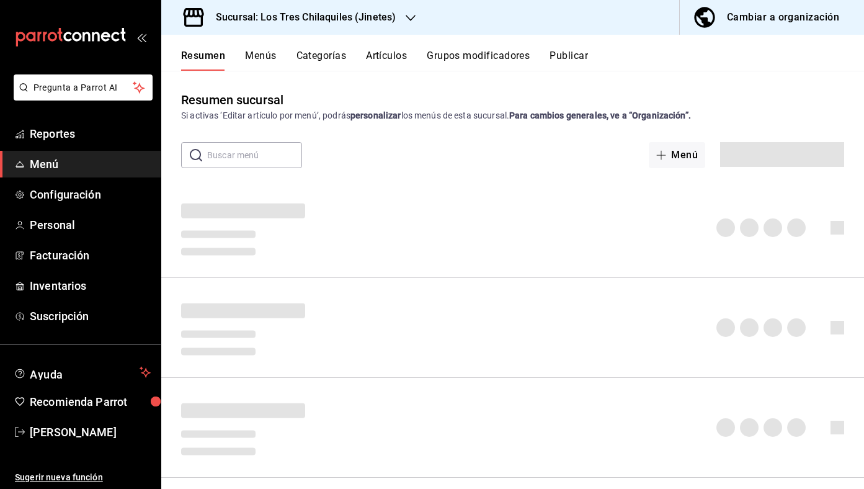
click at [264, 71] on div "Resumen sucursal Si activas ‘Editar artículo por menú’, podrás personalizar los…" at bounding box center [512, 279] width 703 height 417
click at [264, 53] on button "Menús" at bounding box center [260, 60] width 31 height 21
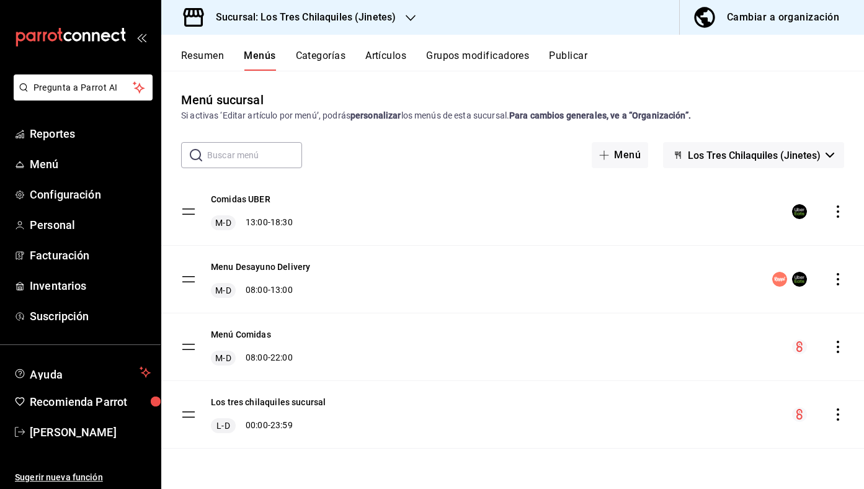
click at [196, 58] on button "Resumen" at bounding box center [202, 60] width 43 height 21
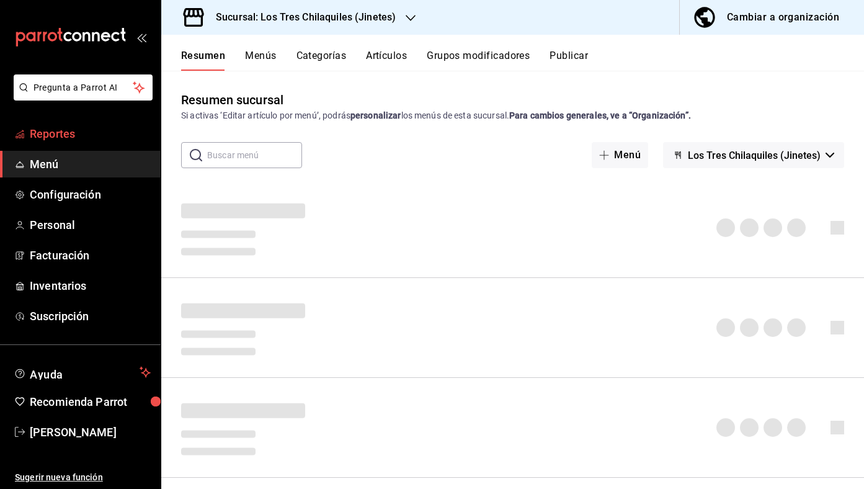
click at [79, 136] on span "Reportes" at bounding box center [90, 133] width 121 height 17
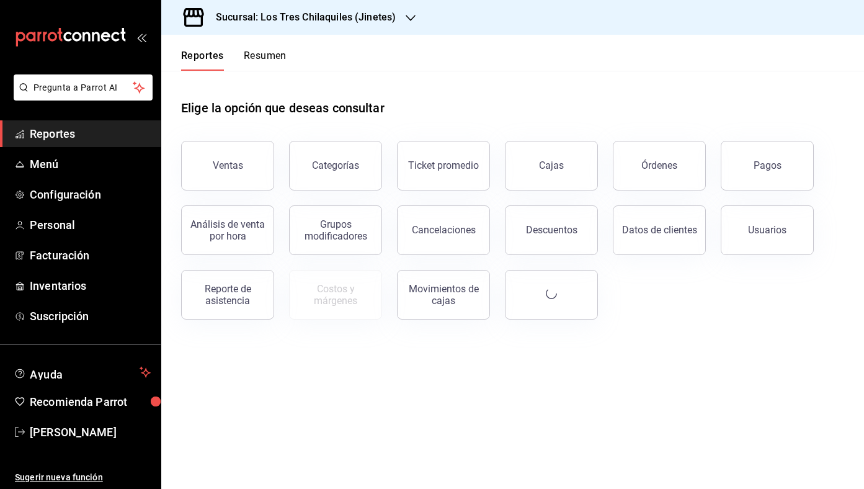
click at [276, 55] on button "Resumen" at bounding box center [265, 60] width 43 height 21
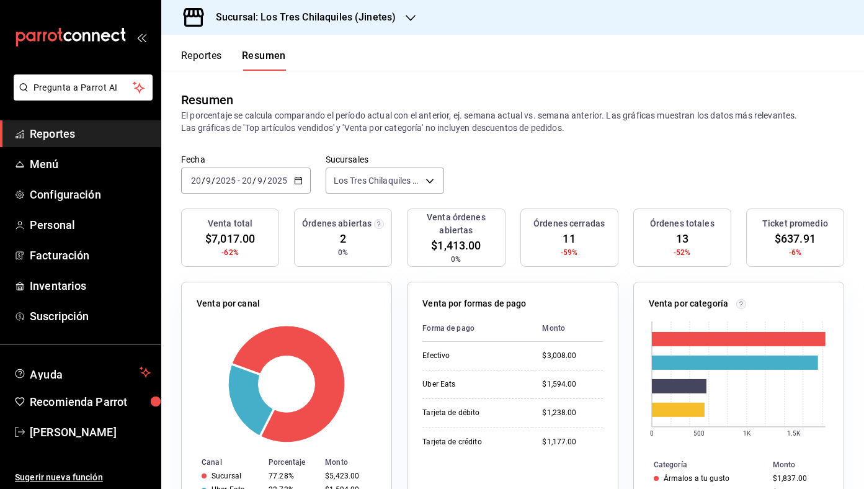
click at [193, 56] on button "Reportes" at bounding box center [201, 60] width 41 height 21
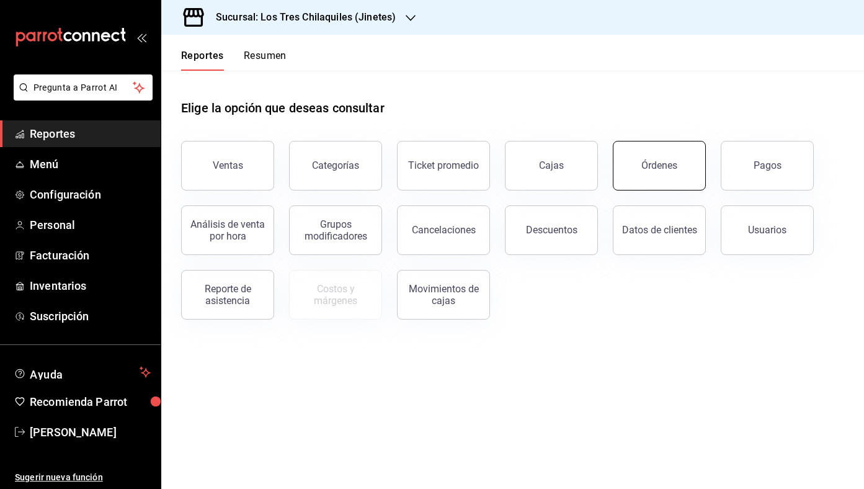
click at [654, 168] on div "Órdenes" at bounding box center [659, 165] width 36 height 12
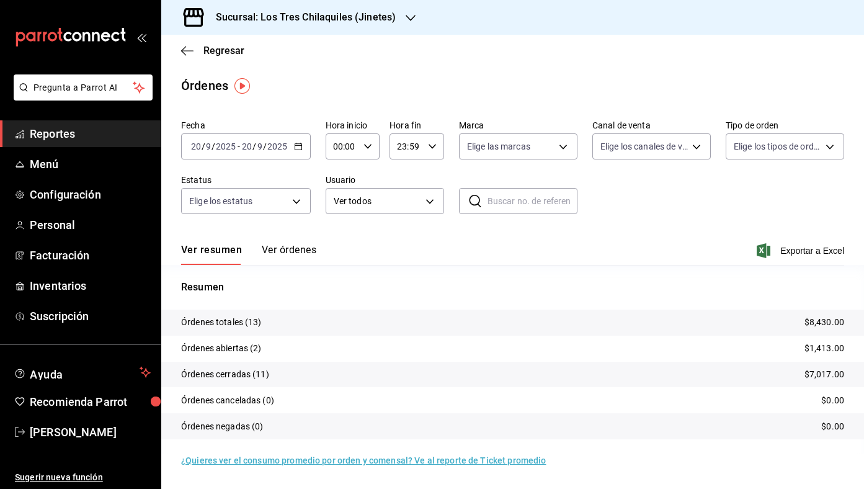
click at [302, 146] on div "[DATE] [DATE] - [DATE] [DATE]" at bounding box center [246, 146] width 130 height 26
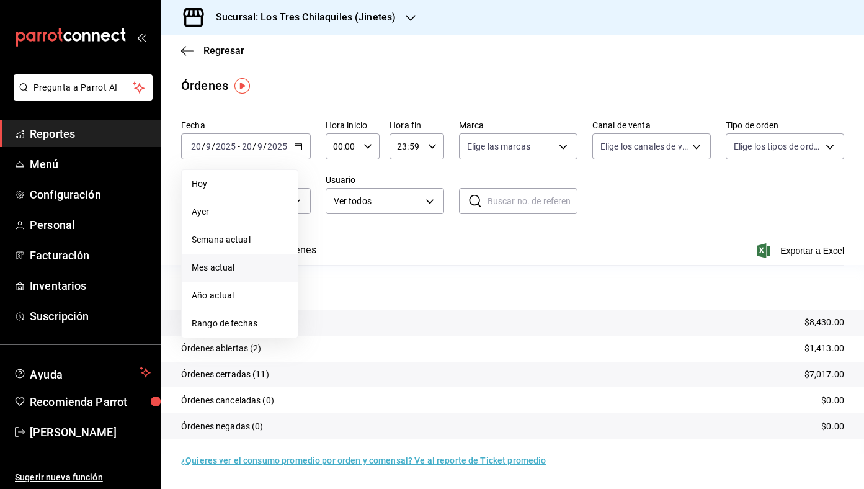
click at [274, 261] on span "Mes actual" at bounding box center [240, 267] width 96 height 13
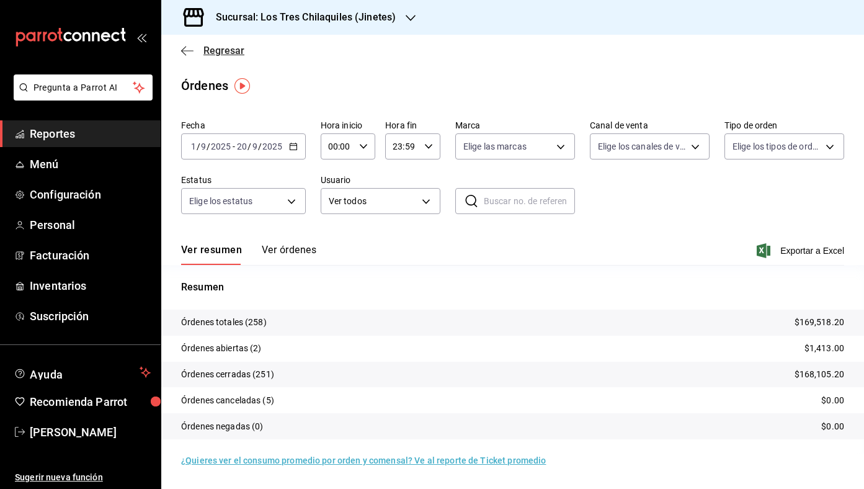
click at [226, 55] on span "Regresar" at bounding box center [223, 51] width 41 height 12
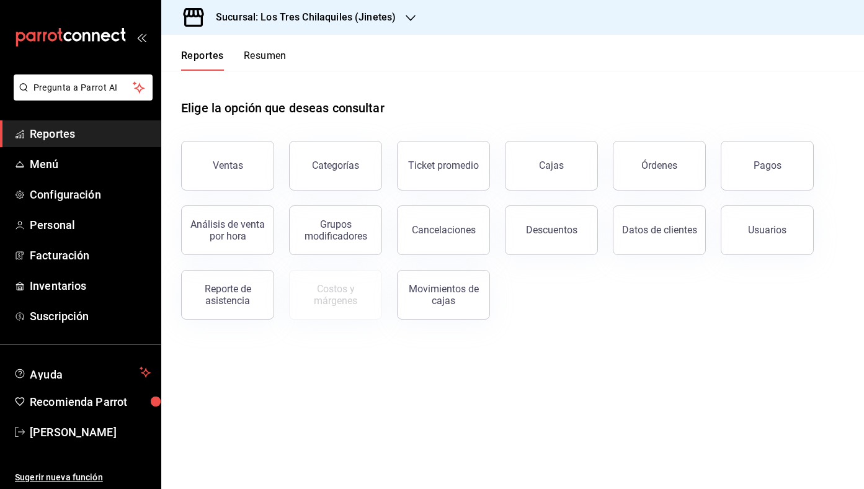
click at [267, 61] on button "Resumen" at bounding box center [265, 60] width 43 height 21
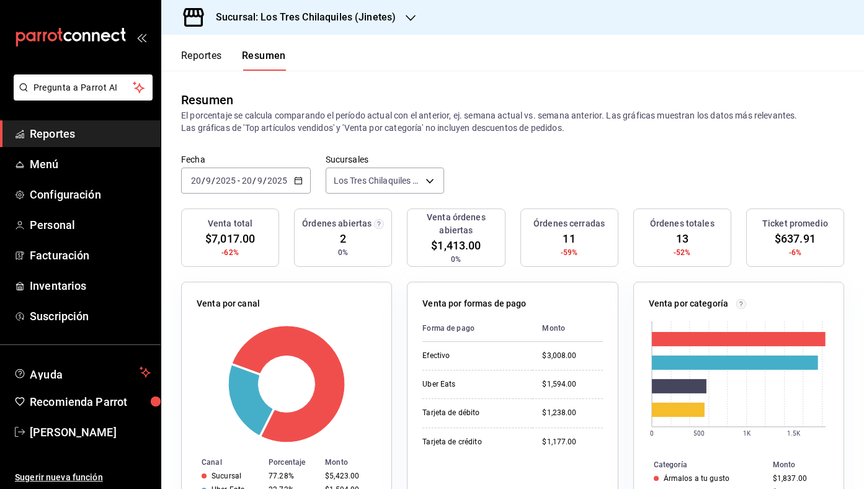
click at [211, 58] on button "Reportes" at bounding box center [201, 60] width 41 height 21
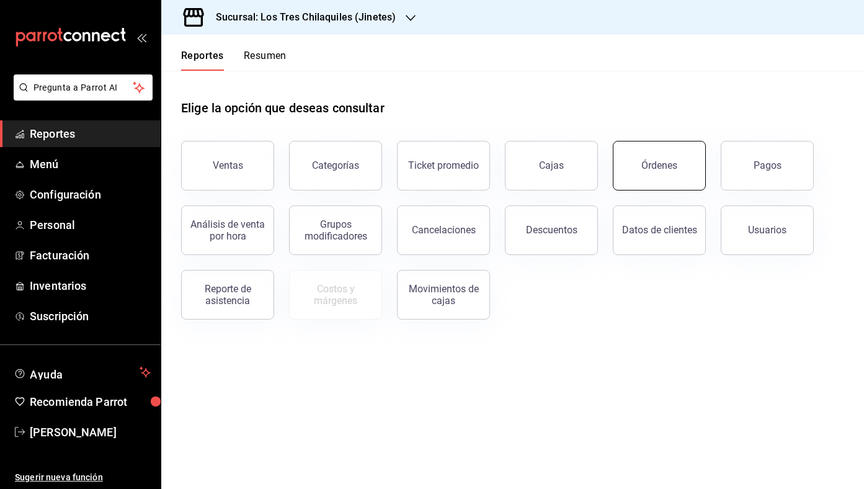
click at [653, 160] on div "Órdenes" at bounding box center [659, 165] width 36 height 12
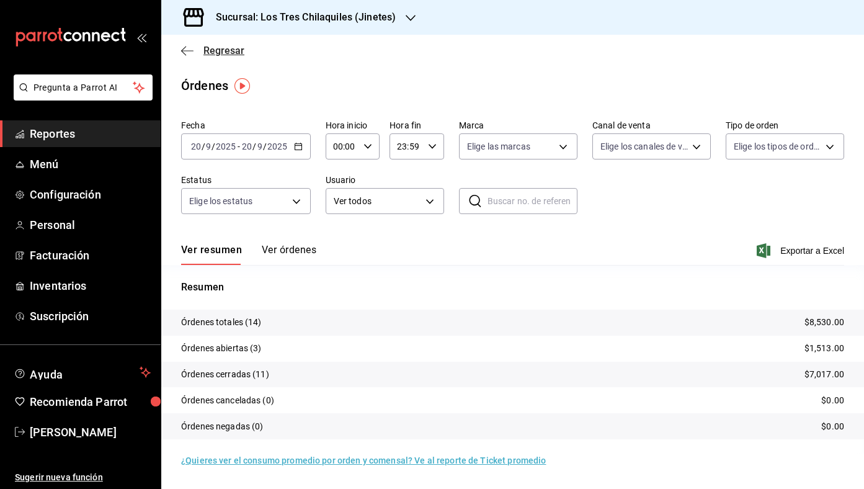
click at [229, 45] on span "Regresar" at bounding box center [223, 51] width 41 height 12
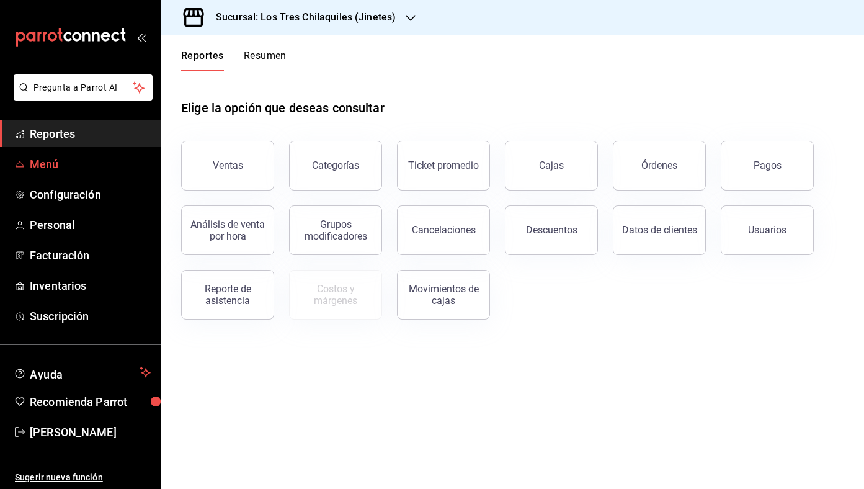
click at [100, 167] on span "Menú" at bounding box center [90, 164] width 121 height 17
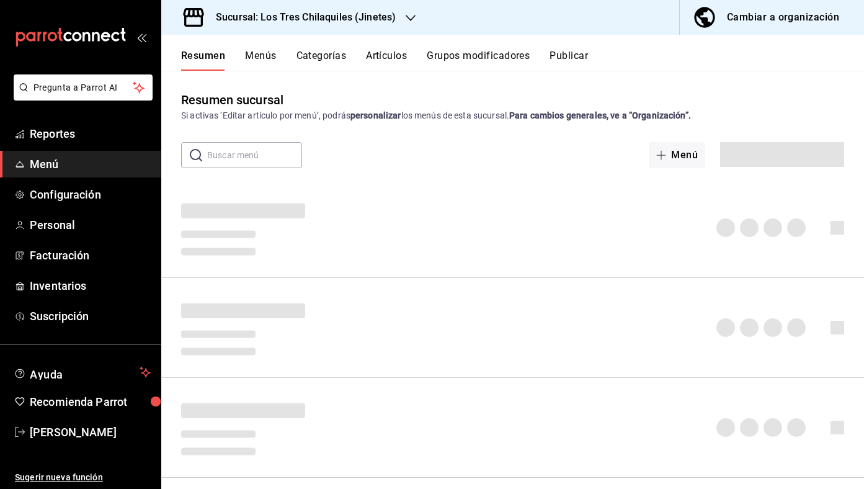
click at [797, 21] on div "Cambiar a organización" at bounding box center [783, 17] width 112 height 17
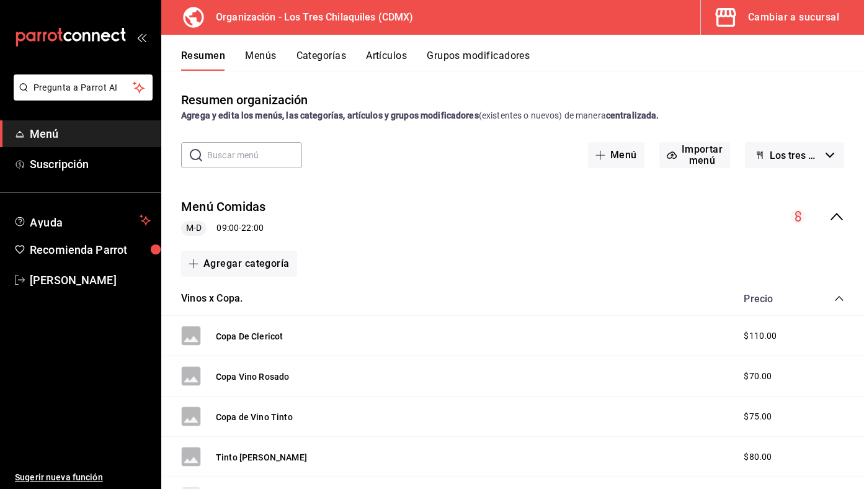
click at [847, 296] on div "Vinos x Copa. Precio" at bounding box center [512, 299] width 703 height 35
click at [833, 296] on div "Precio" at bounding box center [787, 299] width 113 height 12
click at [837, 296] on icon "collapse-category-row" at bounding box center [839, 298] width 10 height 10
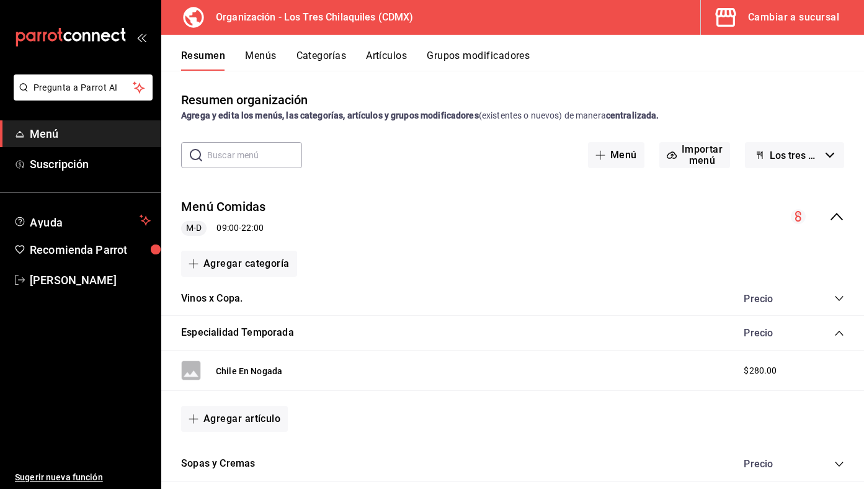
click at [841, 338] on div "Precio" at bounding box center [787, 333] width 113 height 12
click at [245, 210] on button "Menú Comidas" at bounding box center [223, 207] width 85 height 18
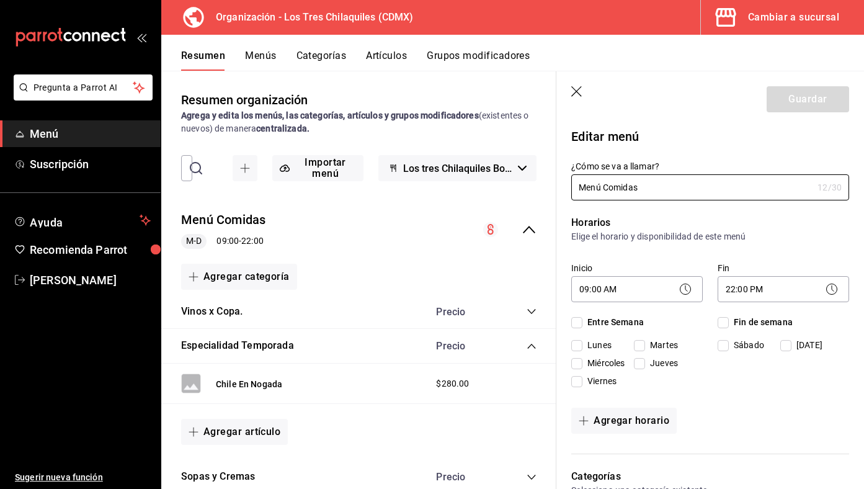
checkbox input "true"
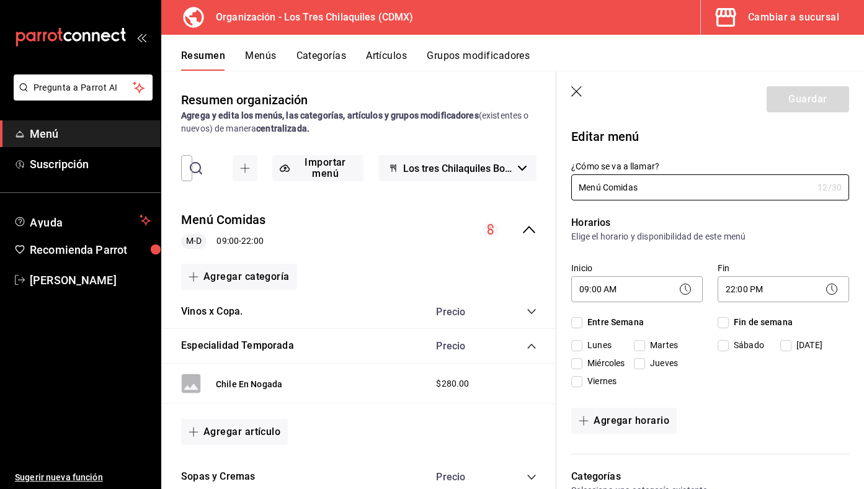
checkbox input "true"
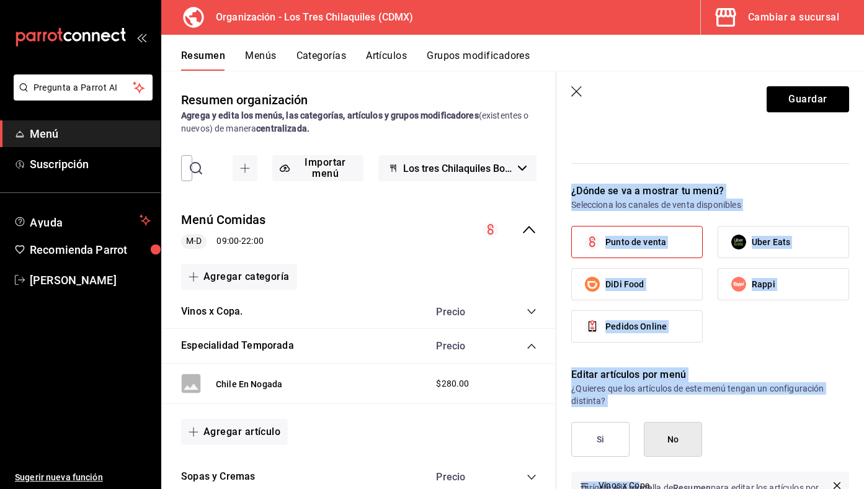
scroll to position [1259, 0]
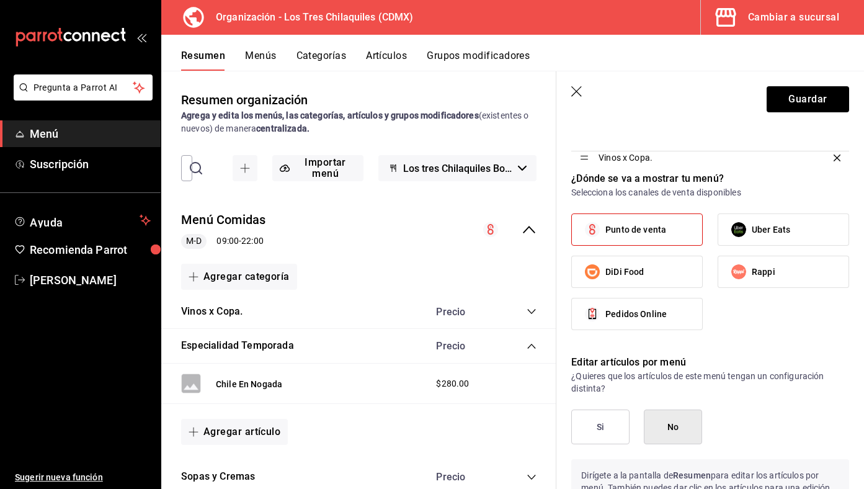
drag, startPoint x: 587, startPoint y: 262, endPoint x: 603, endPoint y: 160, distance: 103.0
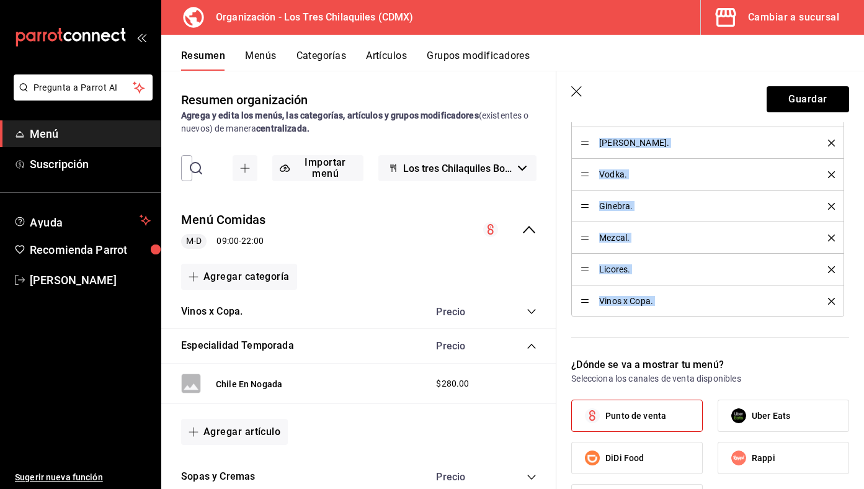
scroll to position [1065, 0]
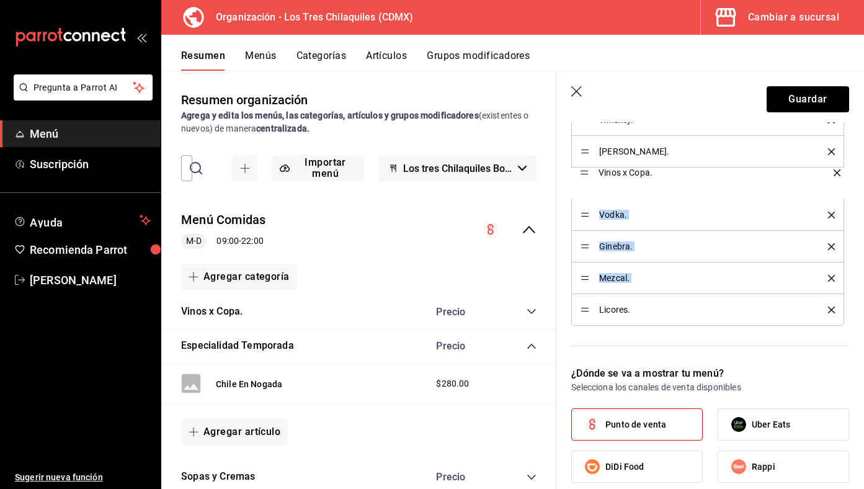
drag, startPoint x: 584, startPoint y: 281, endPoint x: 583, endPoint y: 174, distance: 107.3
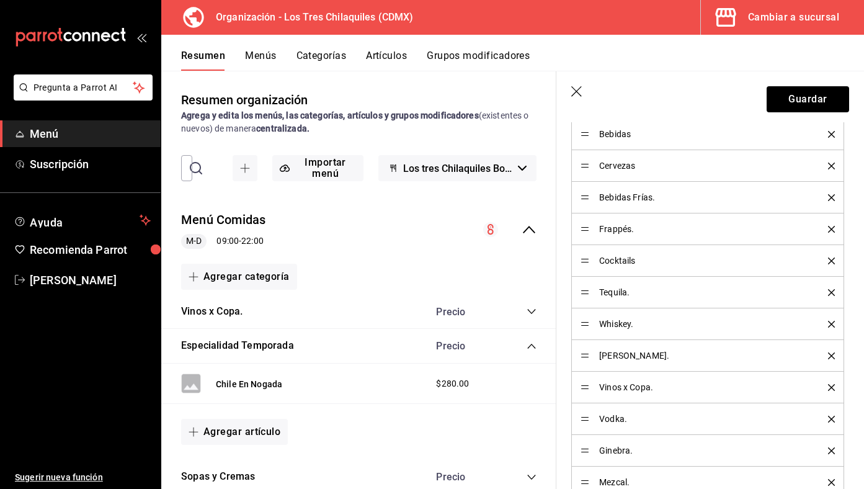
scroll to position [862, 0]
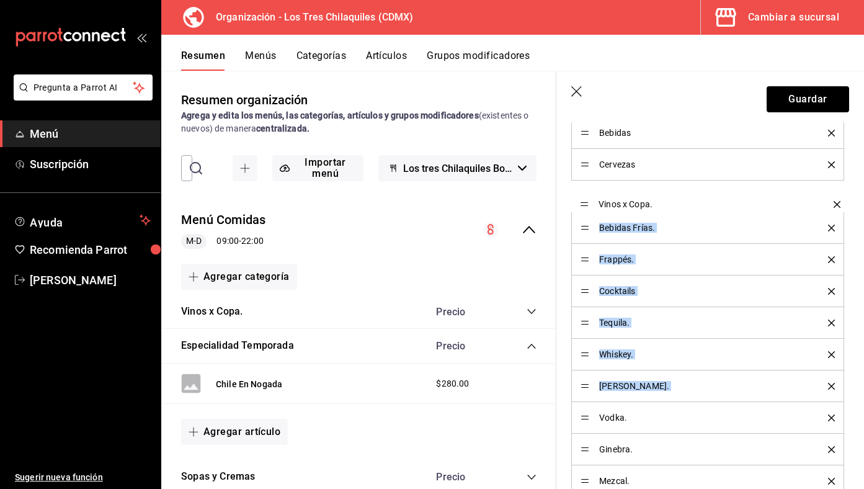
drag, startPoint x: 587, startPoint y: 389, endPoint x: 587, endPoint y: 207, distance: 181.7
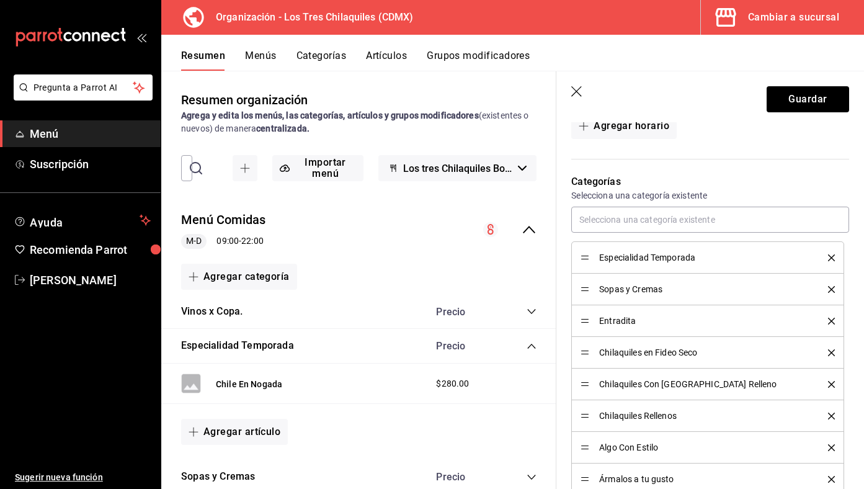
scroll to position [6, 0]
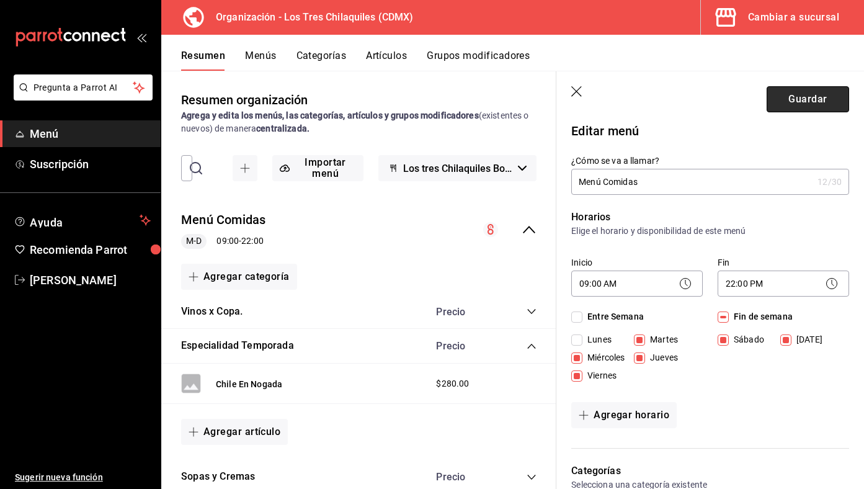
click at [811, 103] on button "Guardar" at bounding box center [807, 99] width 82 height 26
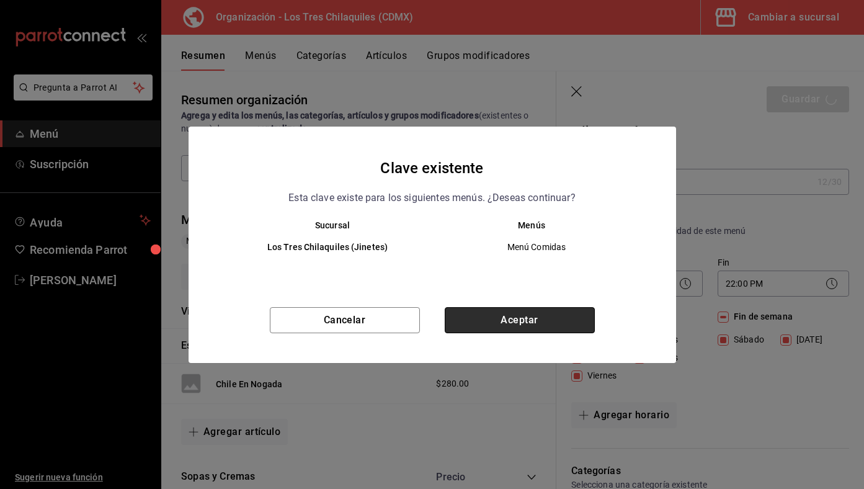
click at [557, 316] on button "Aceptar" at bounding box center [520, 320] width 150 height 26
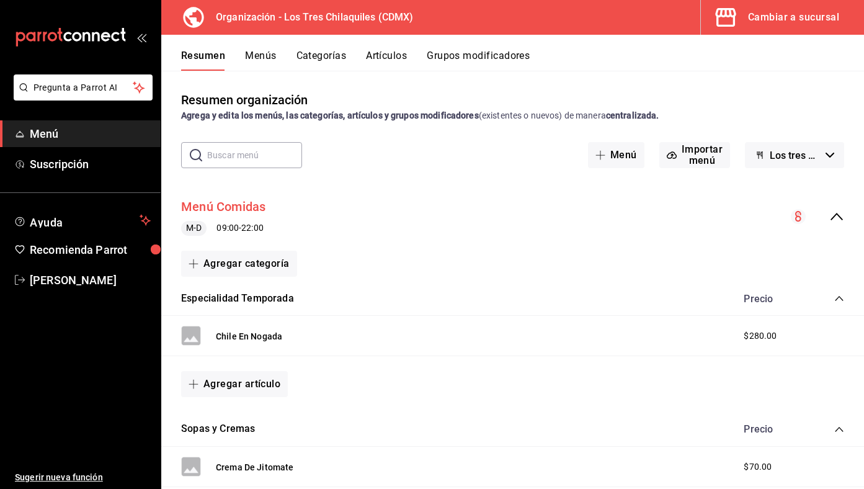
click at [226, 210] on button "Menú Comidas" at bounding box center [223, 207] width 85 height 18
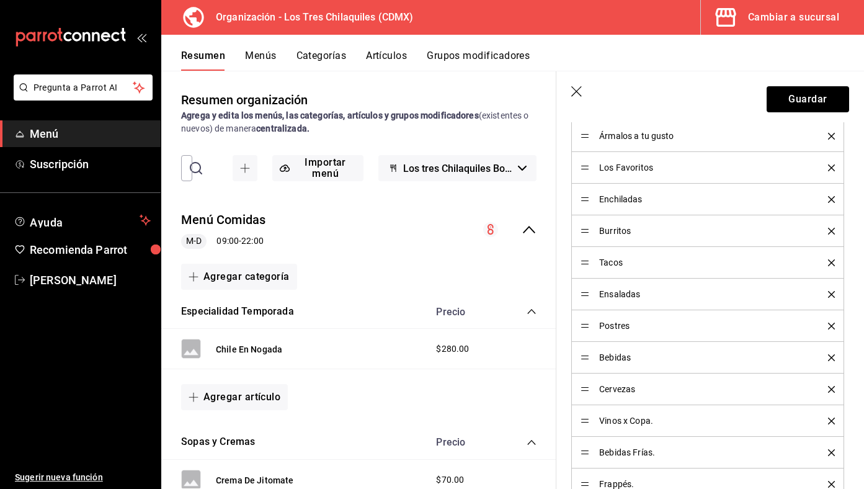
scroll to position [659, 0]
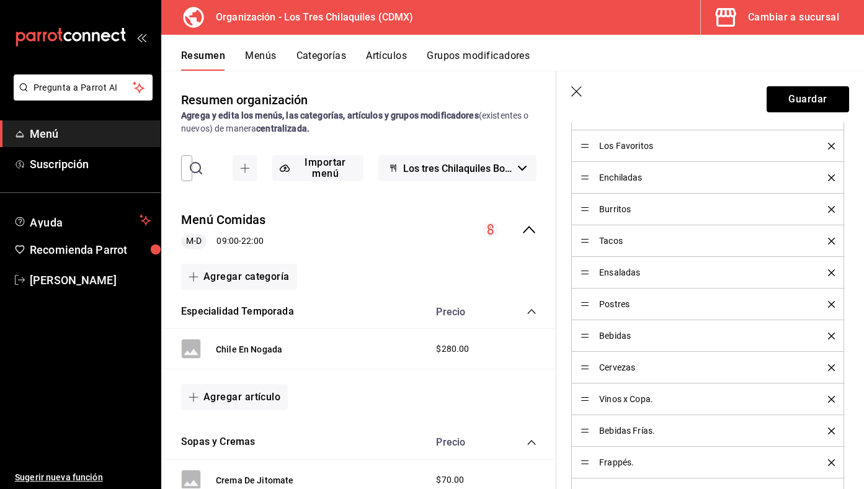
click at [814, 112] on header "Guardar" at bounding box center [710, 96] width 308 height 51
click at [814, 101] on button "Guardar" at bounding box center [807, 99] width 82 height 26
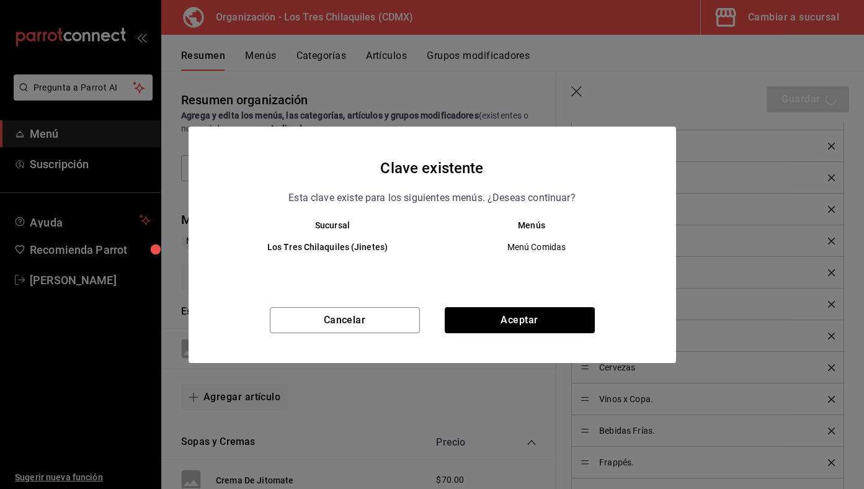
click at [523, 338] on div "Cancelar Aceptar" at bounding box center [432, 335] width 487 height 56
click at [526, 327] on button "Aceptar" at bounding box center [520, 320] width 150 height 26
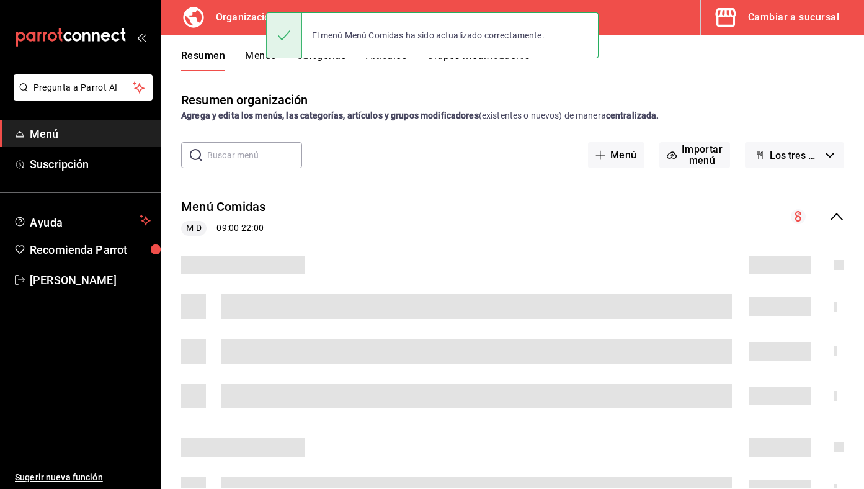
click at [797, 30] on button "Cambiar a sucursal" at bounding box center [777, 17] width 153 height 35
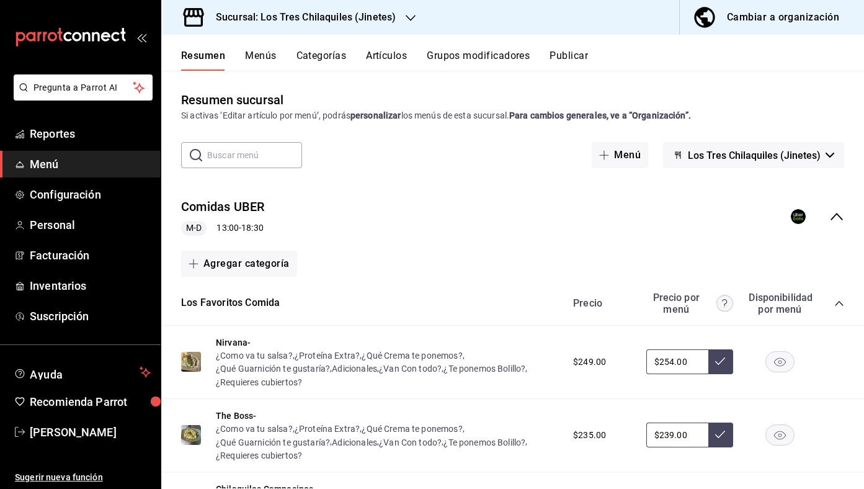
click at [836, 216] on icon "collapse-menu-row" at bounding box center [836, 216] width 15 height 15
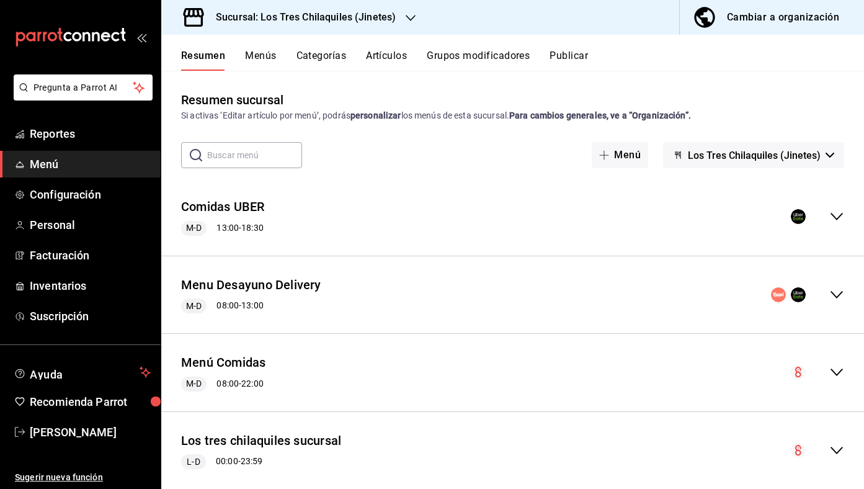
click at [774, 154] on span "Los Tres Chilaquiles (Jinetes)" at bounding box center [754, 155] width 133 height 12
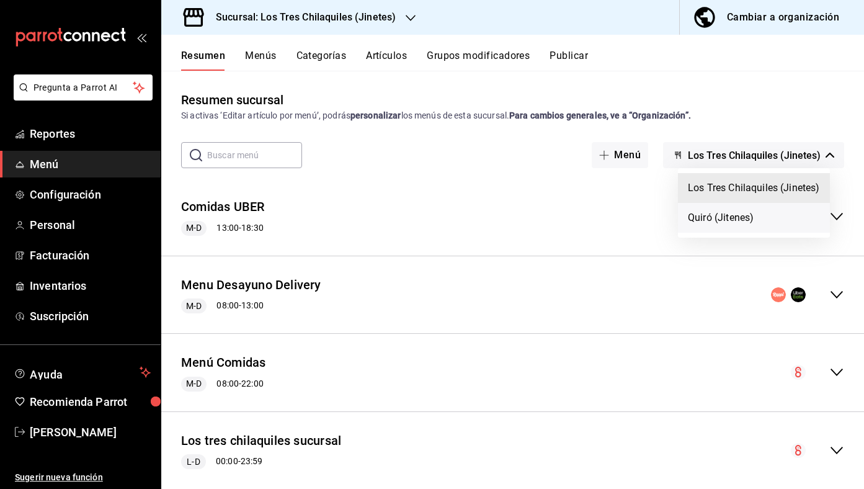
click at [742, 225] on li "Quiró (Jitenes)" at bounding box center [754, 218] width 152 height 30
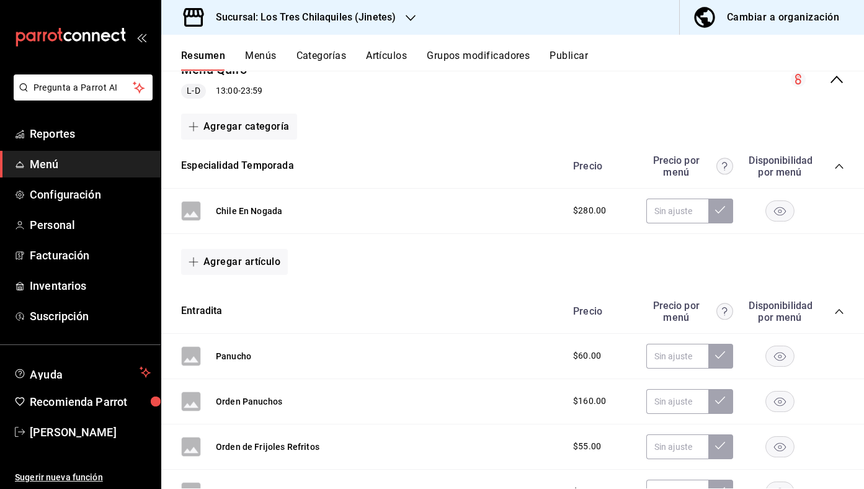
scroll to position [140, 0]
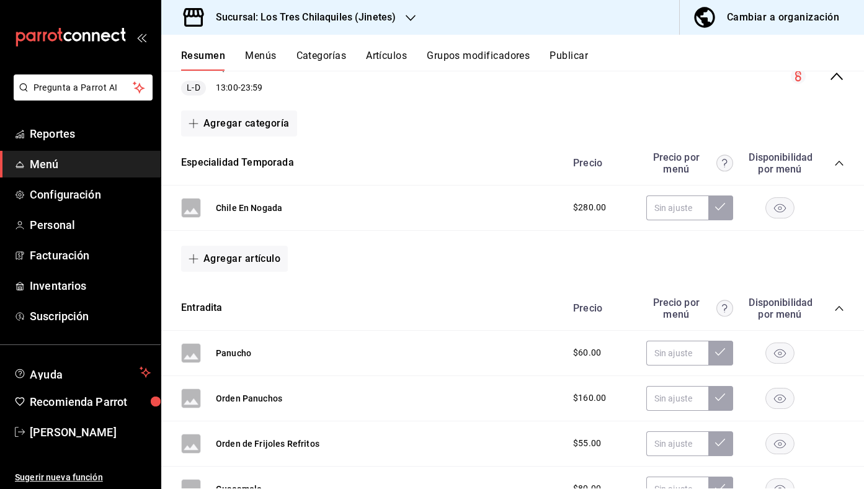
click at [842, 309] on icon "collapse-category-row" at bounding box center [839, 308] width 10 height 10
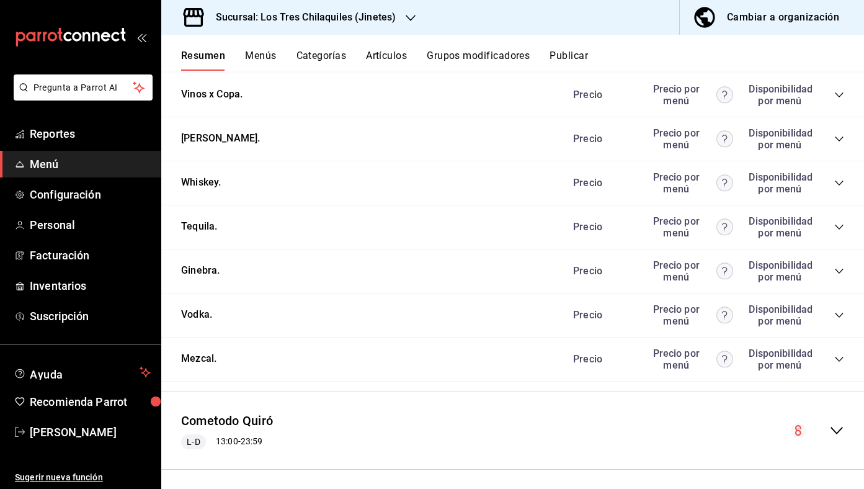
scroll to position [976, 0]
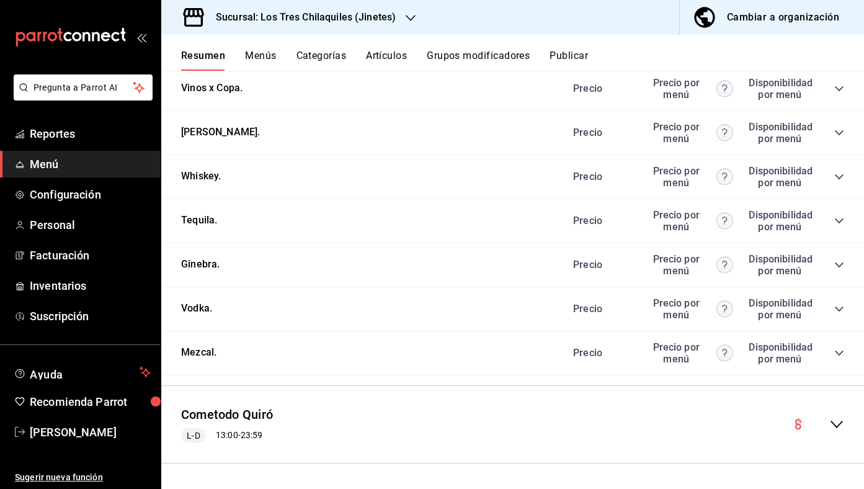
click at [758, 18] on div "Cambiar a organización" at bounding box center [783, 17] width 112 height 17
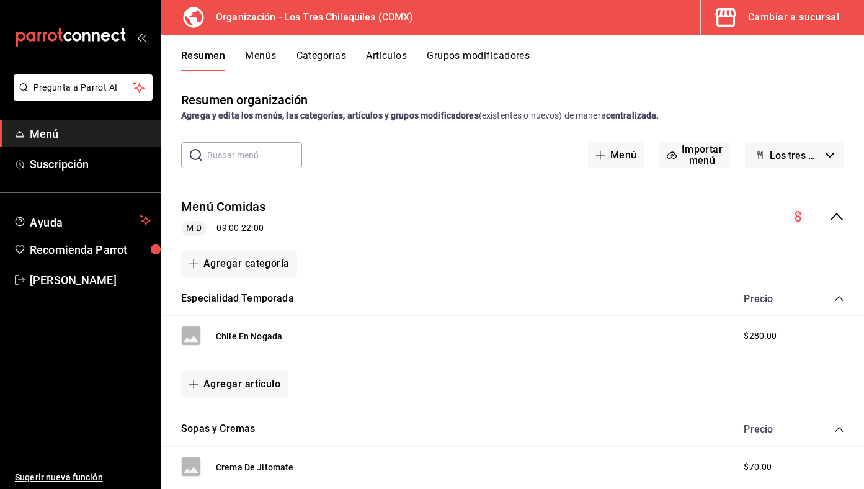
click at [827, 213] on div "collapse-menu-row" at bounding box center [817, 216] width 53 height 15
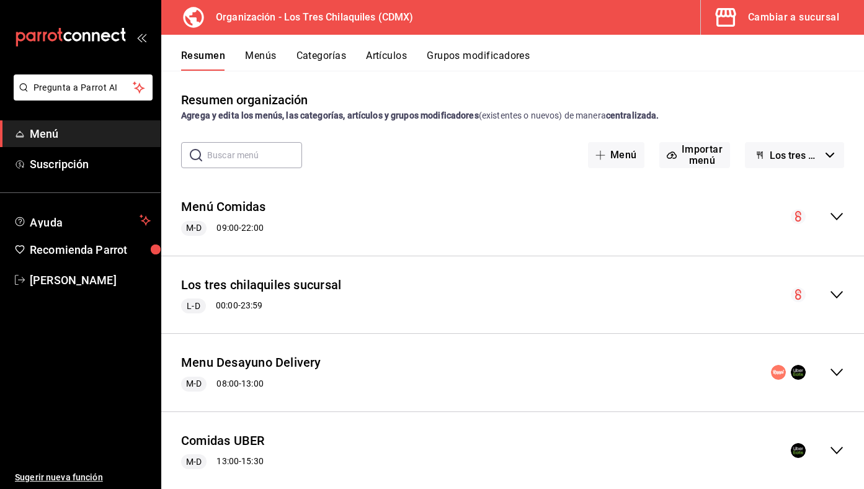
click at [807, 141] on div "Resumen organización Agrega y edita los menús, las categorías, artículos y grup…" at bounding box center [512, 289] width 703 height 397
click at [806, 143] on button "Los tres Chilaquiles Borrador" at bounding box center [794, 155] width 99 height 26
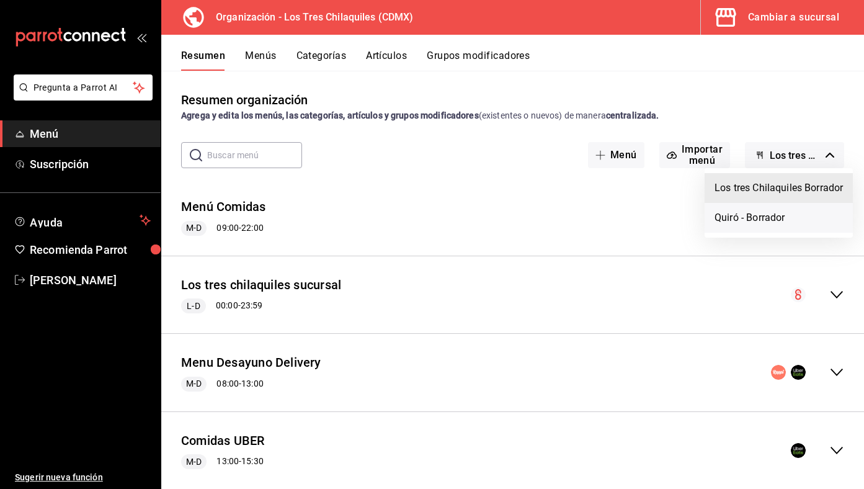
click at [768, 219] on li "Quiró - Borrador" at bounding box center [778, 218] width 148 height 30
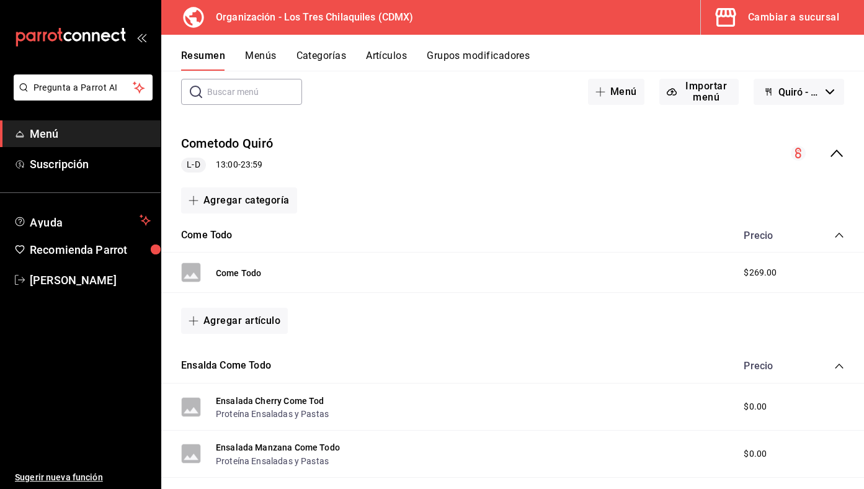
scroll to position [68, 0]
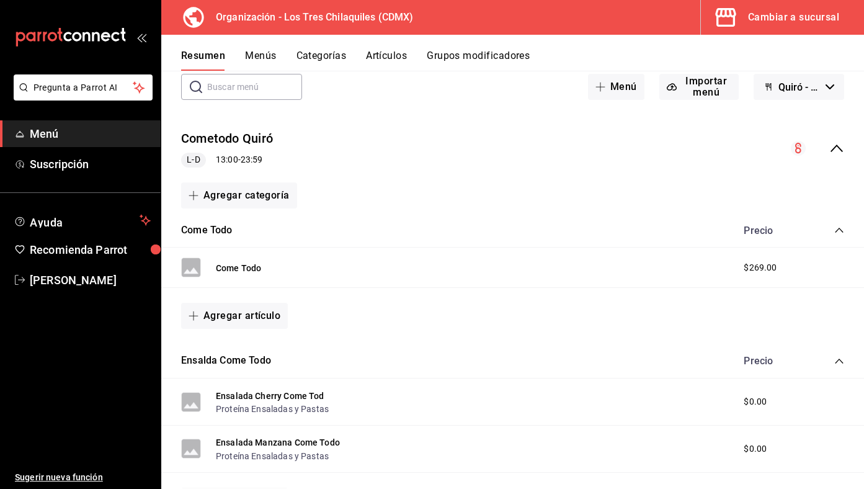
click at [842, 230] on icon "collapse-category-row" at bounding box center [839, 230] width 10 height 10
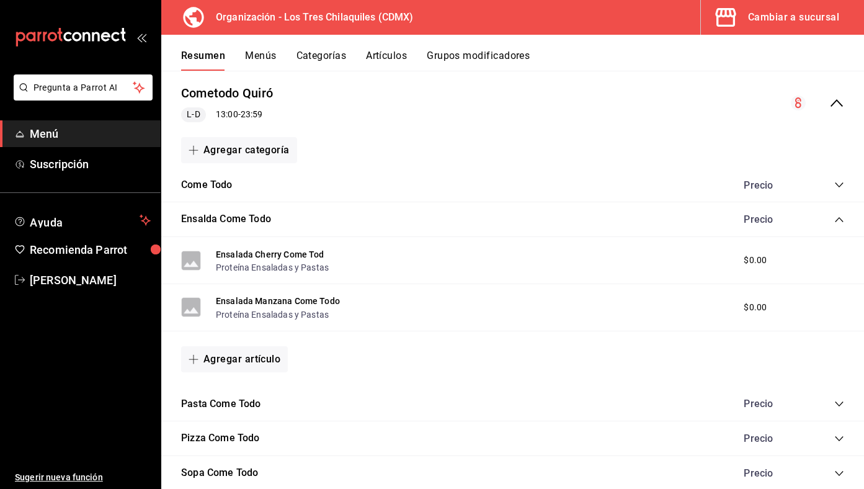
scroll to position [115, 0]
click at [842, 212] on div "Precio" at bounding box center [787, 218] width 113 height 12
click at [838, 213] on icon "collapse-category-row" at bounding box center [839, 218] width 10 height 10
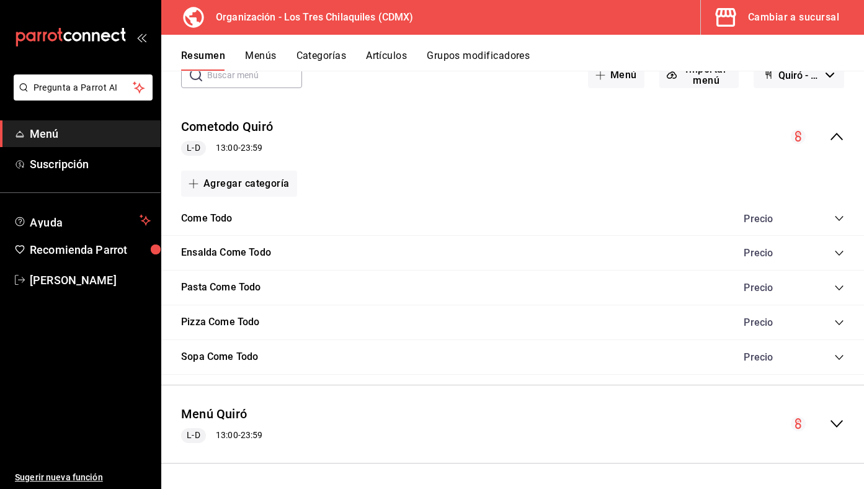
scroll to position [79, 0]
click at [828, 419] on div "collapse-menu-row" at bounding box center [817, 424] width 53 height 15
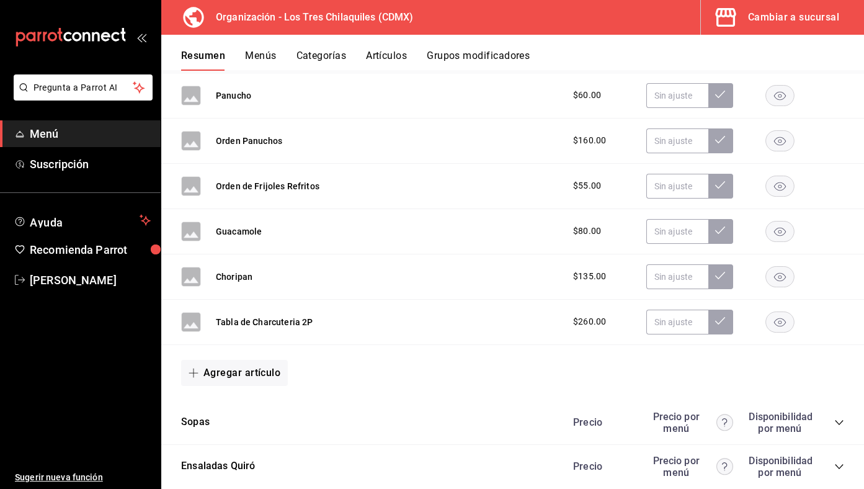
scroll to position [603, 0]
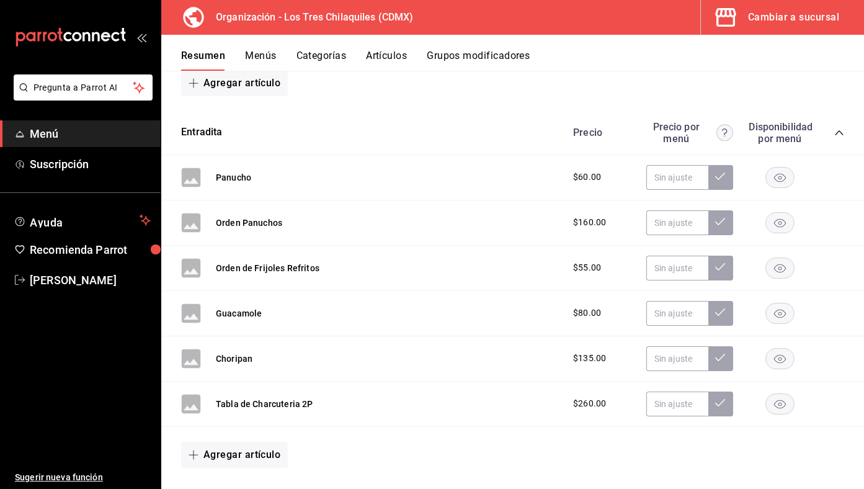
click at [838, 130] on icon "collapse-category-row" at bounding box center [839, 133] width 10 height 10
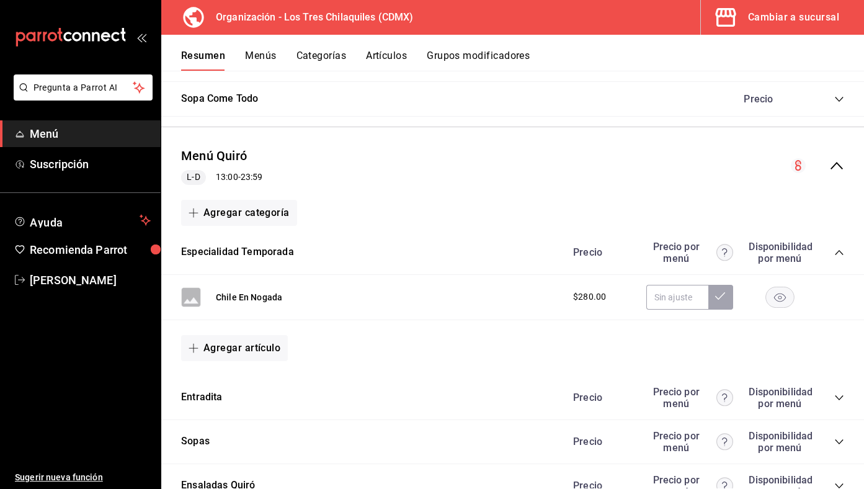
scroll to position [0, 0]
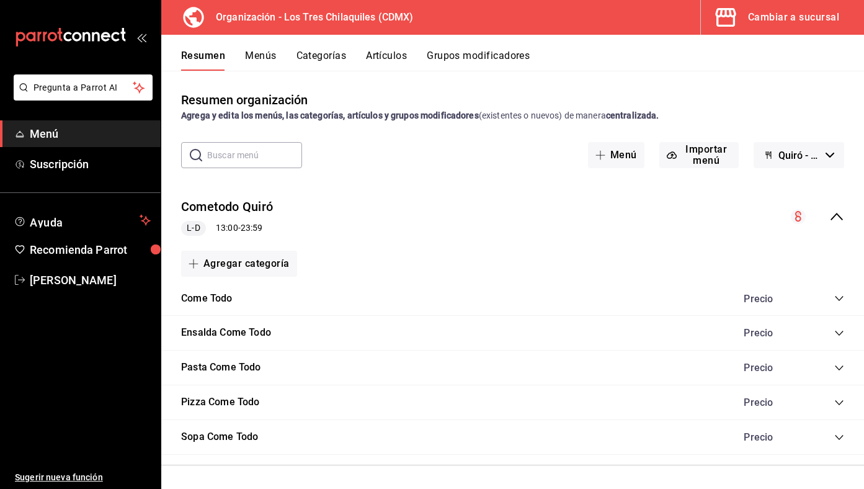
click at [265, 64] on button "Menús" at bounding box center [260, 60] width 31 height 21
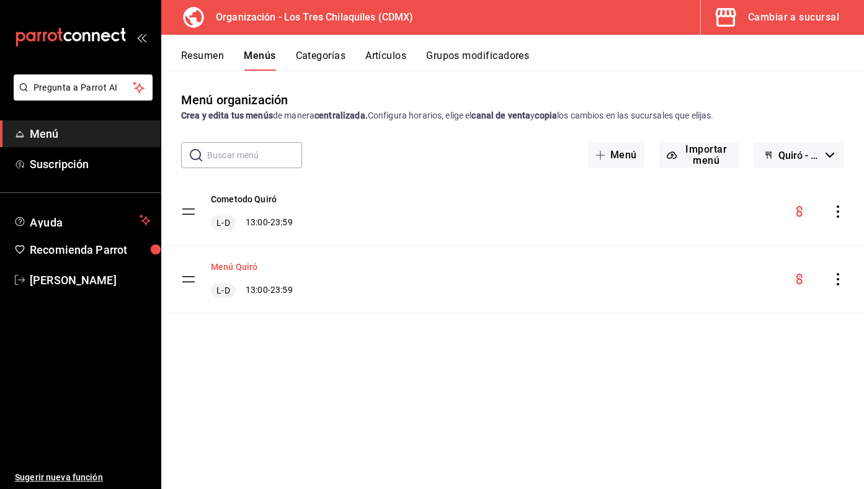
click at [229, 263] on button "Menú Quiró" at bounding box center [234, 266] width 47 height 12
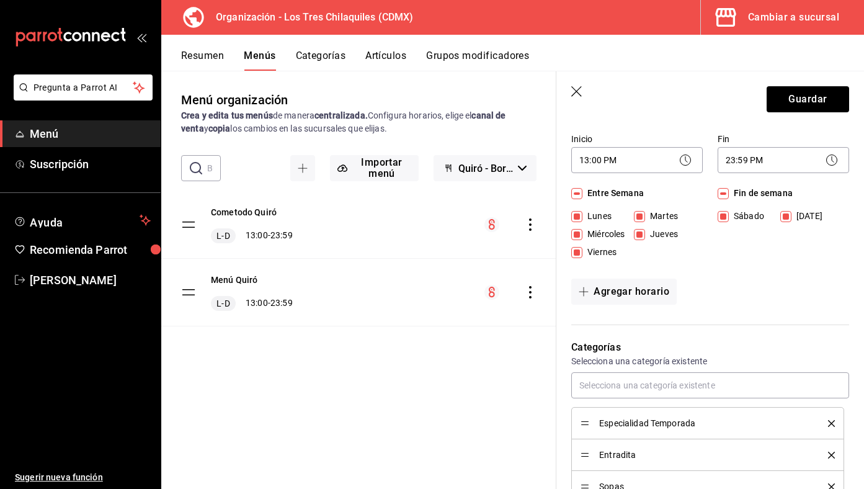
scroll to position [130, 0]
click at [665, 385] on input "text" at bounding box center [710, 384] width 278 height 26
type input "c"
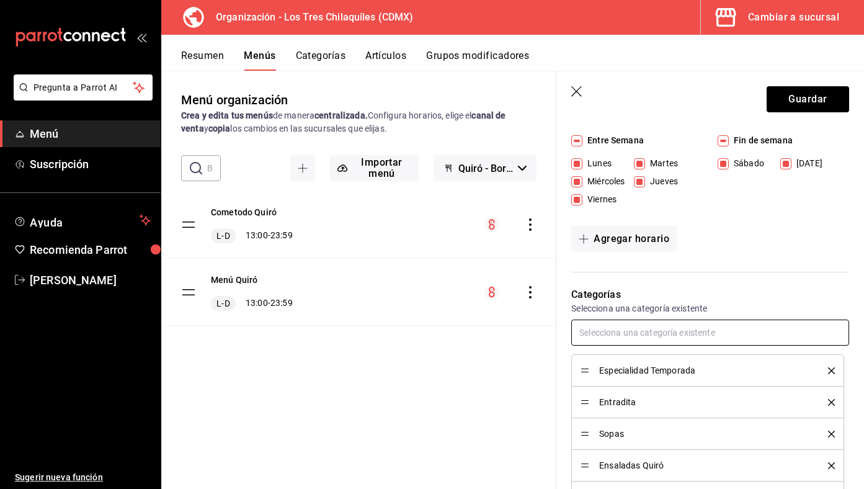
scroll to position [226, 0]
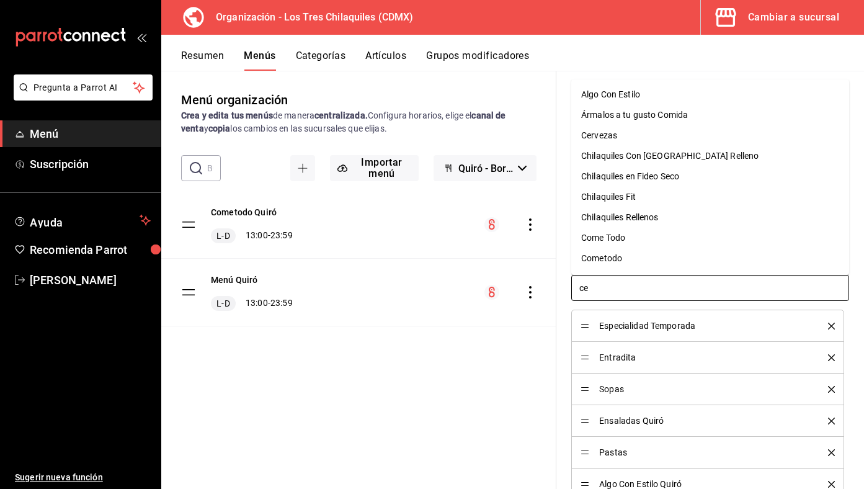
type input "cer"
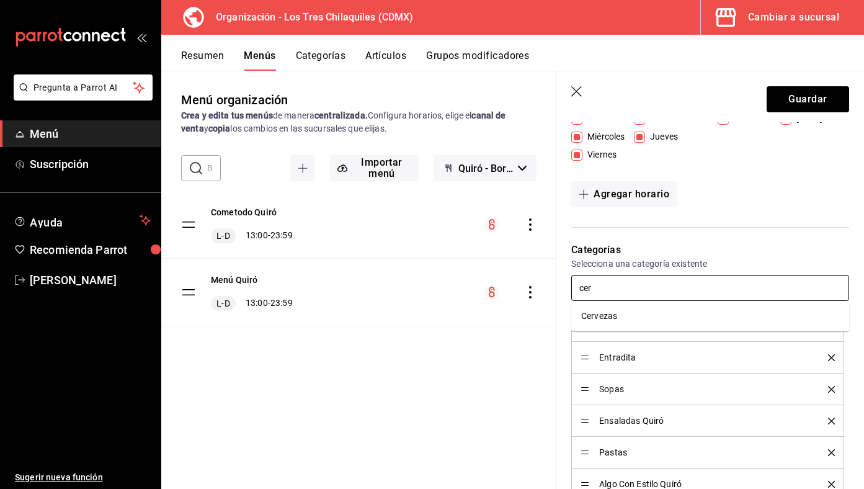
click at [636, 309] on li "Cervezas" at bounding box center [710, 316] width 278 height 20
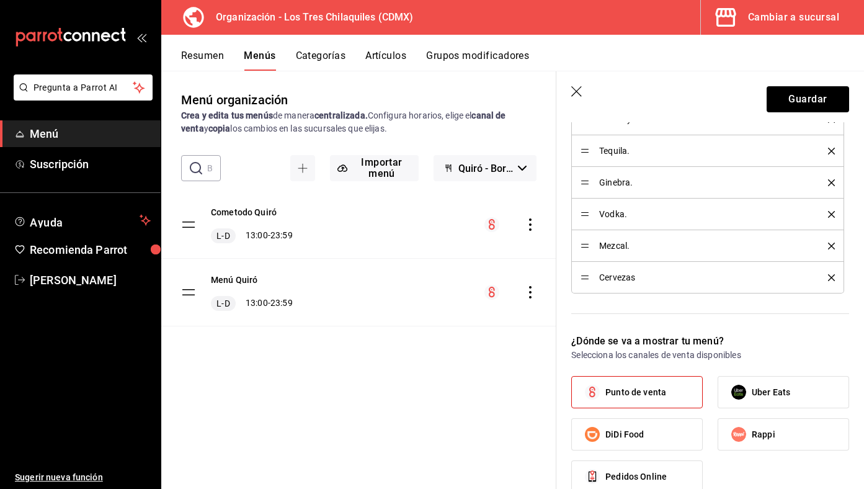
scroll to position [1015, 0]
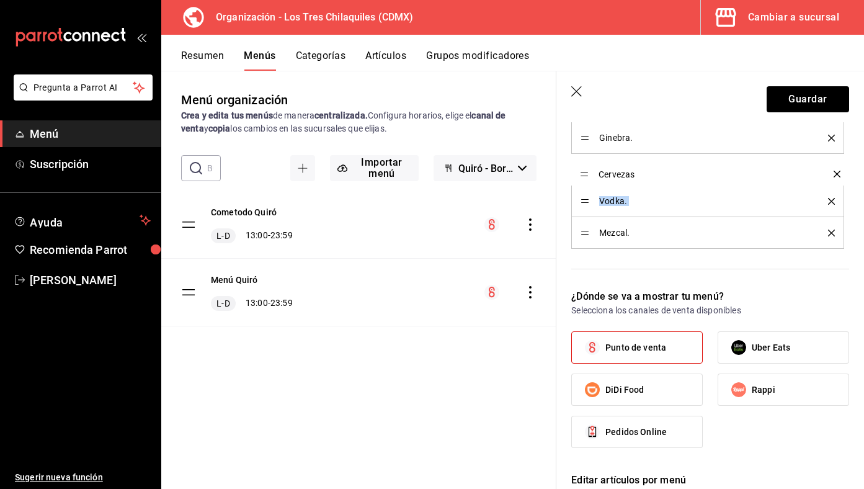
drag, startPoint x: 585, startPoint y: 234, endPoint x: 576, endPoint y: 175, distance: 59.5
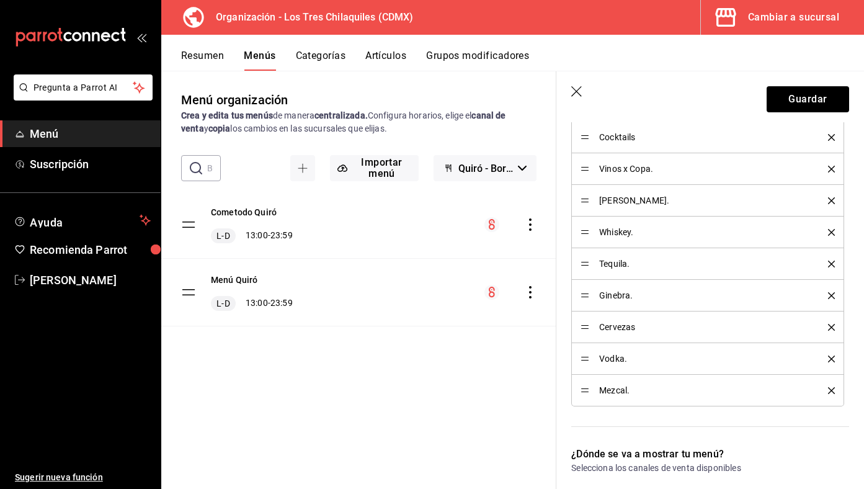
scroll to position [828, 0]
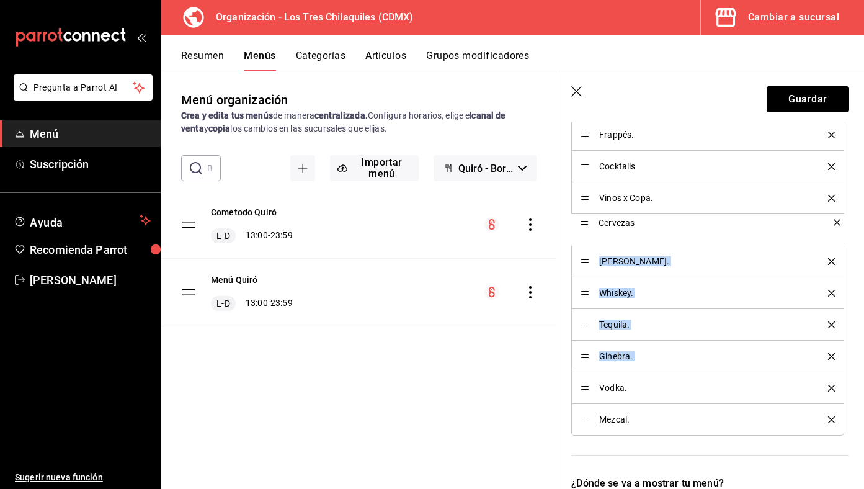
drag, startPoint x: 583, startPoint y: 357, endPoint x: 587, endPoint y: 223, distance: 134.6
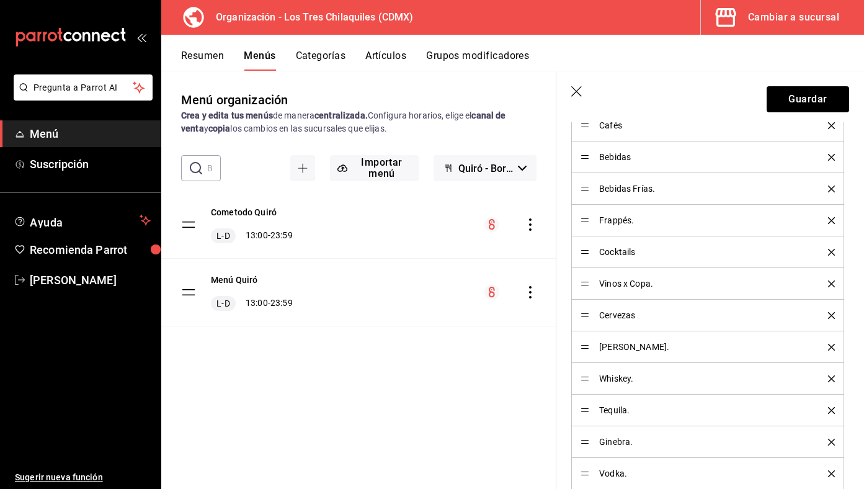
scroll to position [734, 0]
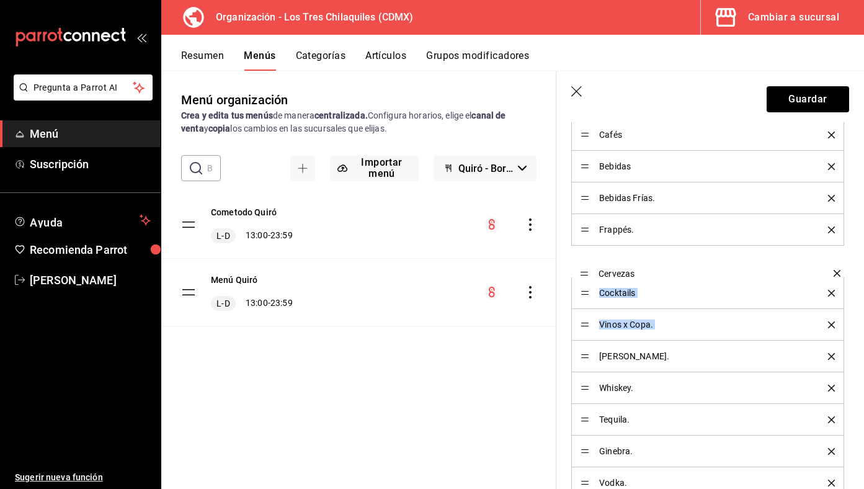
drag, startPoint x: 586, startPoint y: 326, endPoint x: 588, endPoint y: 275, distance: 51.5
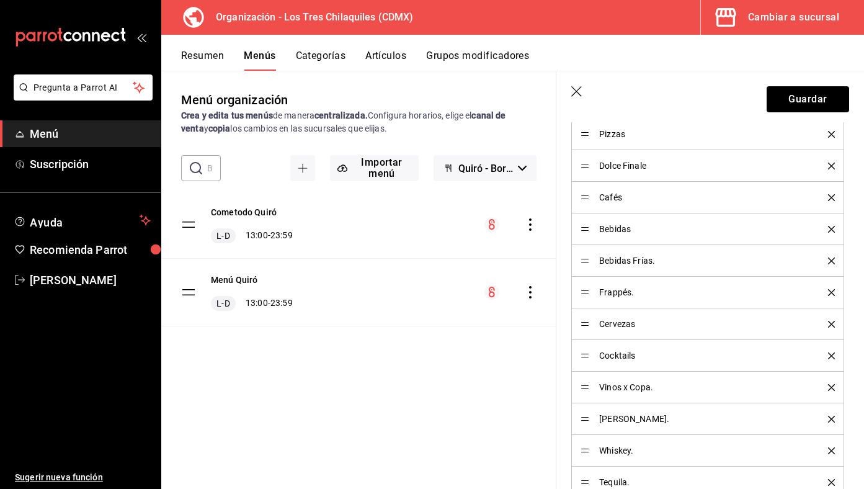
scroll to position [652, 0]
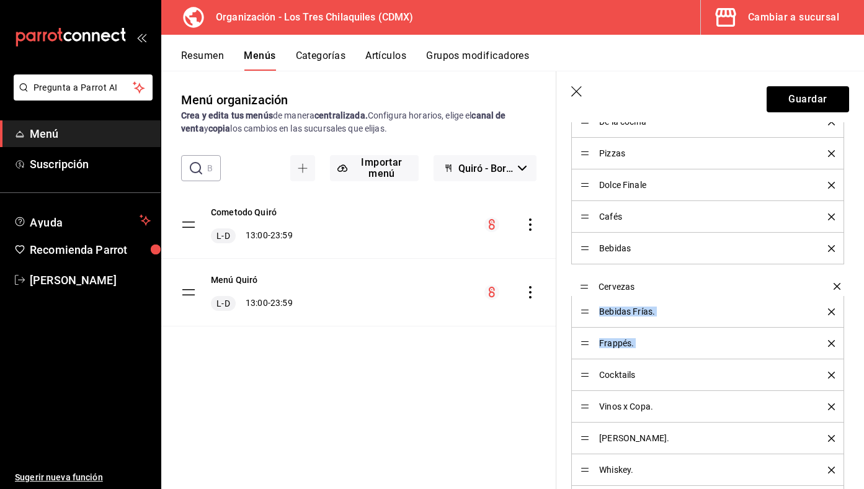
drag, startPoint x: 587, startPoint y: 345, endPoint x: 584, endPoint y: 288, distance: 57.1
drag, startPoint x: 584, startPoint y: 283, endPoint x: 586, endPoint y: 350, distance: 67.0
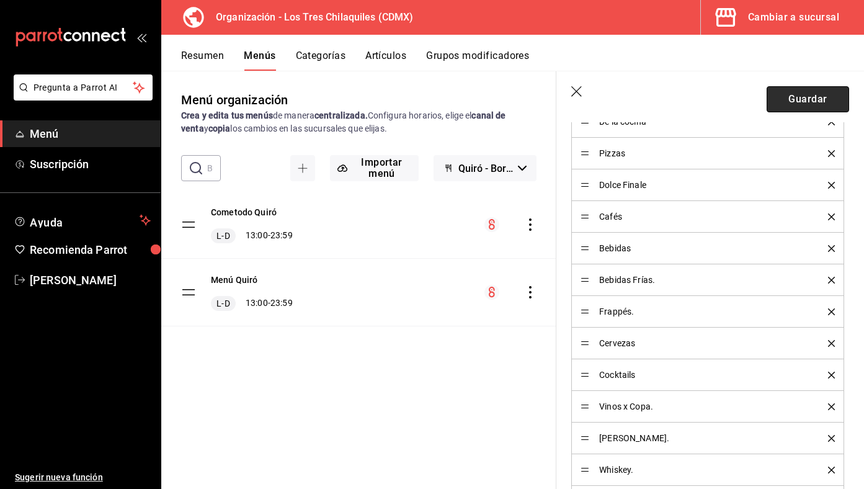
click at [814, 97] on button "Guardar" at bounding box center [807, 99] width 82 height 26
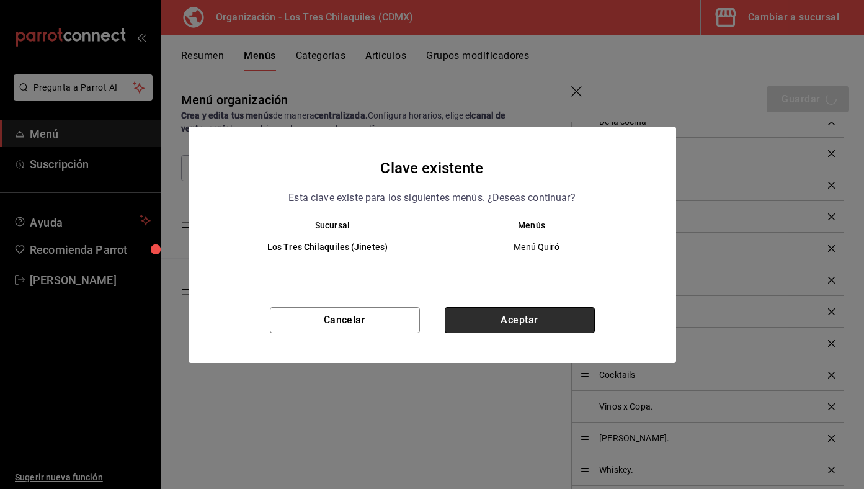
click at [568, 328] on button "Aceptar" at bounding box center [520, 320] width 150 height 26
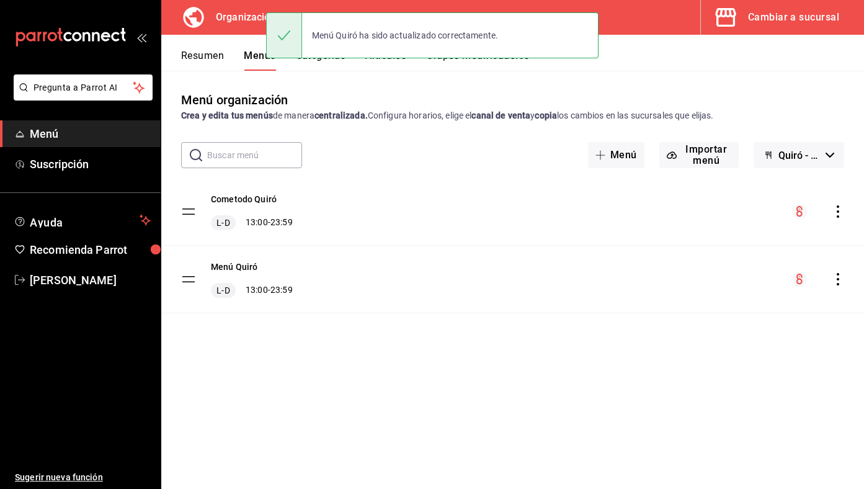
click at [811, 161] on button "Quiró - Borrador" at bounding box center [798, 155] width 91 height 26
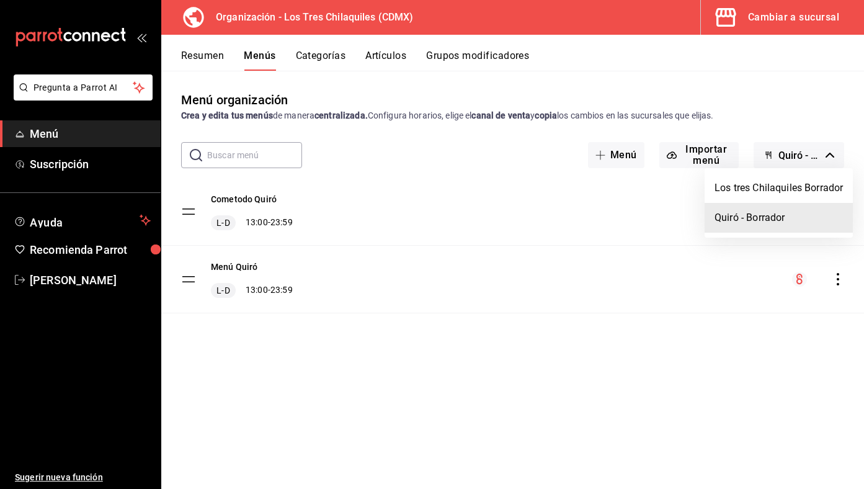
click at [809, 115] on div at bounding box center [432, 244] width 864 height 489
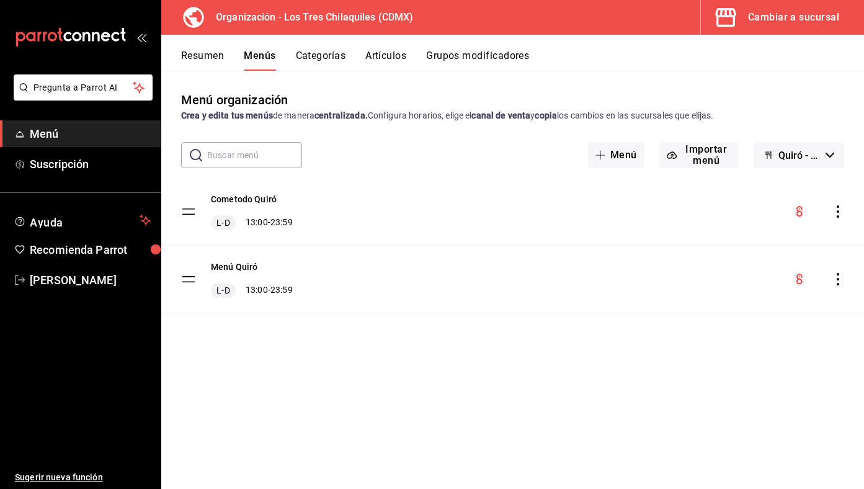
click at [840, 272] on div "menu-maker-table" at bounding box center [818, 279] width 52 height 15
click at [837, 277] on icon "actions" at bounding box center [838, 279] width 12 height 12
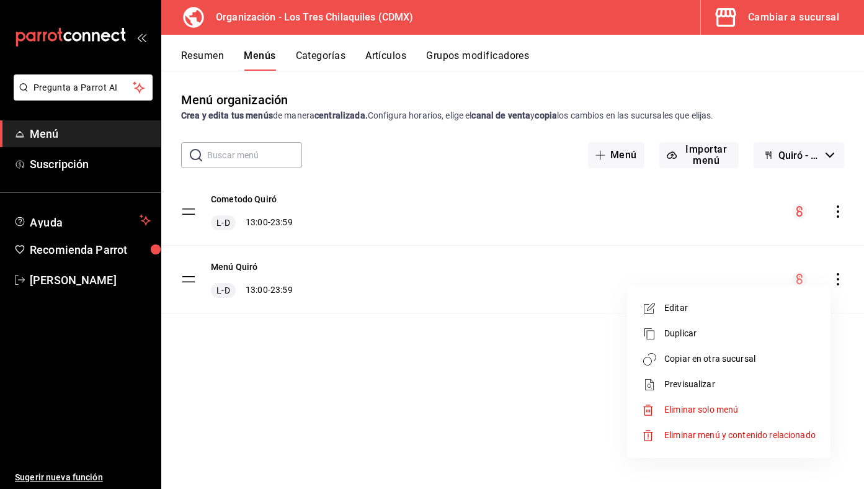
click at [747, 365] on li "Copiar en otra sucursal" at bounding box center [728, 358] width 193 height 25
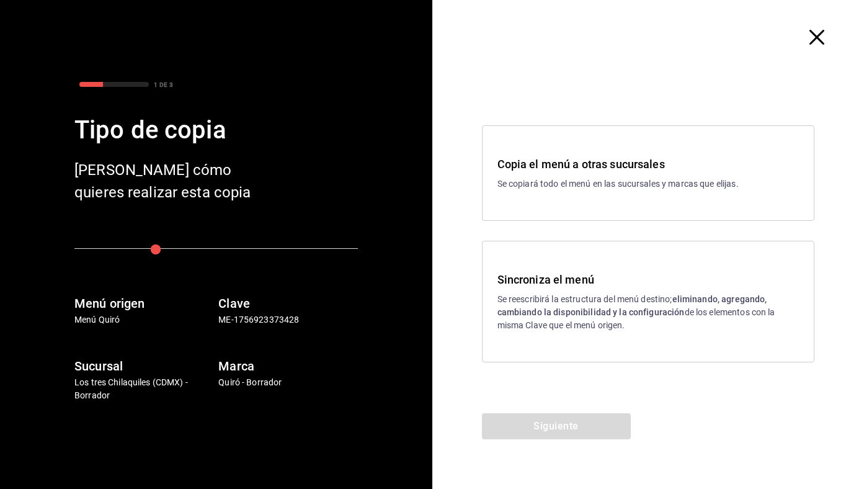
click at [603, 315] on strong "eliminando, agregando, cambiando la disponibilidad y la configuración" at bounding box center [632, 305] width 270 height 23
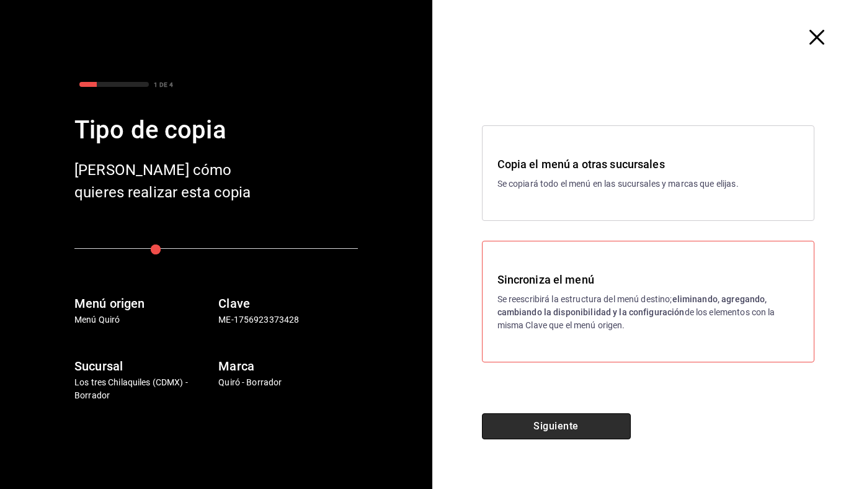
click at [580, 419] on button "Siguiente" at bounding box center [556, 426] width 149 height 26
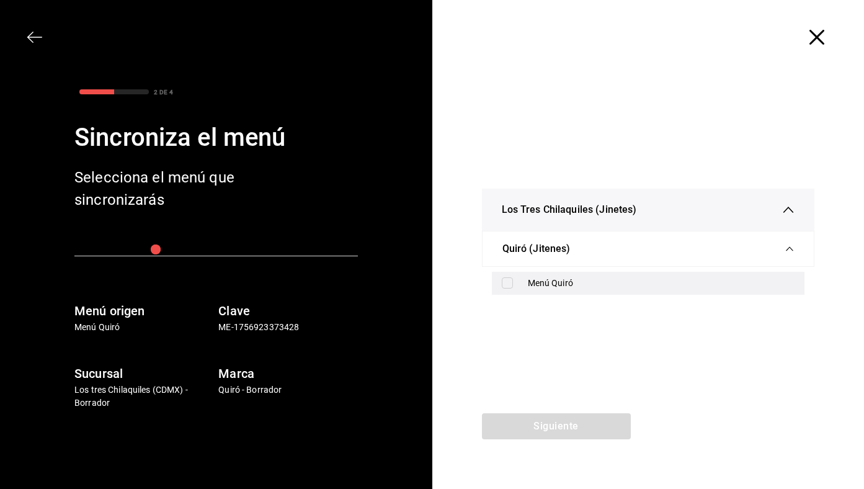
click at [576, 287] on div "Menú Quiró" at bounding box center [661, 283] width 267 height 13
checkbox input "true"
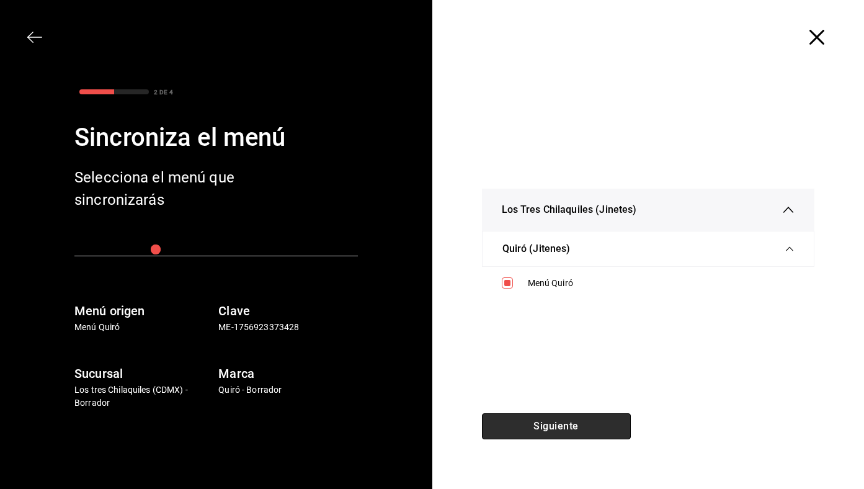
click at [559, 425] on button "Siguiente" at bounding box center [556, 426] width 149 height 26
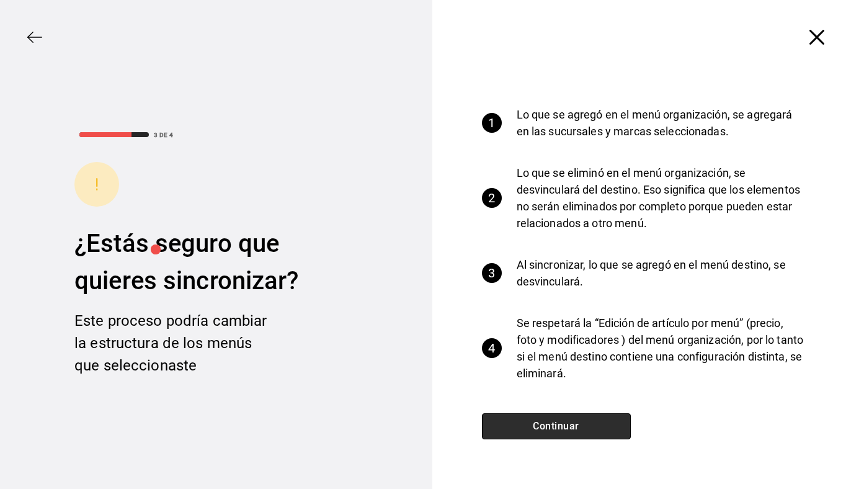
click at [559, 425] on button "Continuar" at bounding box center [556, 426] width 149 height 26
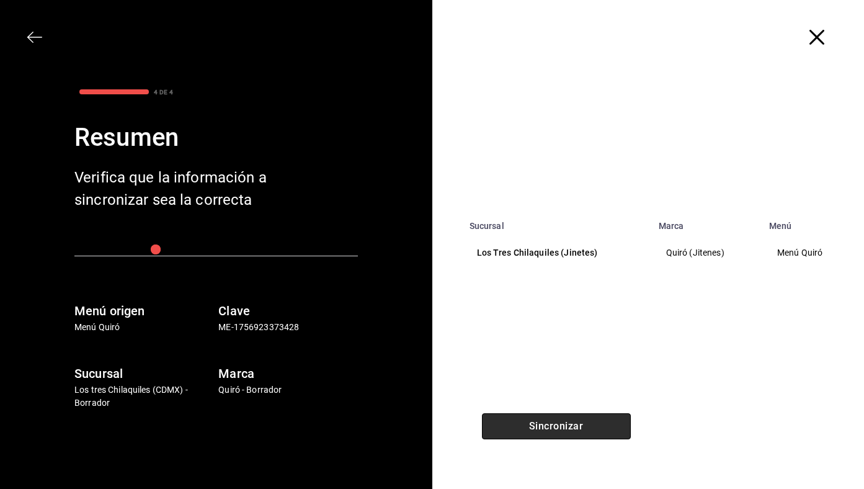
click at [559, 425] on button "Sincronizar" at bounding box center [556, 426] width 149 height 26
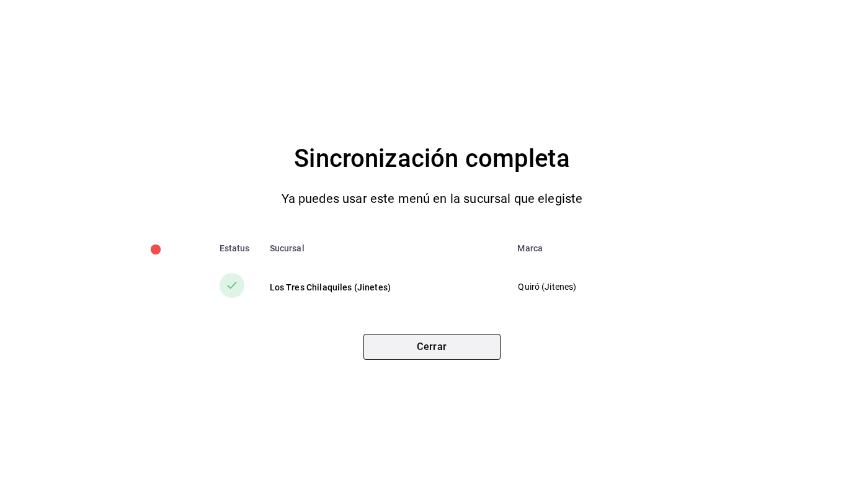
click at [422, 339] on button "Cerrar" at bounding box center [431, 347] width 137 height 26
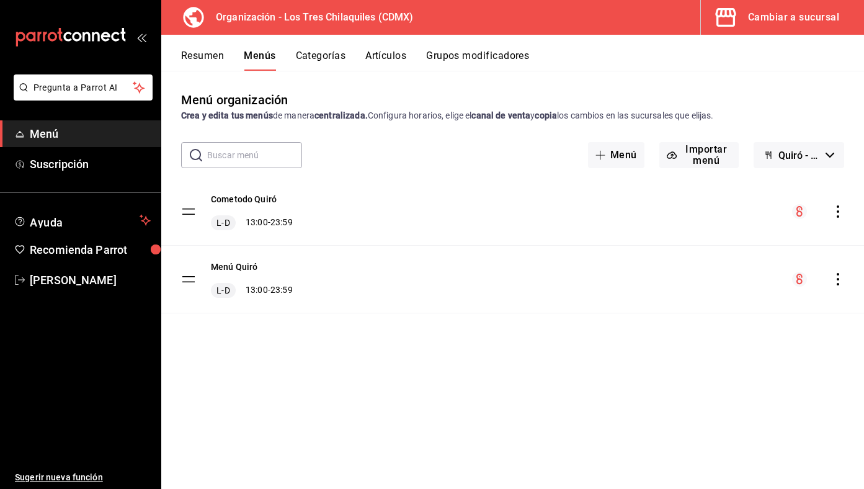
click at [752, 22] on div "Cambiar a sucursal" at bounding box center [793, 17] width 91 height 17
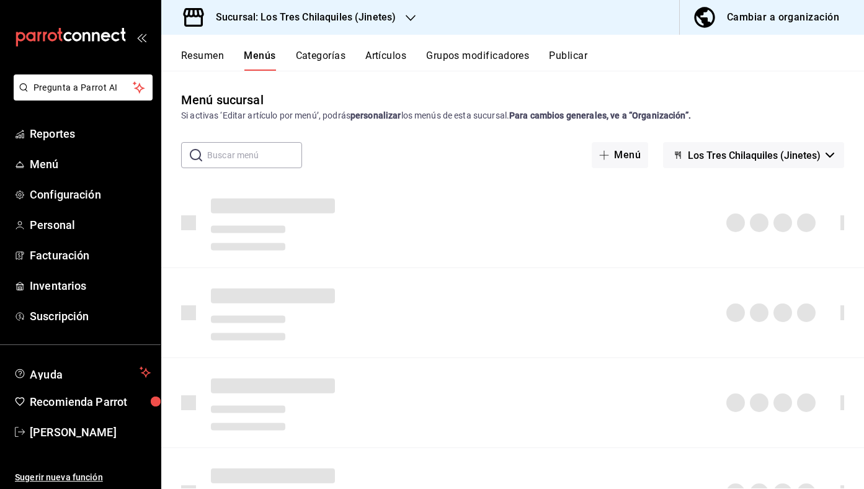
click at [766, 158] on span "Los Tres Chilaquiles (Jinetes)" at bounding box center [754, 155] width 133 height 12
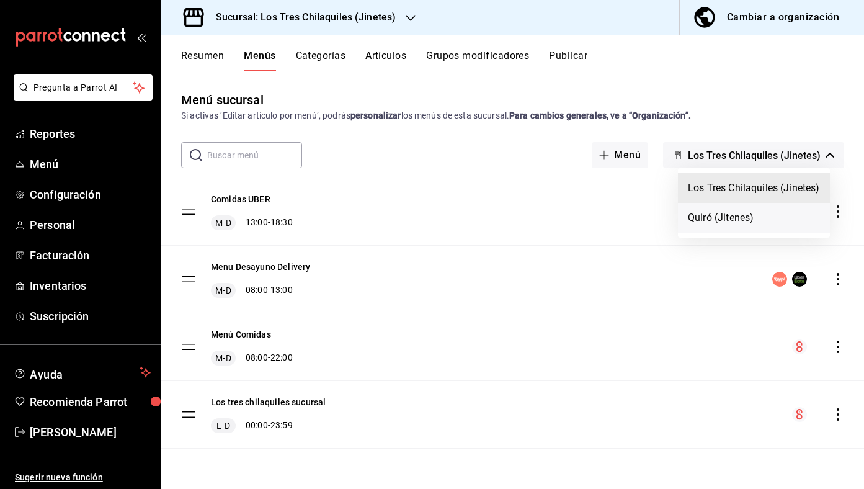
click at [751, 213] on li "Quiró (Jitenes)" at bounding box center [754, 218] width 152 height 30
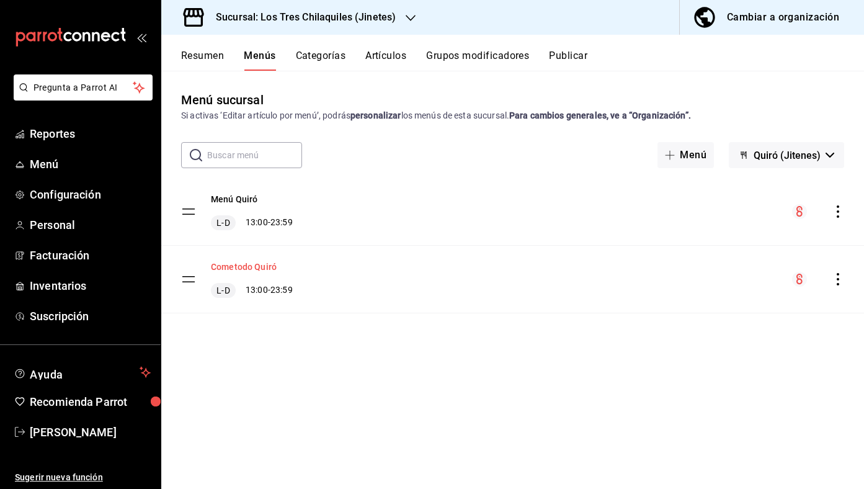
click at [259, 270] on button "Cometodo Quiró" at bounding box center [244, 266] width 66 height 12
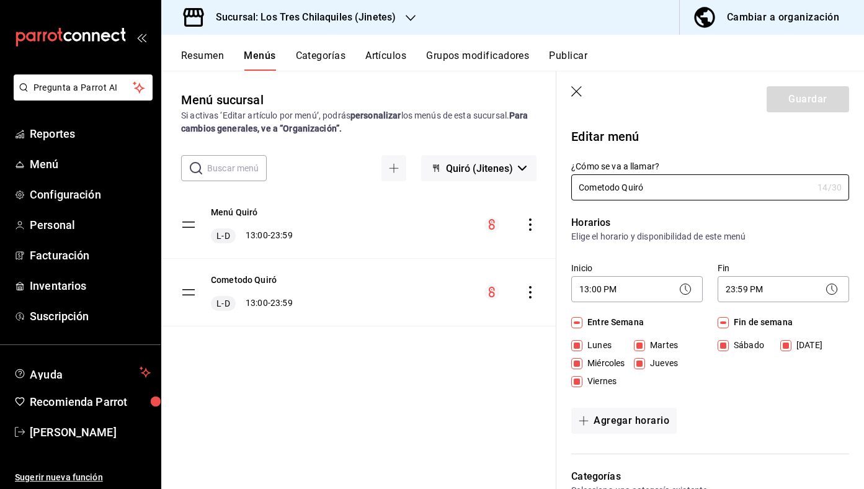
click at [241, 220] on div "Menú Quiró L-D 13:00 - 23:59" at bounding box center [252, 224] width 82 height 37
click at [334, 68] on button "Categorías" at bounding box center [321, 60] width 50 height 21
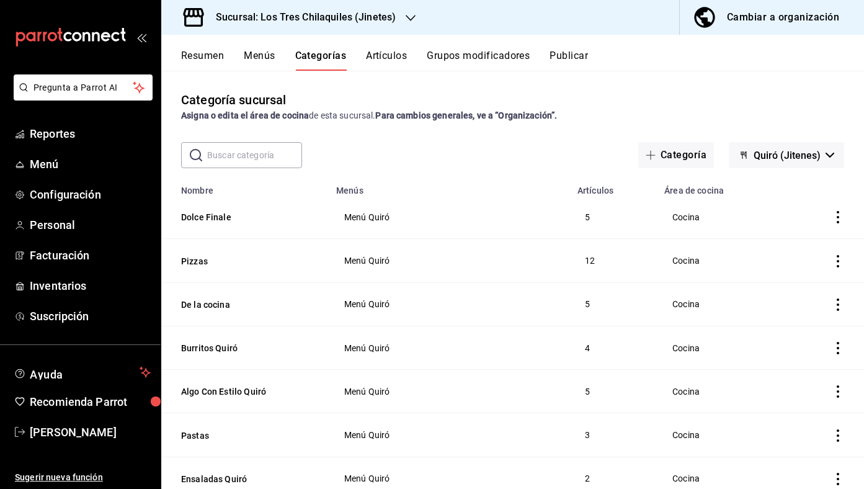
click at [270, 161] on input "text" at bounding box center [254, 155] width 95 height 25
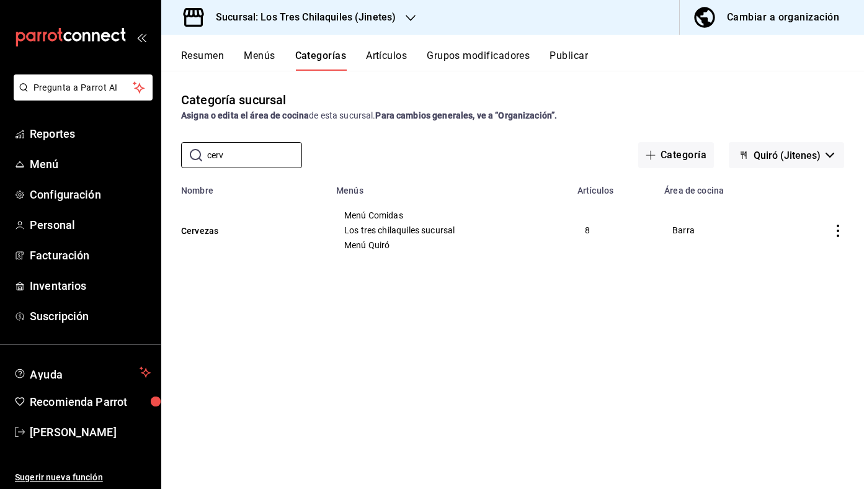
type input "cerv"
click at [208, 53] on button "Resumen" at bounding box center [202, 60] width 43 height 21
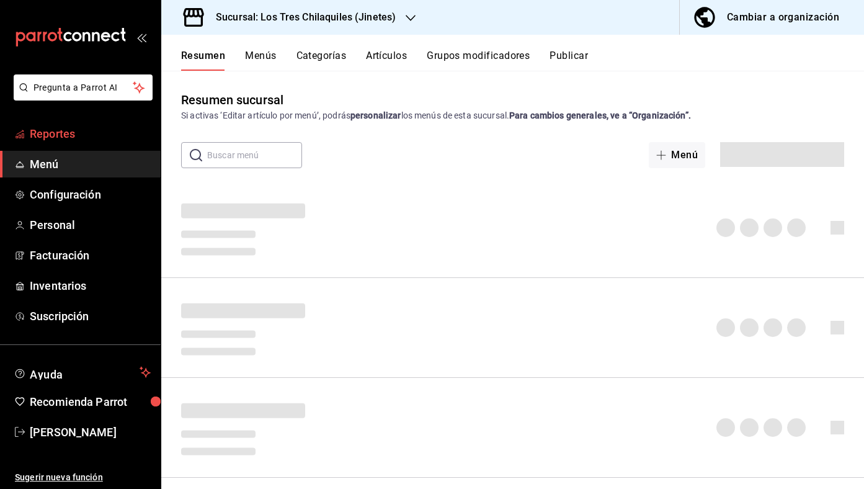
click at [103, 143] on link "Reportes" at bounding box center [80, 133] width 161 height 27
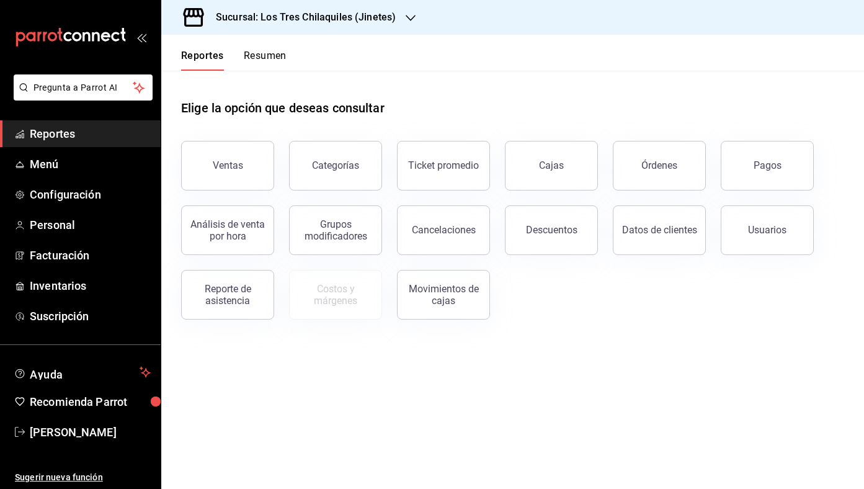
click at [290, 65] on header "Reportes Resumen" at bounding box center [512, 53] width 703 height 36
click at [278, 47] on div "Reportes Resumen" at bounding box center [223, 53] width 125 height 36
click at [275, 52] on button "Resumen" at bounding box center [265, 60] width 43 height 21
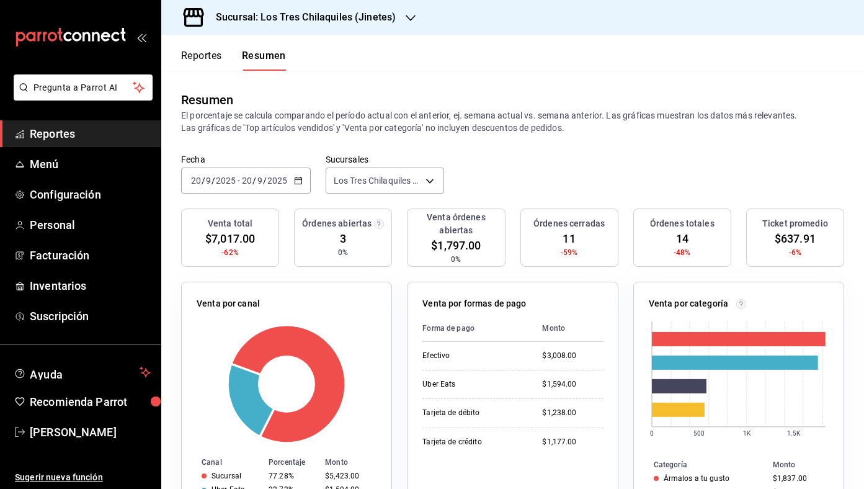
click at [215, 59] on button "Reportes" at bounding box center [201, 60] width 41 height 21
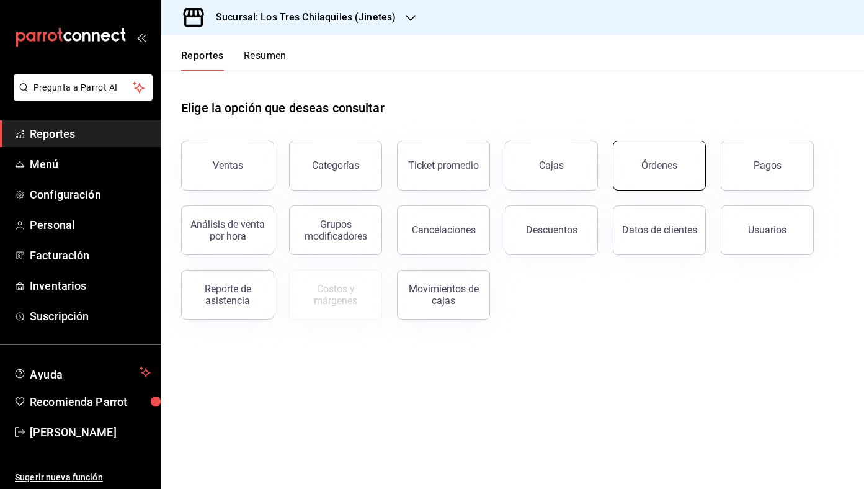
click at [681, 160] on button "Órdenes" at bounding box center [659, 166] width 93 height 50
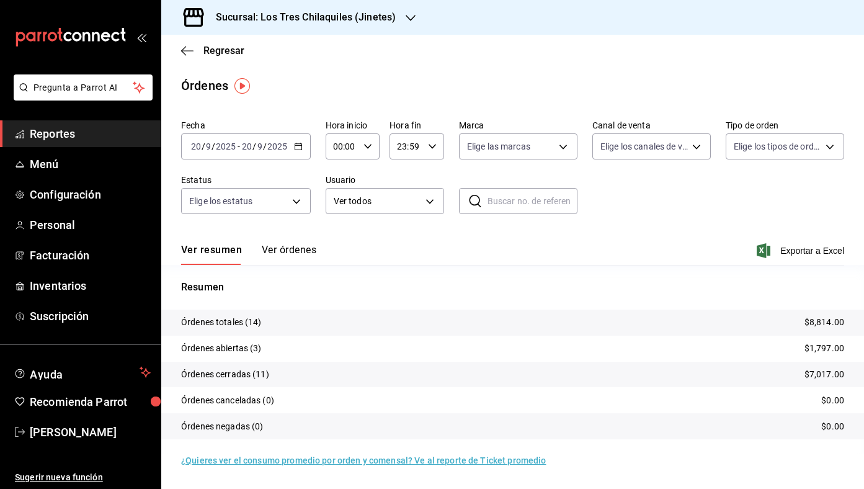
click at [298, 249] on button "Ver órdenes" at bounding box center [289, 254] width 55 height 21
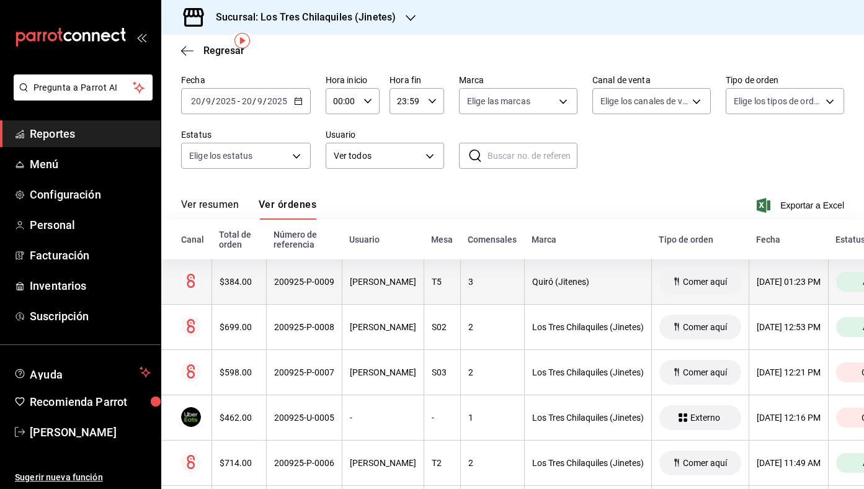
click at [524, 280] on th "Quiró (Jitenes)" at bounding box center [587, 281] width 127 height 45
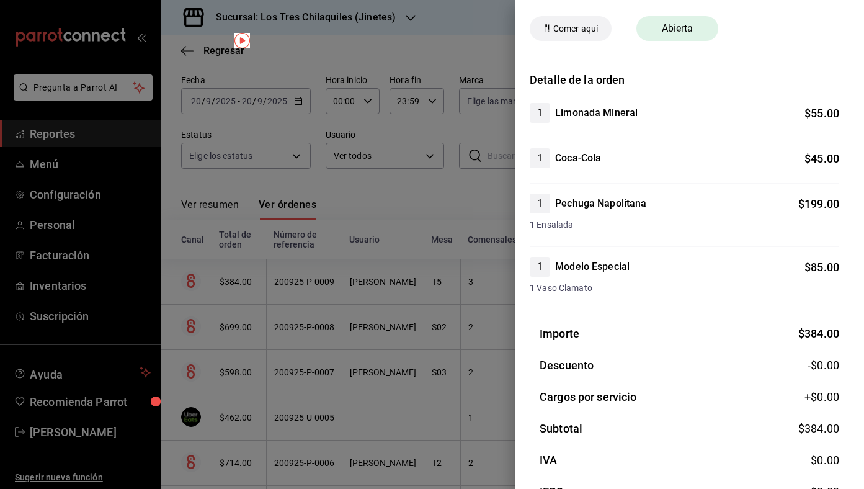
scroll to position [33, 0]
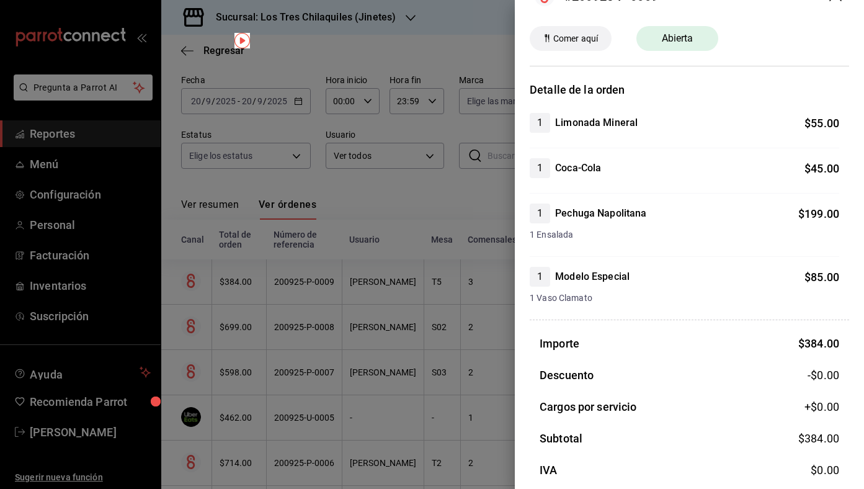
click at [443, 235] on div at bounding box center [432, 244] width 864 height 489
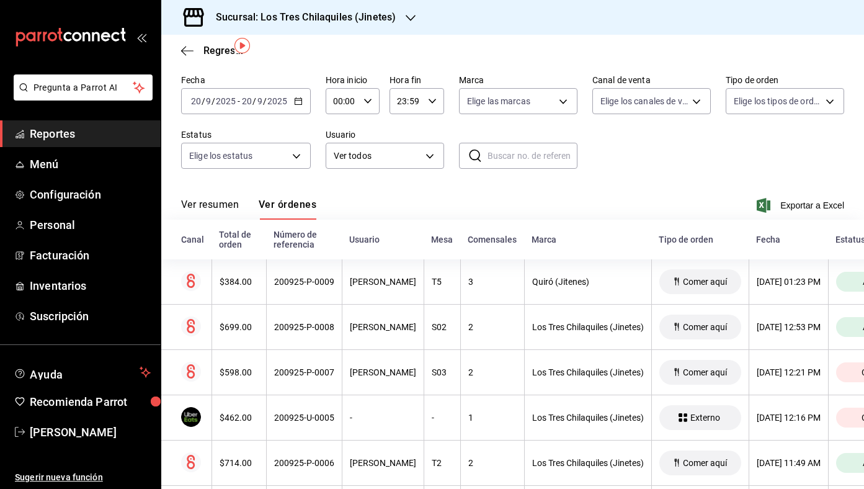
scroll to position [0, 0]
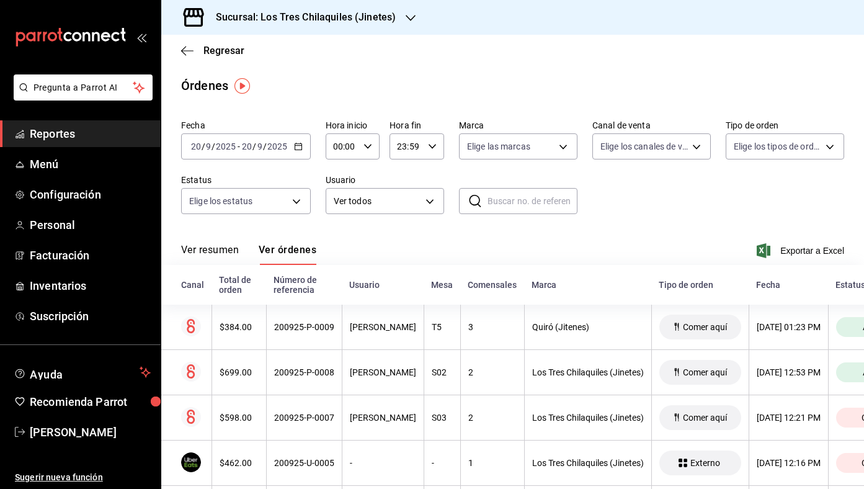
click at [234, 56] on div "Regresar" at bounding box center [512, 51] width 703 height 32
click at [234, 55] on span "Regresar" at bounding box center [223, 51] width 41 height 12
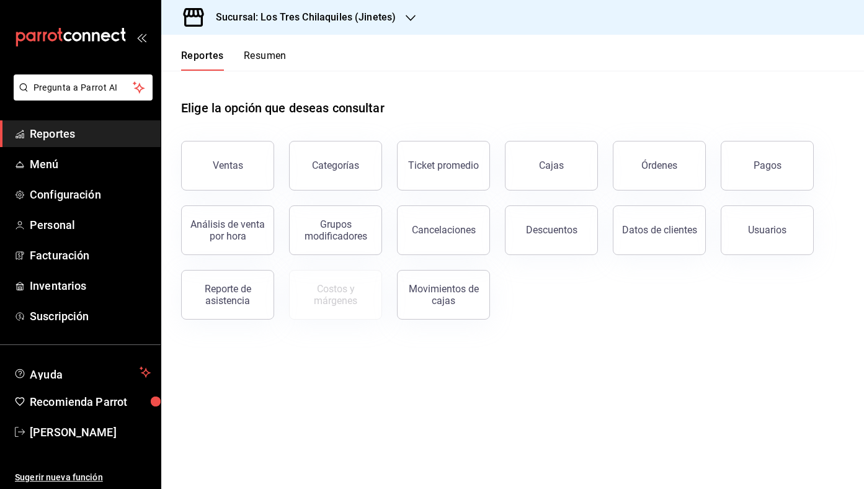
click at [263, 56] on button "Resumen" at bounding box center [265, 60] width 43 height 21
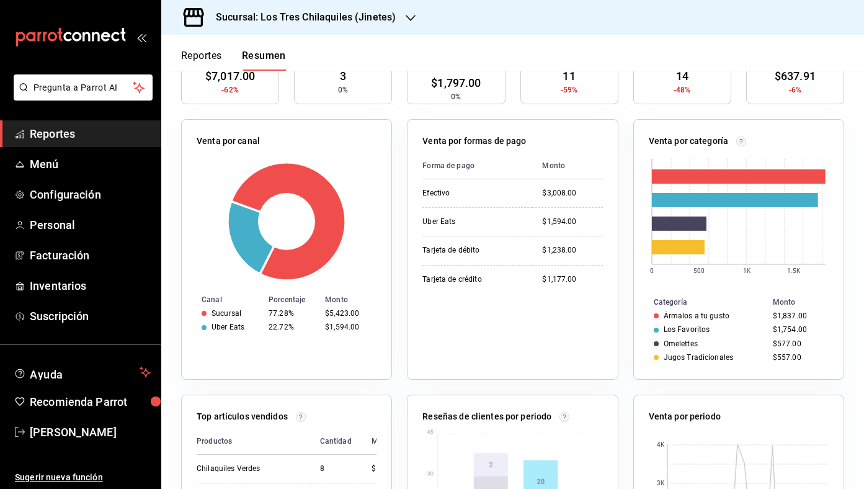
scroll to position [349, 0]
